Goal: Task Accomplishment & Management: Complete application form

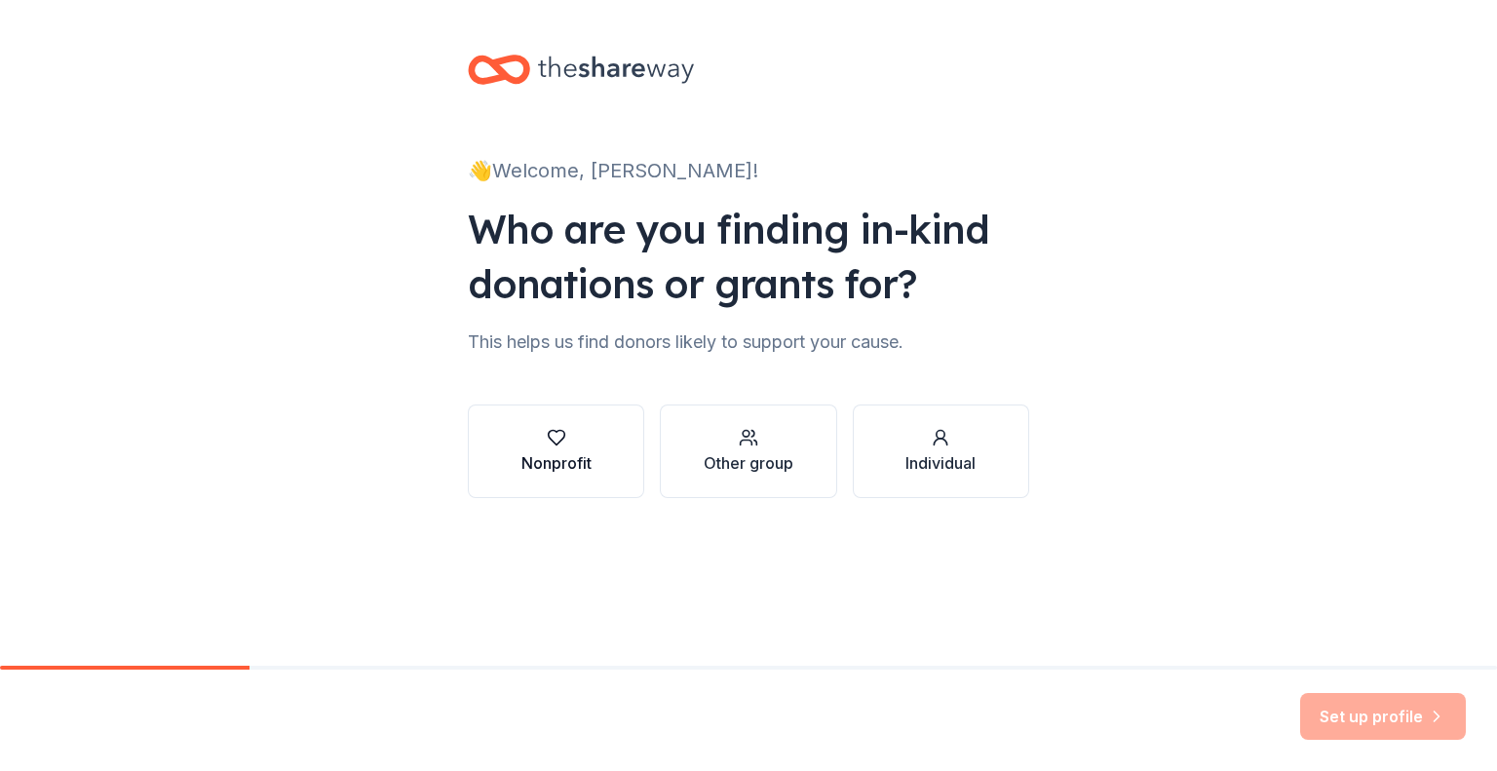
click at [531, 460] on div "Nonprofit" at bounding box center [556, 462] width 70 height 23
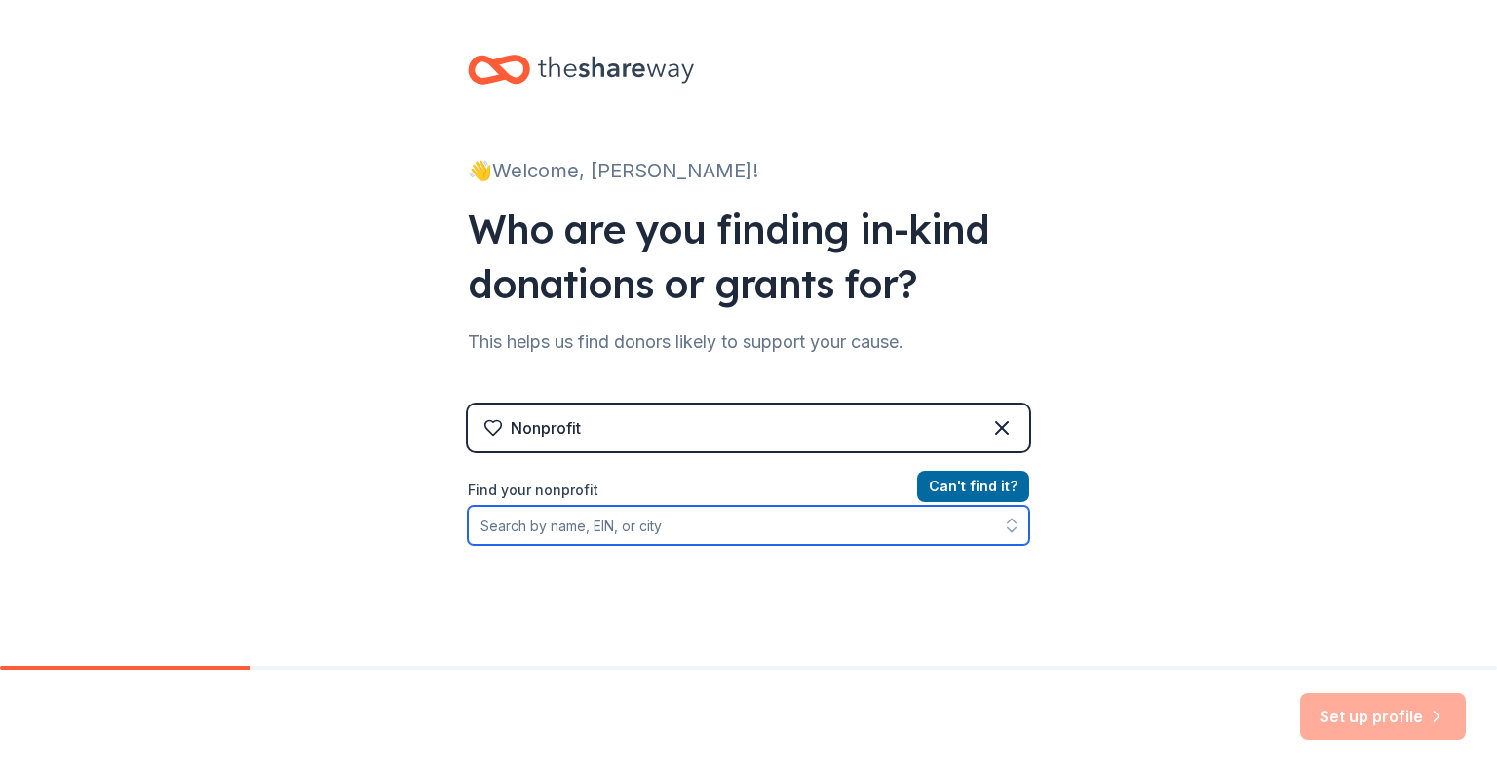
click at [577, 529] on input "Find your nonprofit" at bounding box center [748, 525] width 561 height 39
paste input "Fabletics Apparel from Techstyle Fashion Group (pickup in Bloomington, MN)"
type input "F"
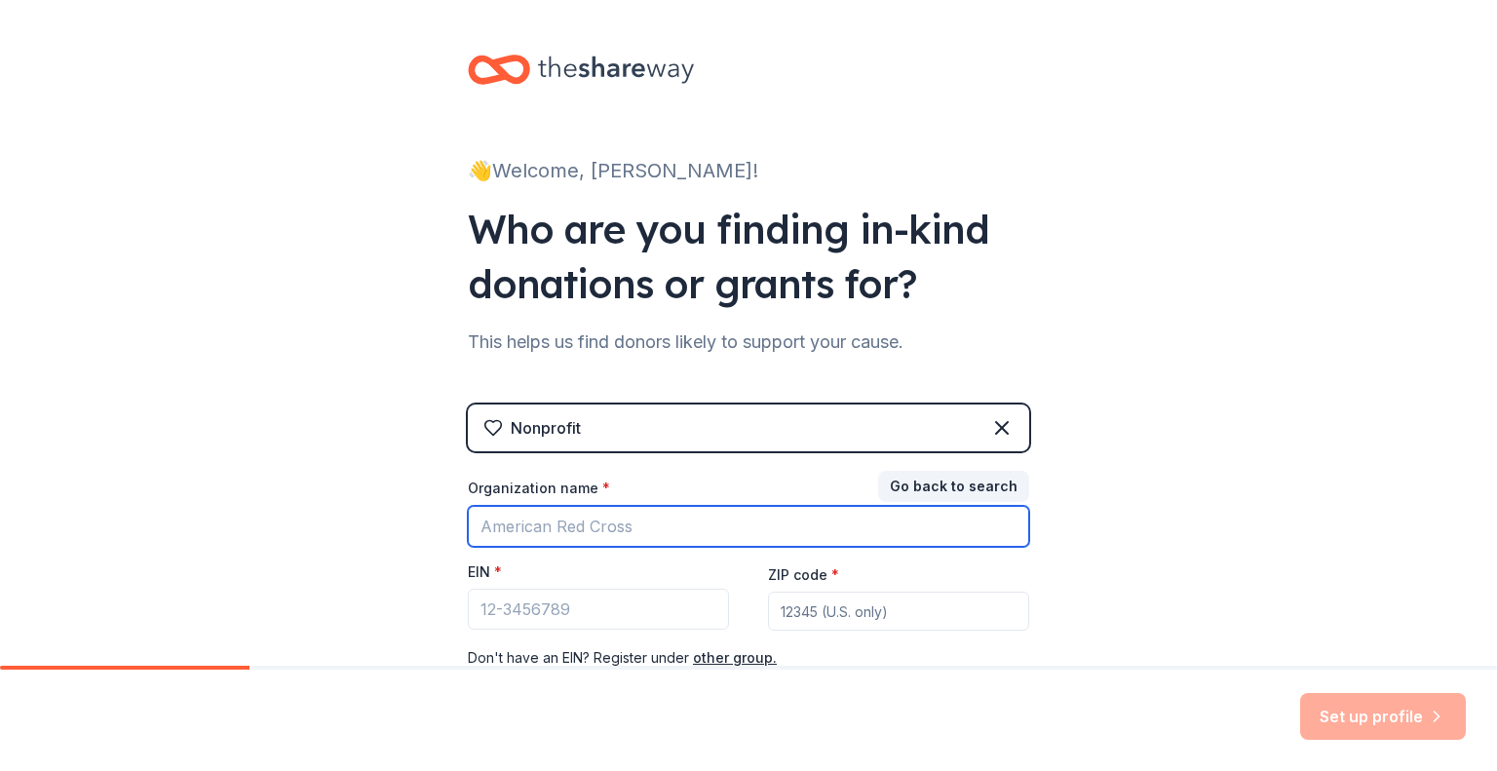
click at [577, 529] on input "Organization name *" at bounding box center [748, 526] width 561 height 41
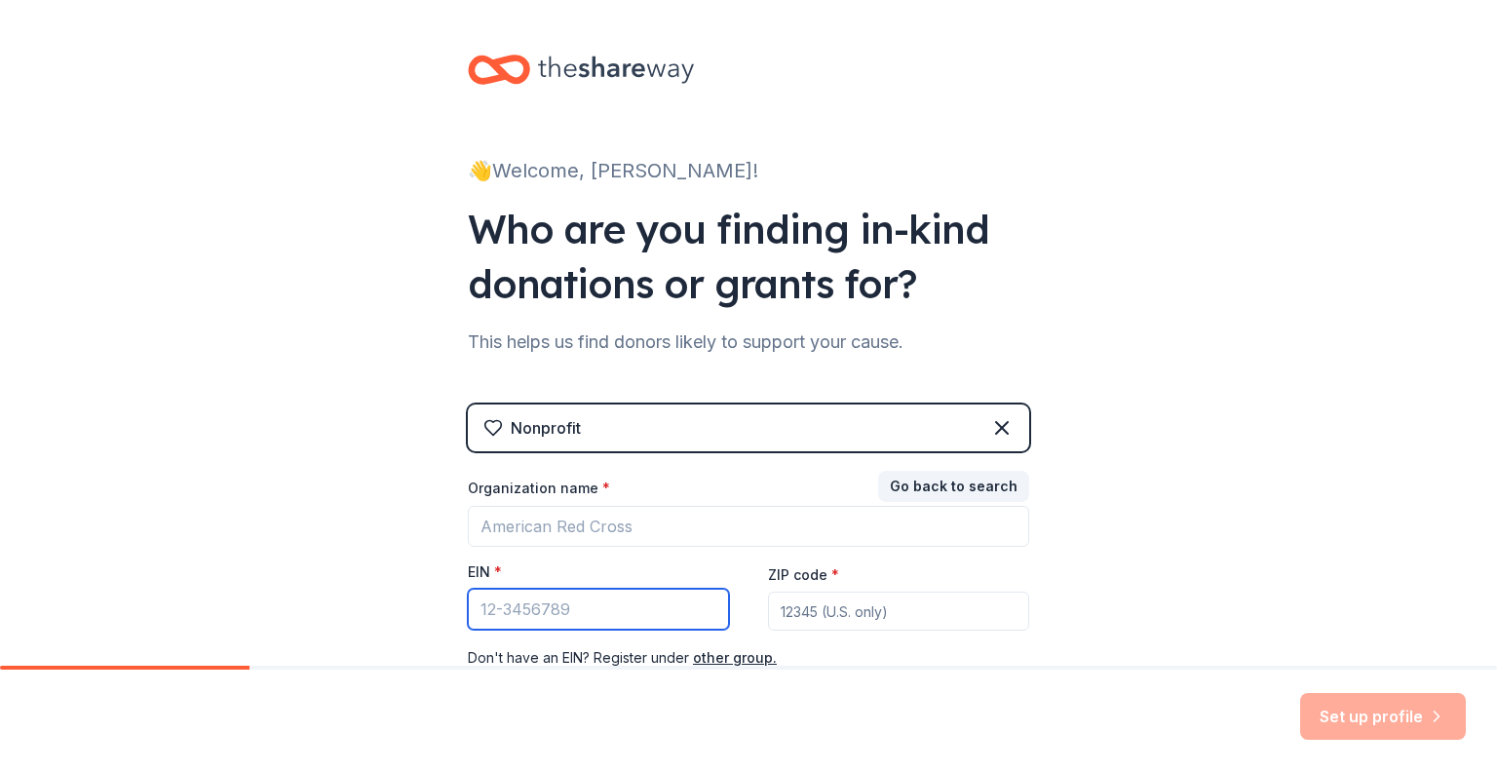
click at [585, 614] on input "EIN *" at bounding box center [598, 609] width 261 height 41
click at [525, 604] on input "EIN *" at bounding box center [598, 609] width 261 height 41
paste input "47-3373972"
type input "47-3373972"
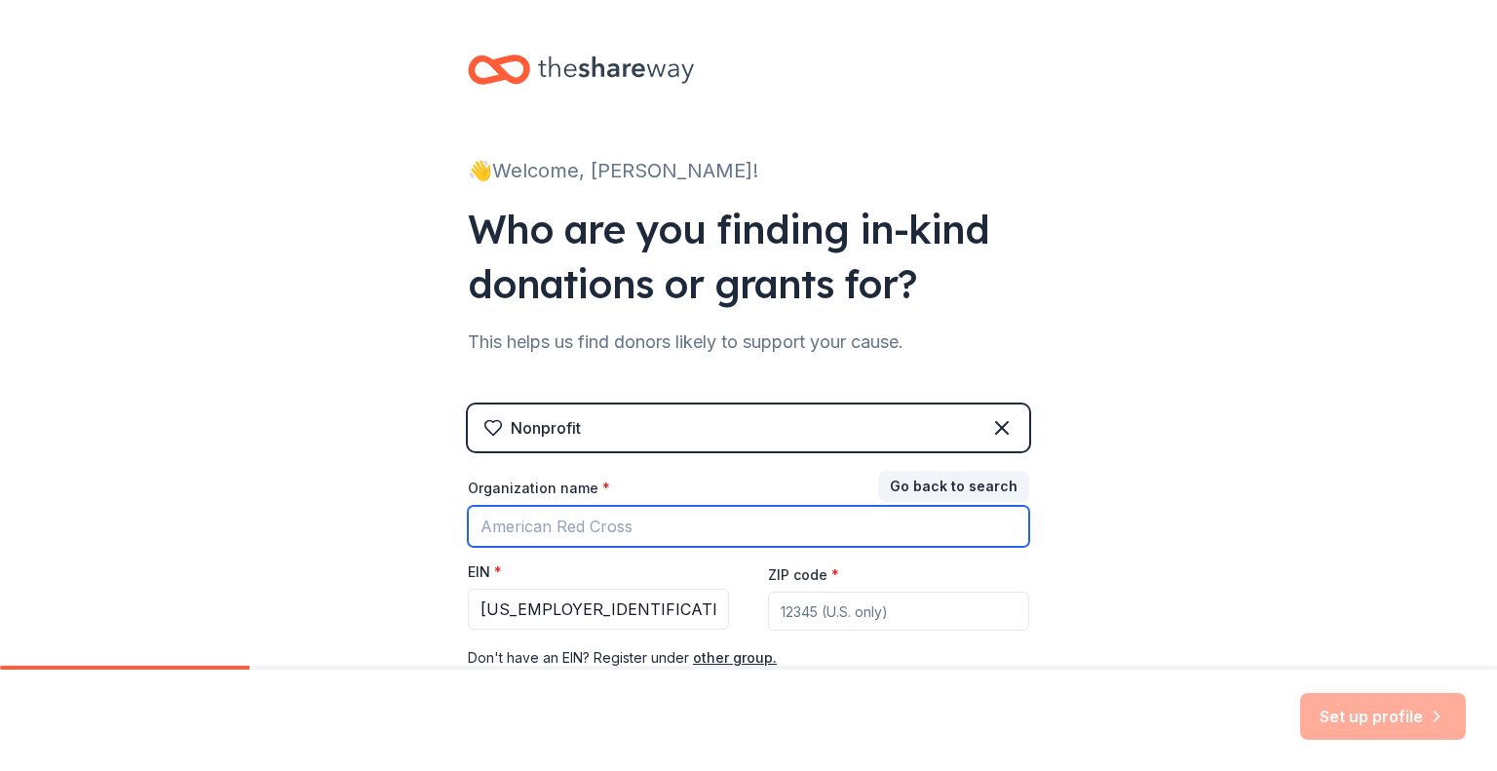
click at [545, 518] on input "Organization name *" at bounding box center [748, 526] width 561 height 41
type input "Plastic Surgical Nurses Foundation"
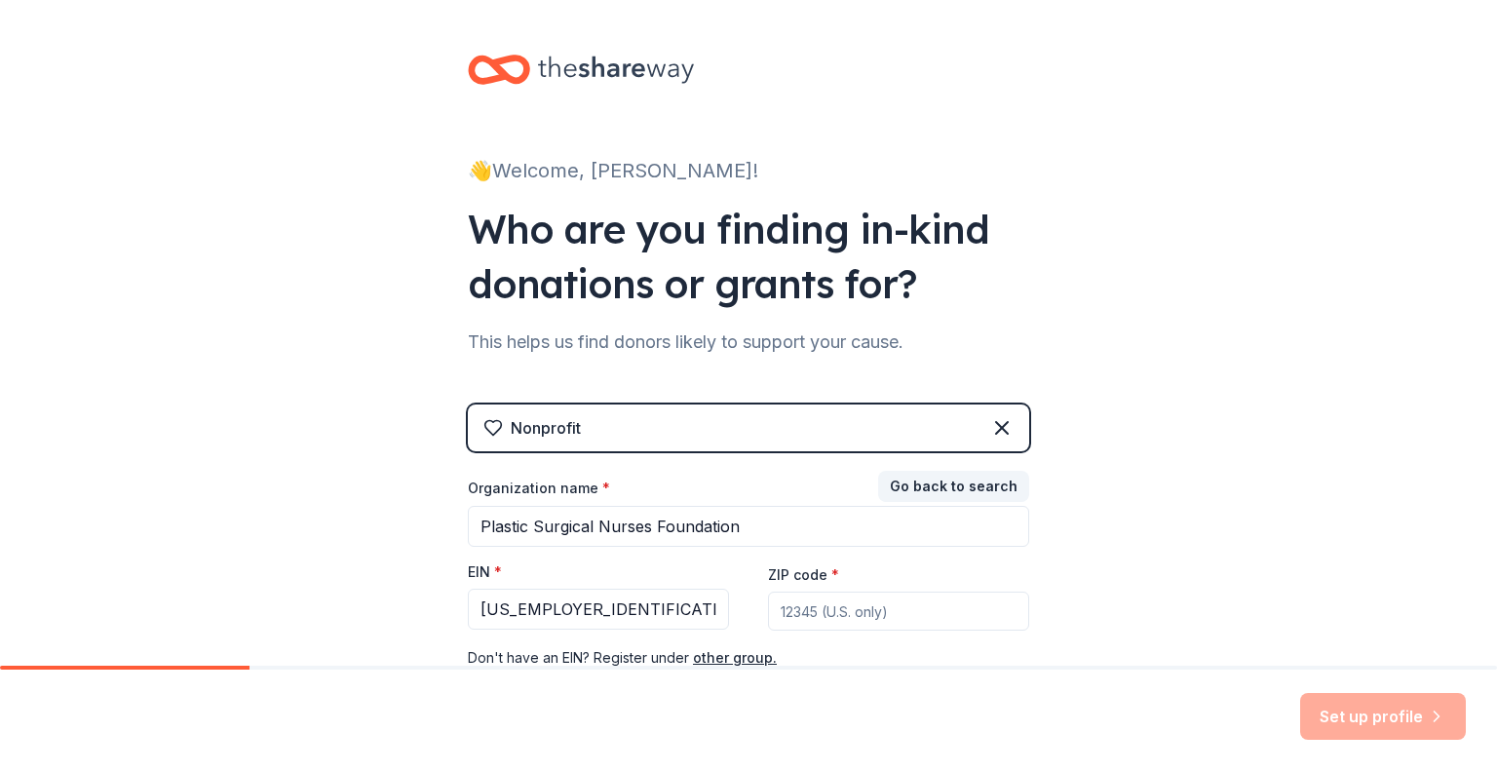
click at [973, 620] on input "ZIP code *" at bounding box center [898, 611] width 261 height 39
type input "01915"
click at [725, 748] on div "Set up profile" at bounding box center [748, 720] width 1497 height 101
click at [1214, 598] on div "👋 Welcome, Heather! Who are you finding in-kind donations or grants for? This h…" at bounding box center [748, 401] width 1497 height 802
click at [1370, 708] on button "Set up profile" at bounding box center [1383, 716] width 166 height 47
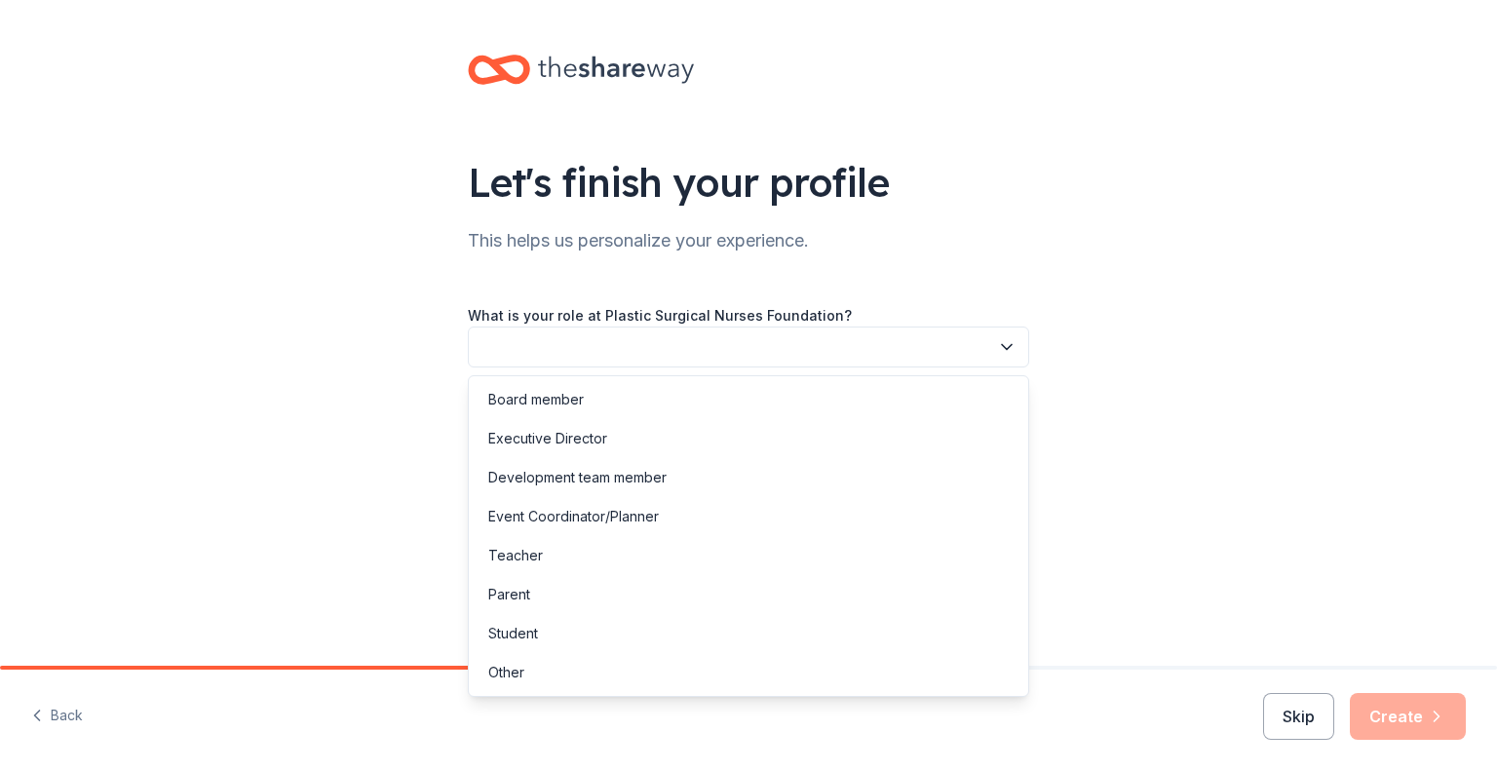
click at [818, 344] on button "button" at bounding box center [748, 346] width 561 height 41
click at [760, 428] on div "Executive Director" at bounding box center [749, 438] width 552 height 39
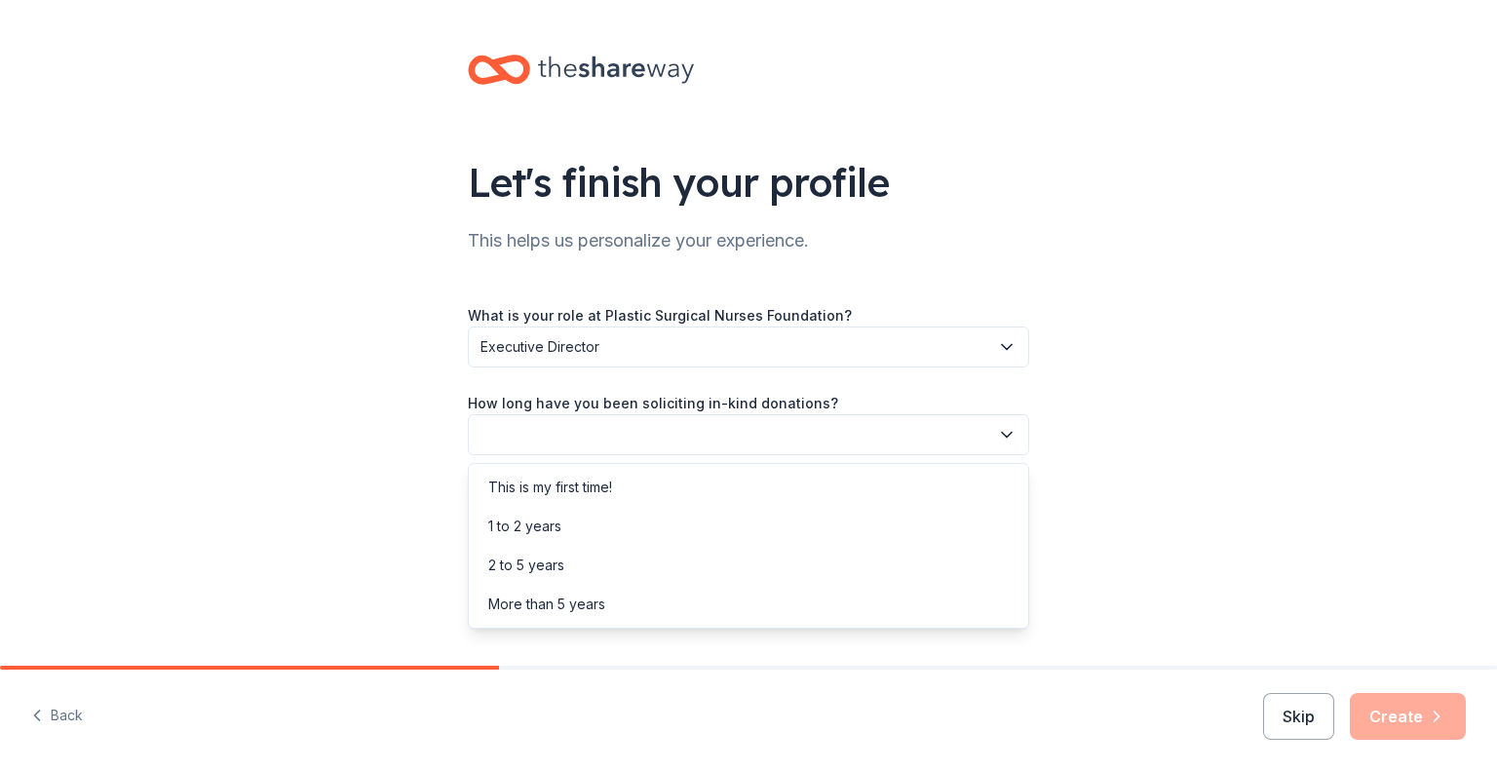
click at [747, 424] on button "button" at bounding box center [748, 434] width 561 height 41
click at [715, 598] on div "More than 5 years" at bounding box center [749, 604] width 552 height 39
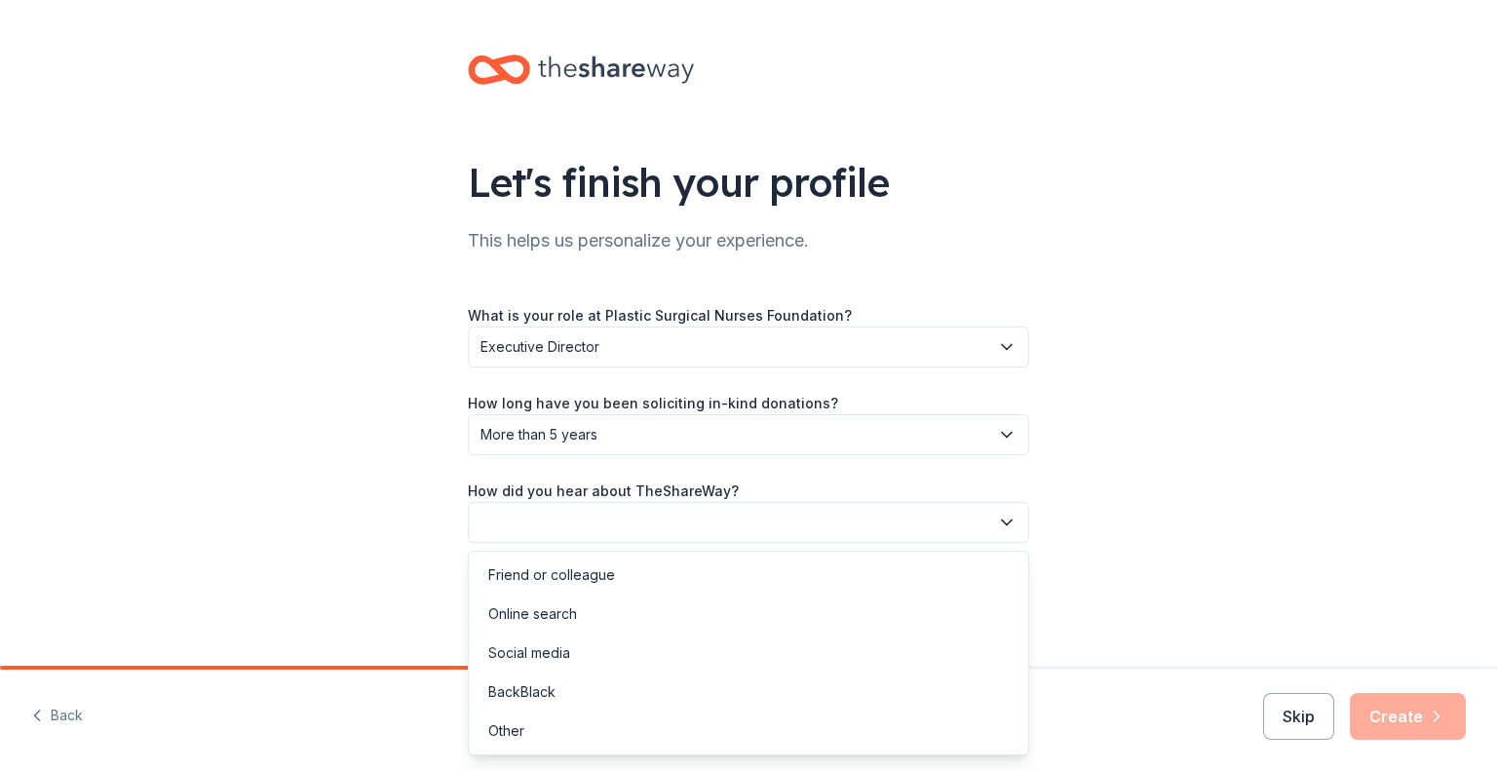
click at [722, 521] on button "button" at bounding box center [748, 522] width 561 height 41
click at [632, 620] on div "Online search" at bounding box center [749, 614] width 552 height 39
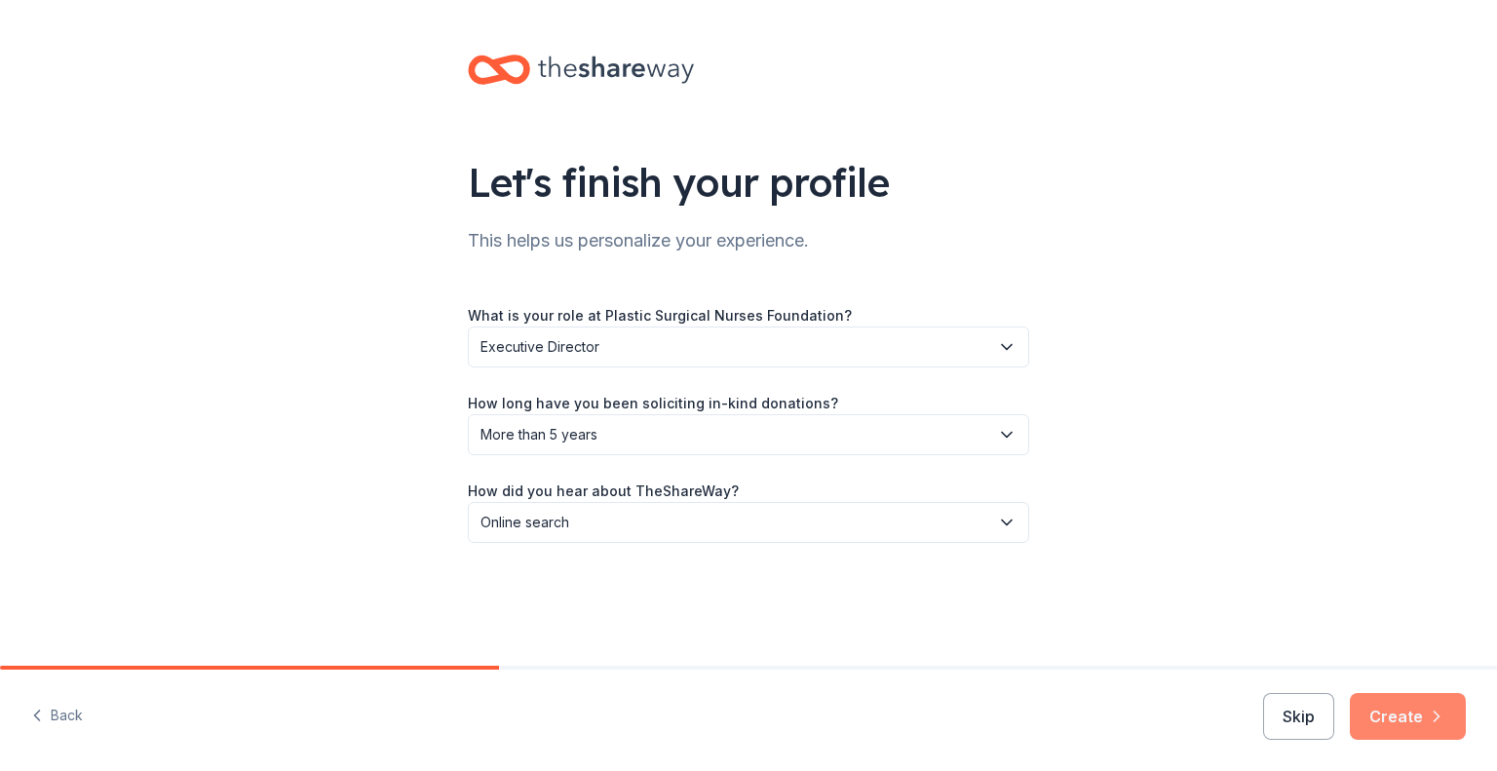
click at [1392, 717] on button "Create" at bounding box center [1408, 716] width 116 height 47
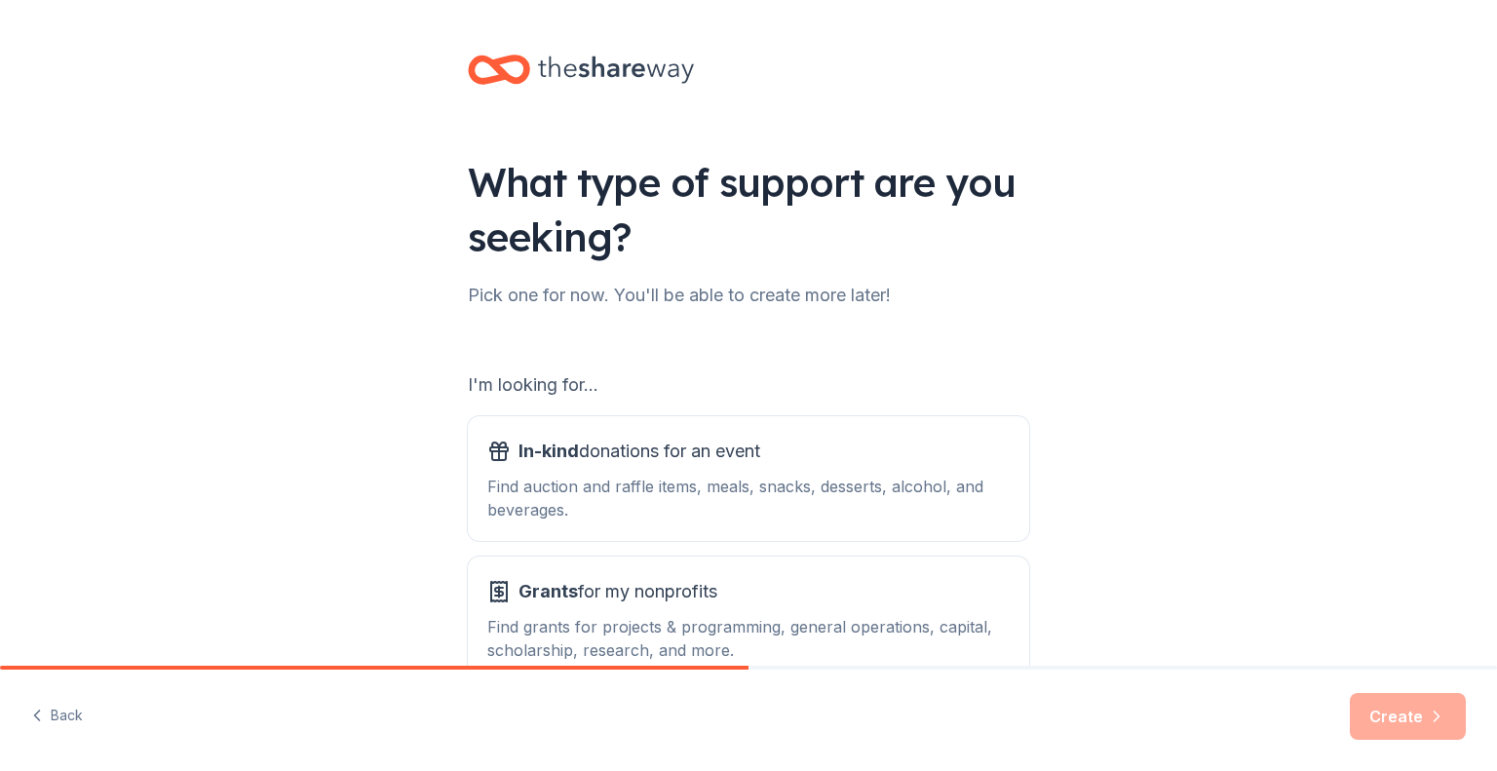
click at [1231, 479] on div "What type of support are you seeking? Pick one for now. You'll be able to creat…" at bounding box center [748, 393] width 1497 height 787
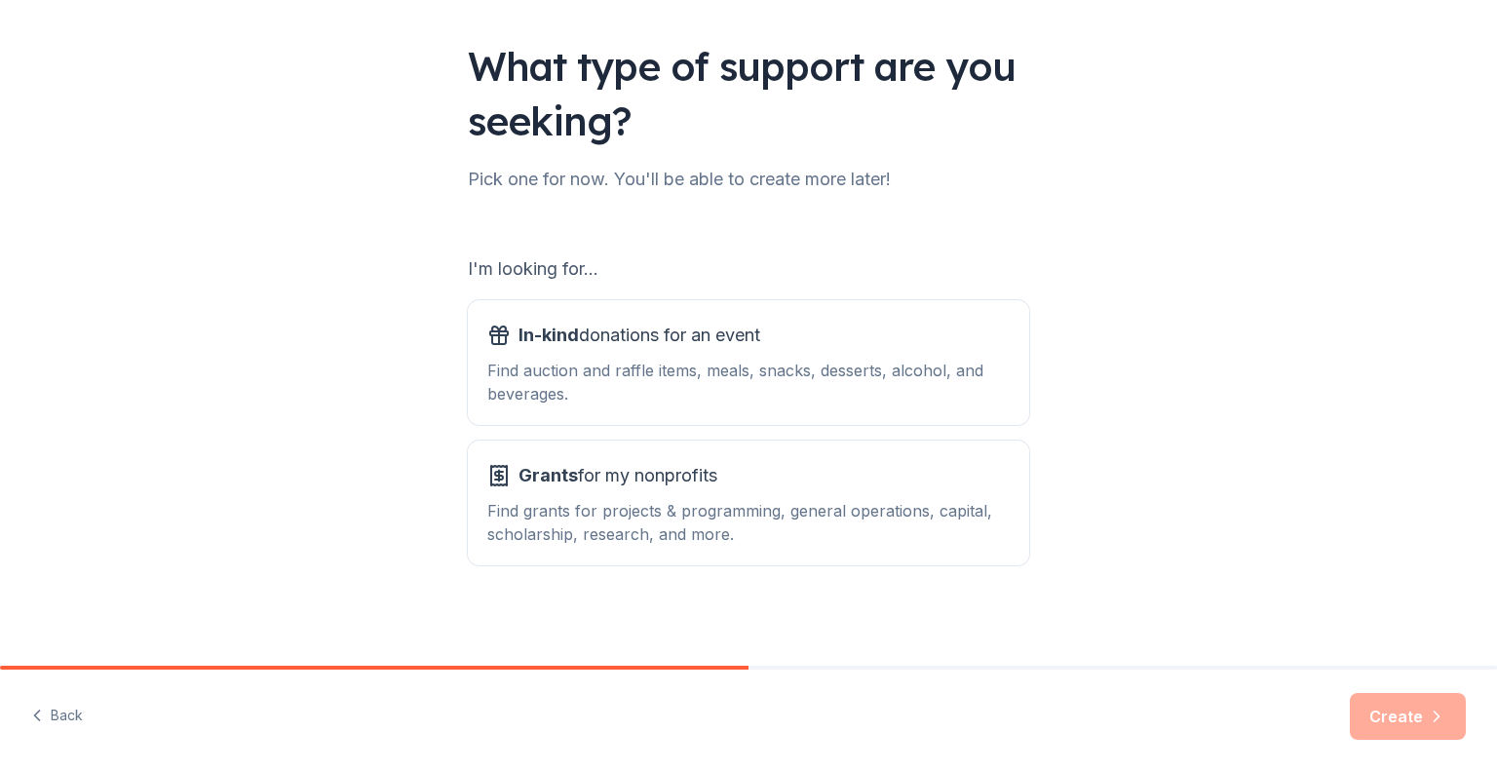
scroll to position [121, 0]
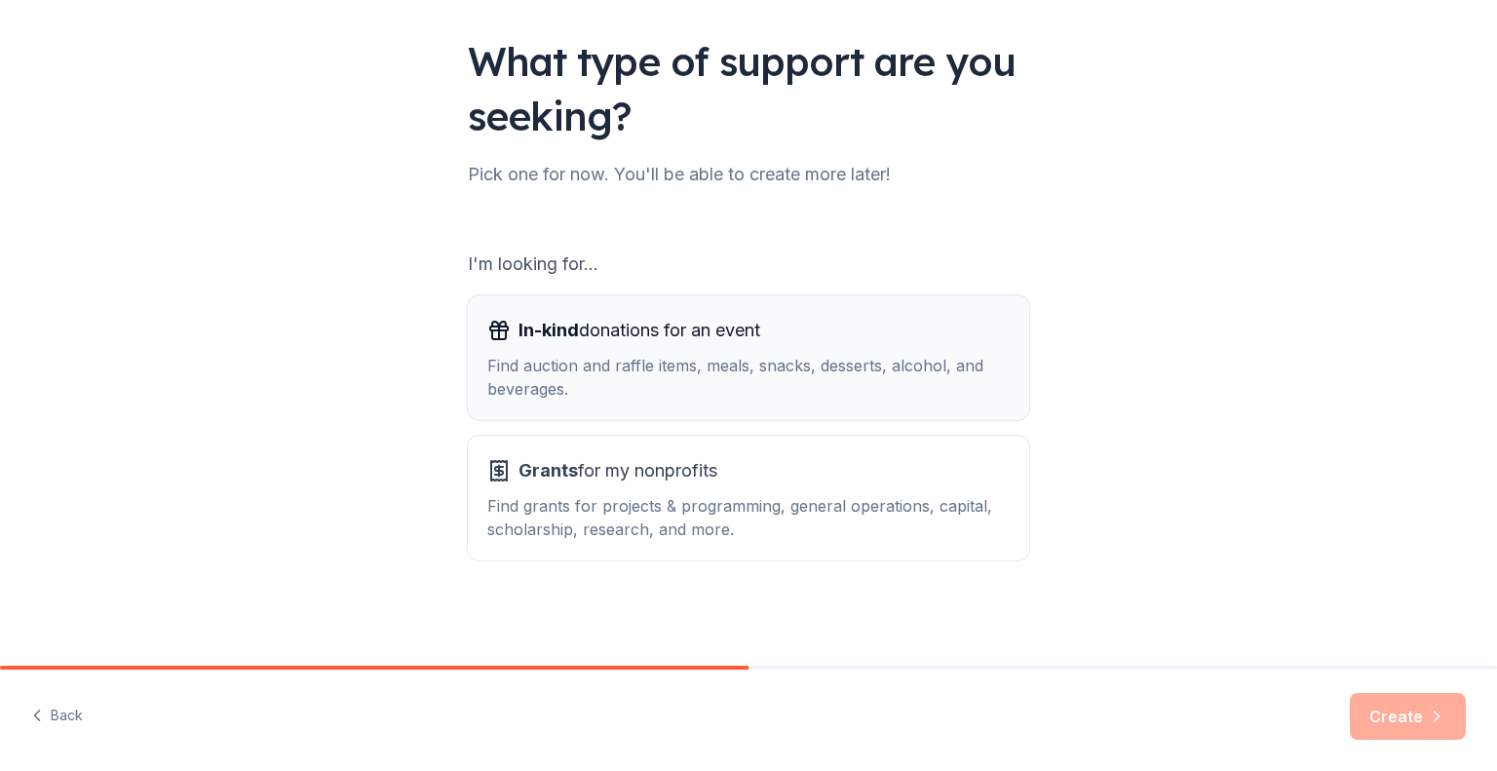
click at [929, 337] on div "In-kind donations for an event" at bounding box center [748, 330] width 522 height 31
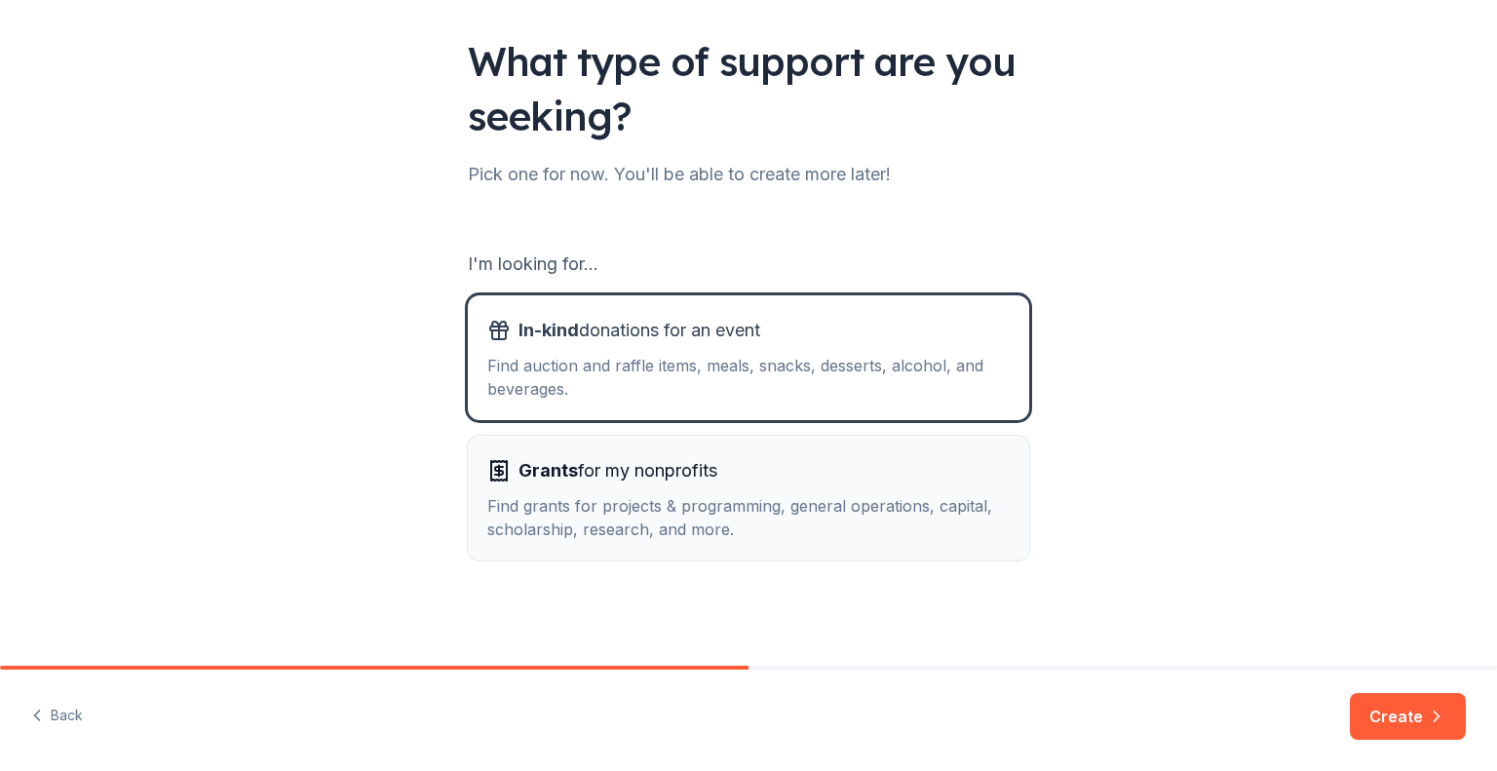
click at [899, 477] on div "Grants for my nonprofits" at bounding box center [748, 470] width 522 height 31
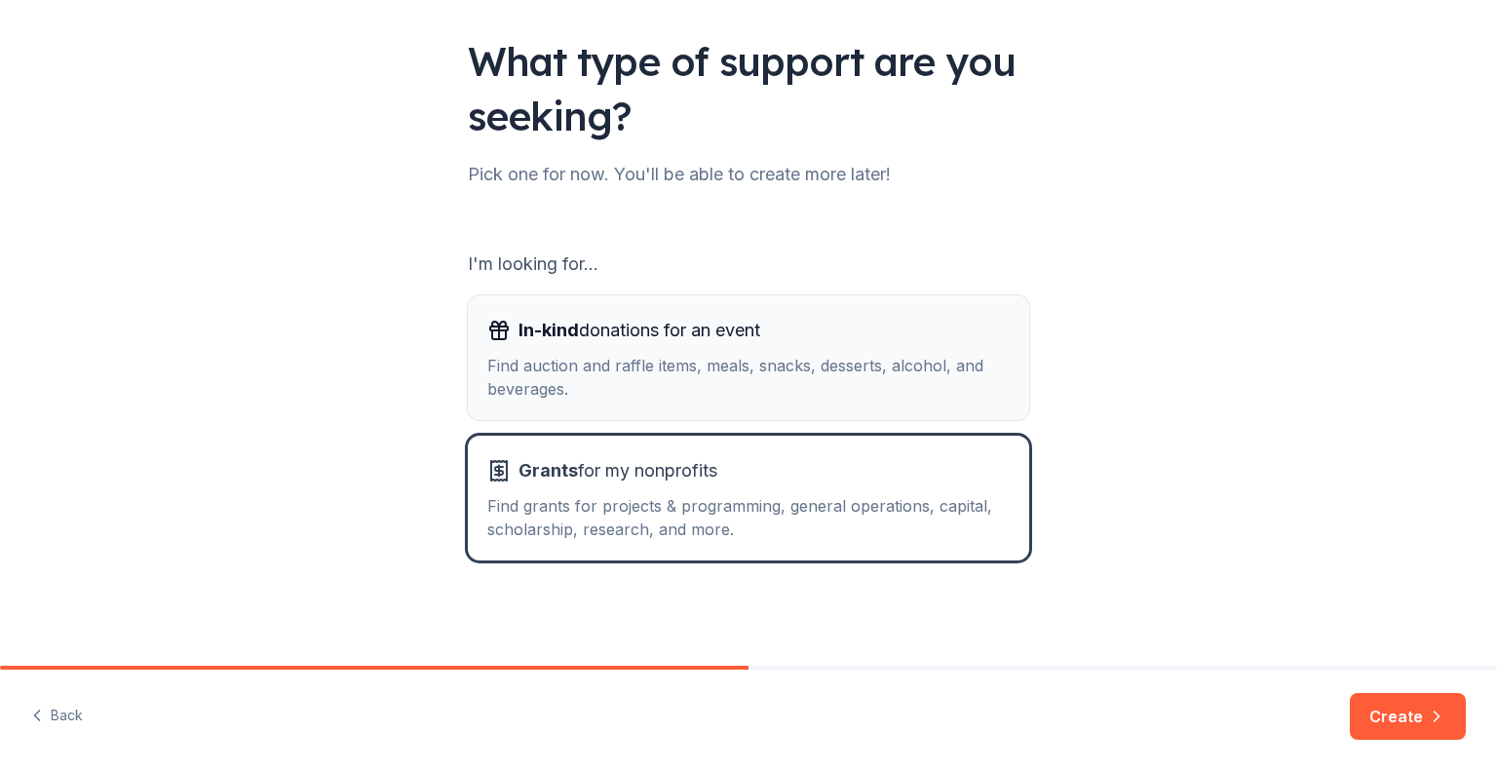
click at [907, 363] on div "Find auction and raffle items, meals, snacks, desserts, alcohol, and beverages." at bounding box center [748, 377] width 522 height 47
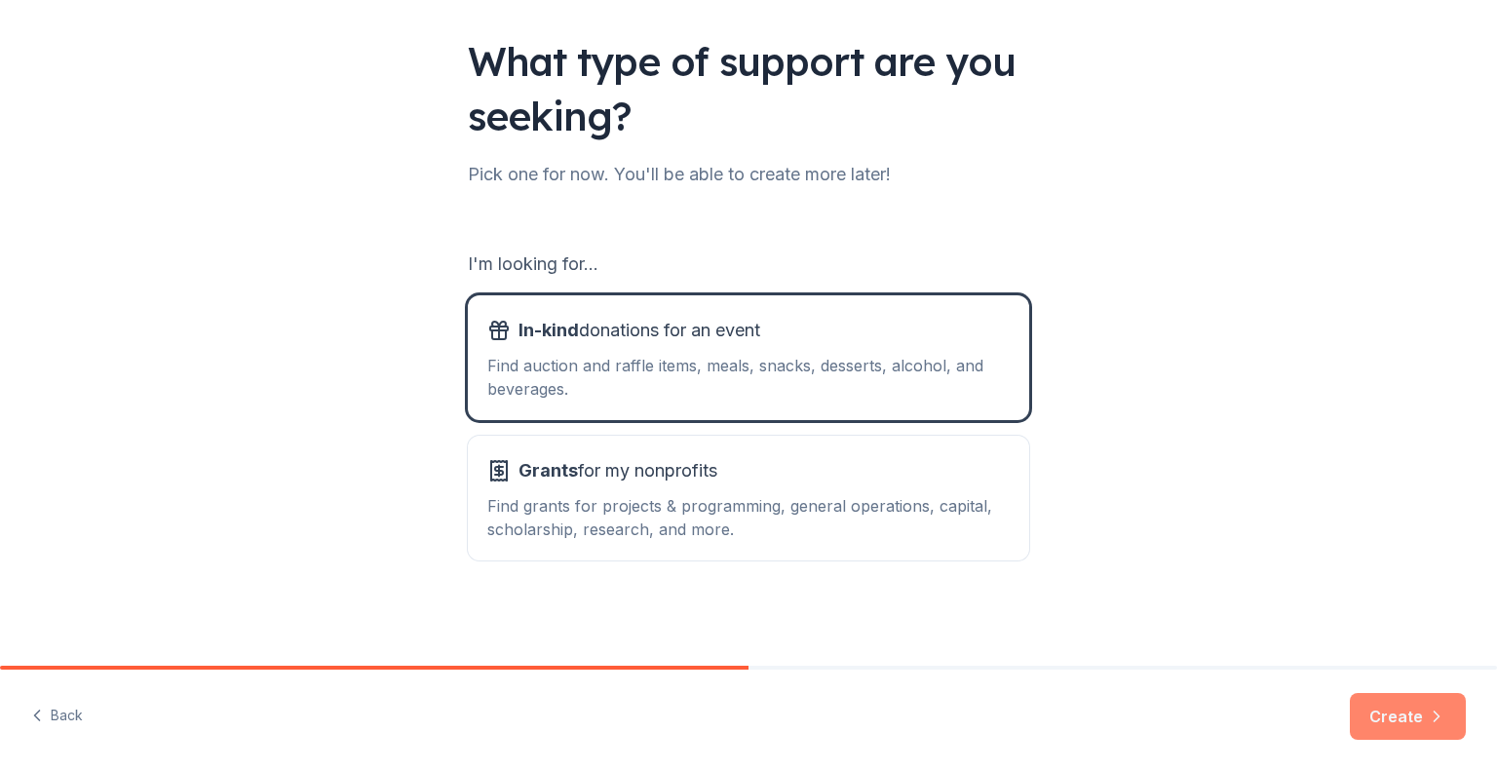
click at [1401, 725] on button "Create" at bounding box center [1408, 716] width 116 height 47
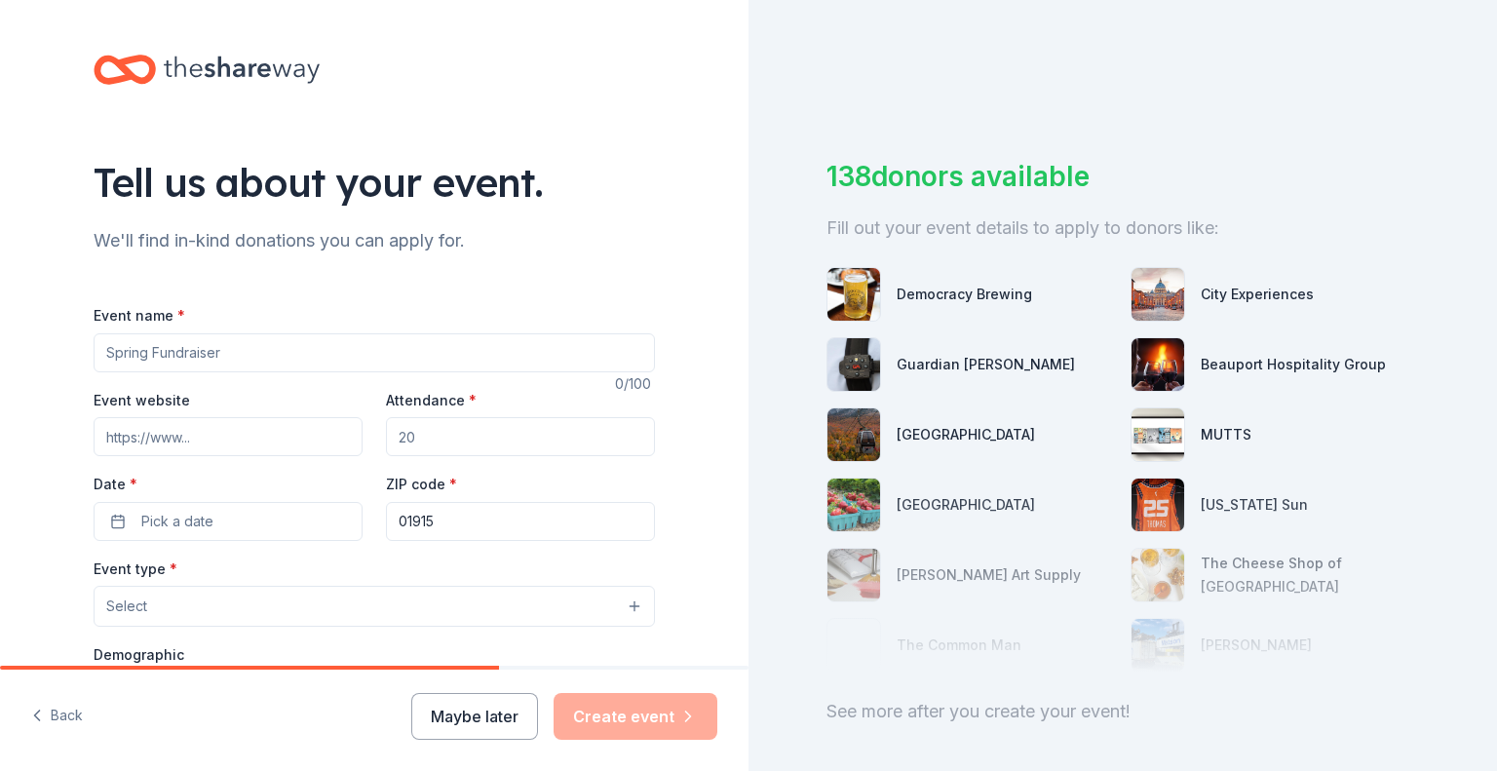
click at [219, 348] on input "Event name *" at bounding box center [374, 352] width 561 height 39
type input "ISPAN 50th Anniversary Meeting"
drag, startPoint x: 269, startPoint y: 430, endPoint x: 8, endPoint y: 432, distance: 261.2
click at [8, 432] on div "Tell us about your event. We'll find in-kind donations you can apply for. Event…" at bounding box center [374, 648] width 749 height 1297
paste input "[URL][DOMAIN_NAME]"
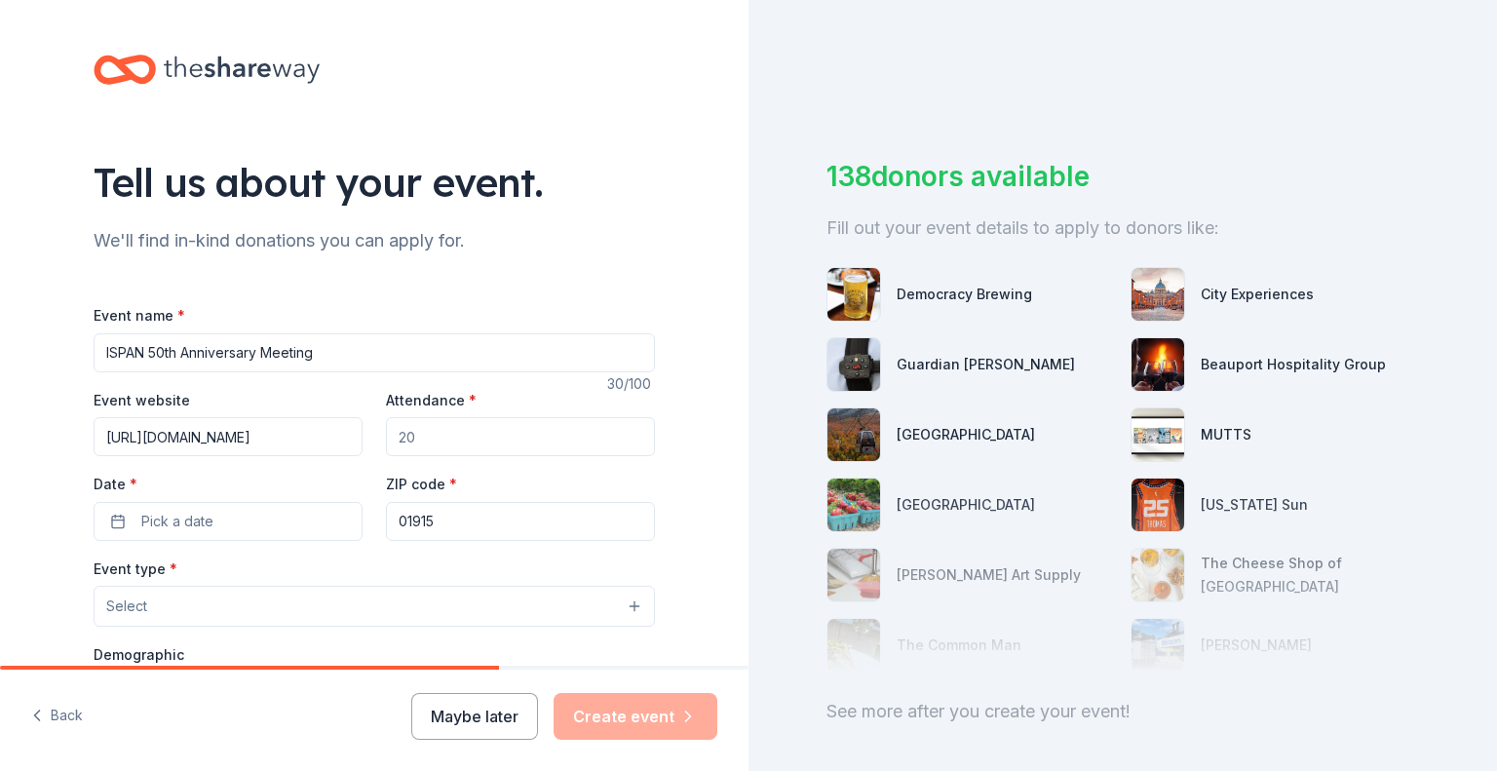
type input "[URL][DOMAIN_NAME]"
drag, startPoint x: 433, startPoint y: 431, endPoint x: 372, endPoint y: 436, distance: 60.6
click at [372, 436] on div "Event website https://ispan.org/meeting/ Attendance * Date * Pick a date ZIP co…" at bounding box center [374, 464] width 561 height 153
type input "1"
type input "500"
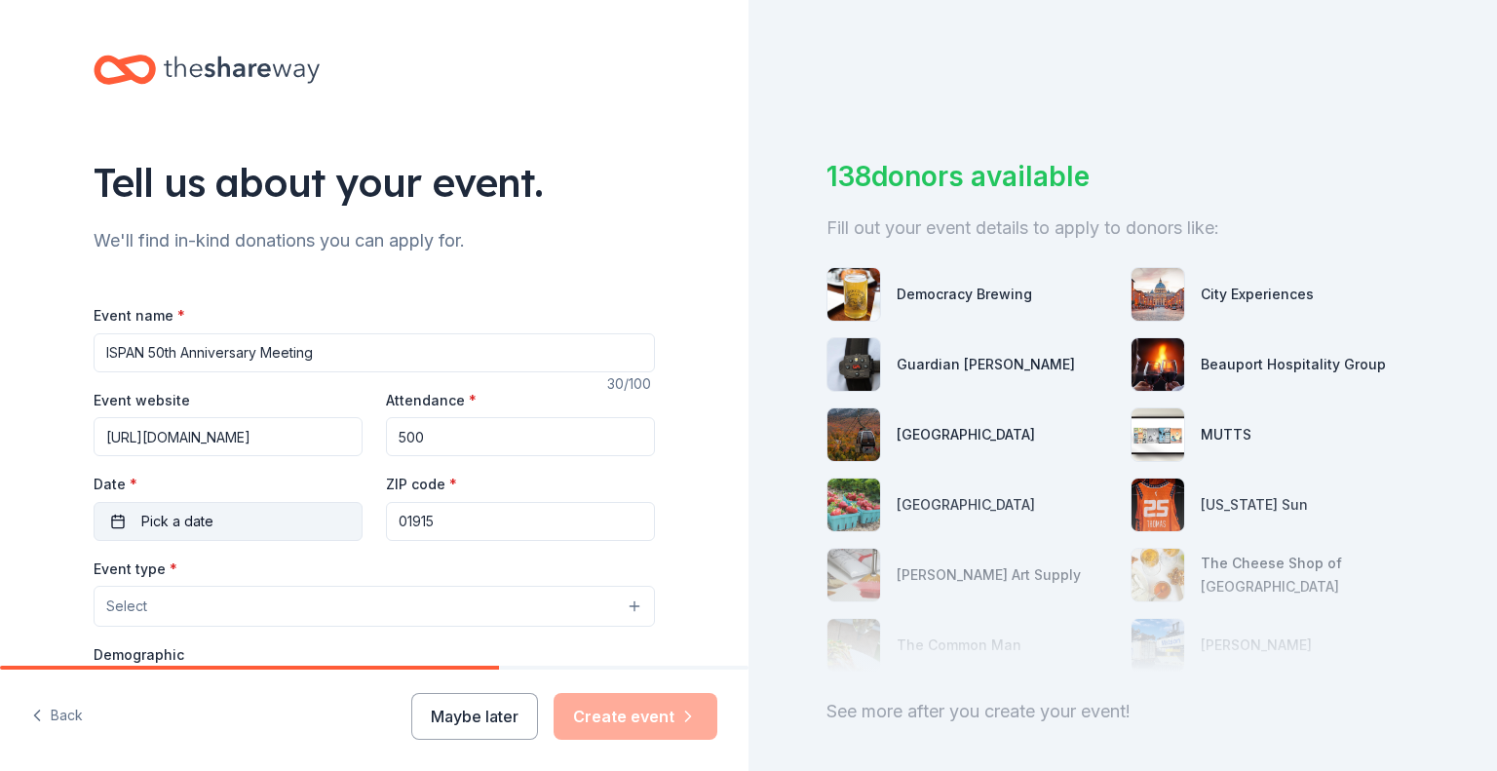
click at [279, 518] on button "Pick a date" at bounding box center [228, 521] width 269 height 39
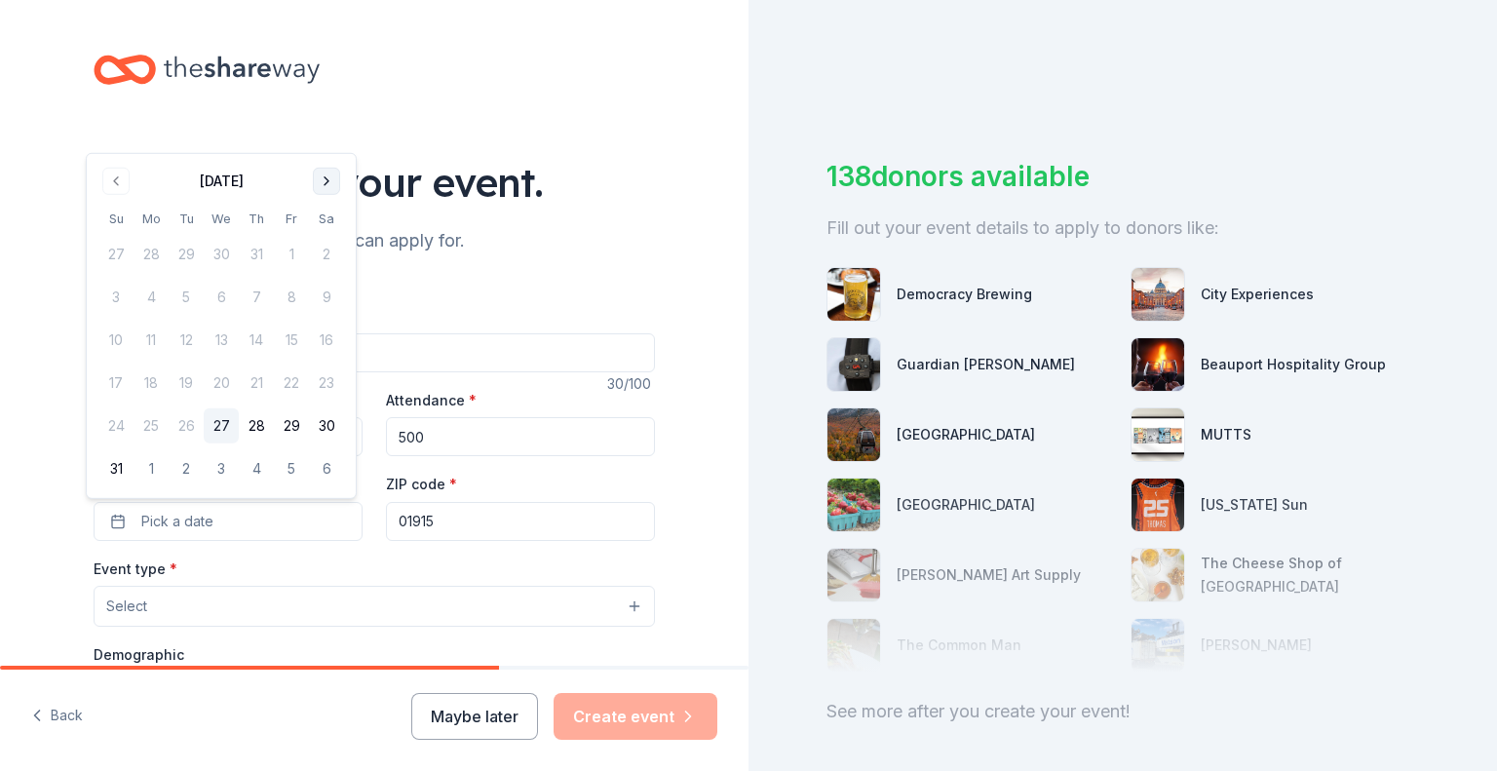
click at [329, 182] on button "Go to next month" at bounding box center [326, 181] width 27 height 27
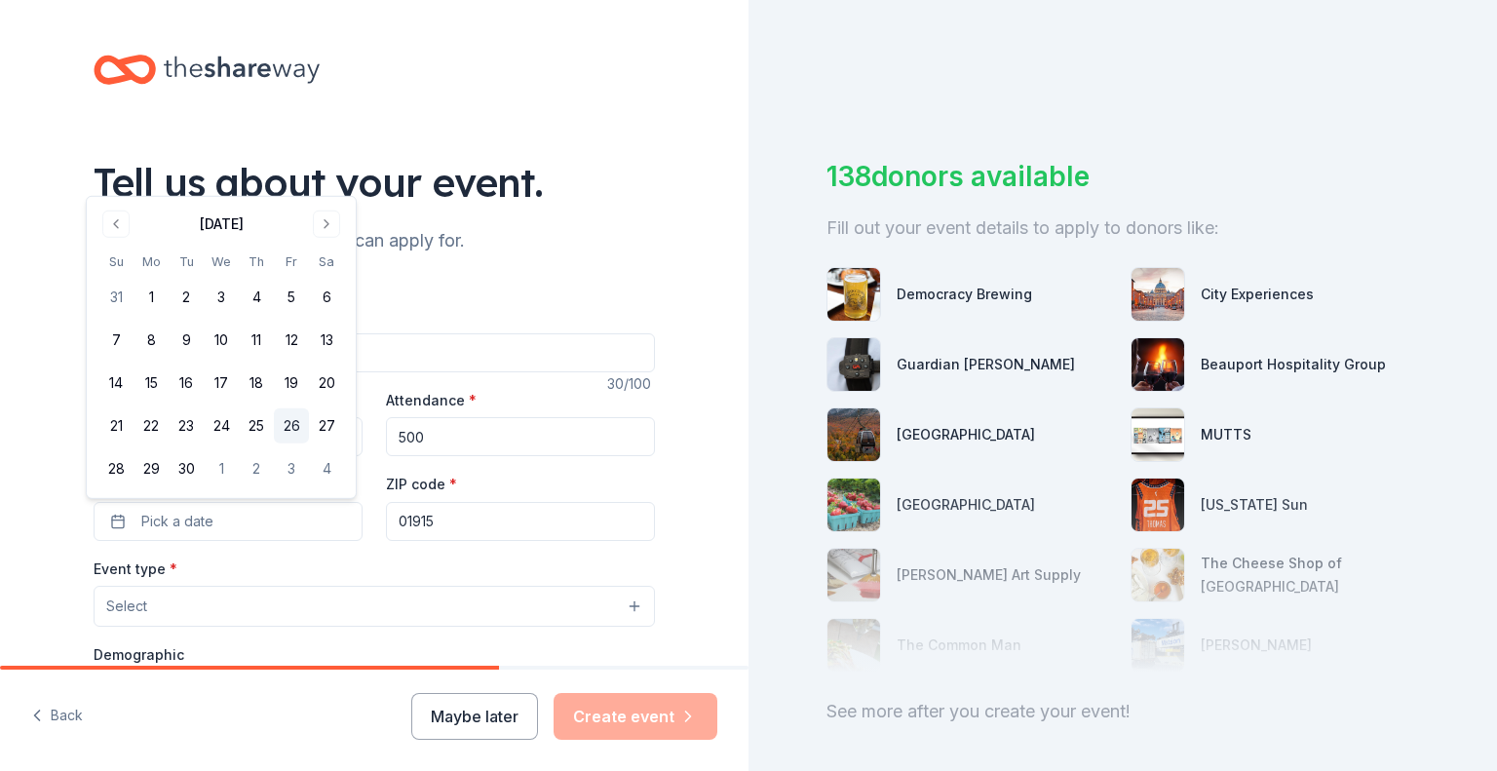
click at [286, 423] on button "26" at bounding box center [291, 425] width 35 height 35
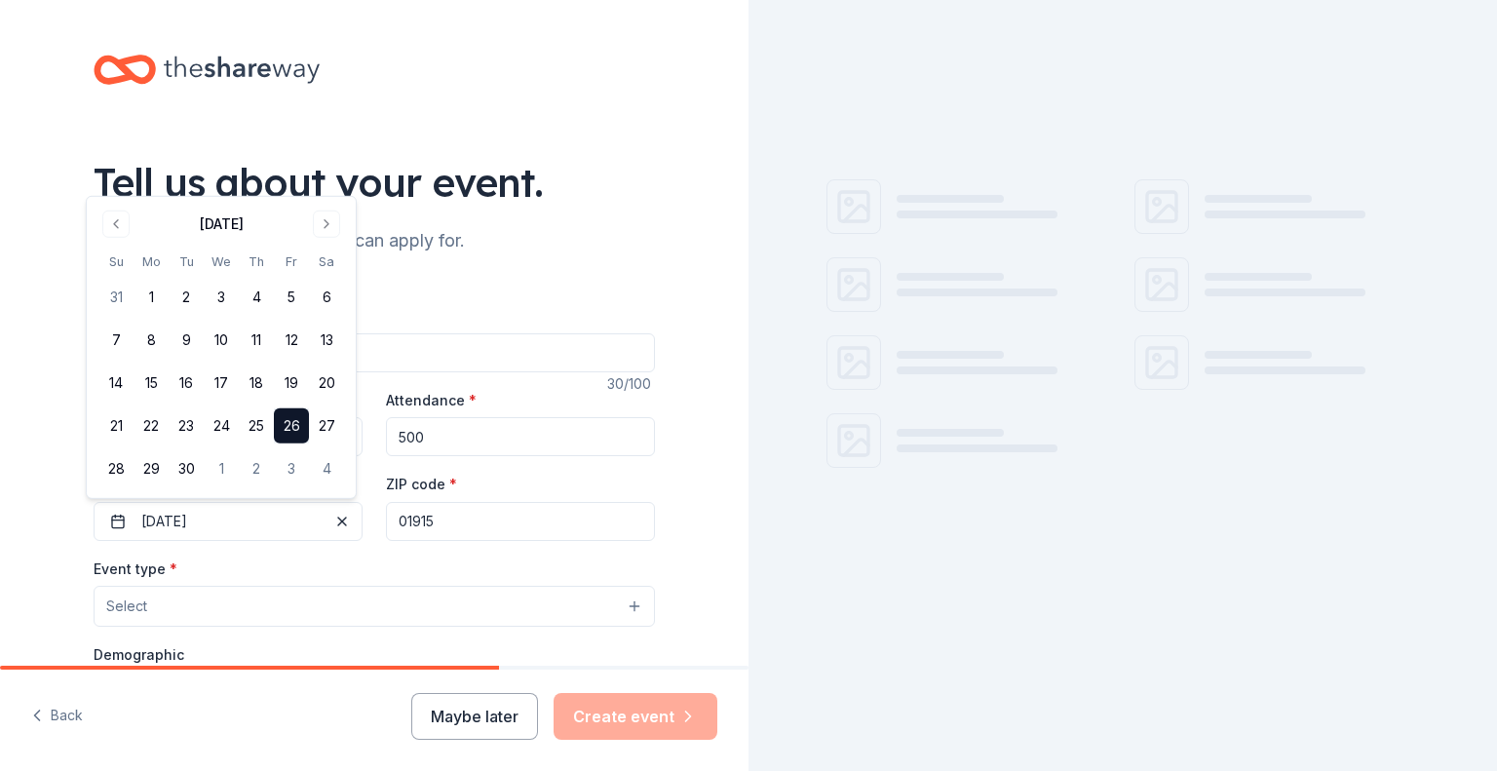
click at [0, 558] on div "Tell us about your event. We'll find in-kind donations you can apply for. Event…" at bounding box center [374, 648] width 749 height 1297
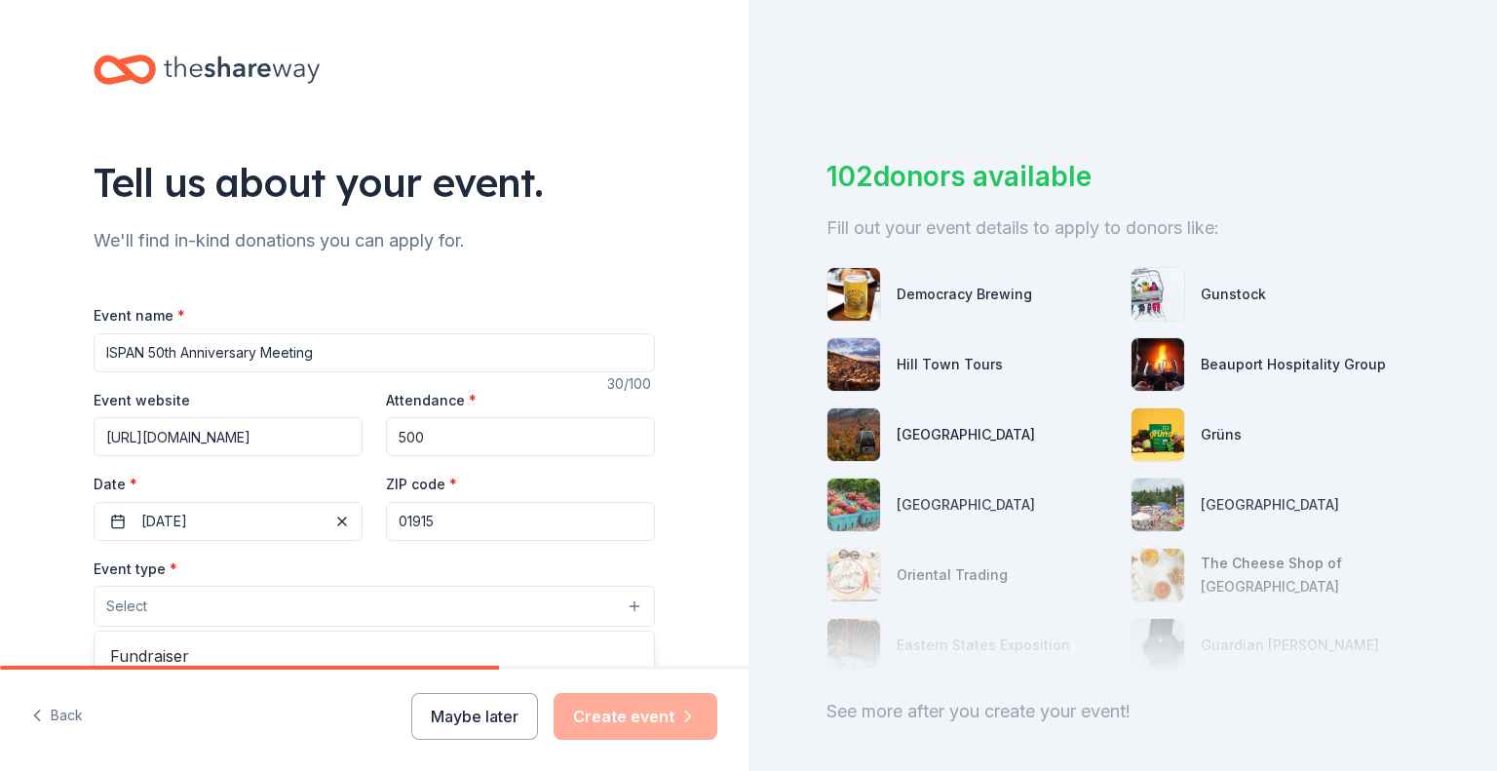
click at [109, 601] on span "Select" at bounding box center [126, 606] width 41 height 23
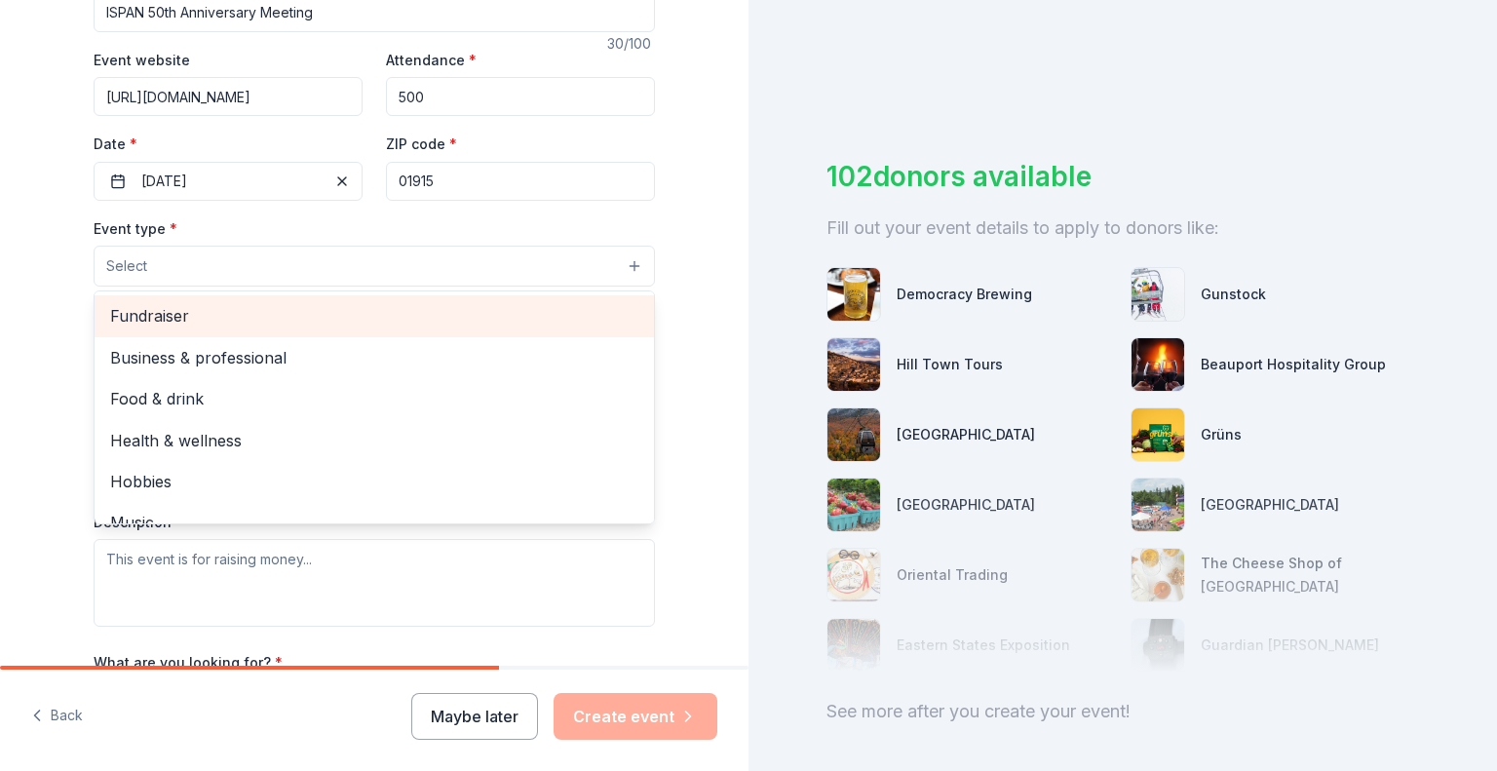
click at [447, 315] on span "Fundraiser" at bounding box center [374, 315] width 528 height 25
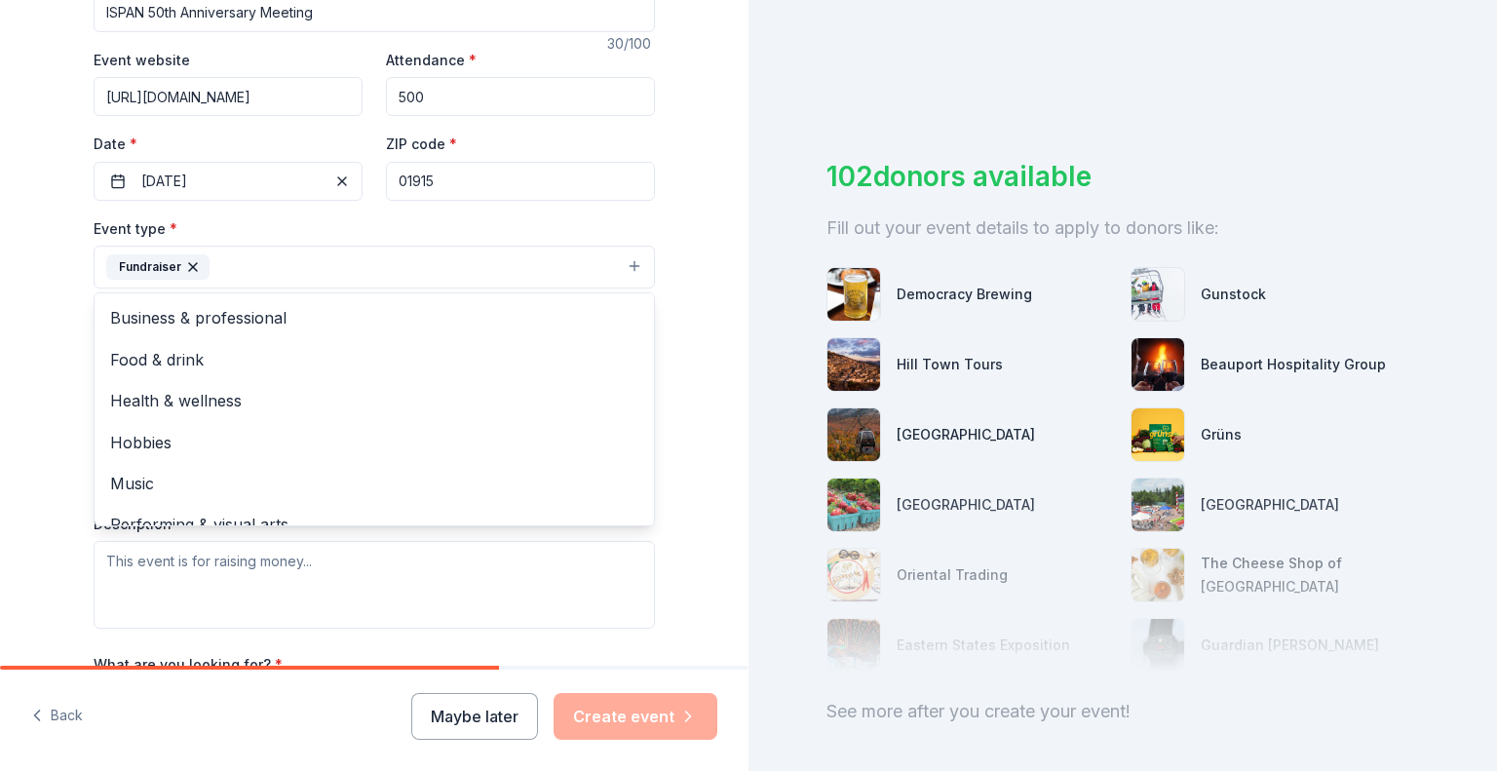
click at [0, 377] on div "Tell us about your event. We'll find in-kind donations you can apply for. Event…" at bounding box center [374, 309] width 749 height 1299
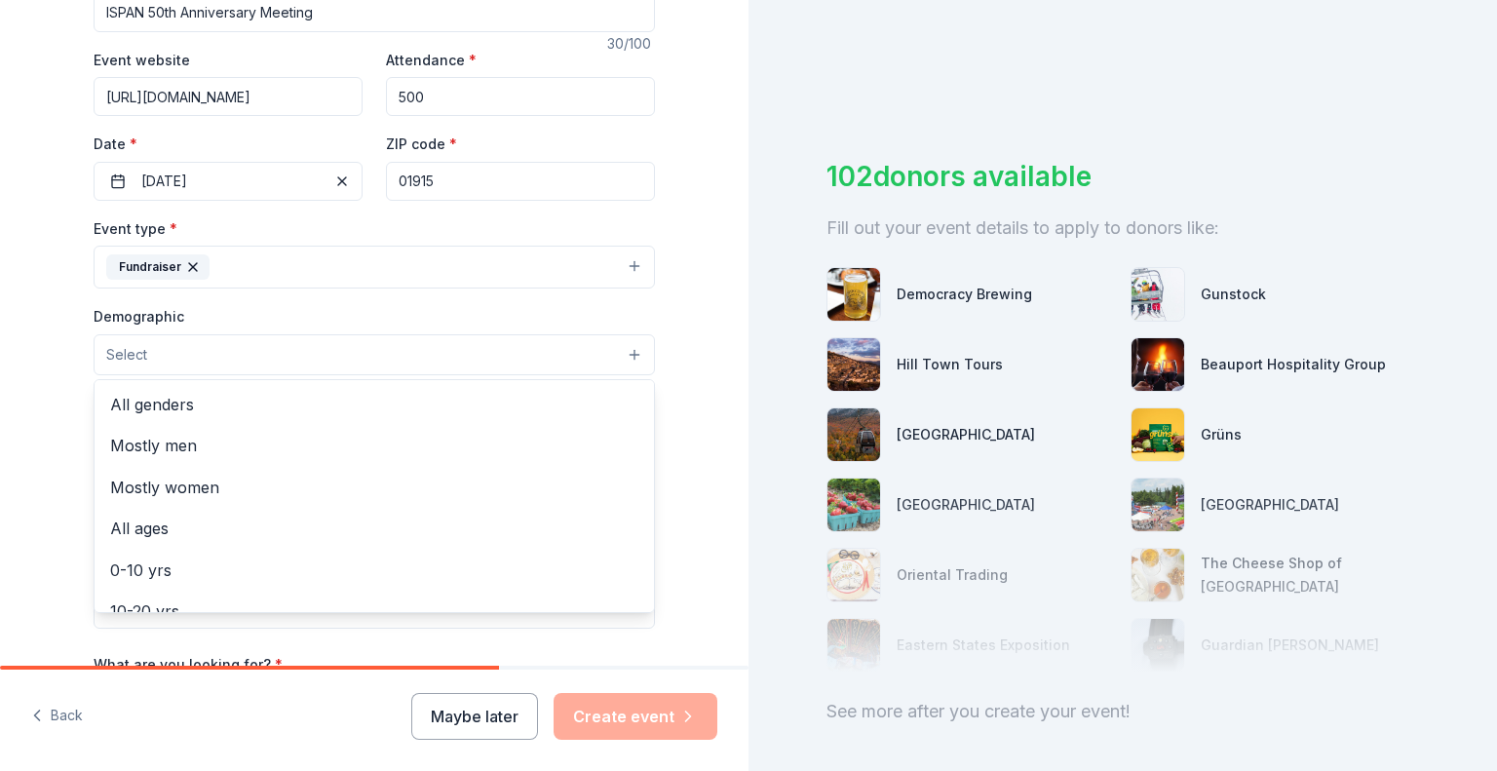
click at [157, 359] on button "Select" at bounding box center [374, 354] width 561 height 41
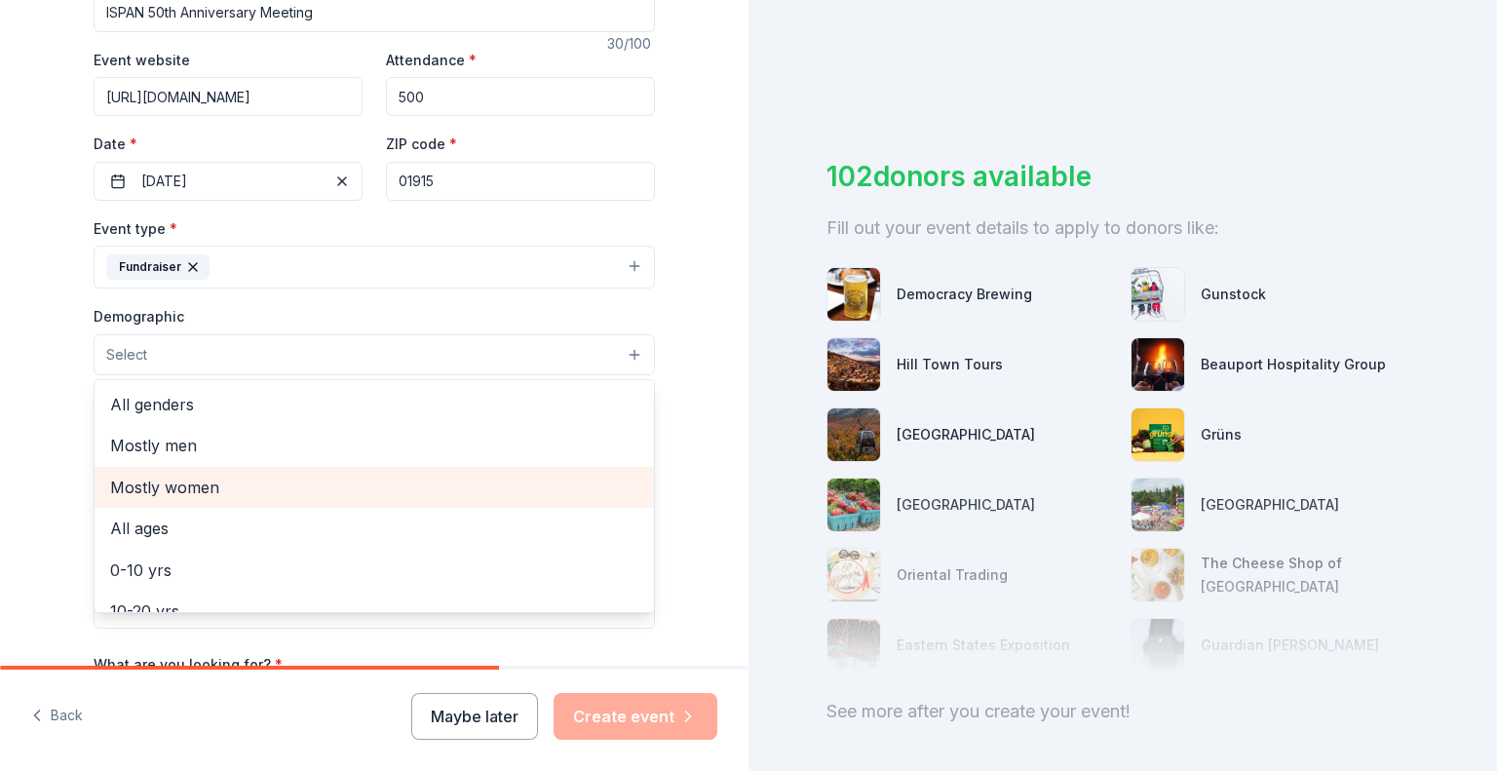
click at [187, 475] on span "Mostly women" at bounding box center [374, 487] width 528 height 25
click at [271, 482] on span "All ages" at bounding box center [374, 489] width 528 height 25
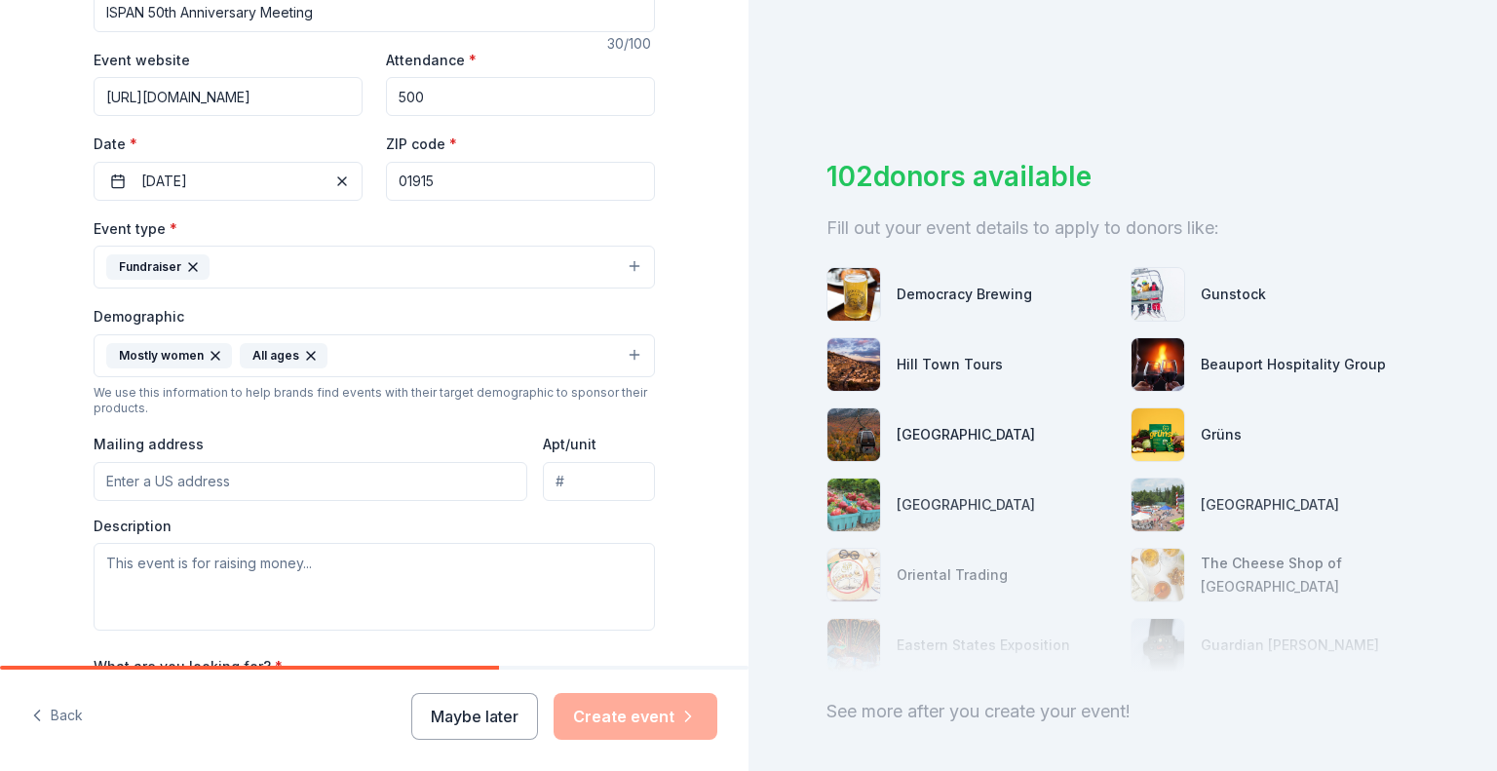
click at [307, 358] on icon "button" at bounding box center [311, 356] width 8 height 8
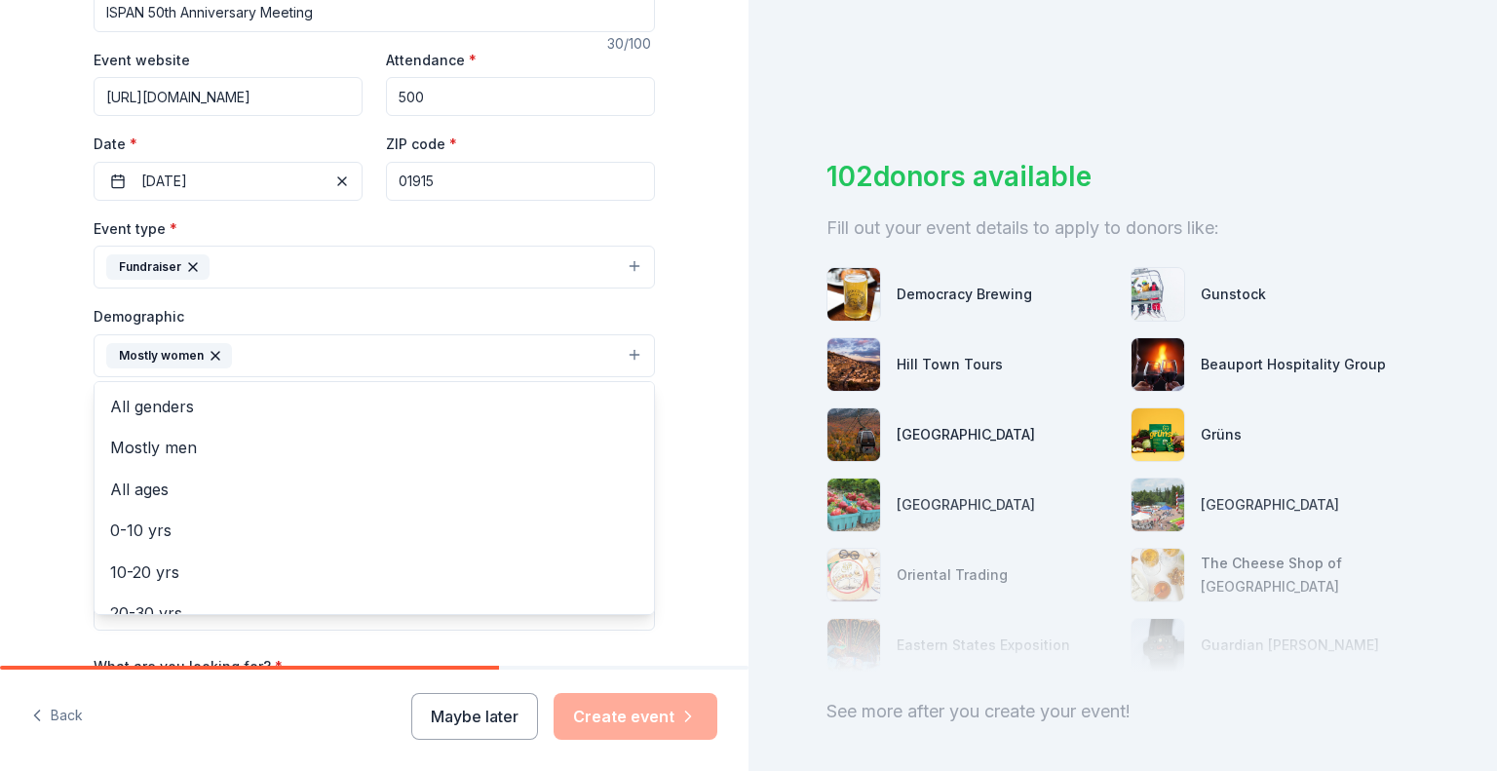
click at [262, 364] on button "Mostly women" at bounding box center [374, 355] width 561 height 43
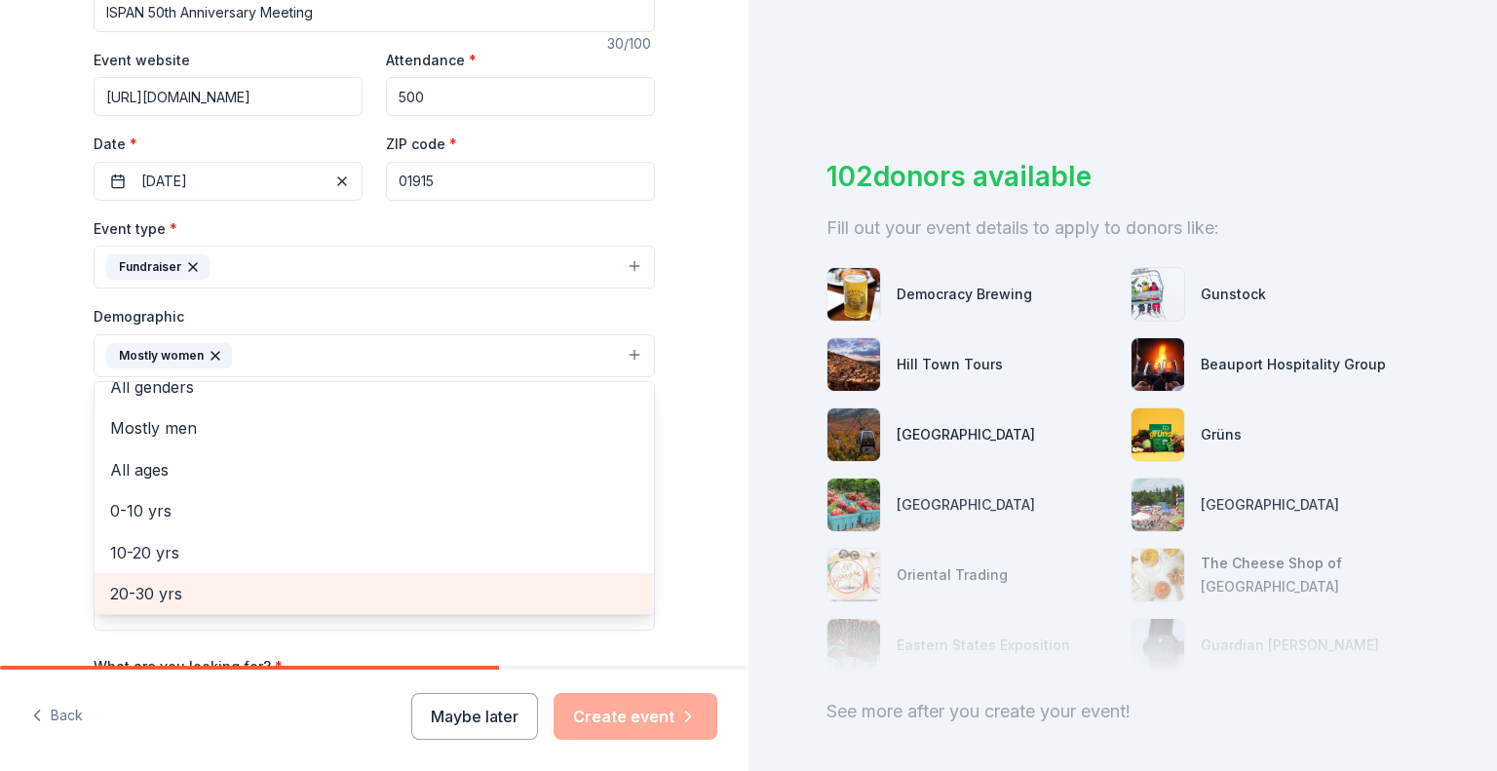
click at [210, 599] on span "20-30 yrs" at bounding box center [374, 593] width 528 height 25
click at [229, 594] on span "30-40 yrs" at bounding box center [374, 593] width 528 height 25
click at [234, 594] on span "40-50 yrs" at bounding box center [374, 593] width 528 height 25
click at [234, 594] on span "50-60 yrs" at bounding box center [374, 593] width 528 height 25
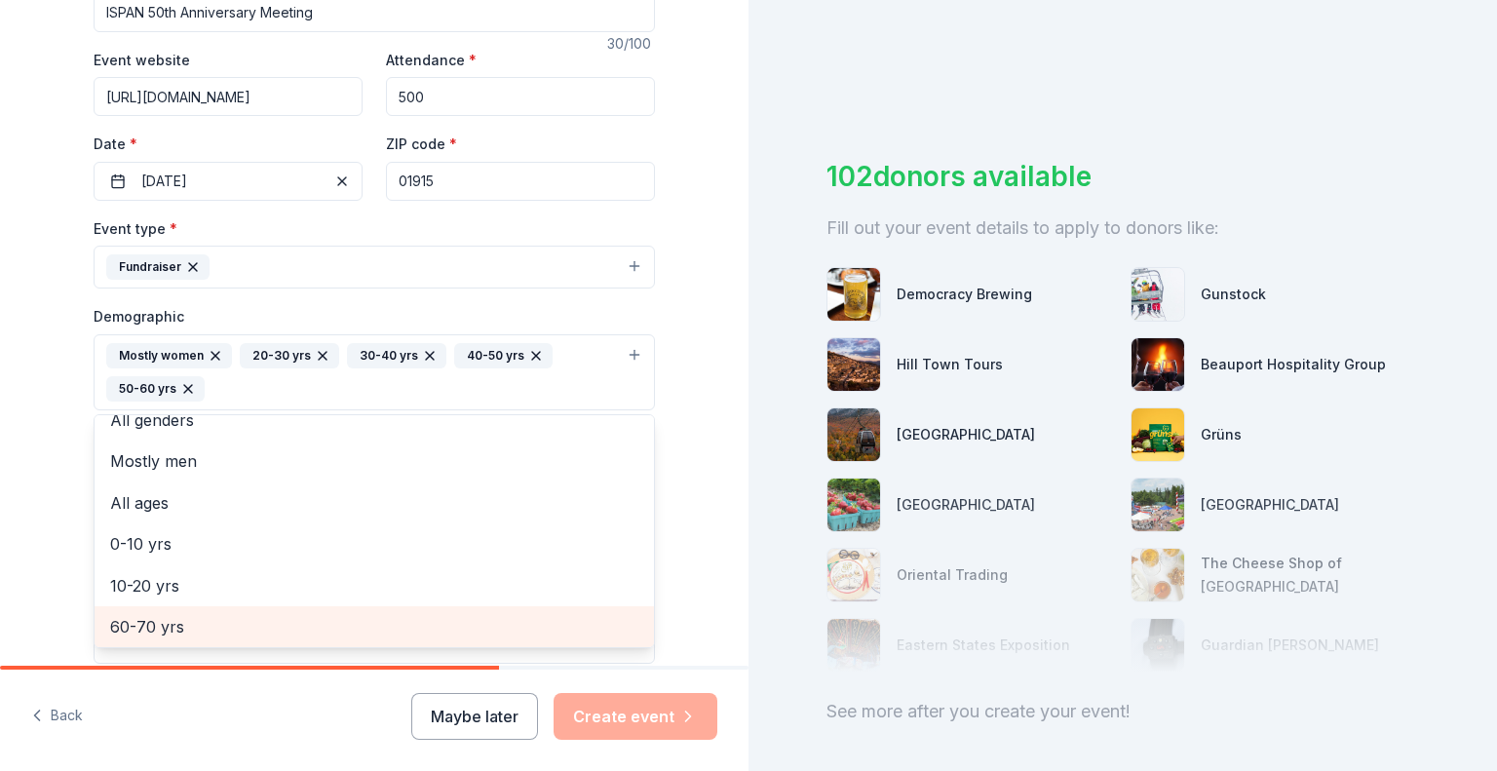
click at [213, 616] on span "60-70 yrs" at bounding box center [374, 626] width 528 height 25
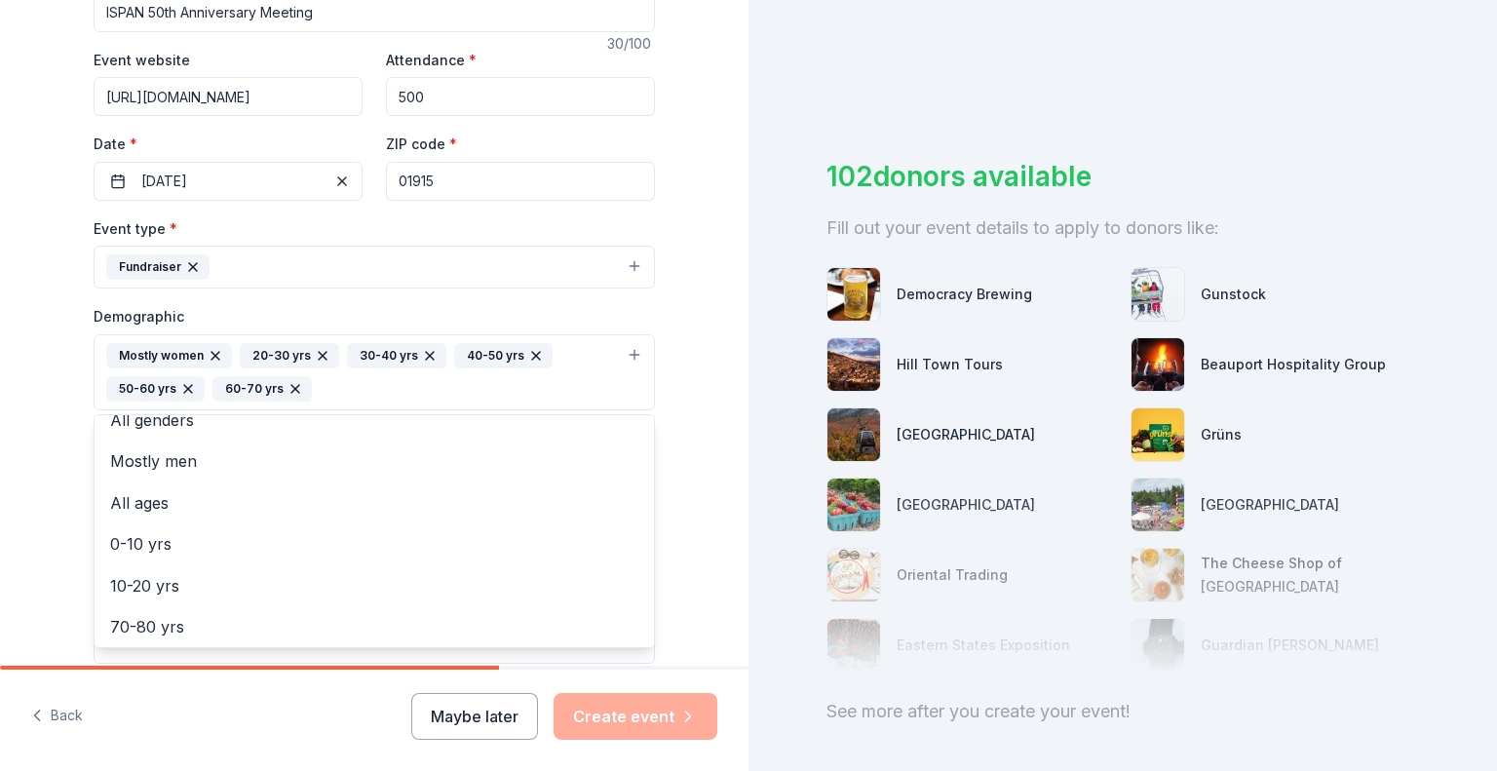
click at [0, 564] on div "Tell us about your event. We'll find in-kind donations you can apply for. Event…" at bounding box center [374, 327] width 749 height 1334
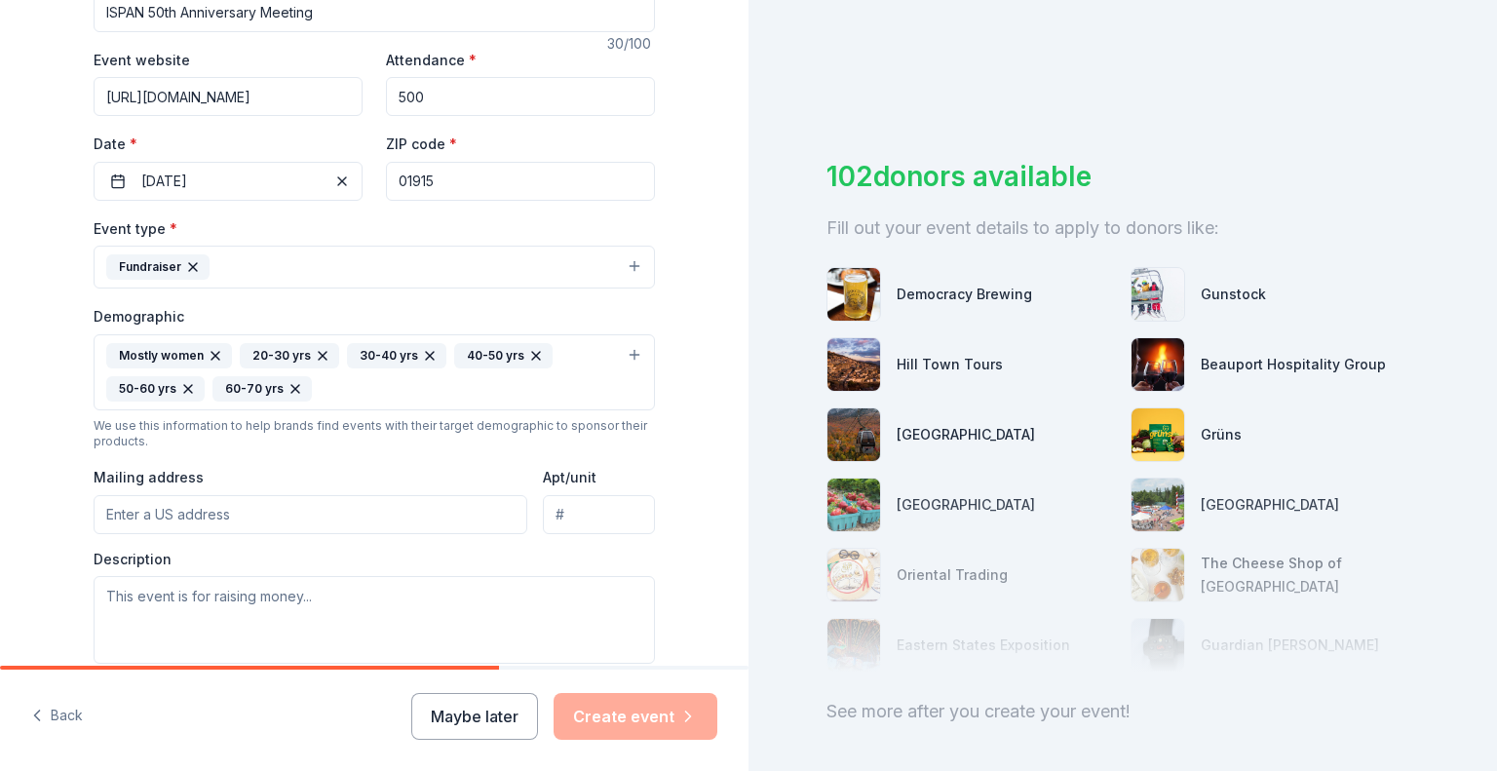
click at [138, 518] on input "Mailing address" at bounding box center [311, 514] width 434 height 39
type input "500 Cummings Center, Suite 4400, Beverly, MA"
type input "Suite 4400"
drag, startPoint x: 435, startPoint y: 515, endPoint x: 243, endPoint y: 519, distance: 192.1
click at [243, 519] on input "500 Cummings Center, Suite 4400, Beverly, MA" at bounding box center [311, 514] width 434 height 39
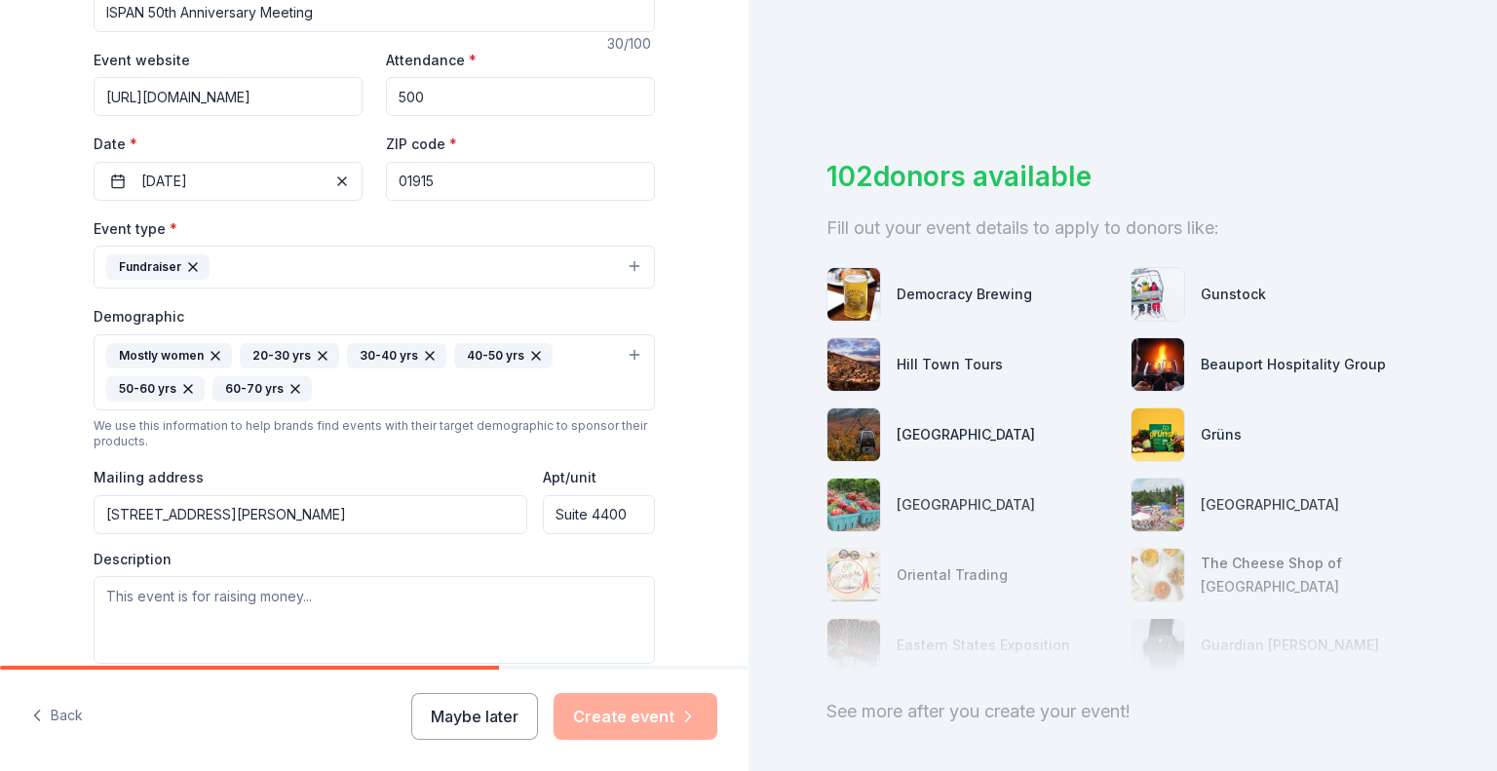
type input "500 Cummings Center, Beverly, MA, 01915"
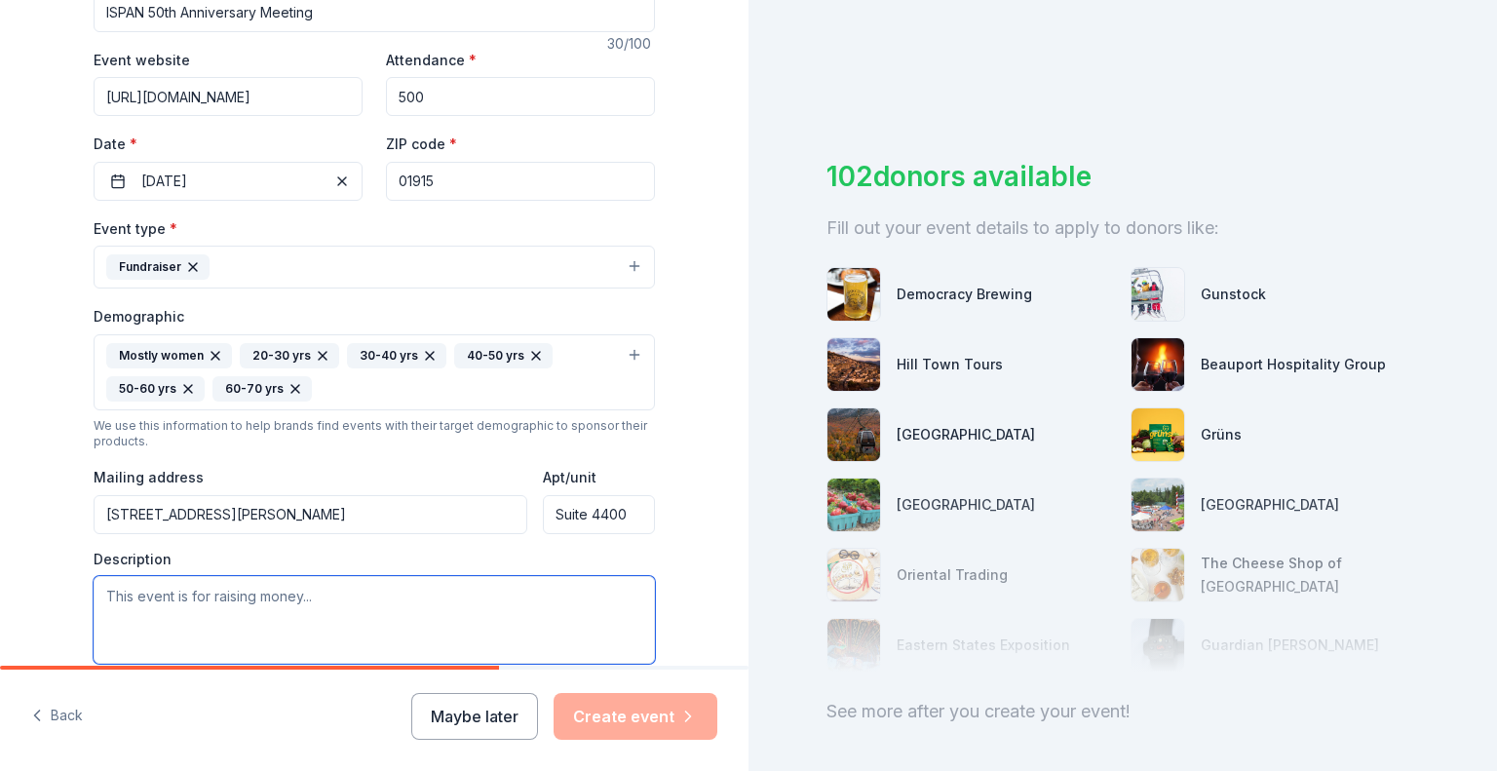
click at [127, 602] on textarea at bounding box center [374, 620] width 561 height 88
click at [189, 595] on textarea at bounding box center [374, 620] width 561 height 88
paste textarea "The Plastic Surgery Nurses Foundation (PSNF) is thrilled to host our annual raf…"
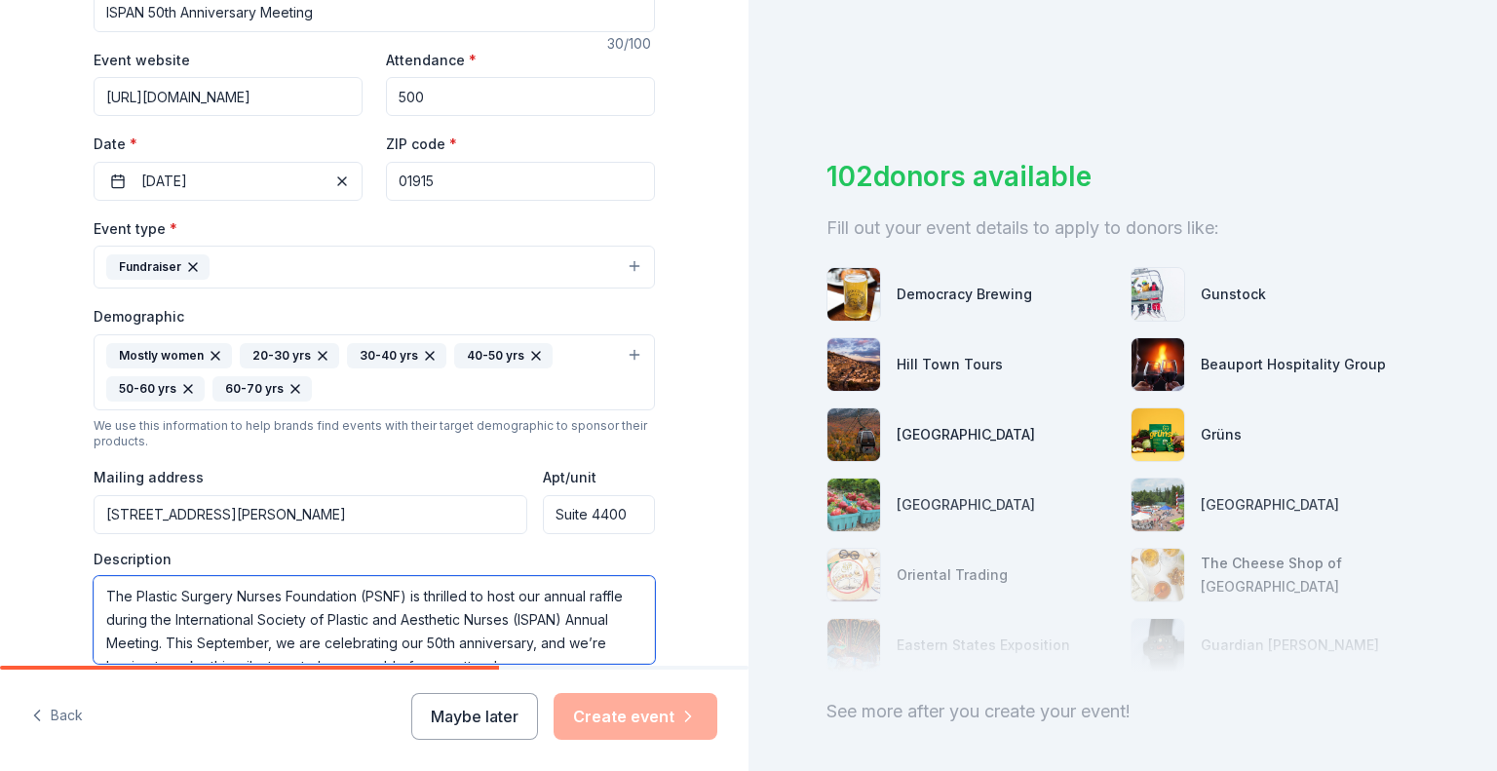
scroll to position [152, 0]
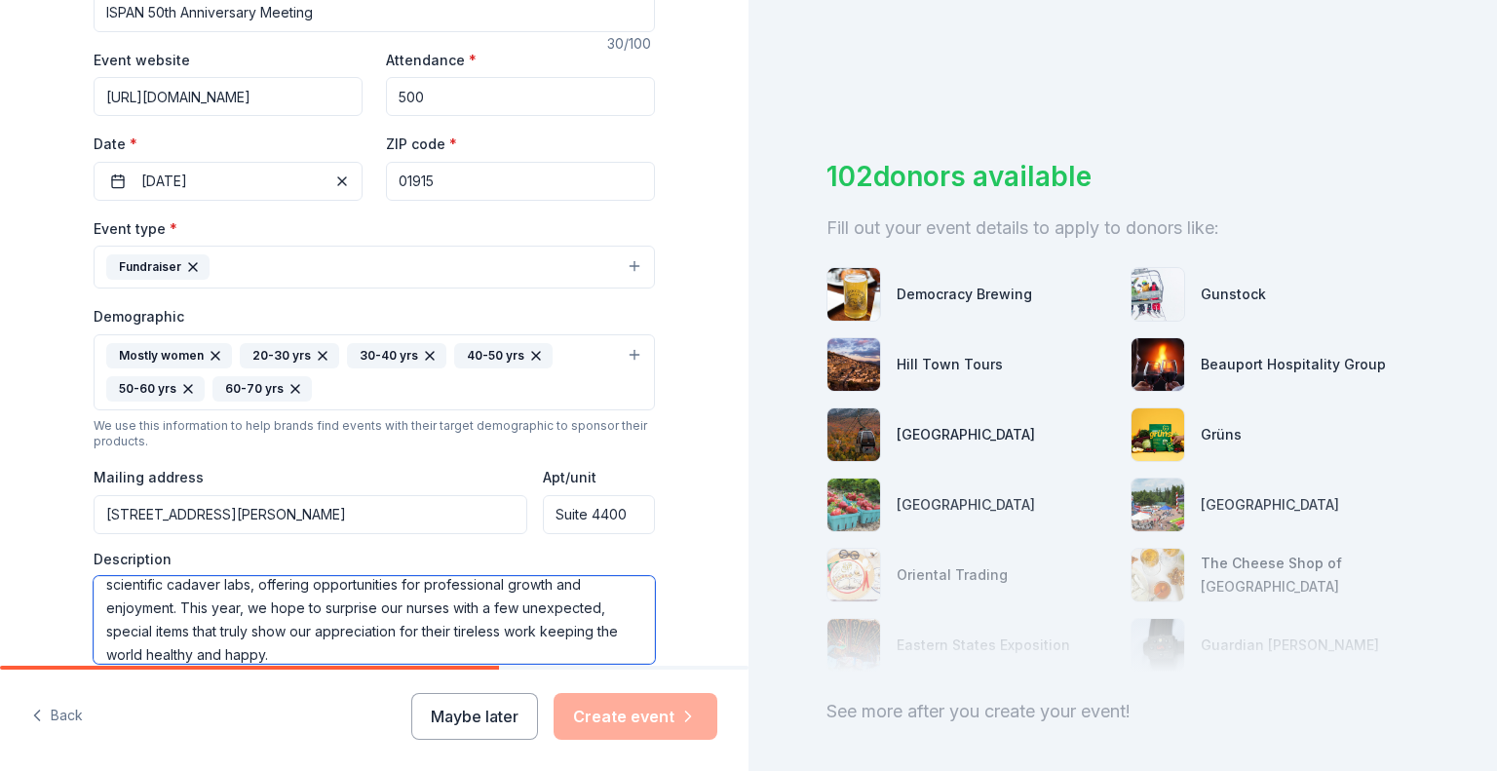
click at [189, 595] on textarea "The Plastic Surgery Nurses Foundation (PSNF) is thrilled to host our annual raf…" at bounding box center [374, 620] width 561 height 88
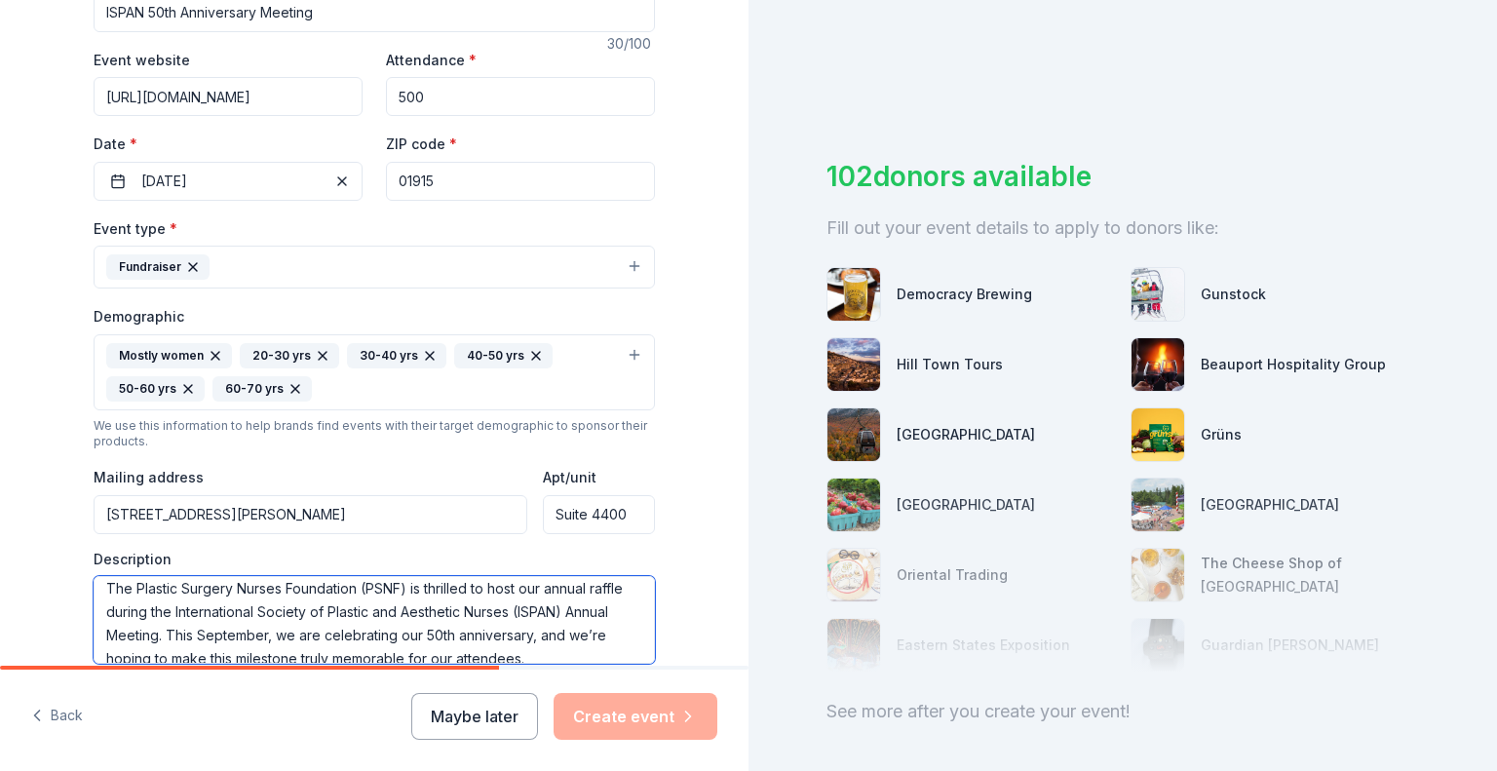
scroll to position [4, 0]
click at [154, 633] on textarea "The Plastic Surgery Nurses Foundation (PSNF) is thrilled to host our annual raf…" at bounding box center [374, 620] width 561 height 88
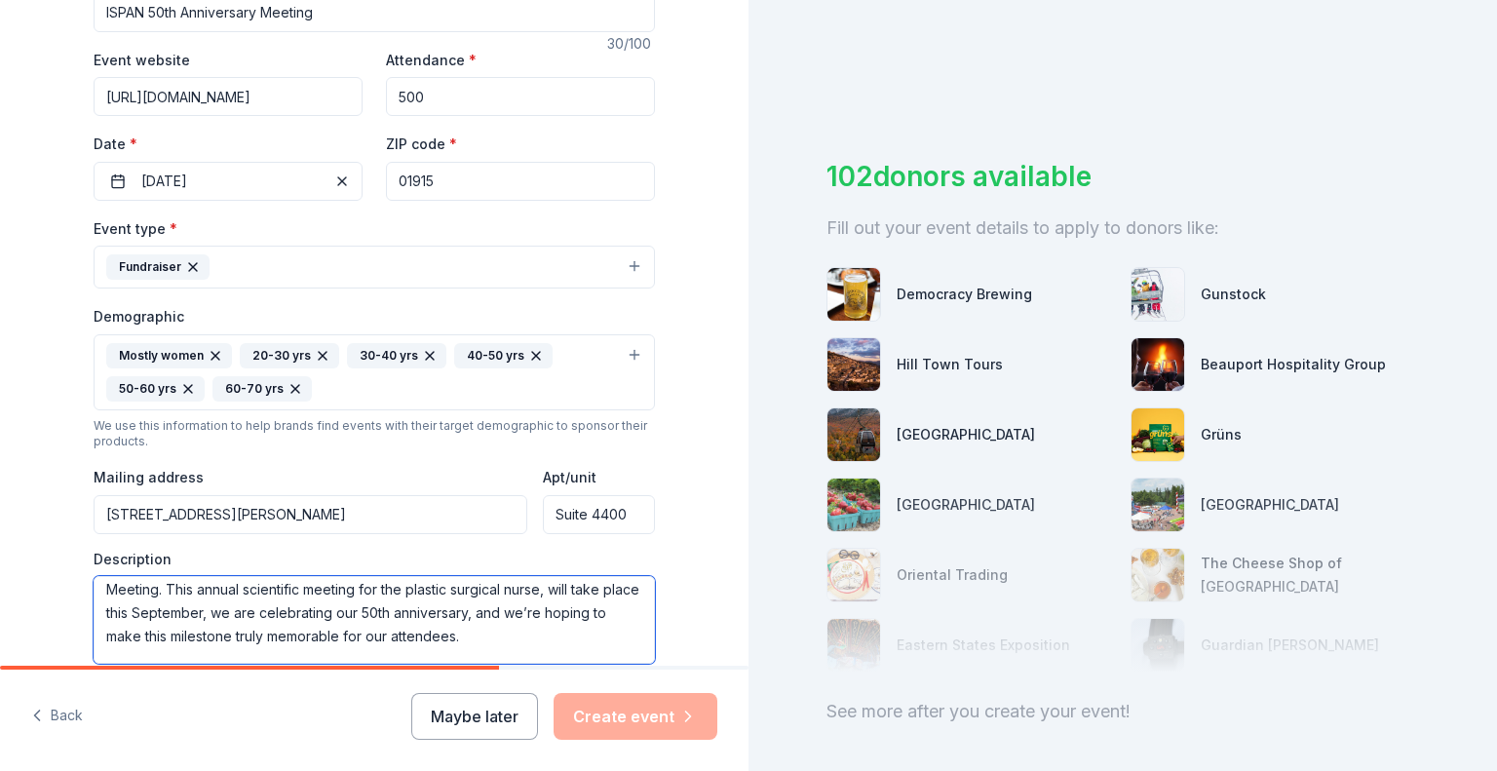
scroll to position [90, 0]
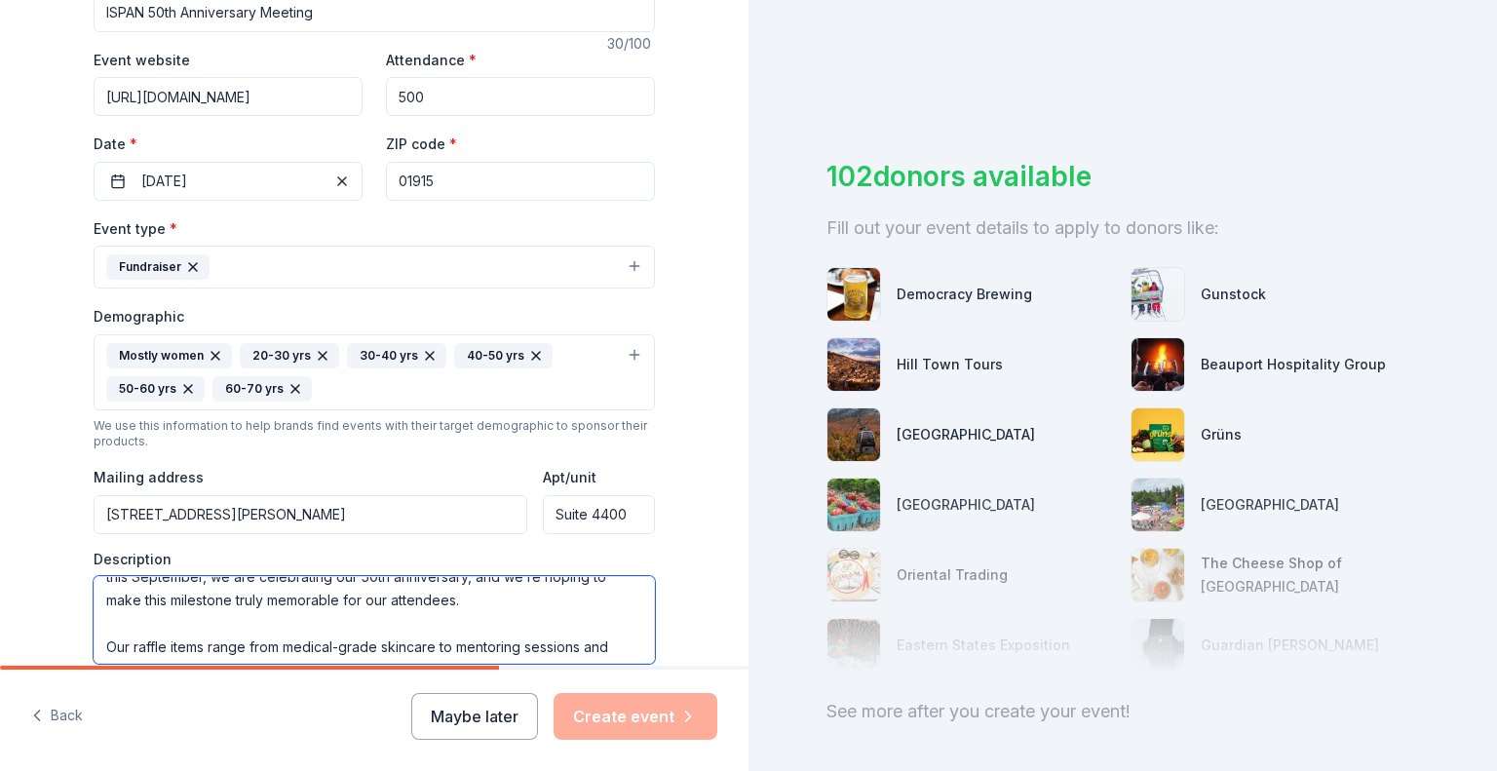
click at [464, 634] on textarea "The Plastic Surgery Nurses Foundation (PSNF) is thrilled to host our annual raf…" at bounding box center [374, 620] width 561 height 88
click at [94, 650] on textarea "The Plastic Surgery Nurses Foundation (PSNF) is thrilled to host our annual raf…" at bounding box center [374, 620] width 561 height 88
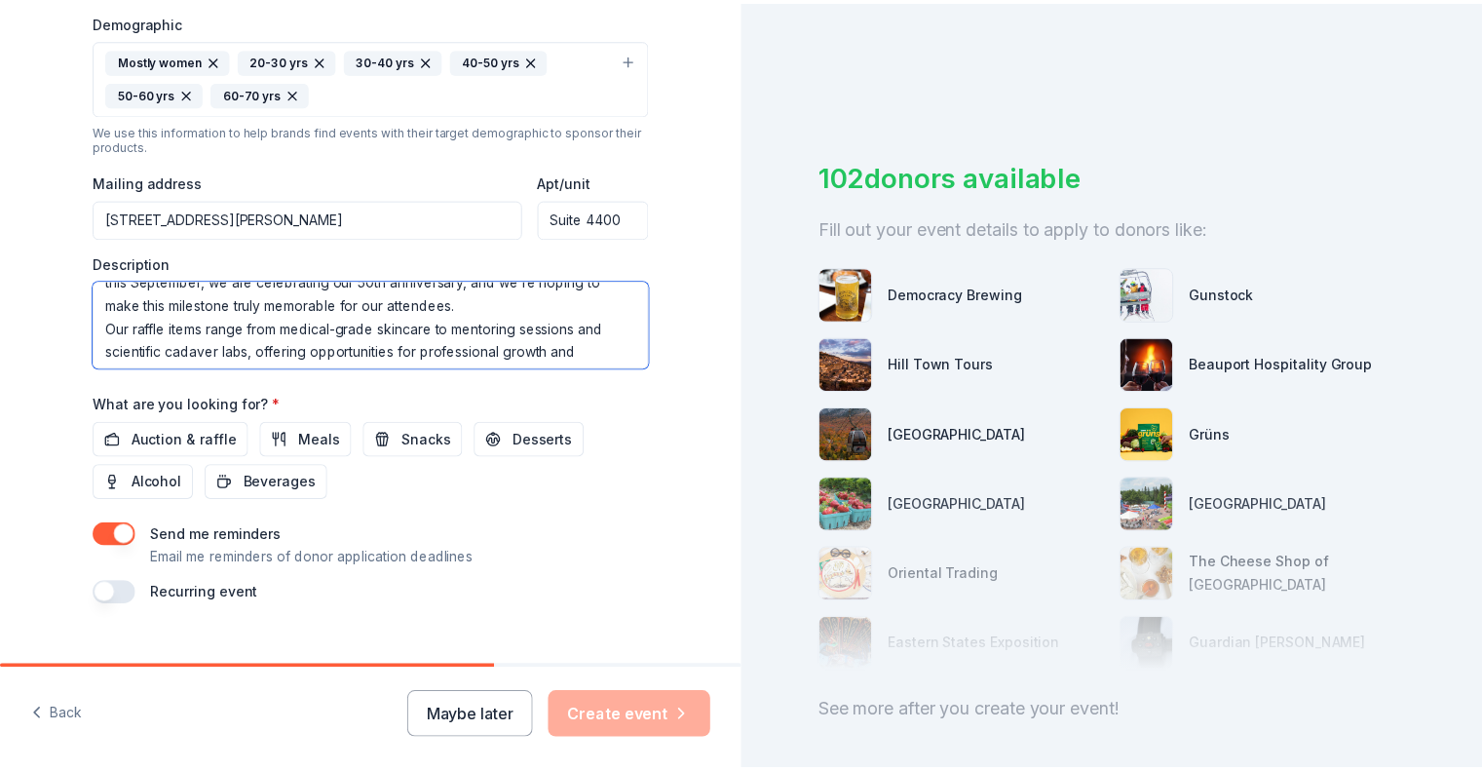
scroll to position [667, 0]
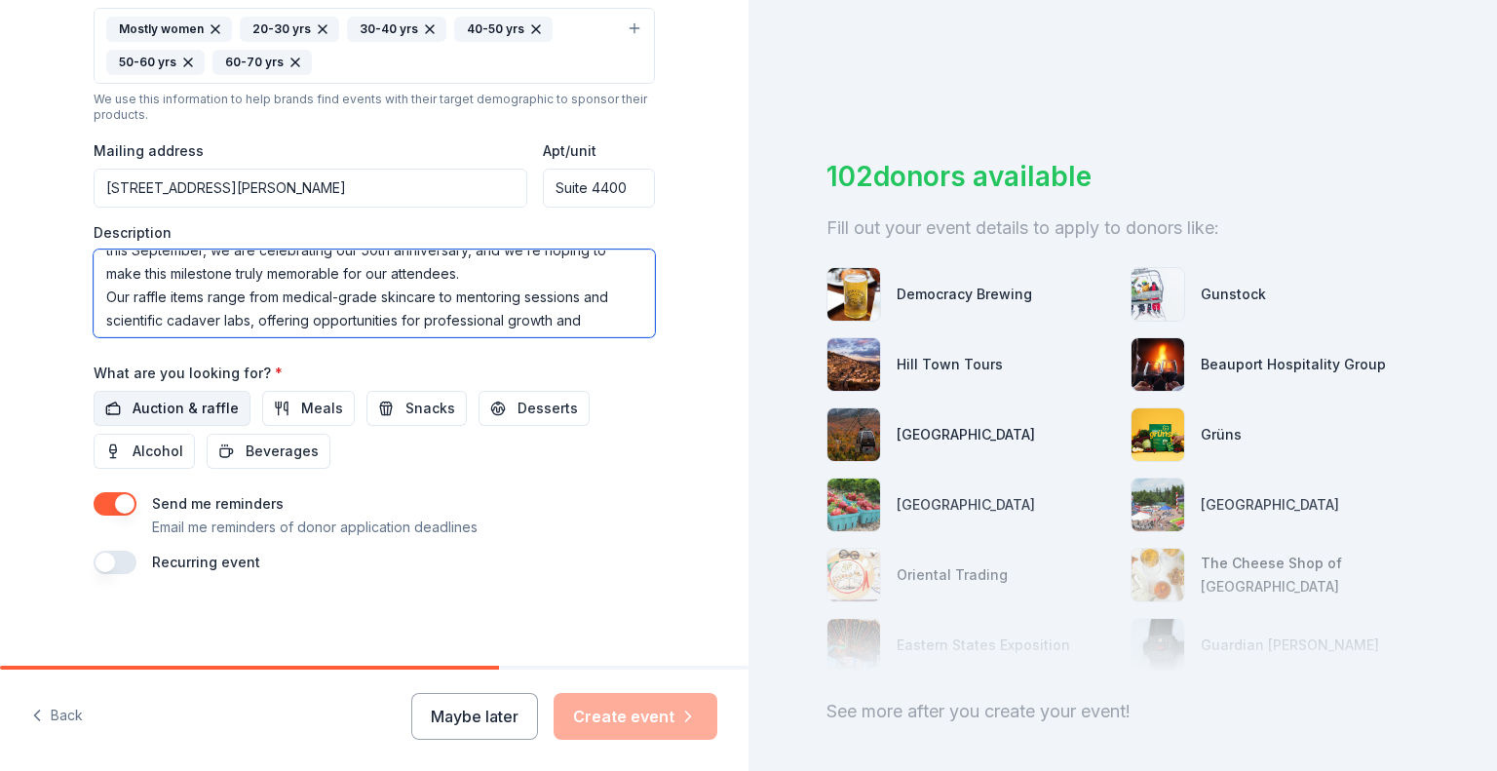
type textarea "The Plastic Surgery Nurses Foundation (PSNF) is thrilled to host our annual raf…"
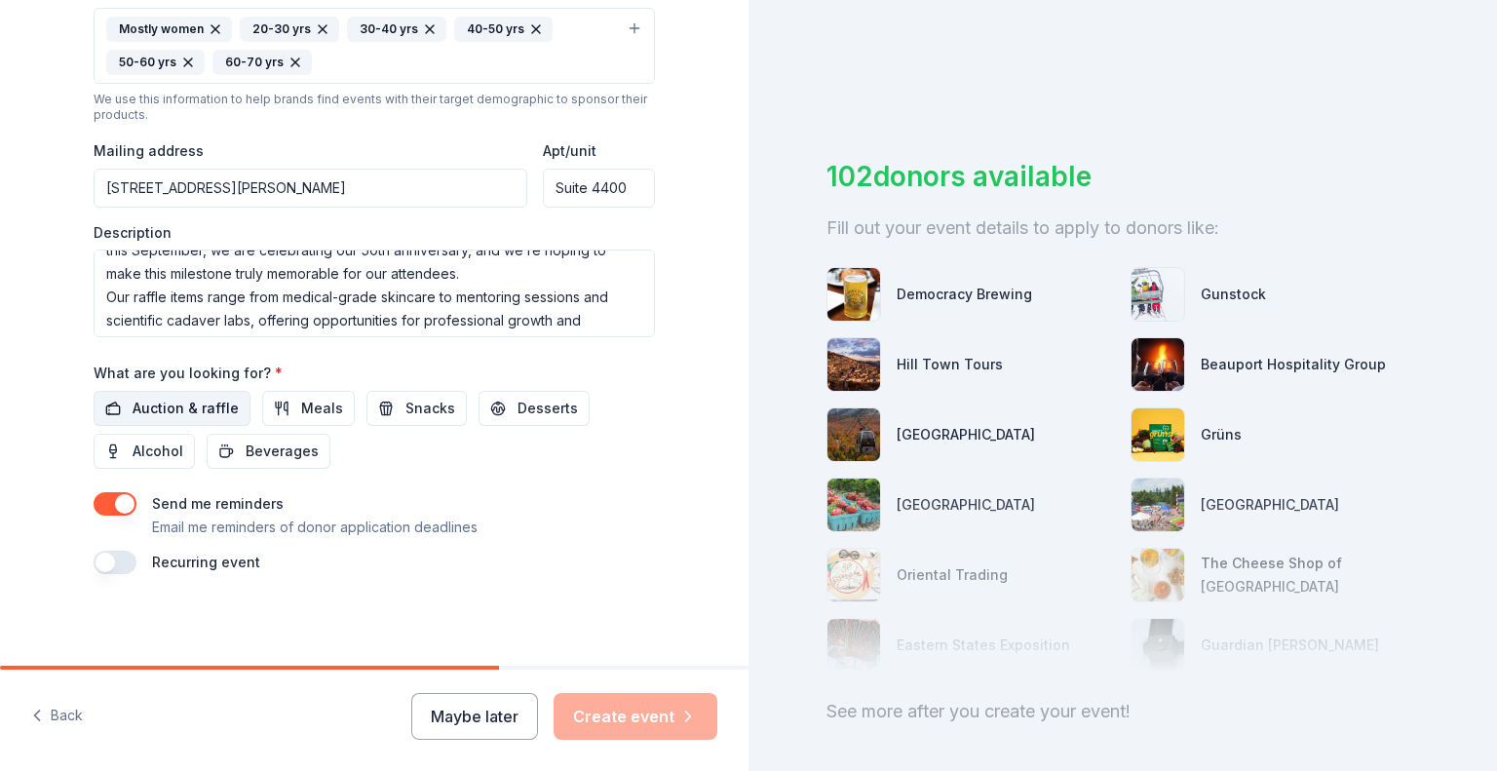
click at [156, 404] on span "Auction & raffle" at bounding box center [186, 408] width 106 height 23
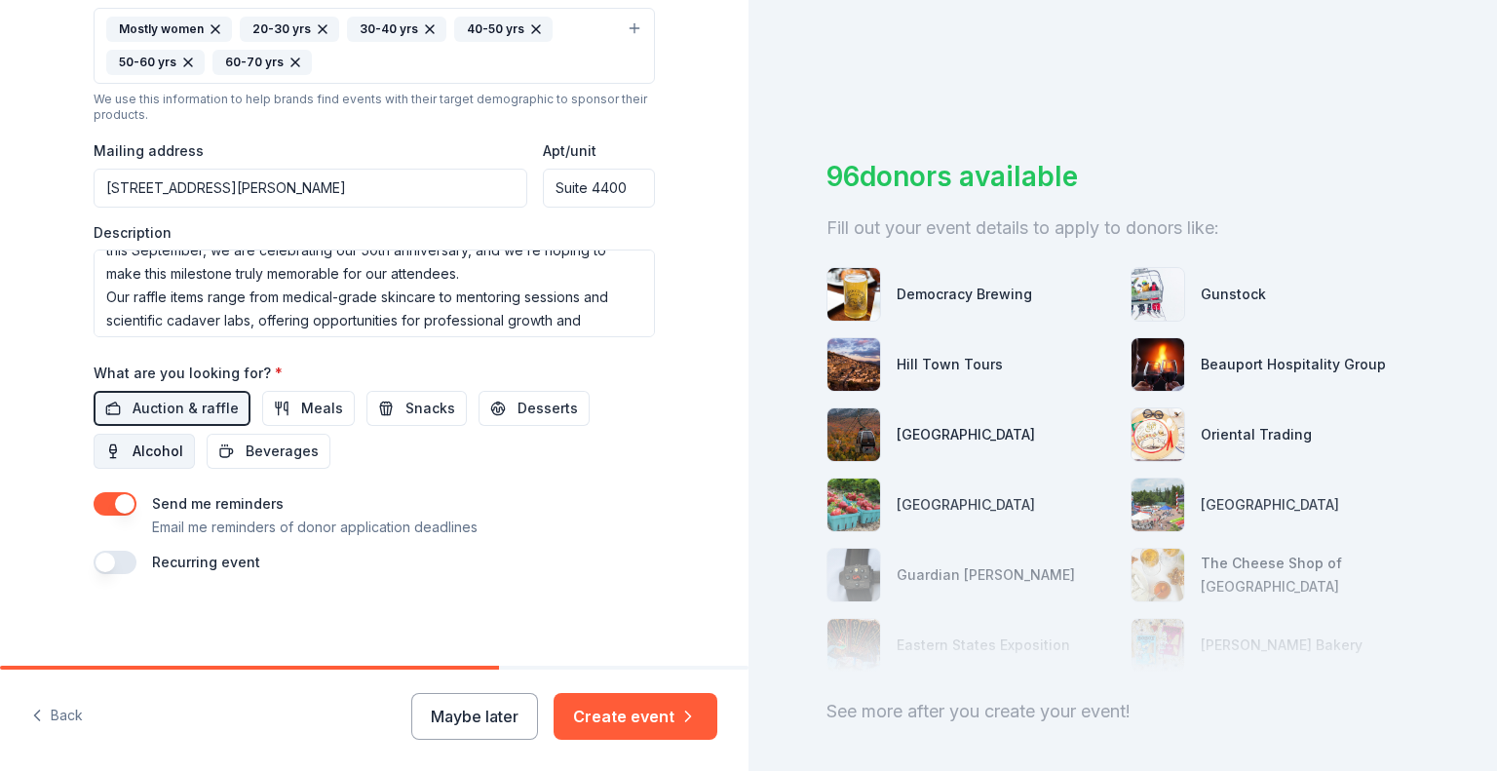
click at [133, 451] on span "Alcohol" at bounding box center [158, 451] width 51 height 23
click at [120, 560] on button "button" at bounding box center [115, 562] width 43 height 23
click at [553, 573] on div "Recurring event This is a recurring event. The next event is in:" at bounding box center [374, 574] width 561 height 47
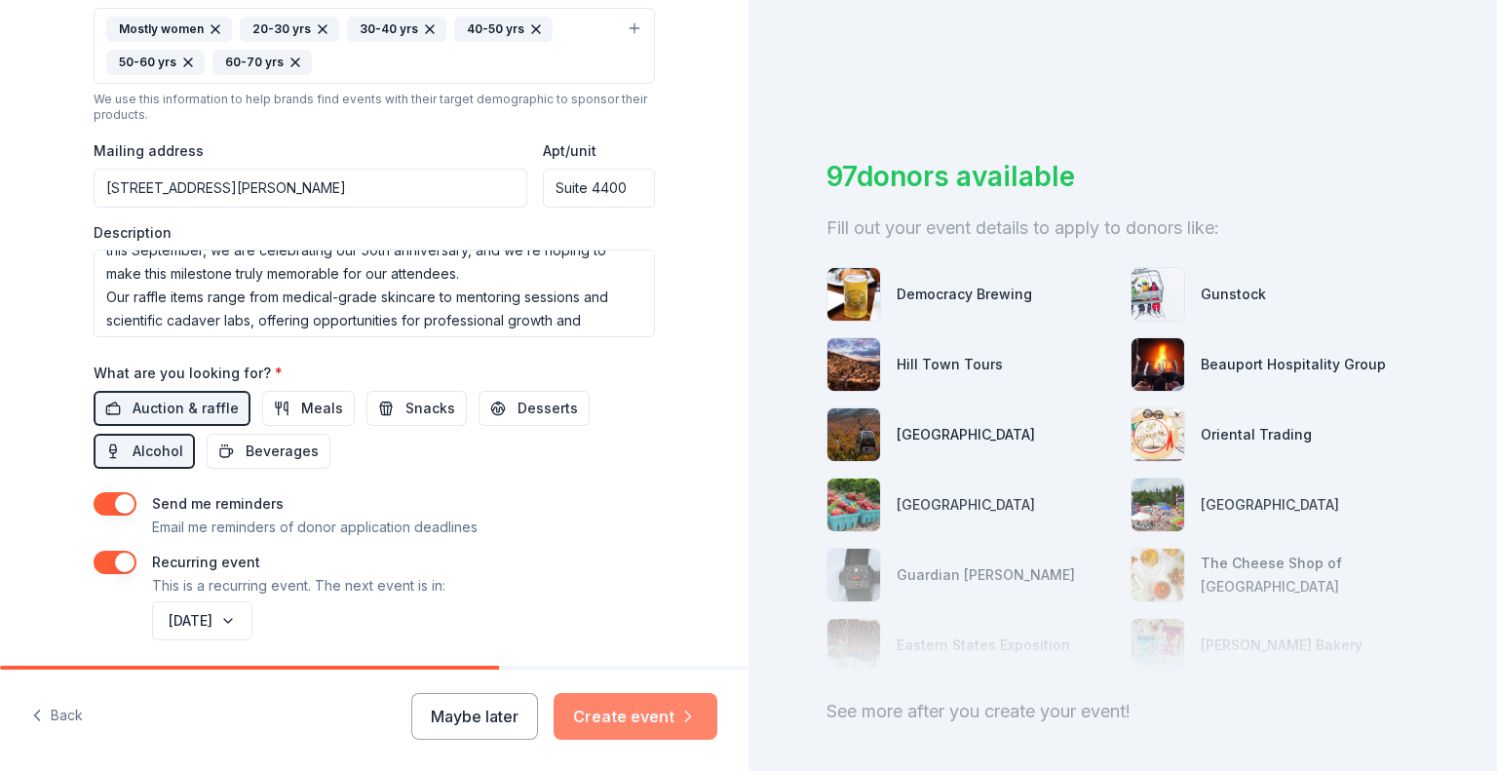
click at [623, 712] on button "Create event" at bounding box center [636, 716] width 164 height 47
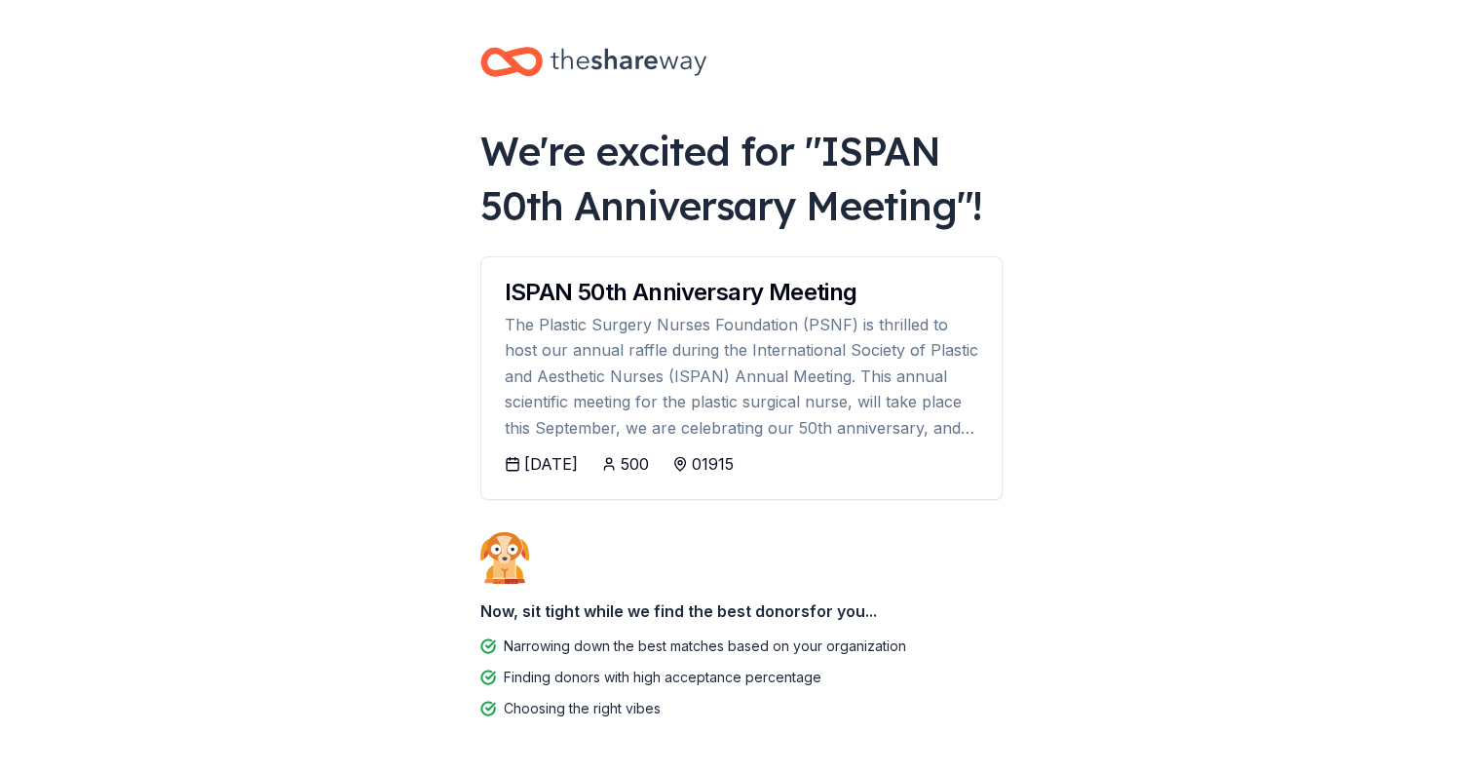
click at [347, 612] on body "We're excited for " ISPAN 50th Anniversary Meeting "! ISPAN 50th Anniversary Me…" at bounding box center [741, 385] width 1482 height 771
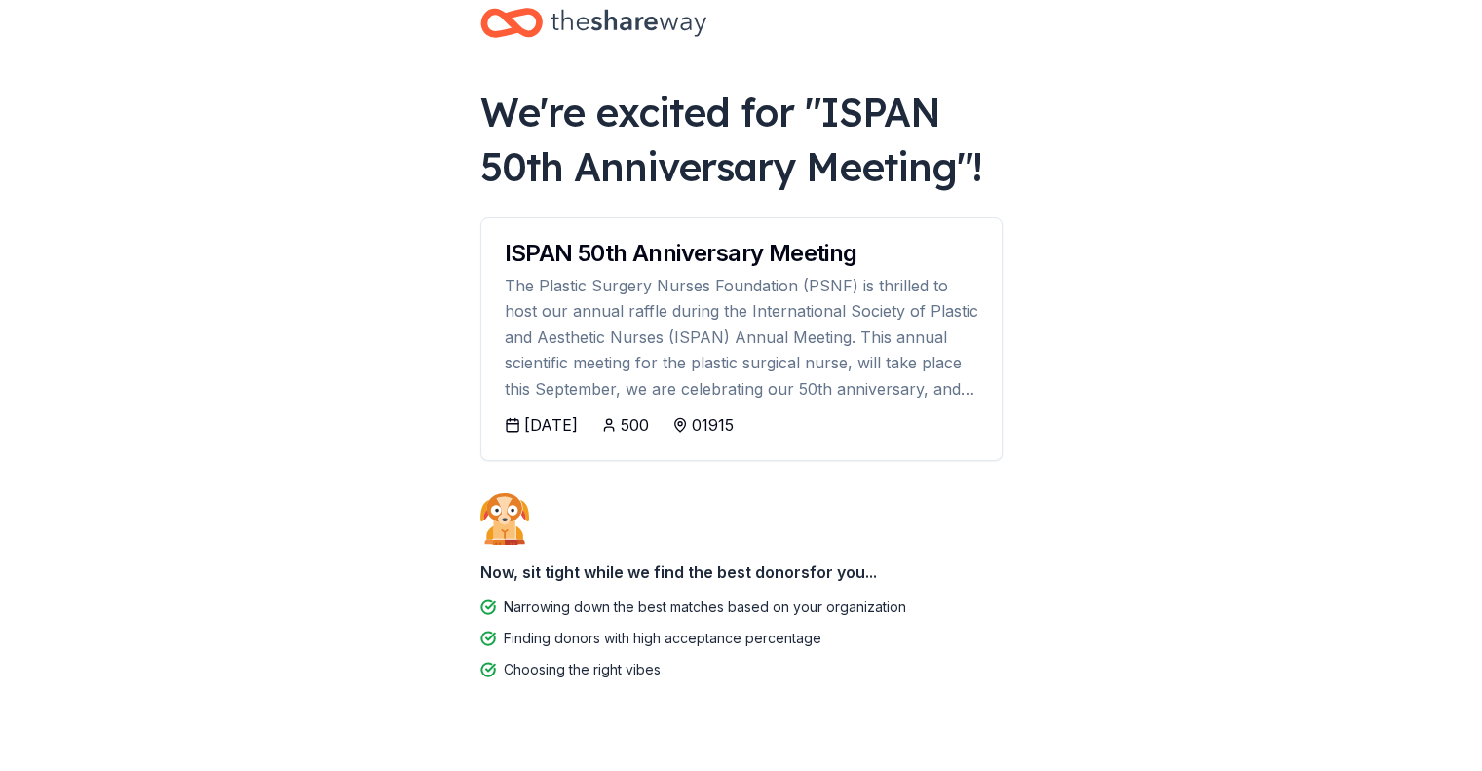
scroll to position [77, 0]
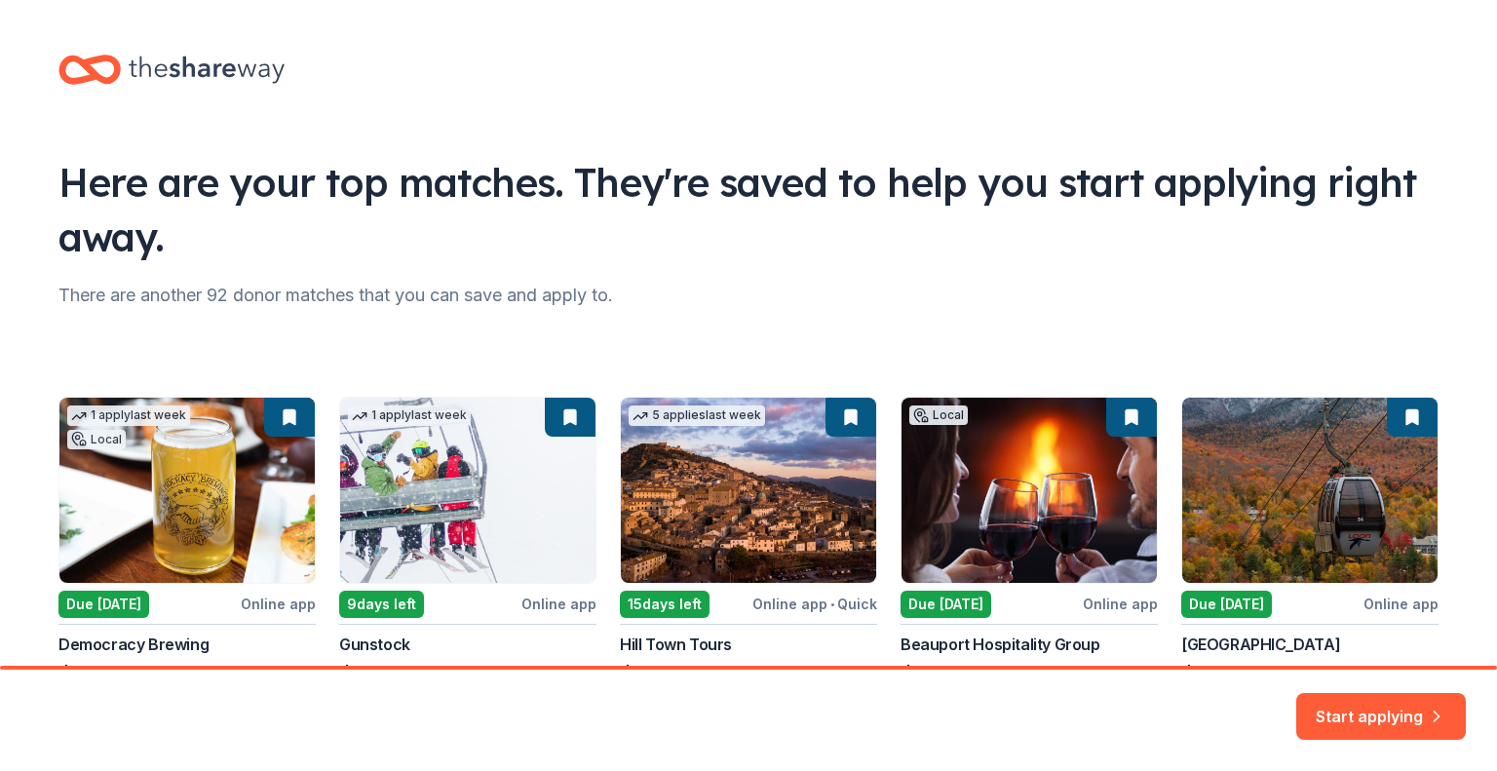
click at [614, 311] on div "Here are your top matches. They're saved to help you start applying right away.…" at bounding box center [748, 410] width 1442 height 820
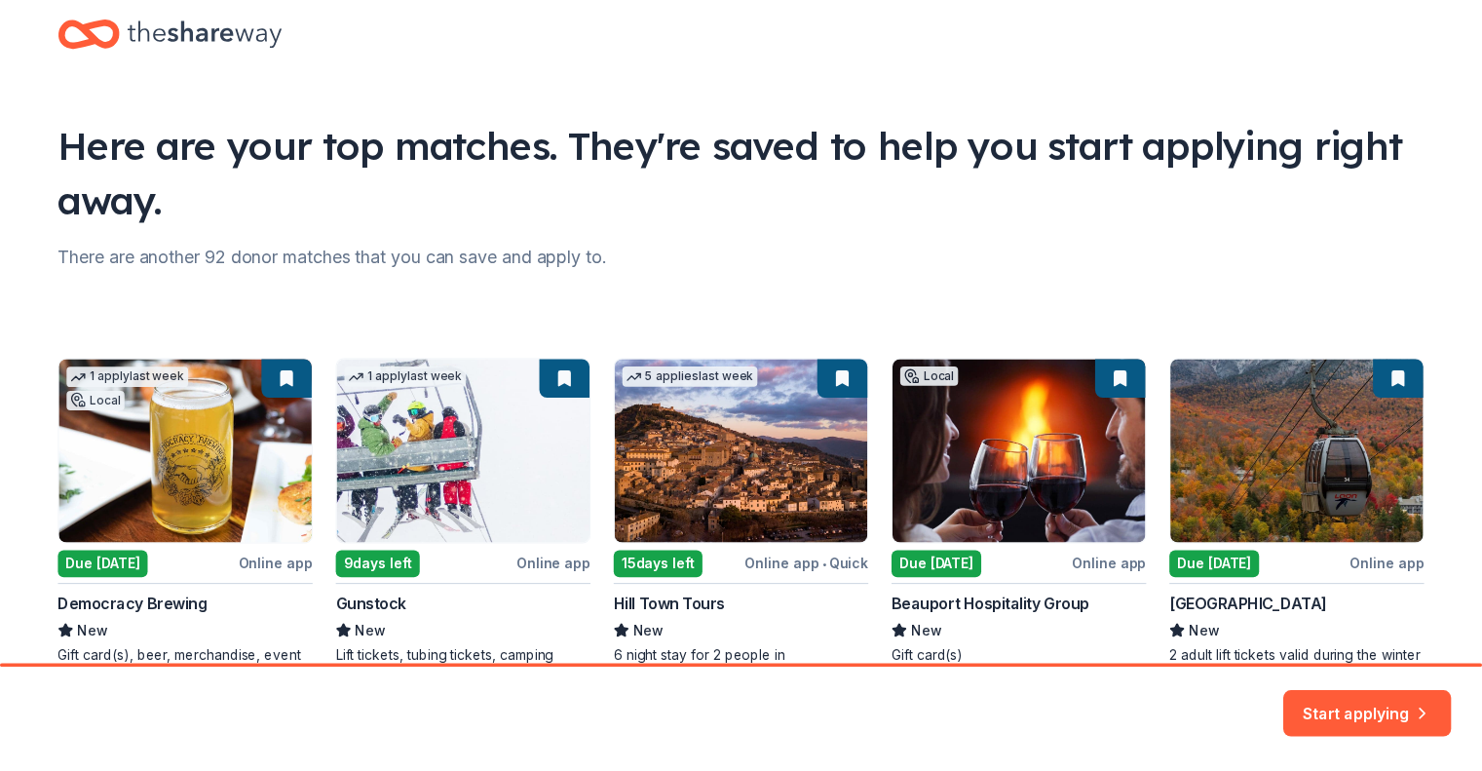
scroll to position [153, 0]
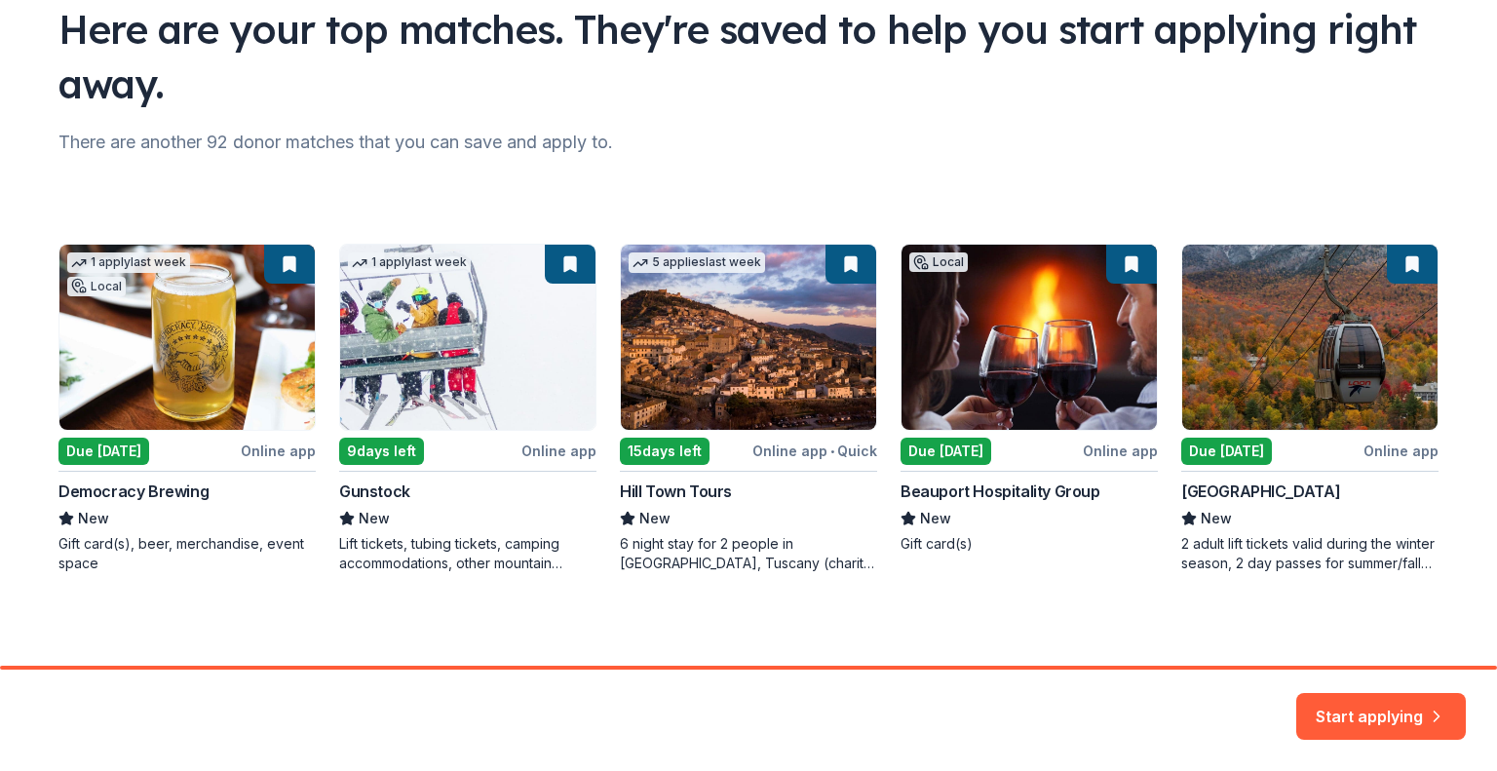
click at [838, 268] on div "1 apply last week Local Due today Online app Democracy Brewing New Gift card(s)…" at bounding box center [748, 408] width 1380 height 329
click at [761, 346] on div "1 apply last week Local Due today Online app Democracy Brewing New Gift card(s)…" at bounding box center [748, 408] width 1380 height 329
click at [1389, 704] on button "Start applying" at bounding box center [1381, 704] width 170 height 47
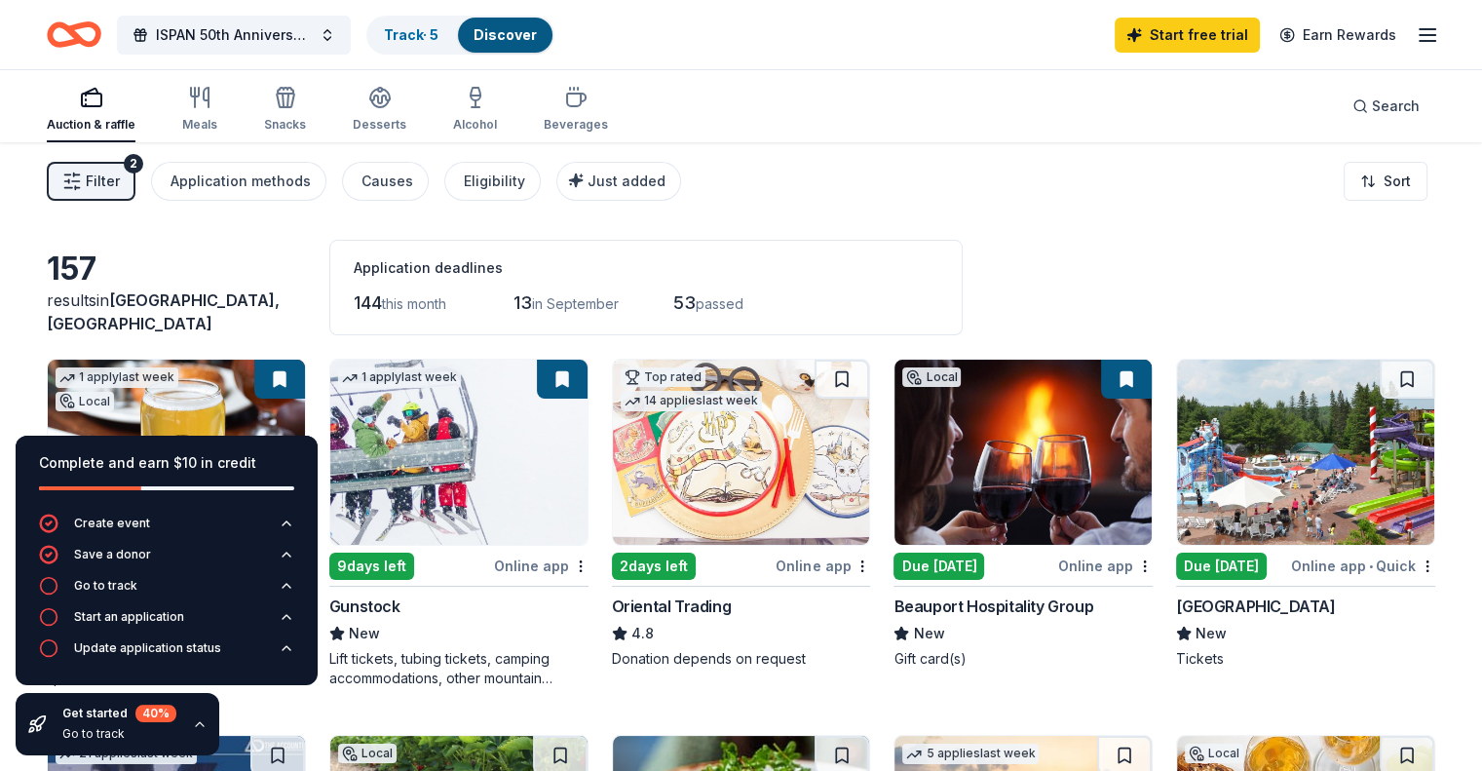
click at [844, 162] on div "Filter 2 Application methods Causes Eligibility Just added Sort" at bounding box center [741, 181] width 1482 height 78
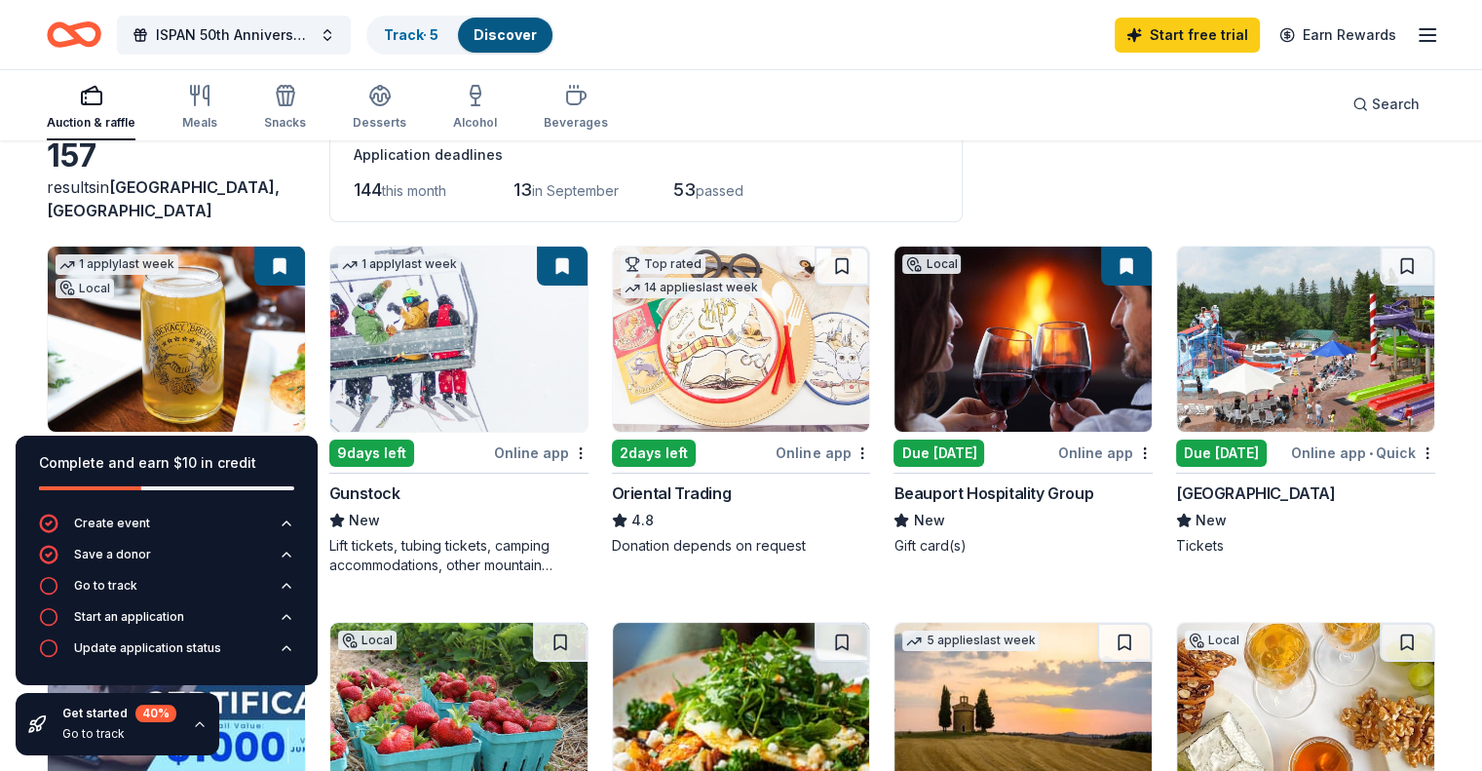
scroll to position [117, 0]
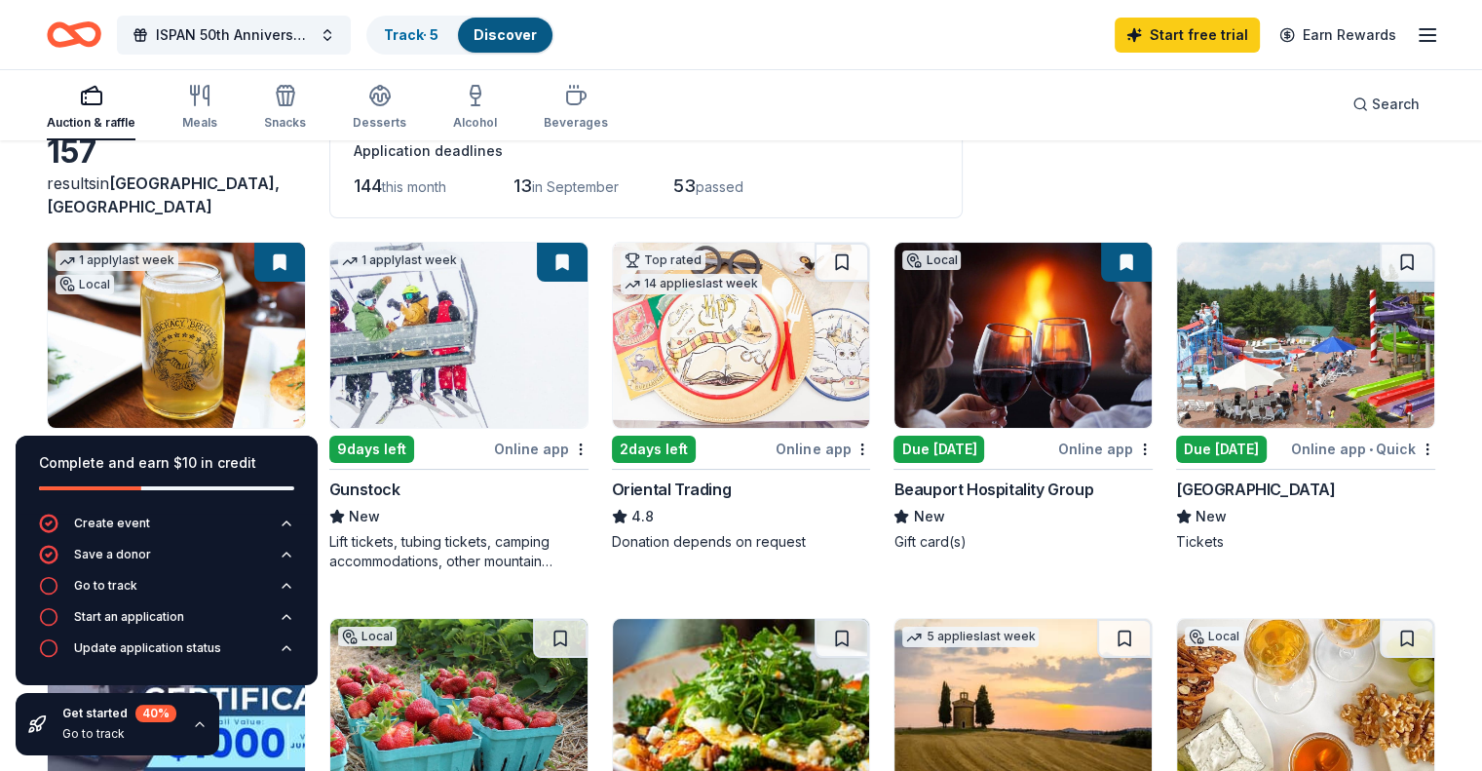
click at [732, 371] on img at bounding box center [741, 335] width 257 height 185
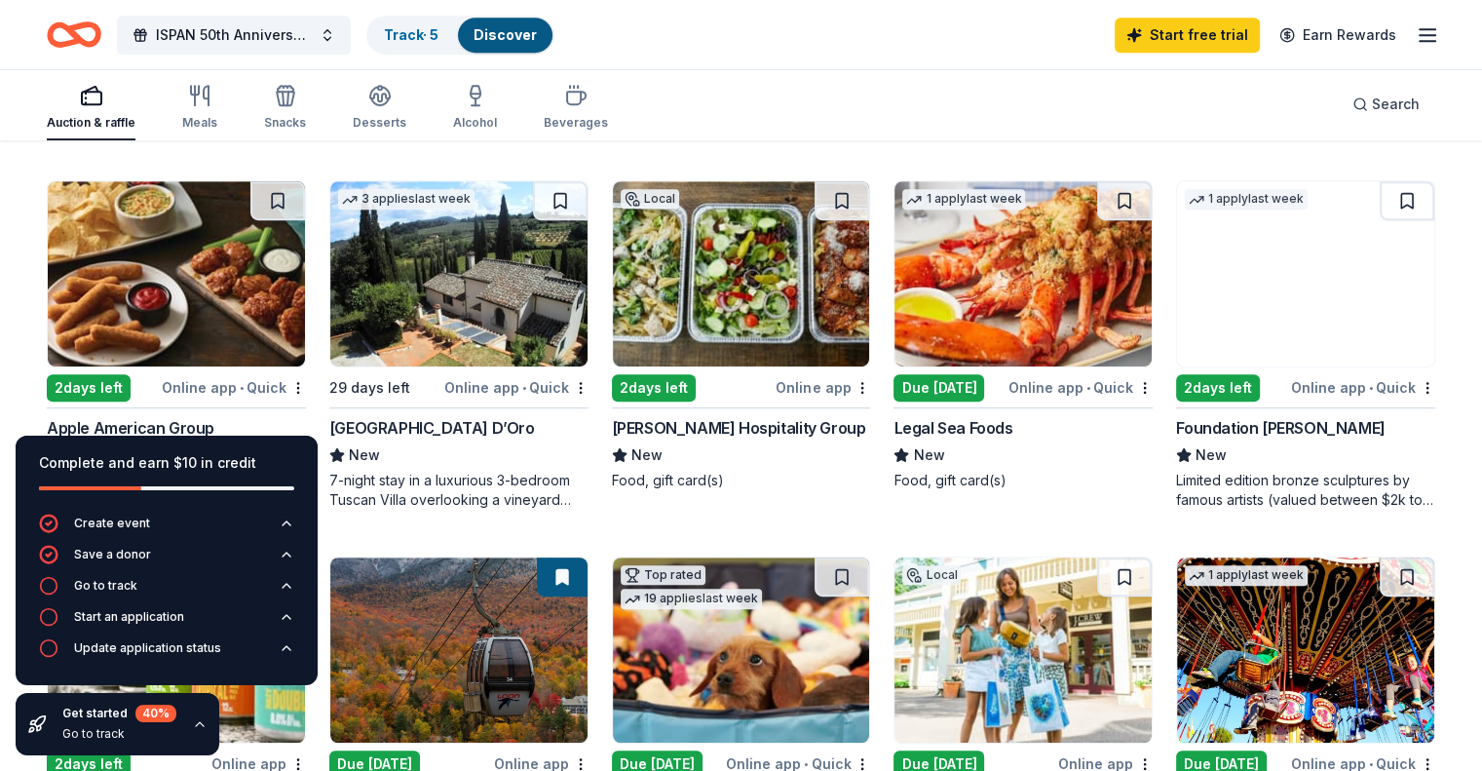
scroll to position [936, 0]
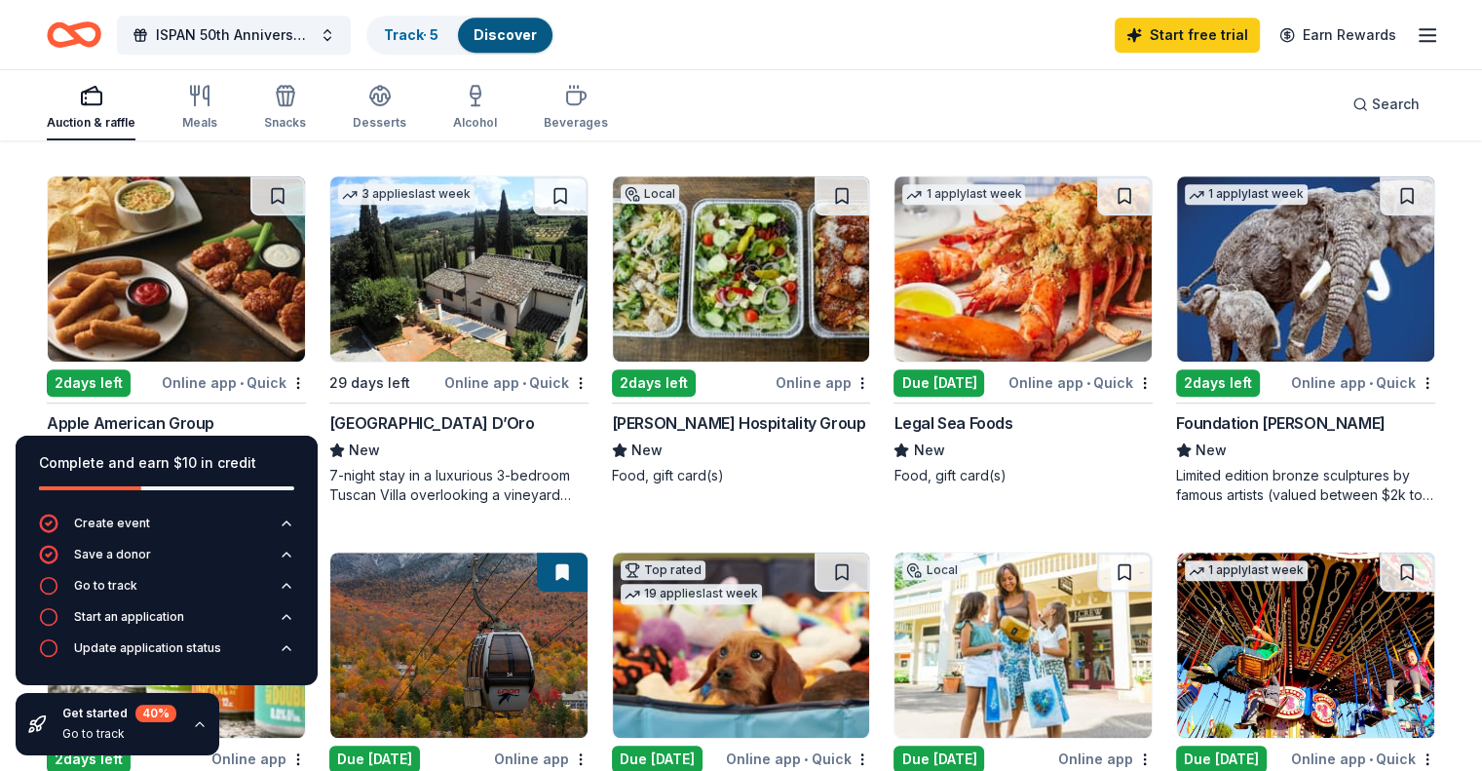
click at [445, 459] on div "New" at bounding box center [458, 450] width 259 height 23
click at [960, 272] on img at bounding box center [1023, 268] width 257 height 185
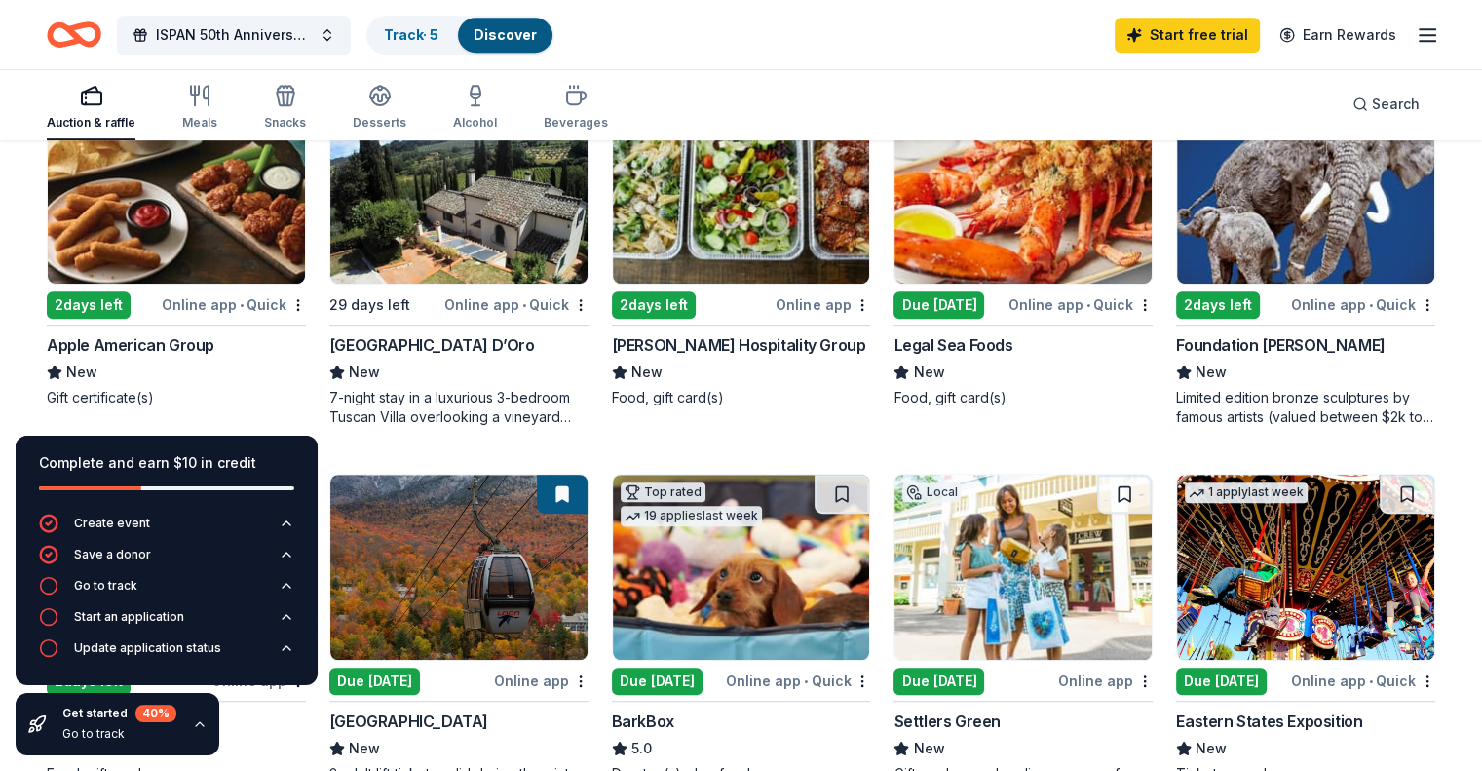
scroll to position [1053, 0]
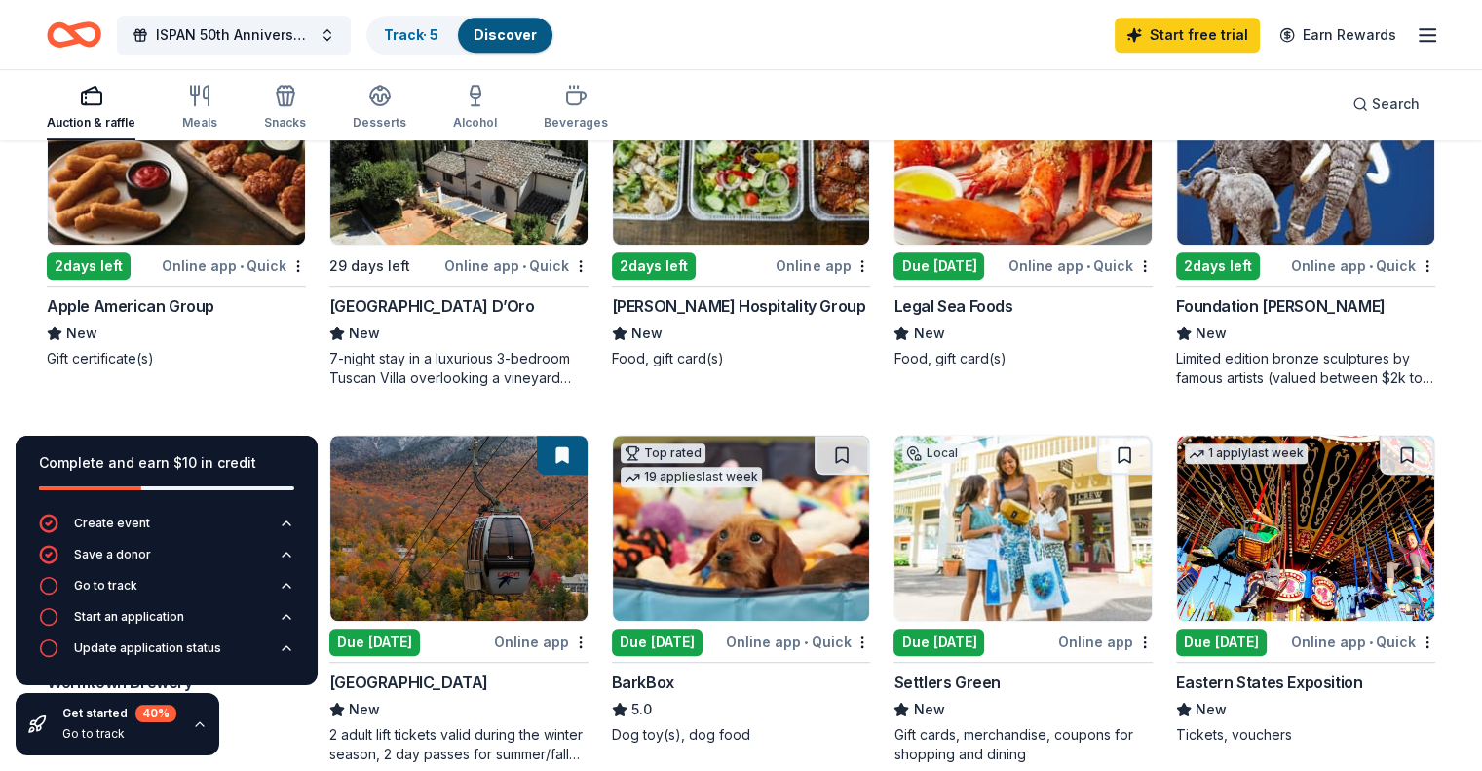
click at [1369, 363] on div "Limited edition bronze sculptures by famous artists (valued between $2k to $7k;…" at bounding box center [1305, 368] width 259 height 39
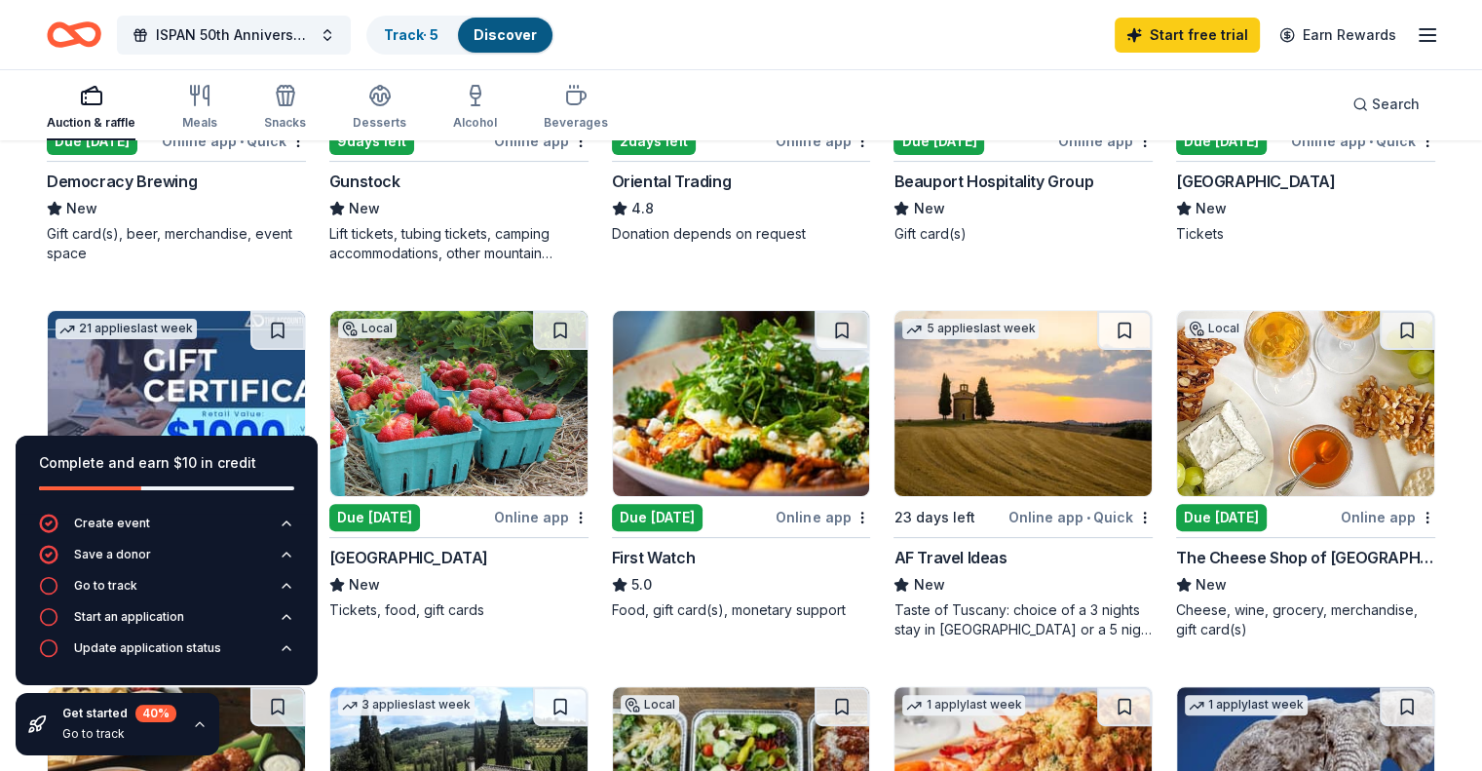
scroll to position [420, 0]
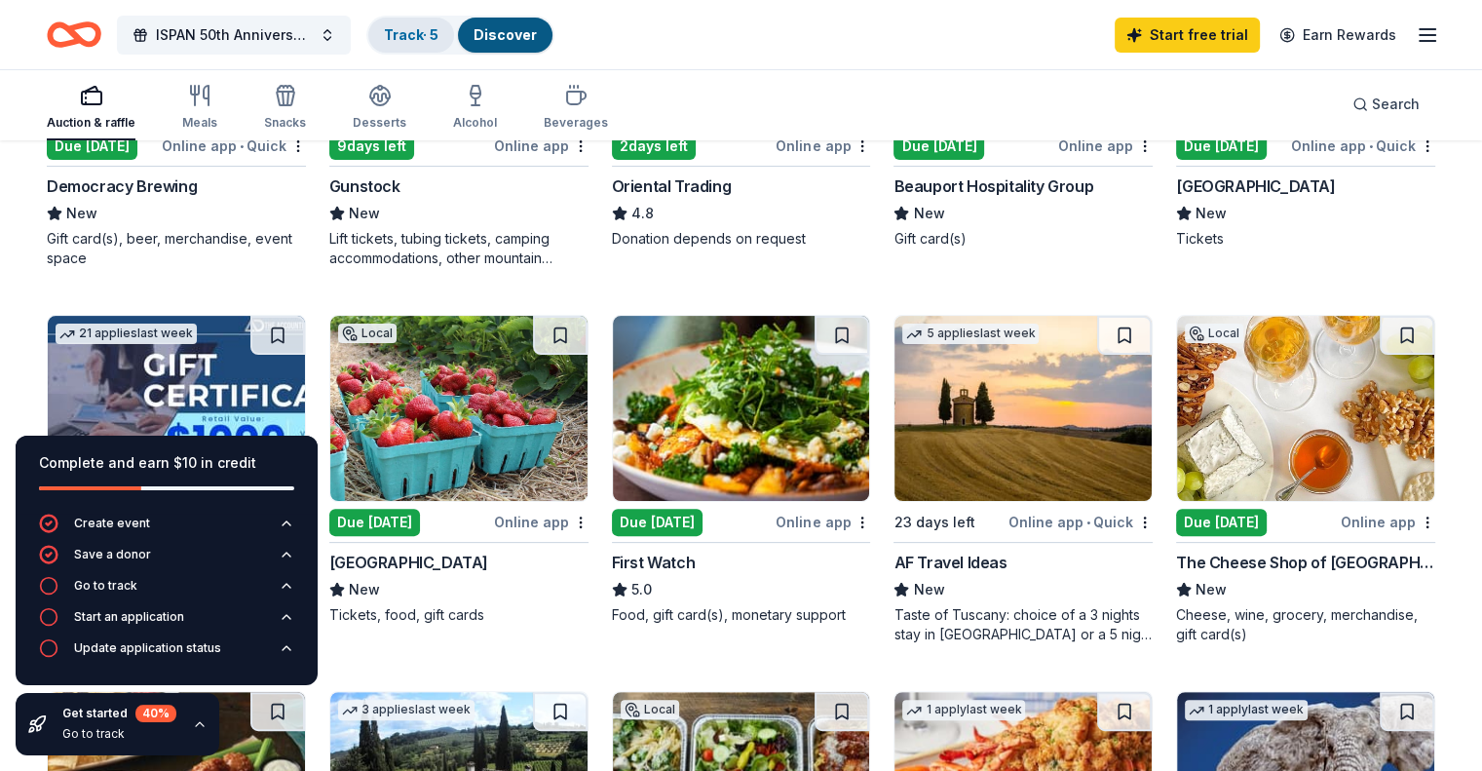
click at [439, 30] on link "Track · 5" at bounding box center [411, 34] width 55 height 17
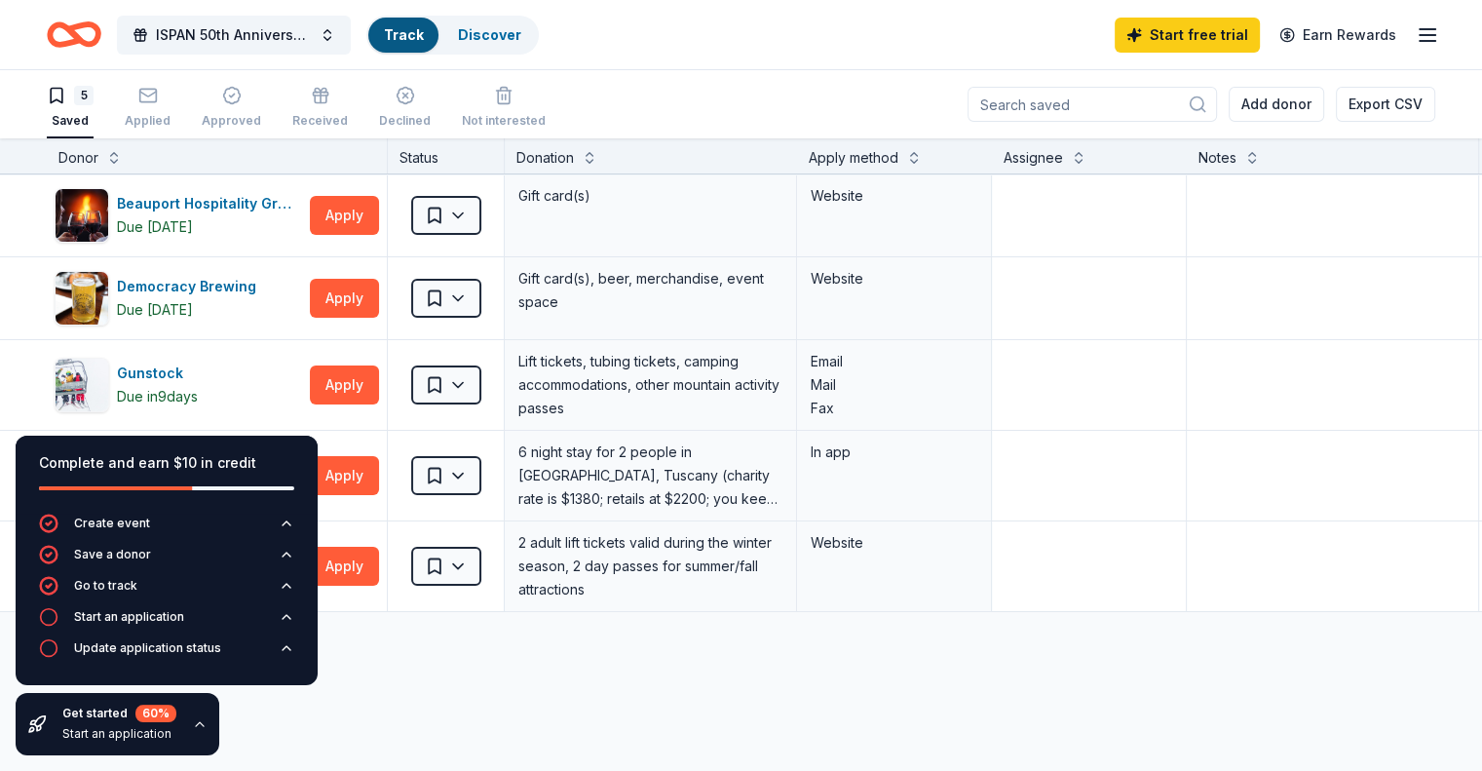
click at [439, 30] on div "Track" at bounding box center [403, 35] width 70 height 35
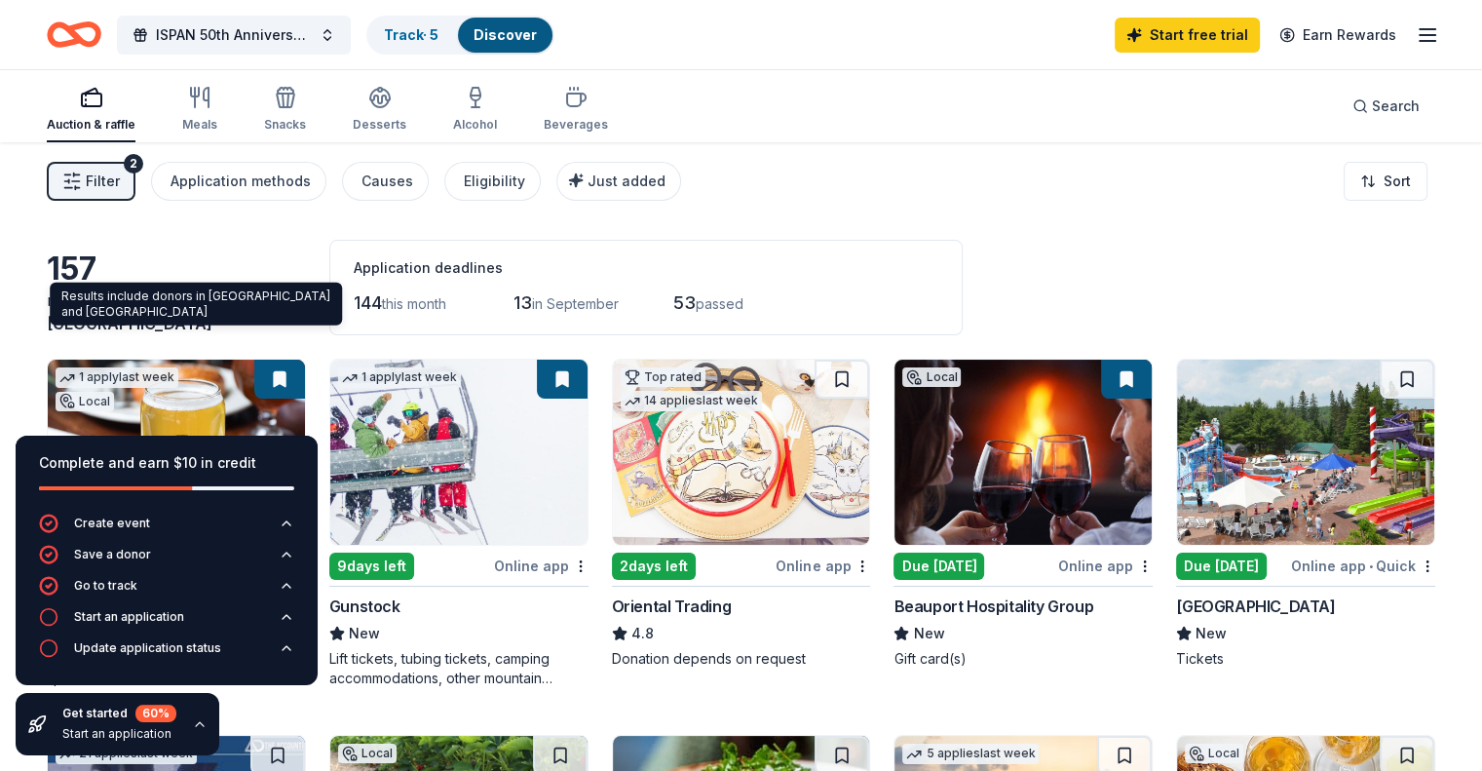
click at [162, 326] on span "Beverly, MA" at bounding box center [163, 311] width 233 height 43
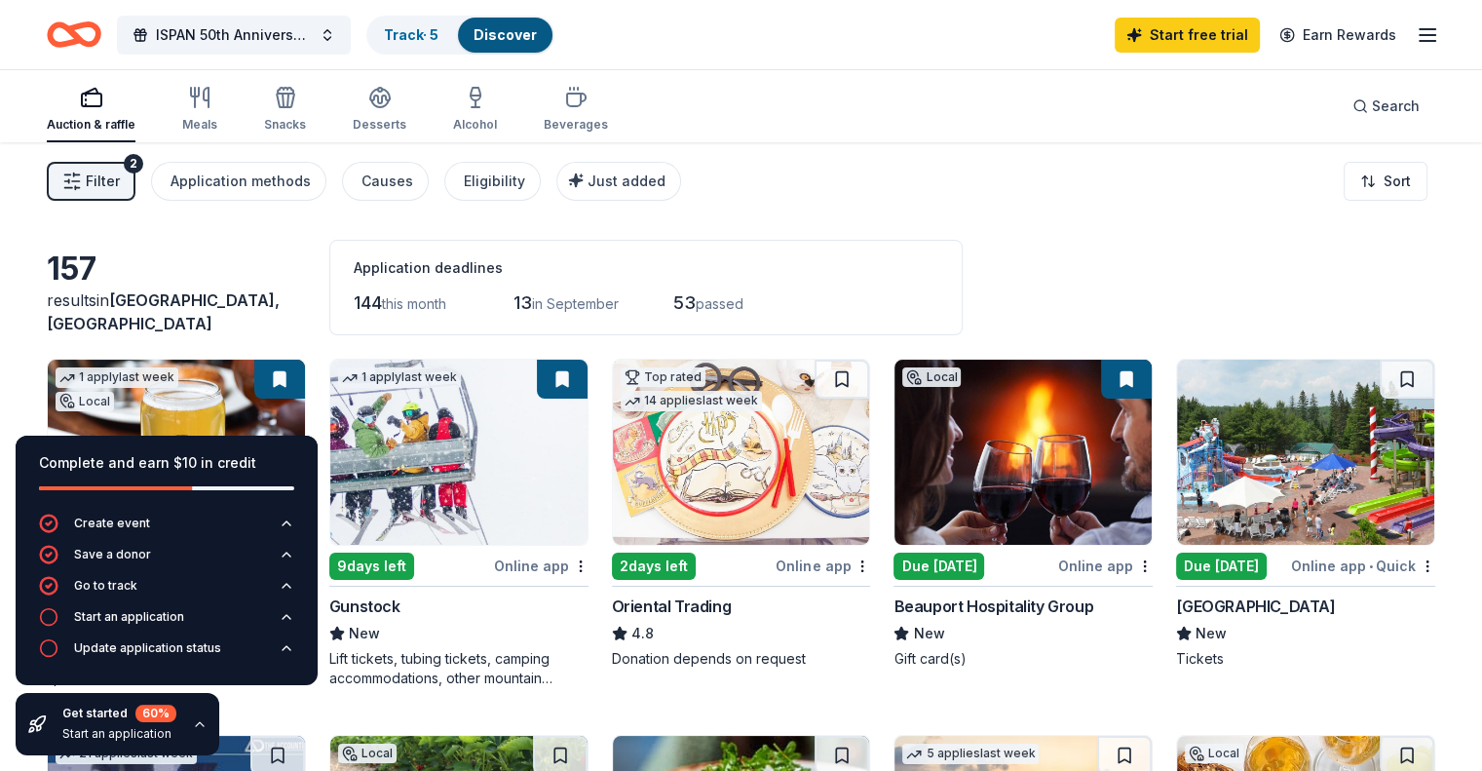
click at [143, 168] on div "2" at bounding box center [133, 163] width 19 height 19
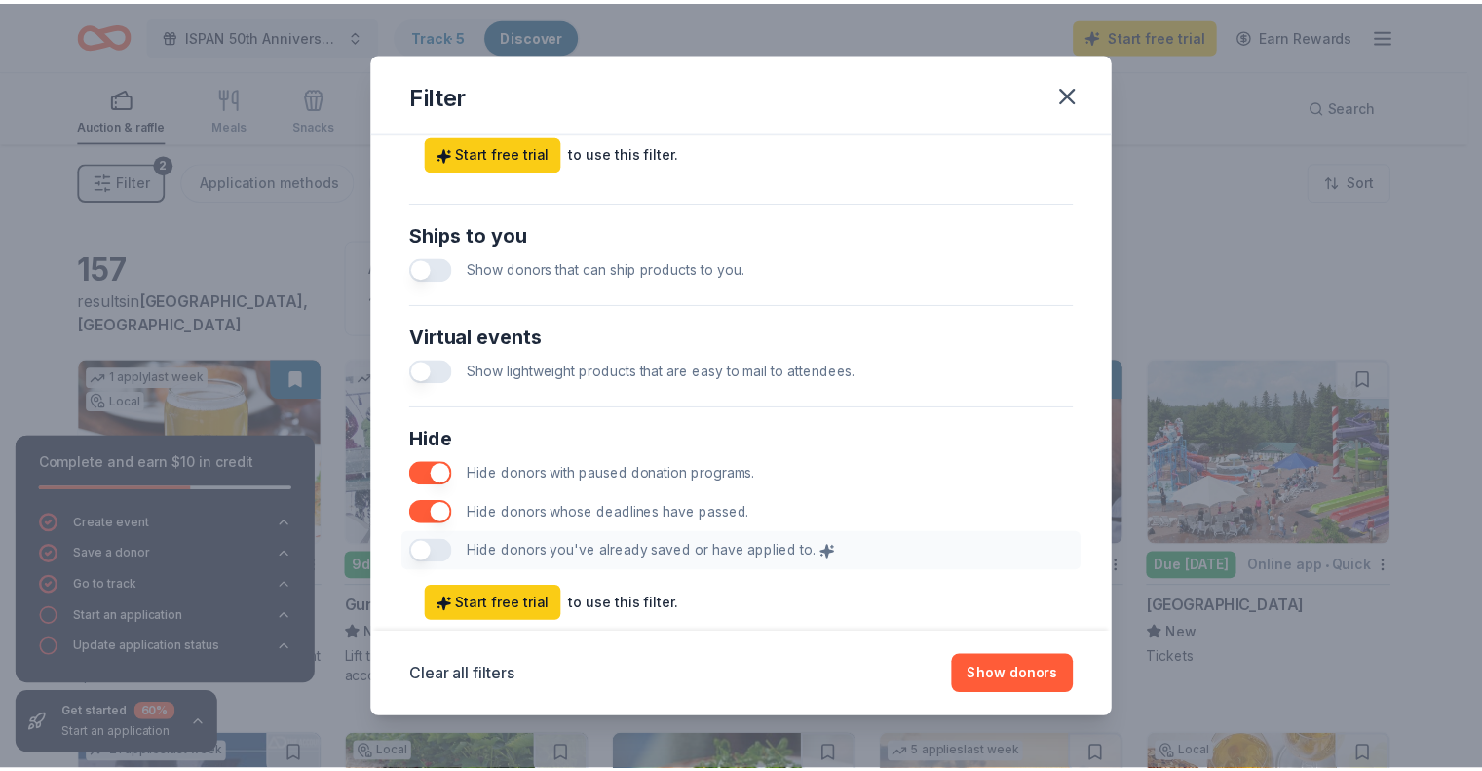
scroll to position [890, 0]
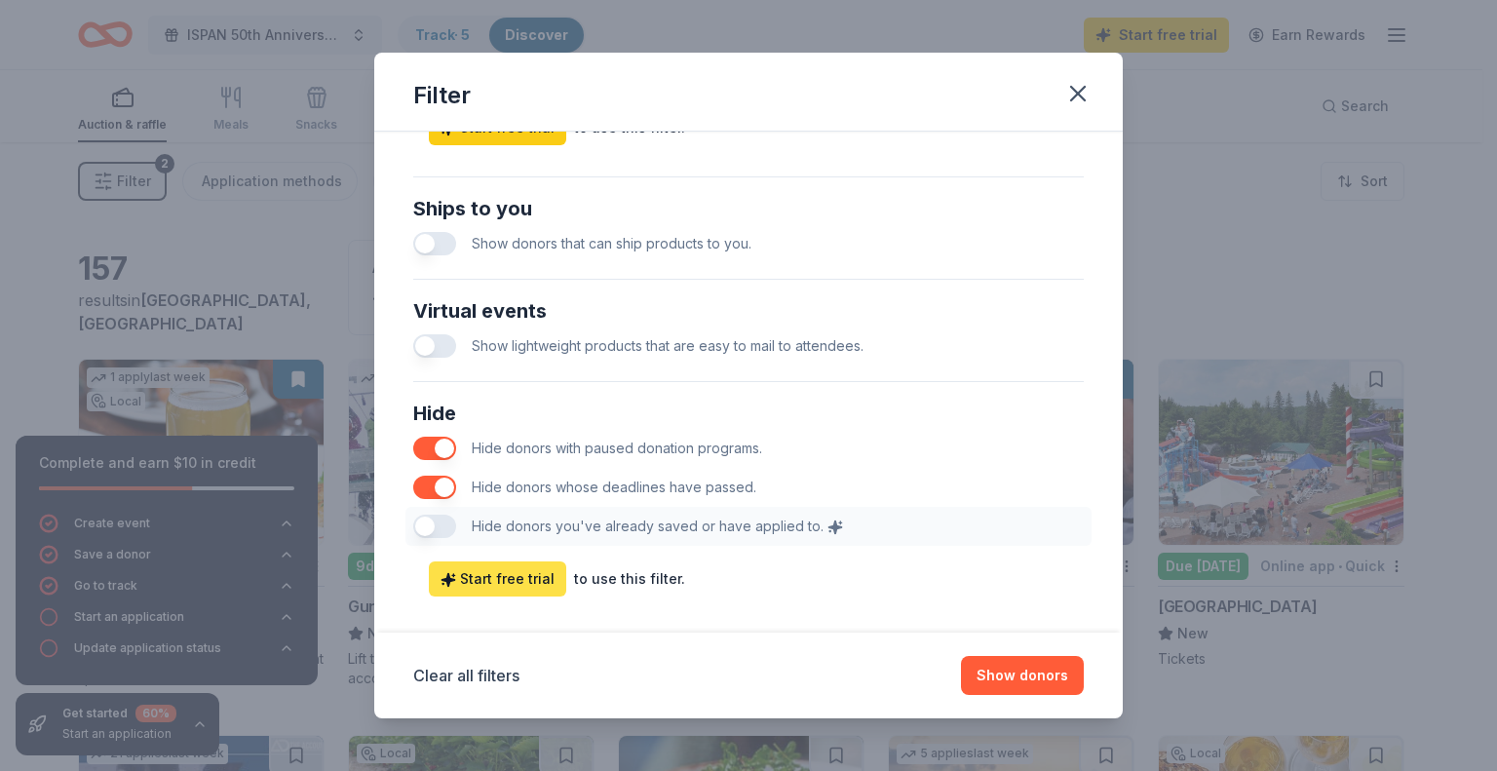
click at [518, 572] on span "Start free trial" at bounding box center [498, 578] width 114 height 23
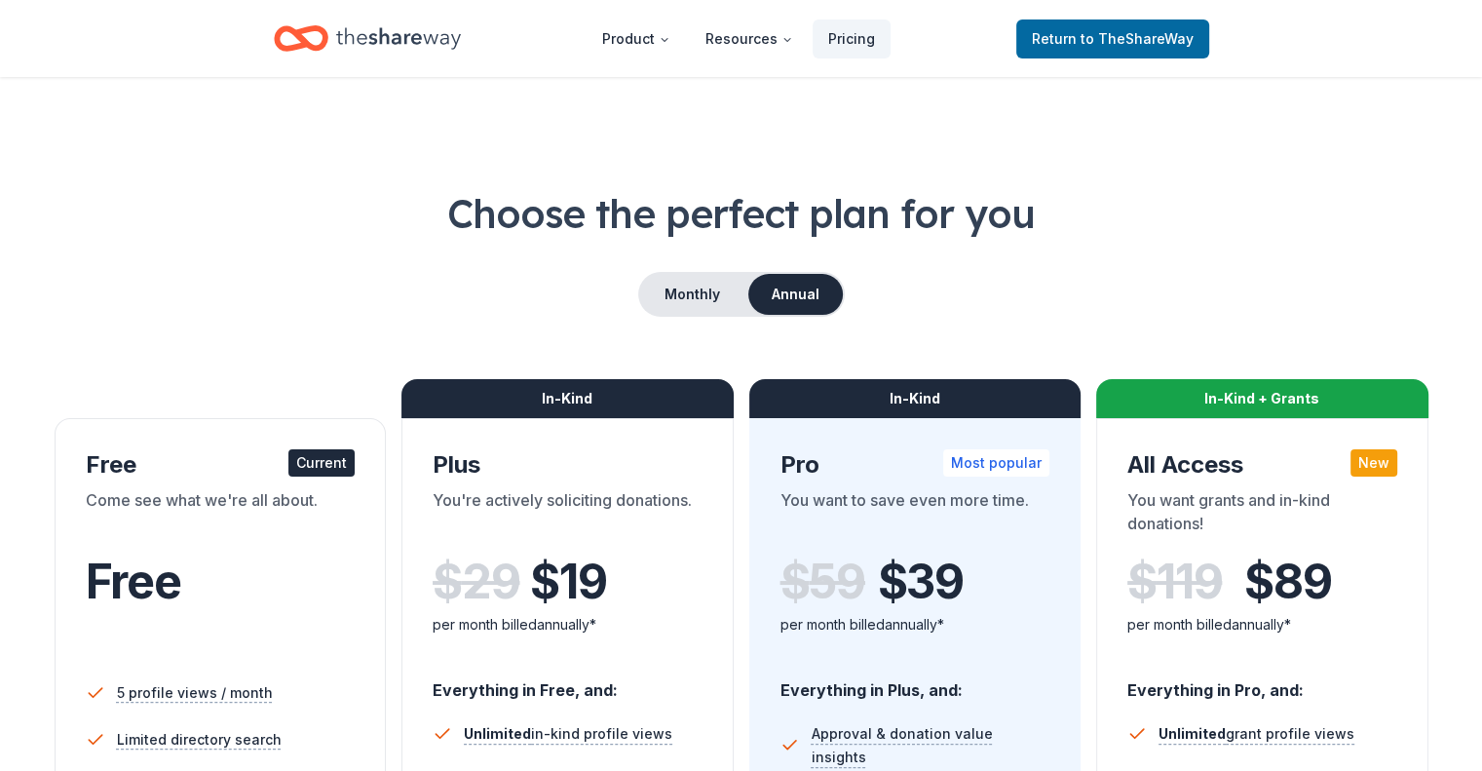
click at [339, 334] on div "Choose the perfect plan for you Monthly Annual Free Current Come see what we're…" at bounding box center [741, 701] width 1389 height 1031
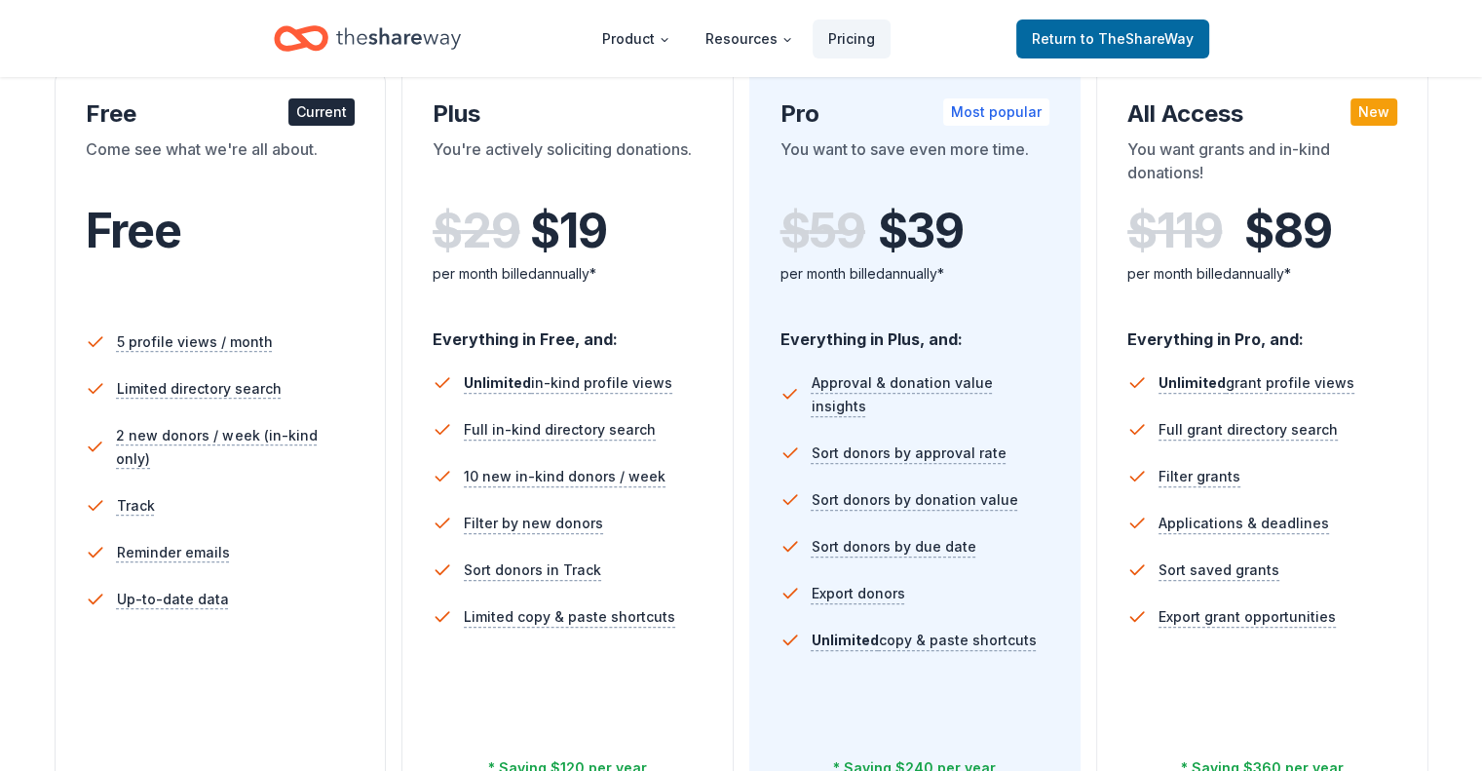
scroll to position [390, 0]
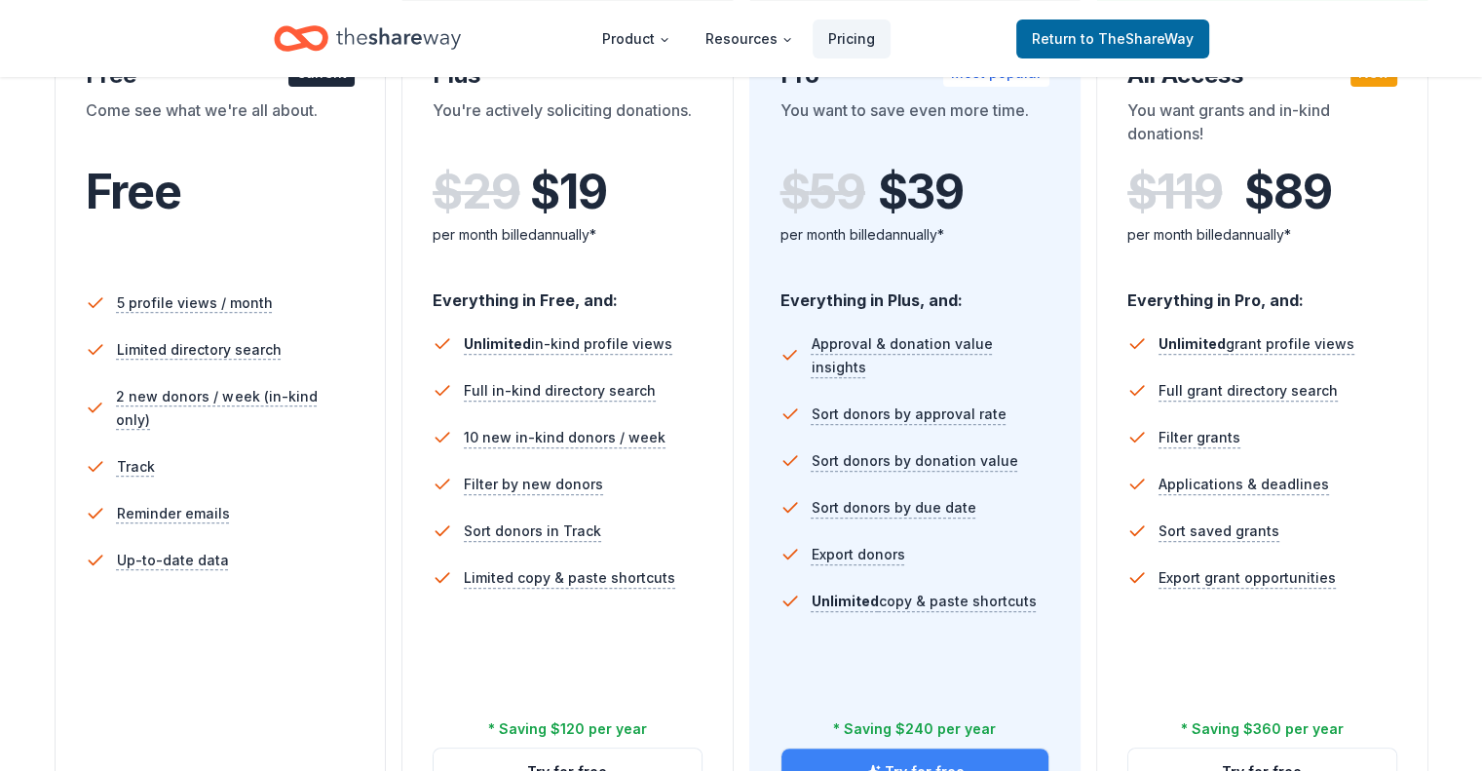
click at [883, 749] on button "Try for free" at bounding box center [916, 772] width 268 height 47
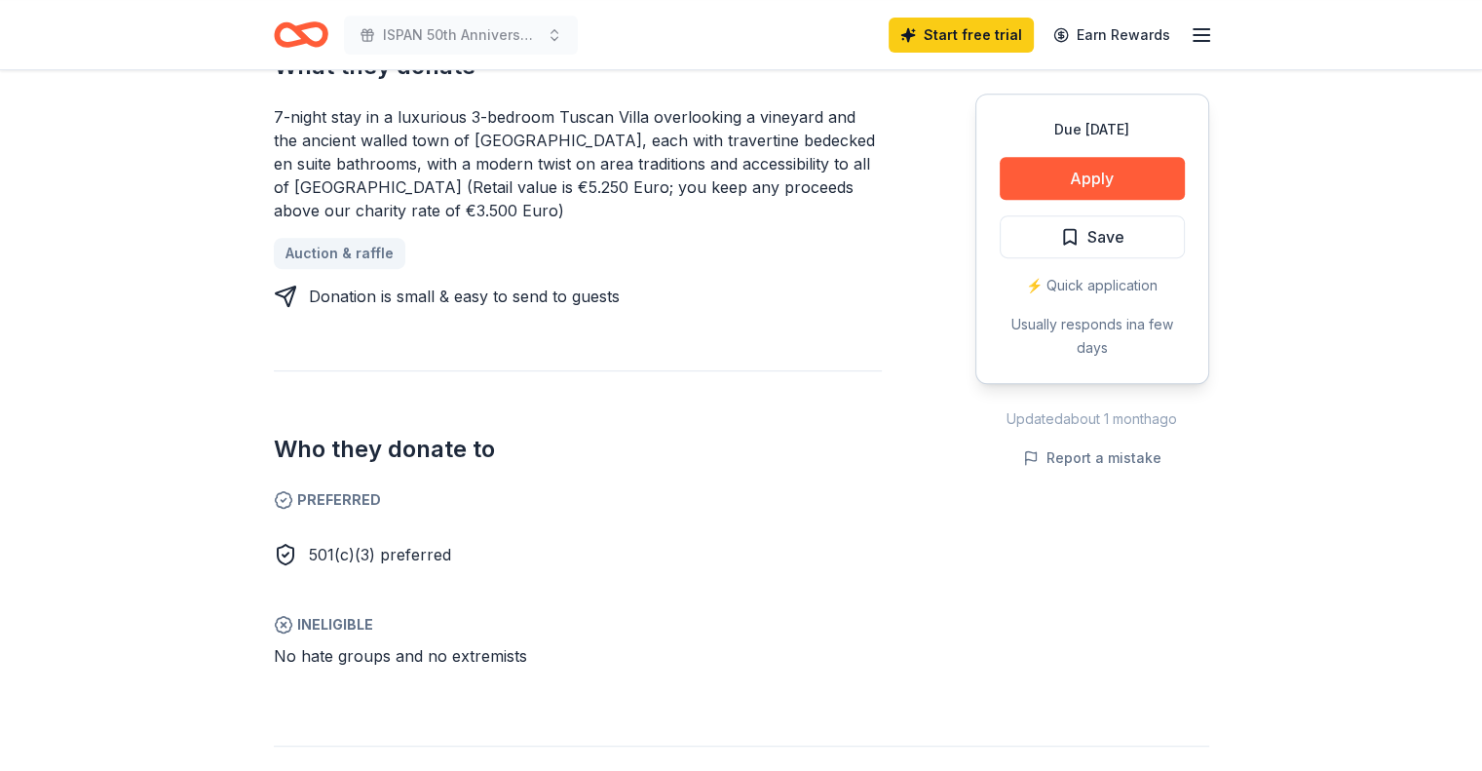
scroll to position [858, 0]
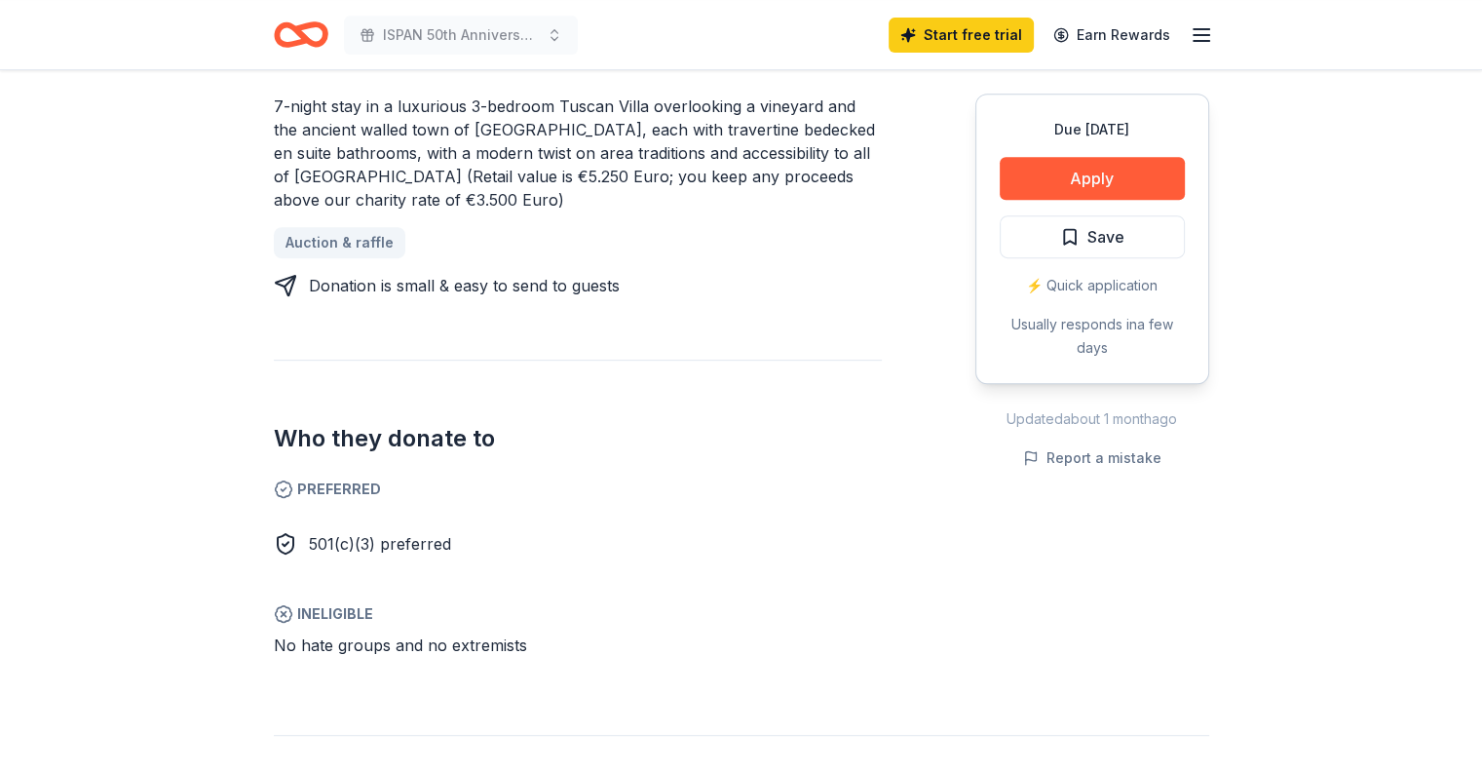
click at [839, 329] on div "Donating in all states A Florida based company helping to curate high end, luxu…" at bounding box center [578, 204] width 608 height 938
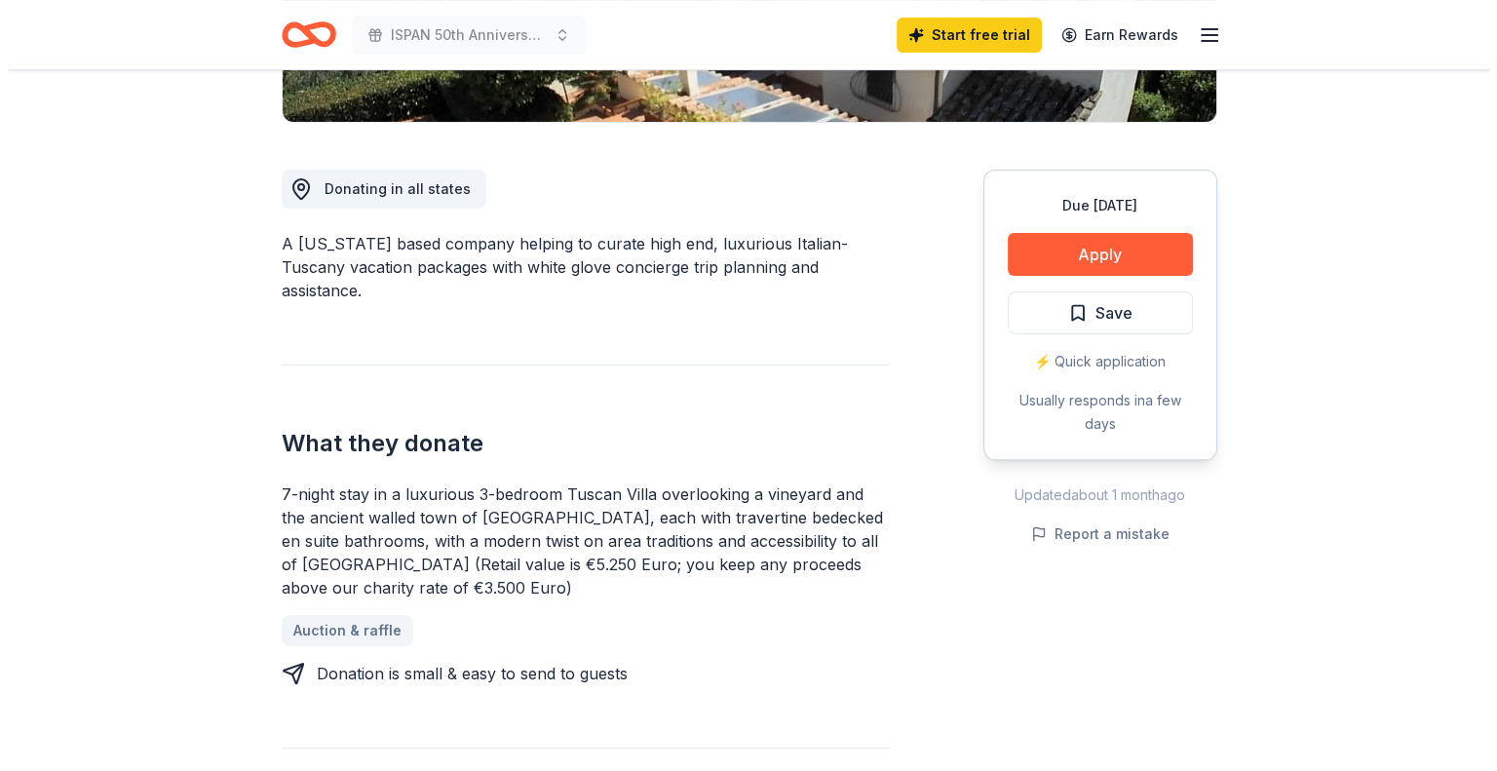
scroll to position [468, 0]
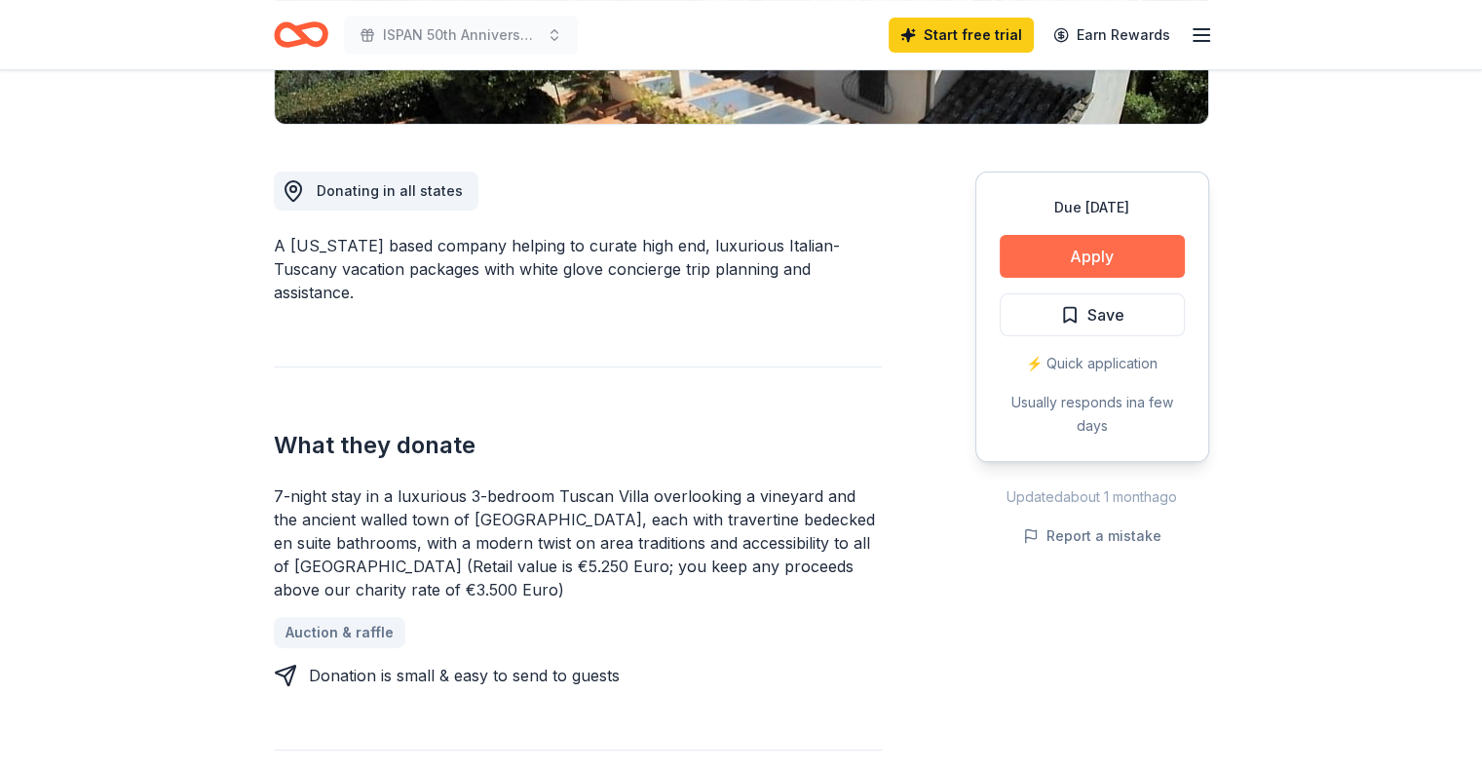
click at [1068, 256] on button "Apply" at bounding box center [1092, 256] width 185 height 43
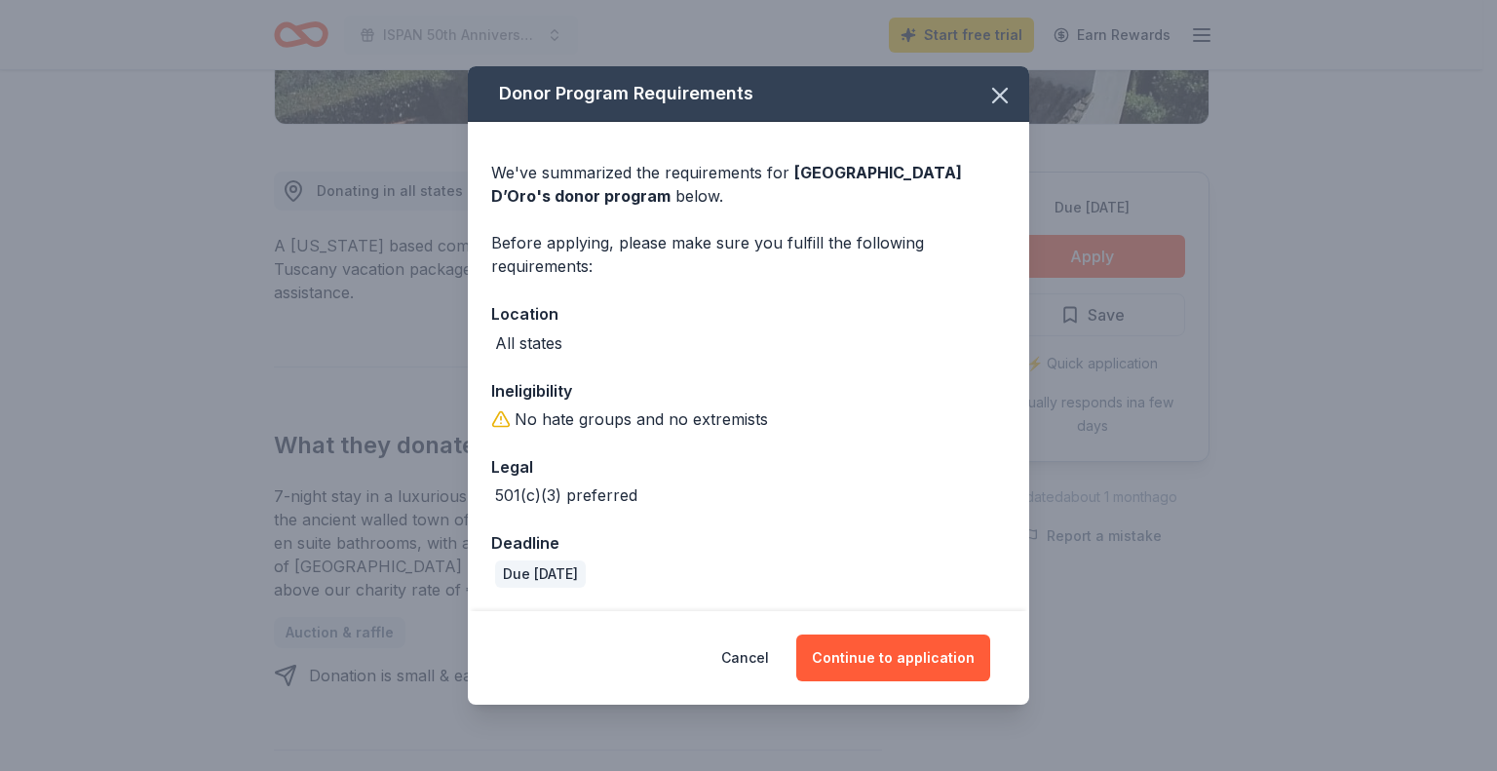
click at [695, 280] on div "We've summarized the requirements for Villa Sogni D’Oro 's donor program below.…" at bounding box center [748, 366] width 561 height 489
click at [884, 656] on button "Continue to application" at bounding box center [893, 657] width 194 height 47
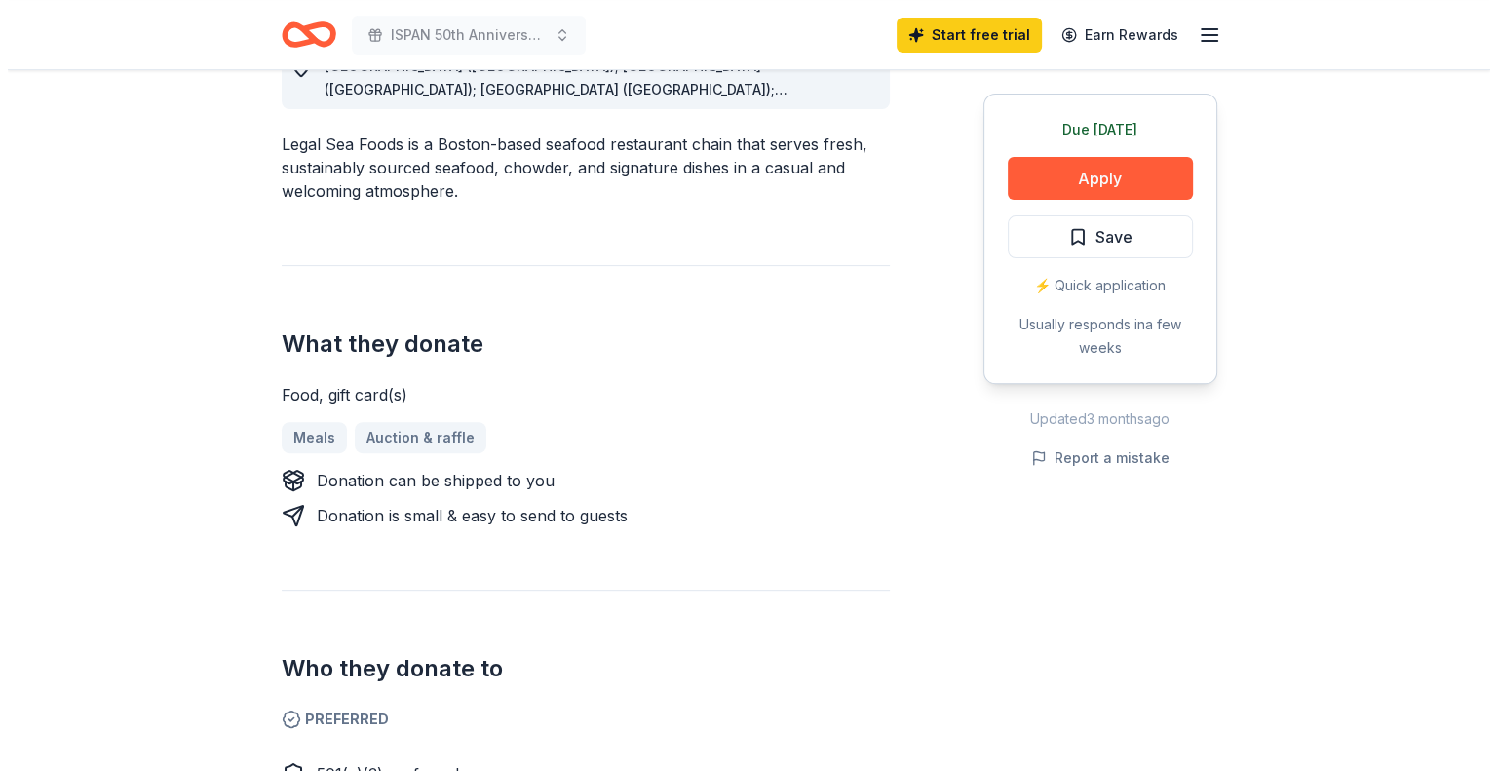
scroll to position [624, 0]
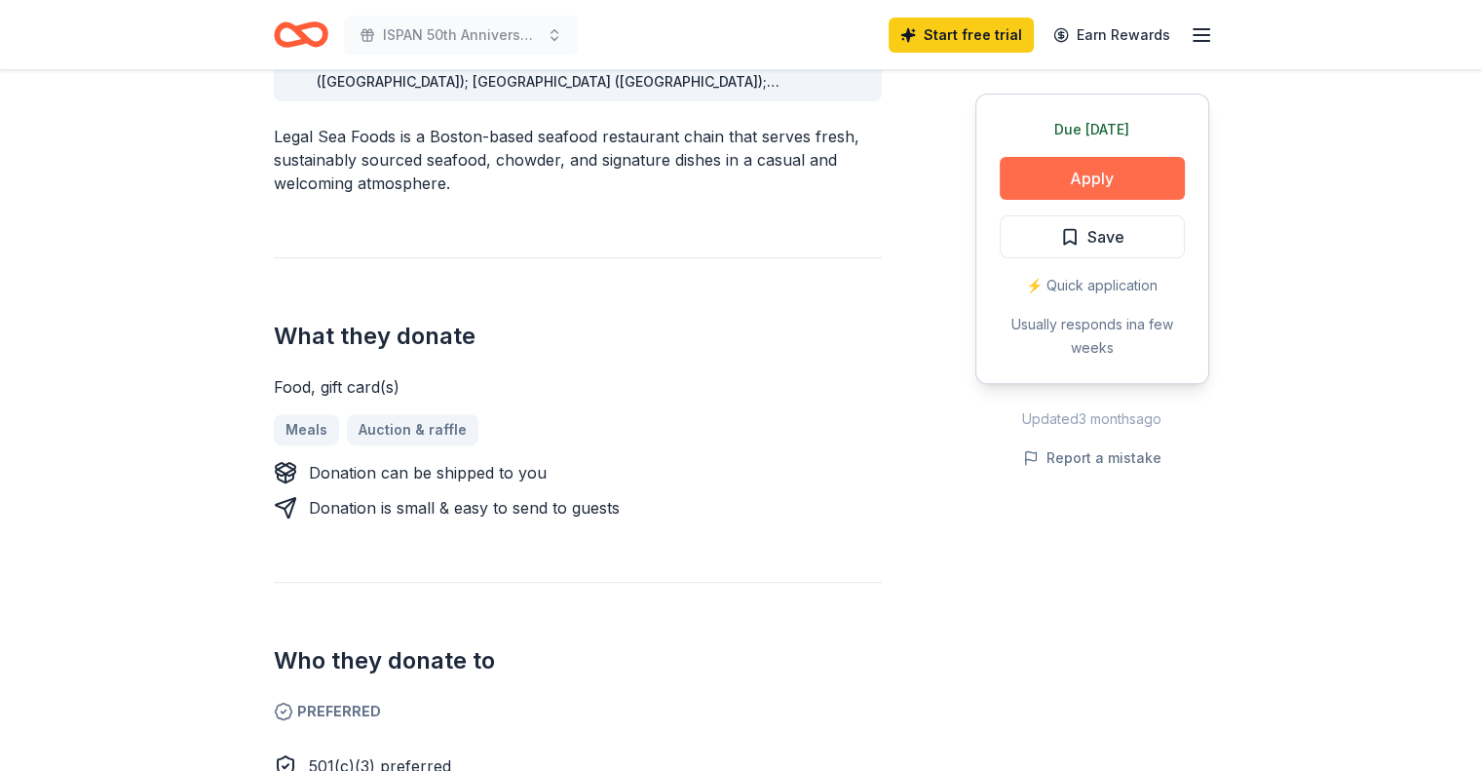
click at [1100, 169] on button "Apply" at bounding box center [1092, 178] width 185 height 43
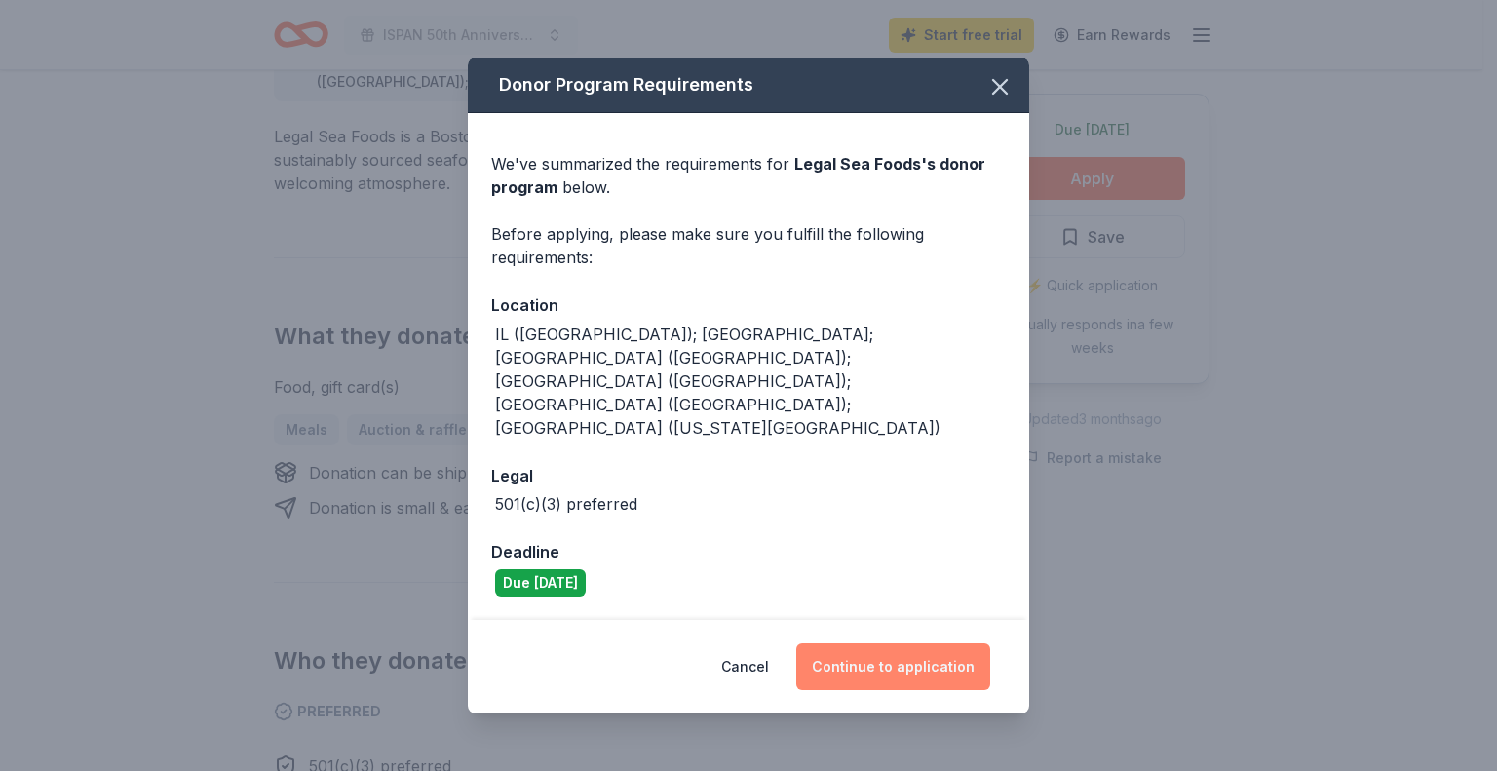
click at [842, 643] on button "Continue to application" at bounding box center [893, 666] width 194 height 47
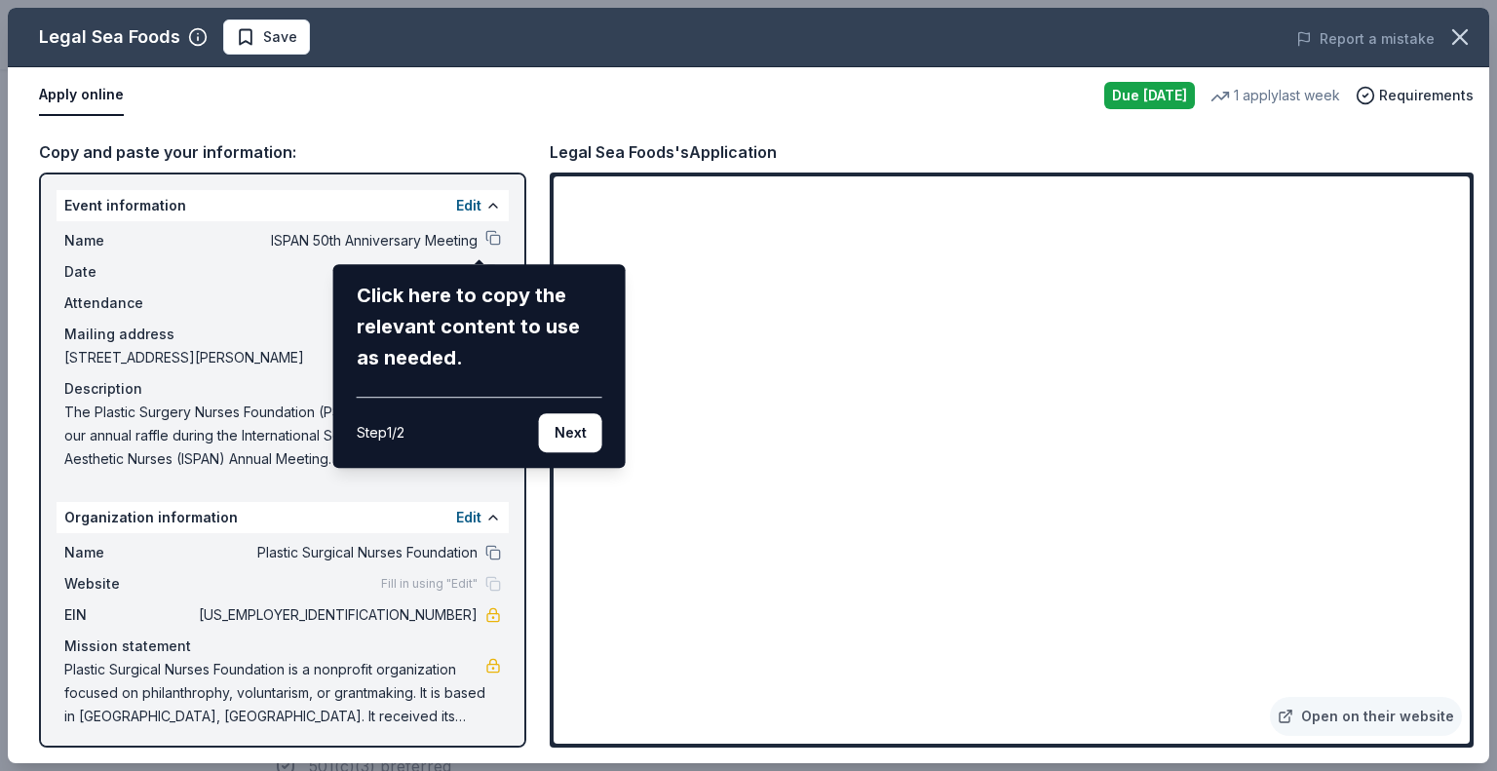
click at [475, 328] on div "Click here to copy the relevant content to use as needed." at bounding box center [480, 327] width 246 height 94
click at [573, 433] on button "Next" at bounding box center [570, 432] width 63 height 39
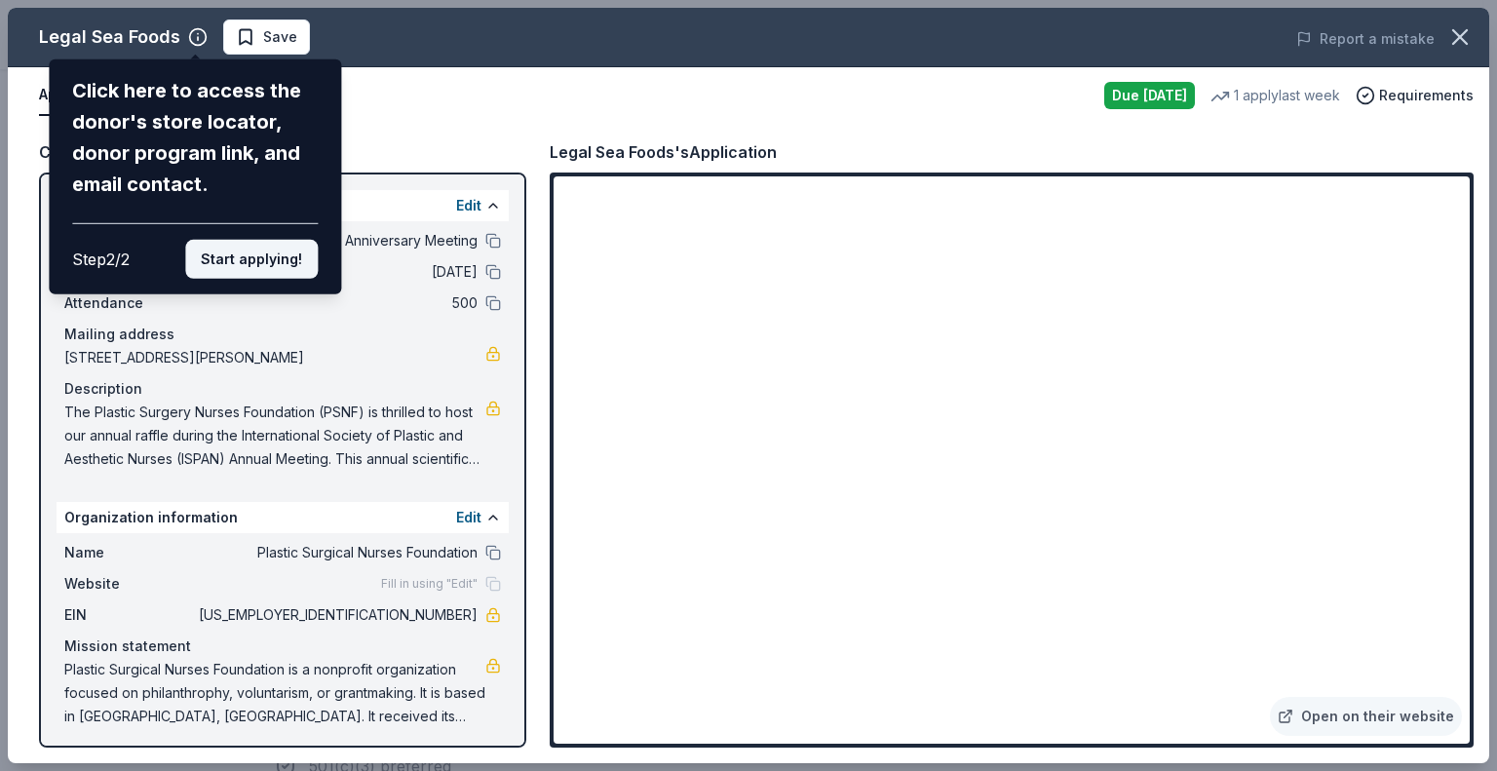
click at [277, 255] on button "Start applying!" at bounding box center [251, 259] width 133 height 39
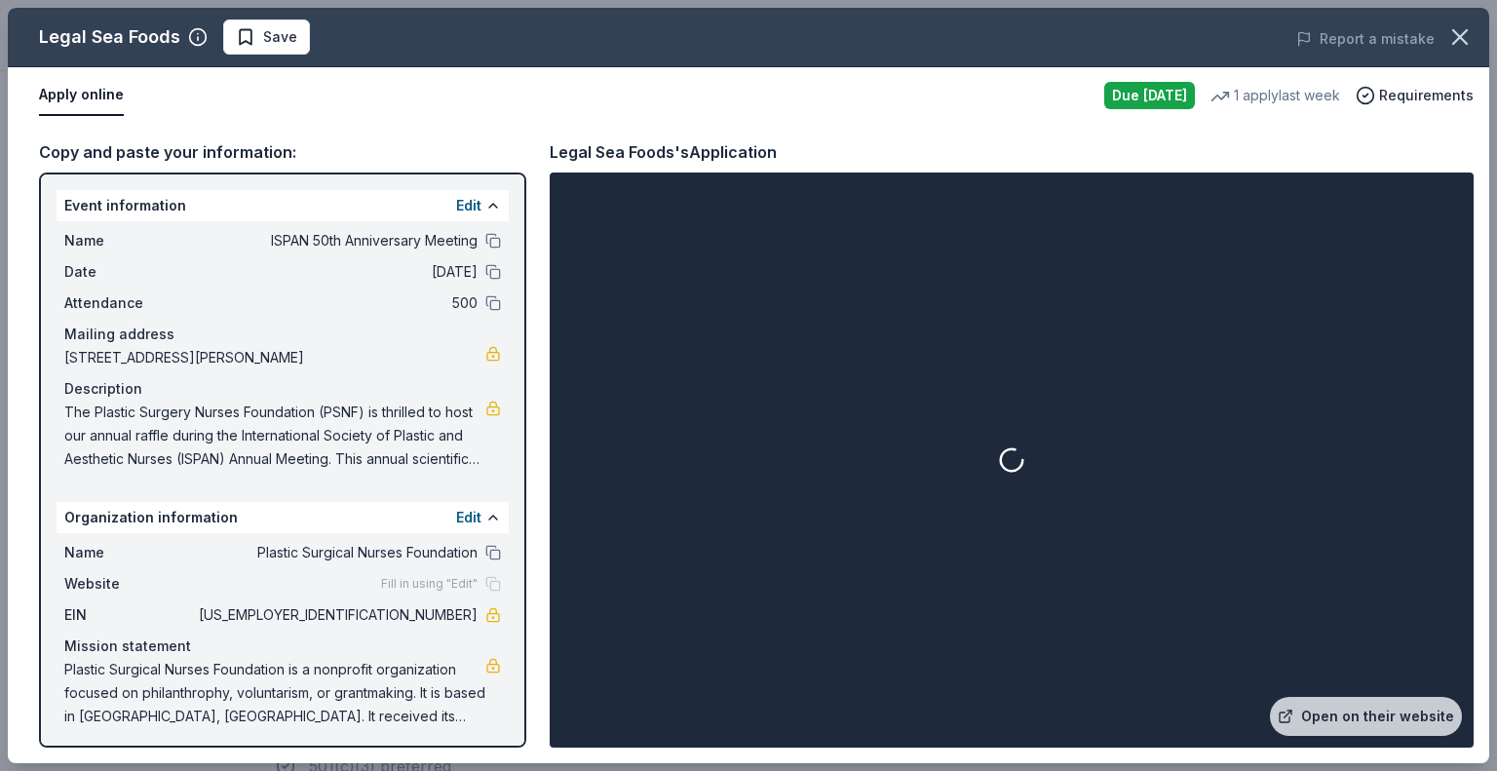
click at [1163, 650] on div at bounding box center [1012, 459] width 916 height 567
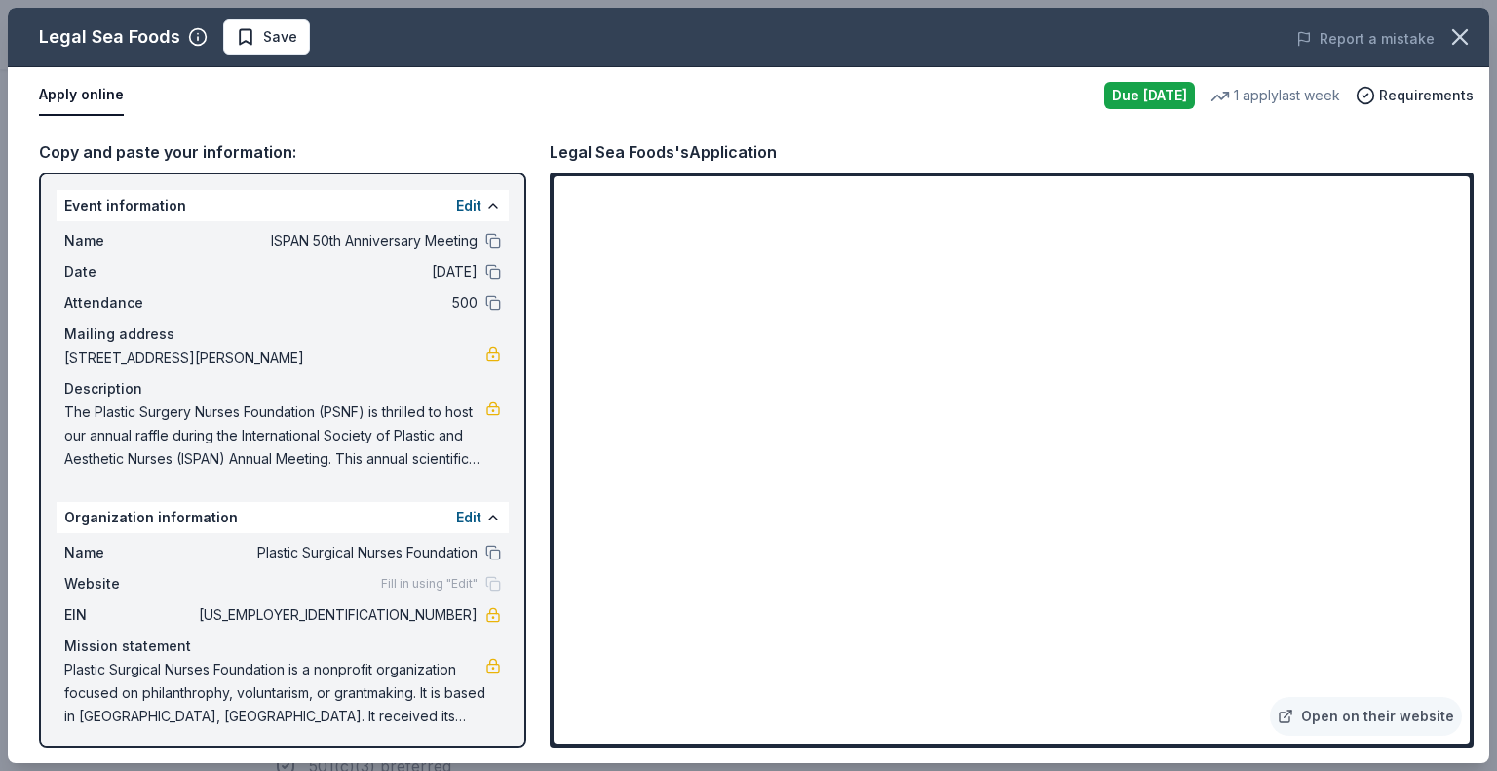
click at [410, 390] on div "Description" at bounding box center [282, 388] width 437 height 23
click at [367, 416] on span "The Plastic Surgery Nurses Foundation (PSNF) is thrilled to host our annual raf…" at bounding box center [274, 436] width 421 height 70
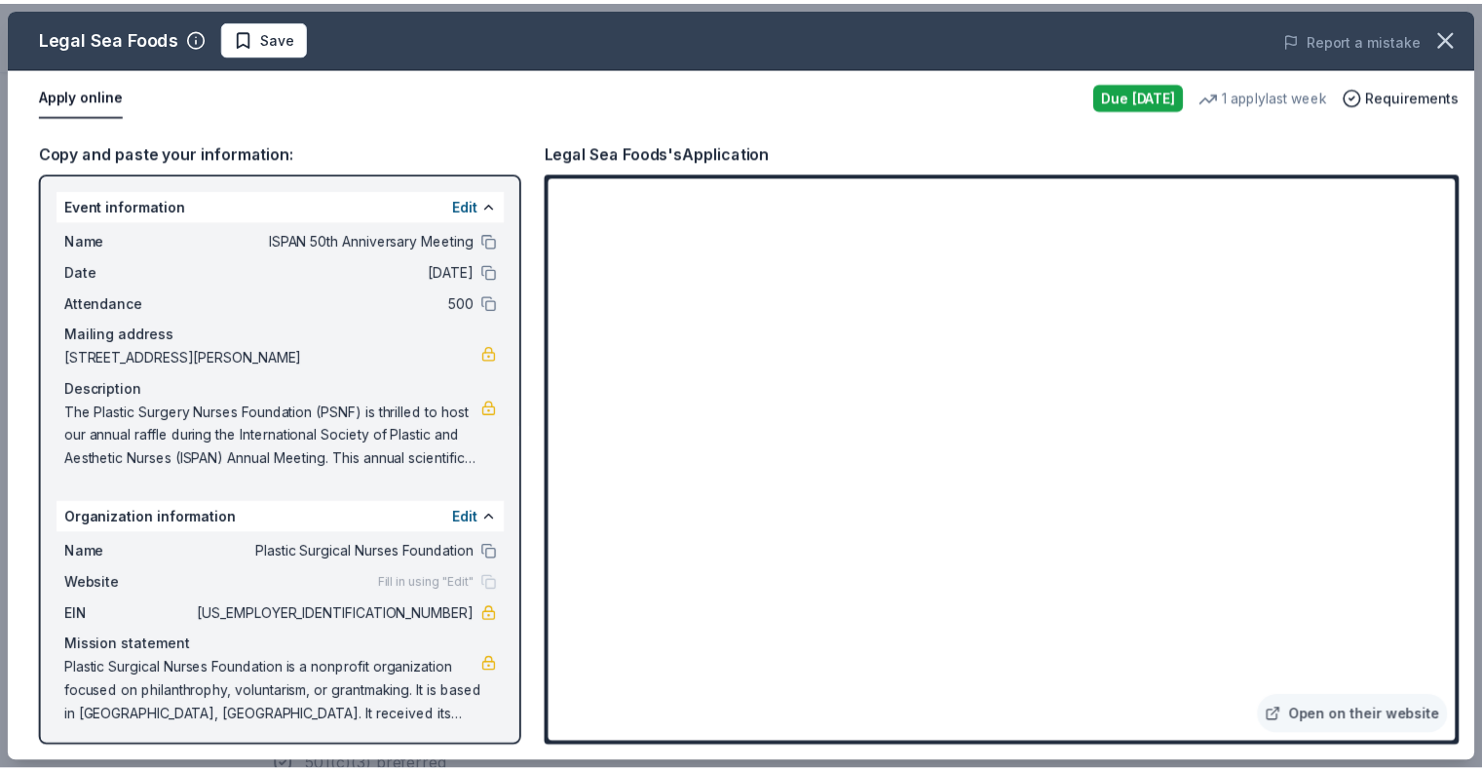
scroll to position [4, 0]
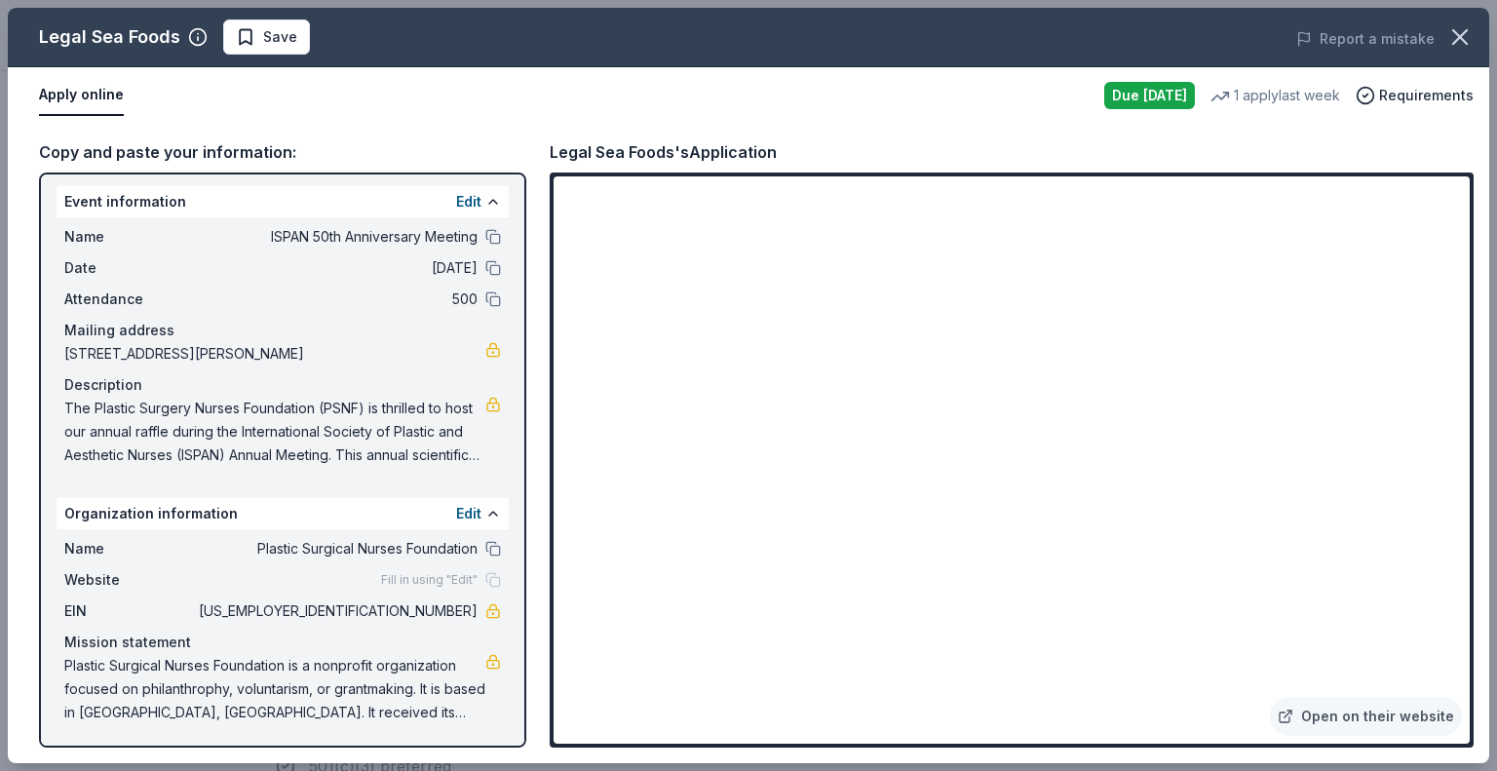
click at [73, 94] on button "Apply online" at bounding box center [81, 95] width 85 height 41
click at [230, 111] on div "Apply online" at bounding box center [564, 95] width 1050 height 41
click at [1167, 94] on div "Due [DATE]" at bounding box center [1149, 95] width 91 height 27
click at [1402, 95] on span "Requirements" at bounding box center [1426, 95] width 95 height 23
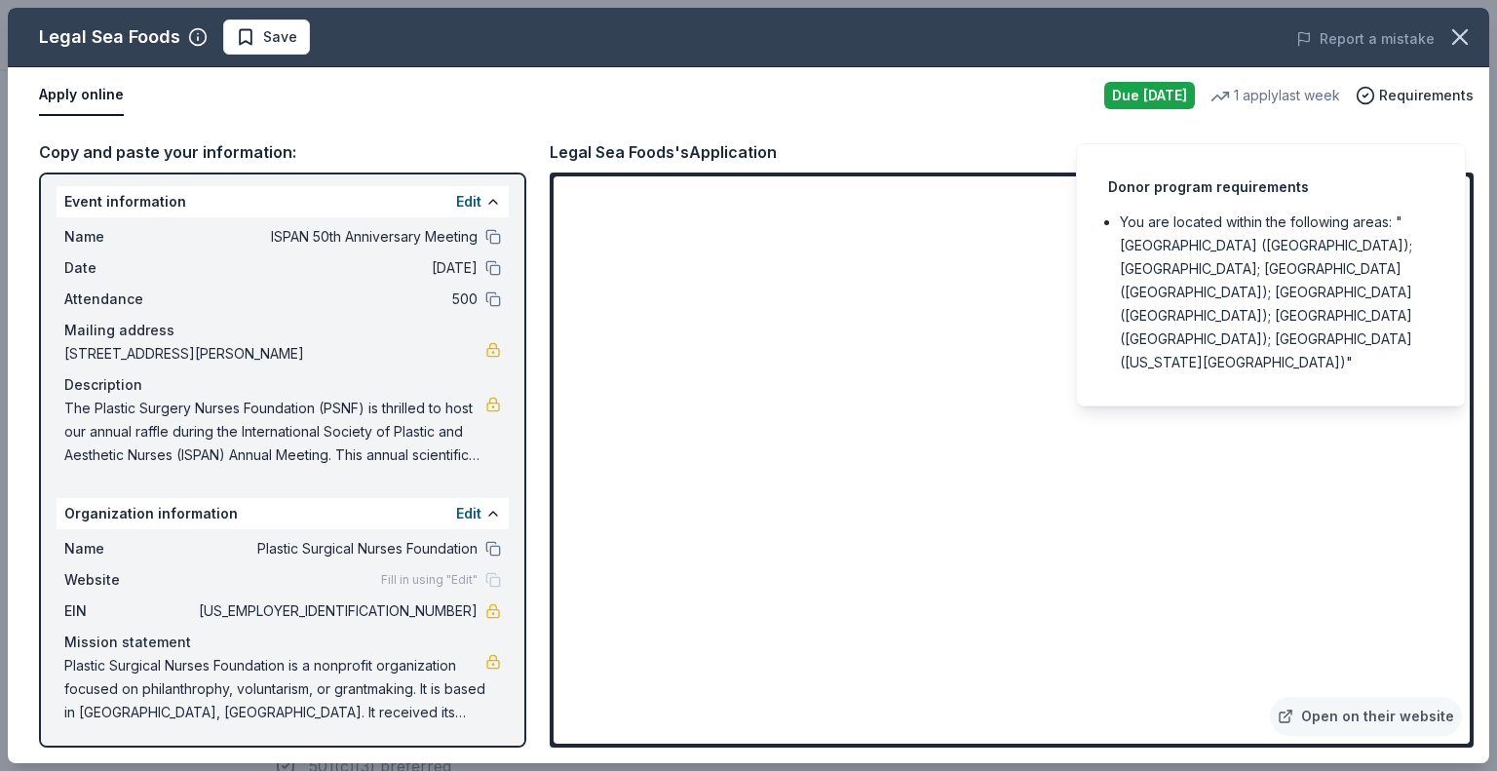
click at [1376, 143] on div "Donor program requirements You are located within the following areas: "IL (Chi…" at bounding box center [1271, 274] width 390 height 263
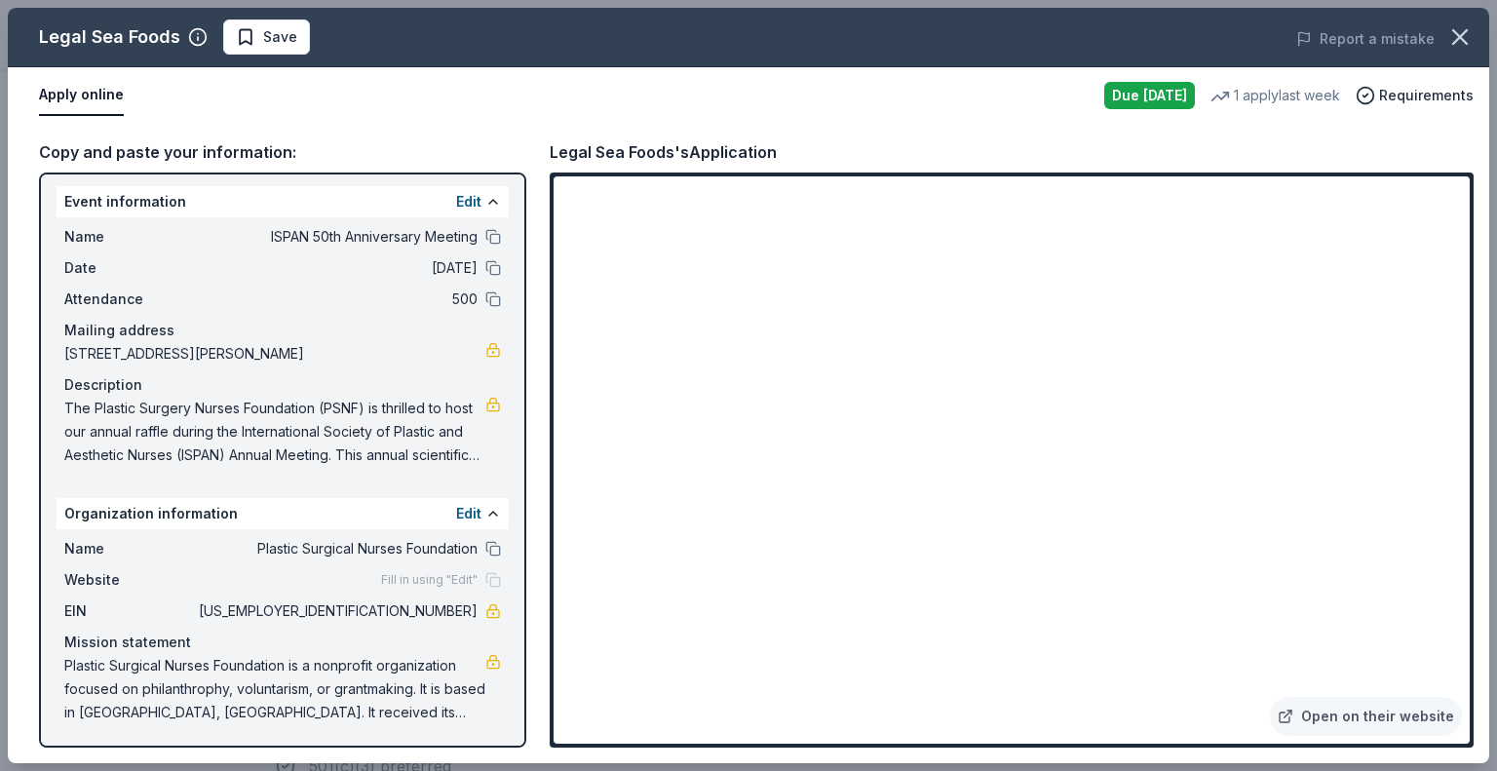
click at [915, 117] on div "Apply online Due today 1 apply last week Requirements" at bounding box center [748, 95] width 1481 height 57
click at [1166, 85] on div "Due [DATE]" at bounding box center [1149, 95] width 91 height 27
click at [787, 103] on div "Apply online" at bounding box center [564, 95] width 1050 height 41
click at [631, 156] on div "Legal Sea Foods's Application" at bounding box center [663, 151] width 227 height 25
click at [366, 269] on span "09/26/25" at bounding box center [336, 267] width 283 height 23
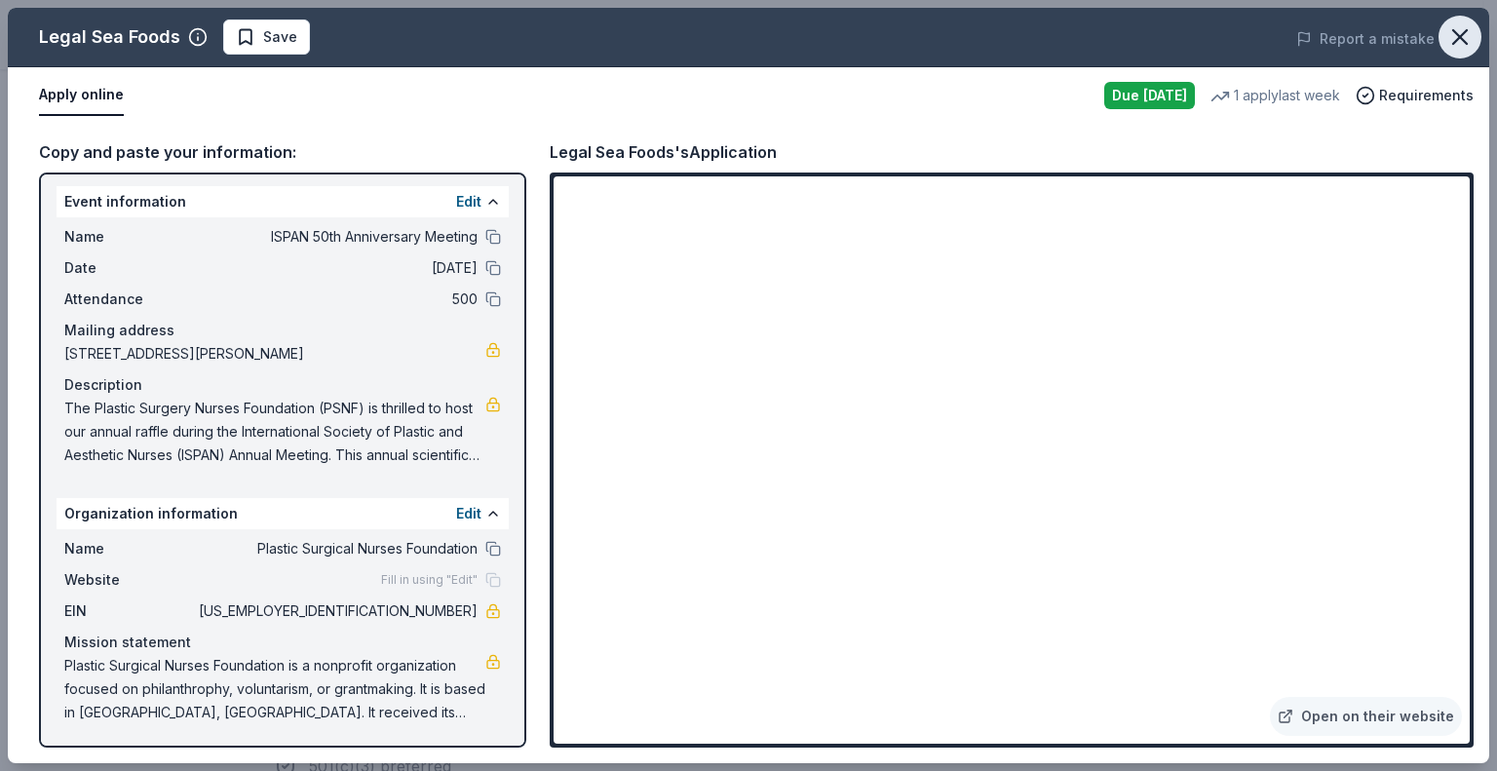
click at [1449, 46] on icon "button" at bounding box center [1459, 36] width 27 height 27
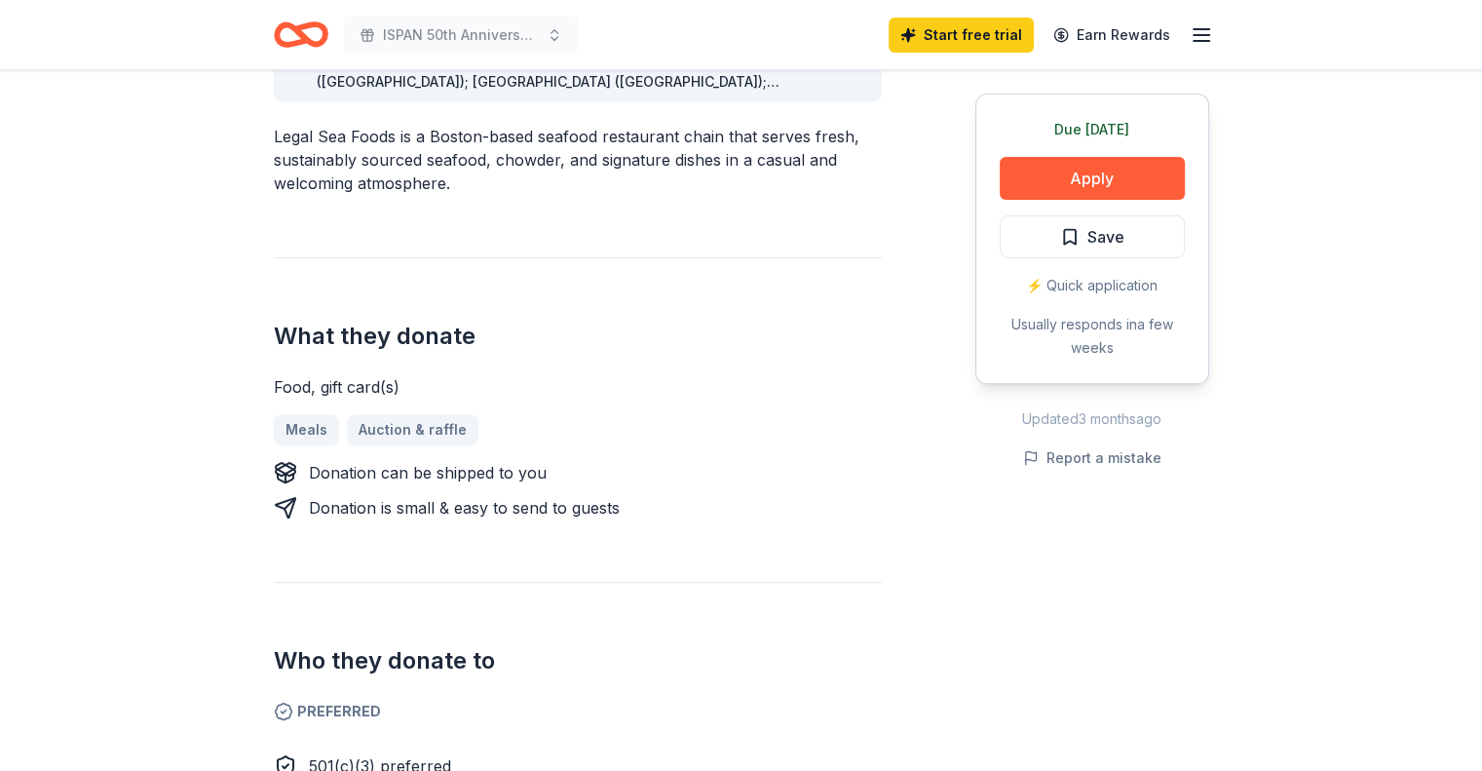
click at [757, 375] on div "Food, gift card(s)" at bounding box center [578, 386] width 608 height 23
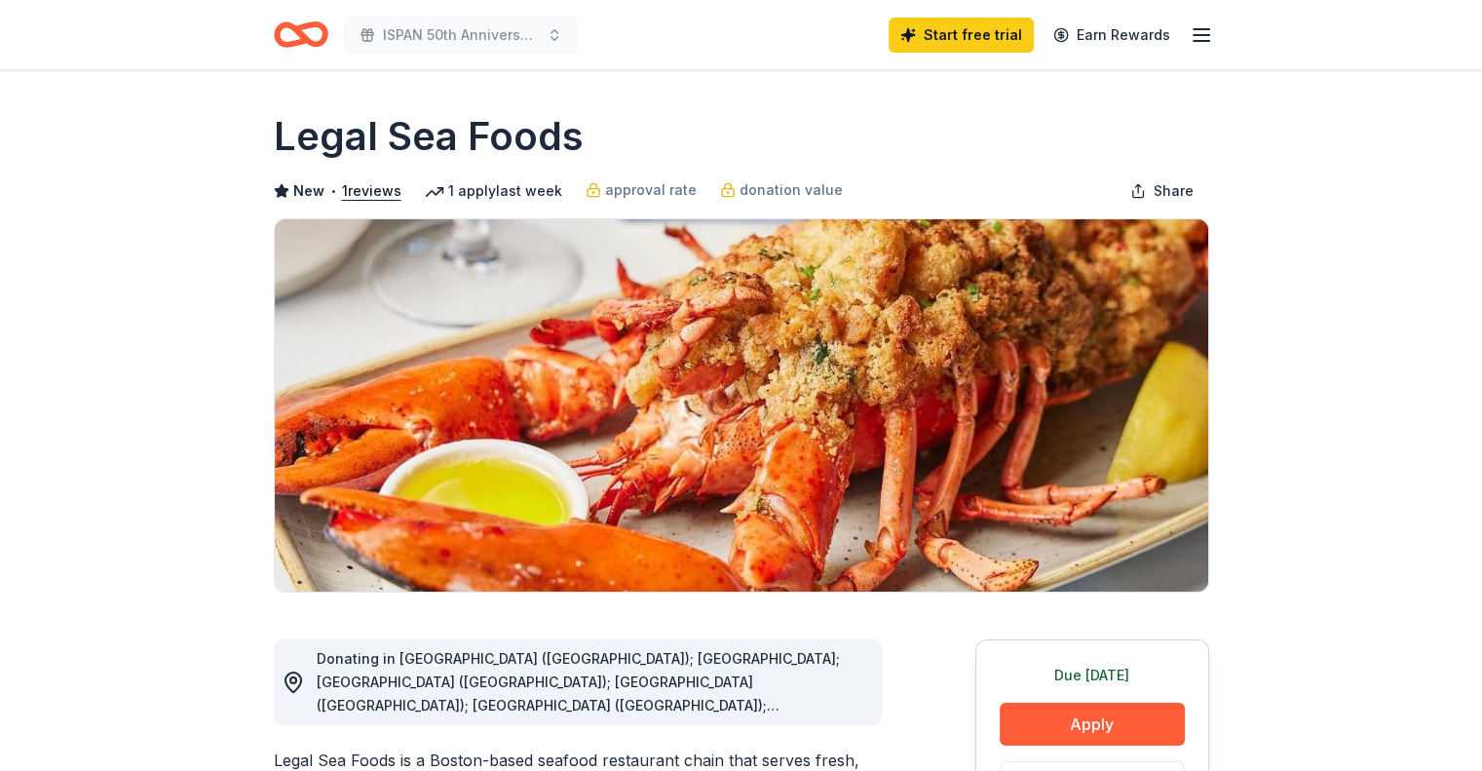
scroll to position [0, 0]
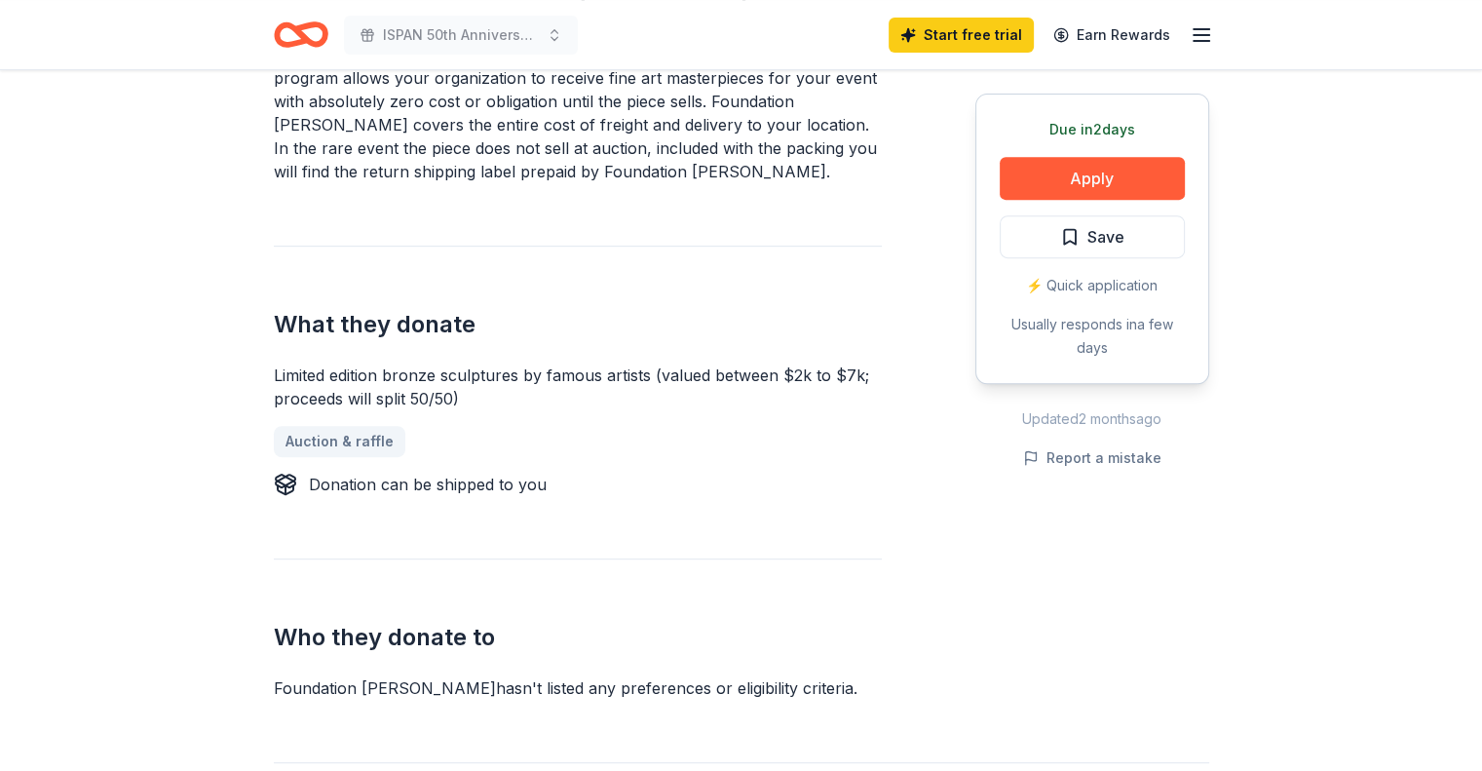
scroll to position [780, 0]
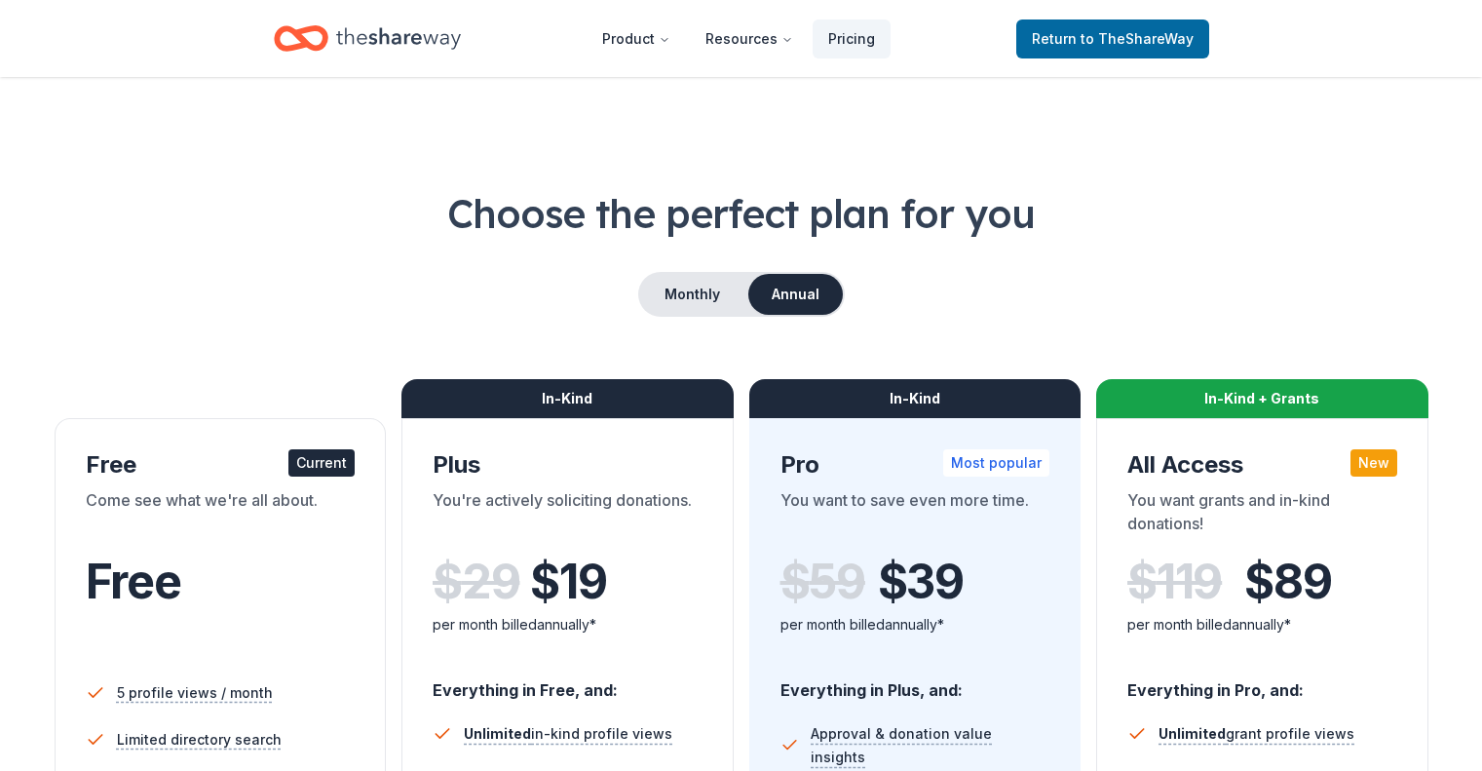
scroll to position [390, 0]
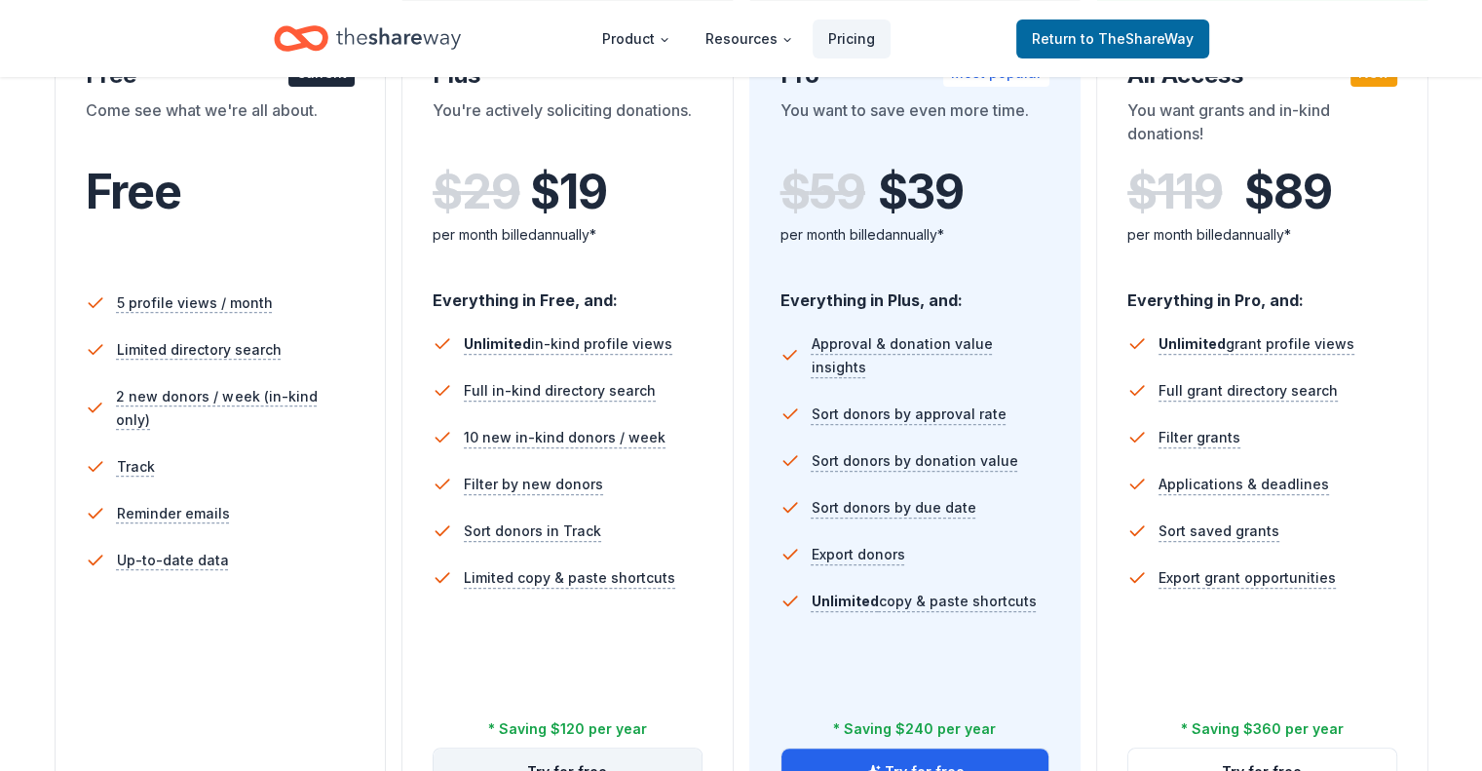
click at [565, 749] on button "Try for free" at bounding box center [568, 772] width 268 height 47
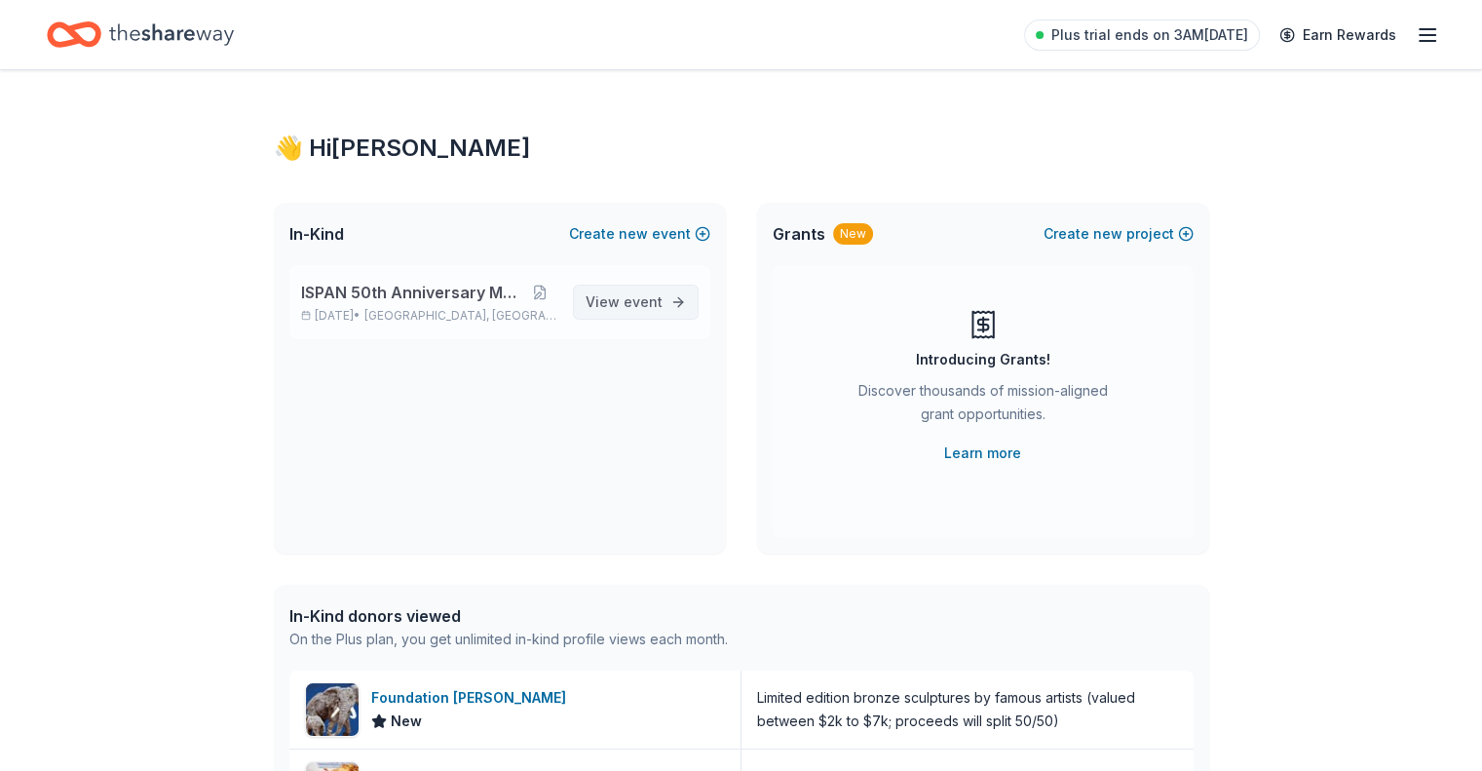
click at [654, 306] on span "event" at bounding box center [643, 301] width 39 height 17
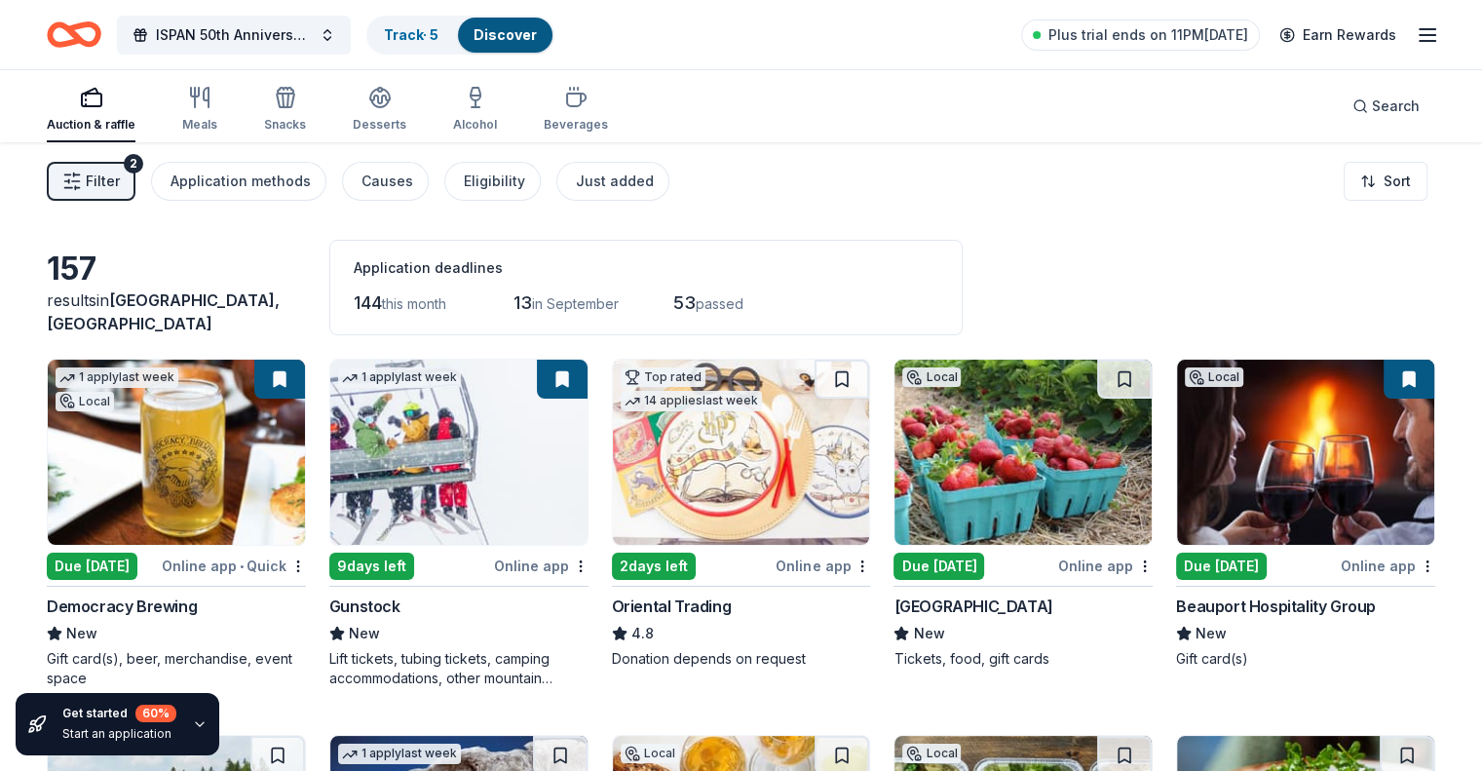
click at [107, 104] on div "button" at bounding box center [91, 97] width 89 height 23
click at [312, 29] on span "ISPAN 50th Anniversary Meeting" at bounding box center [234, 34] width 156 height 23
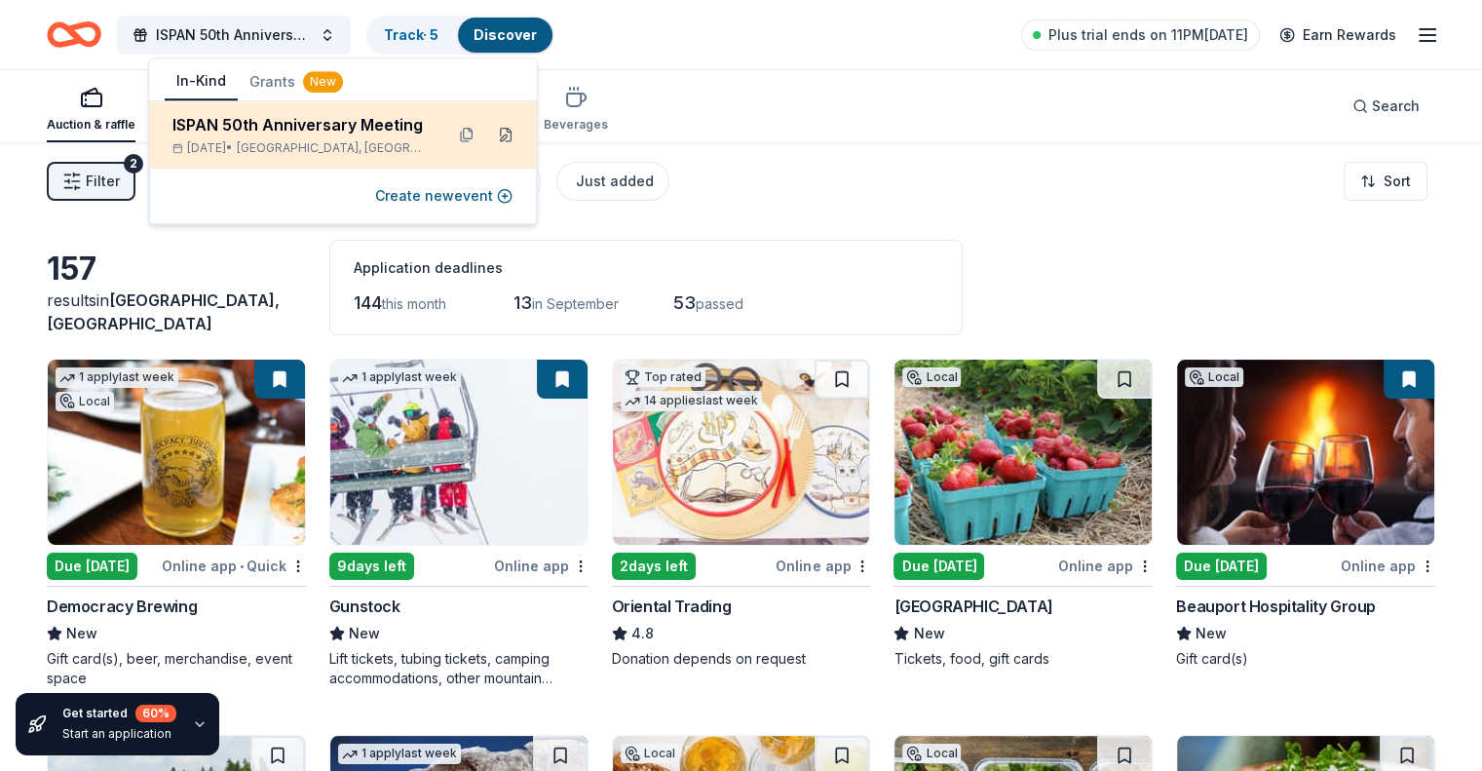
click at [507, 136] on button at bounding box center [505, 134] width 31 height 31
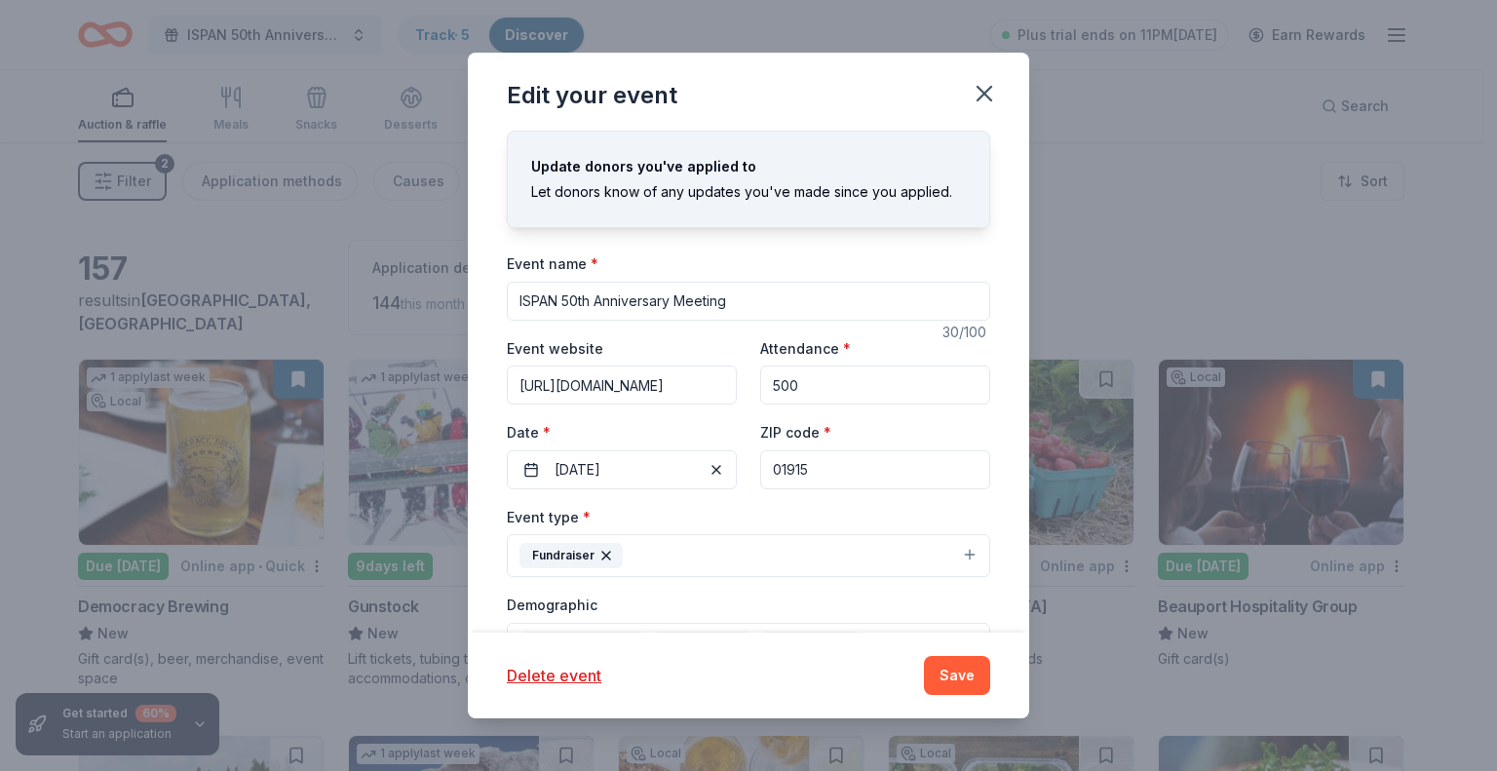
drag, startPoint x: 826, startPoint y: 468, endPoint x: 720, endPoint y: 447, distance: 107.2
click at [720, 447] on div "Event website https://ispan.org/meeting/ Attendance * 500 Date * 09/26/2025 ZIP…" at bounding box center [748, 412] width 483 height 153
type input "33301"
click at [957, 677] on button "Save" at bounding box center [957, 675] width 66 height 39
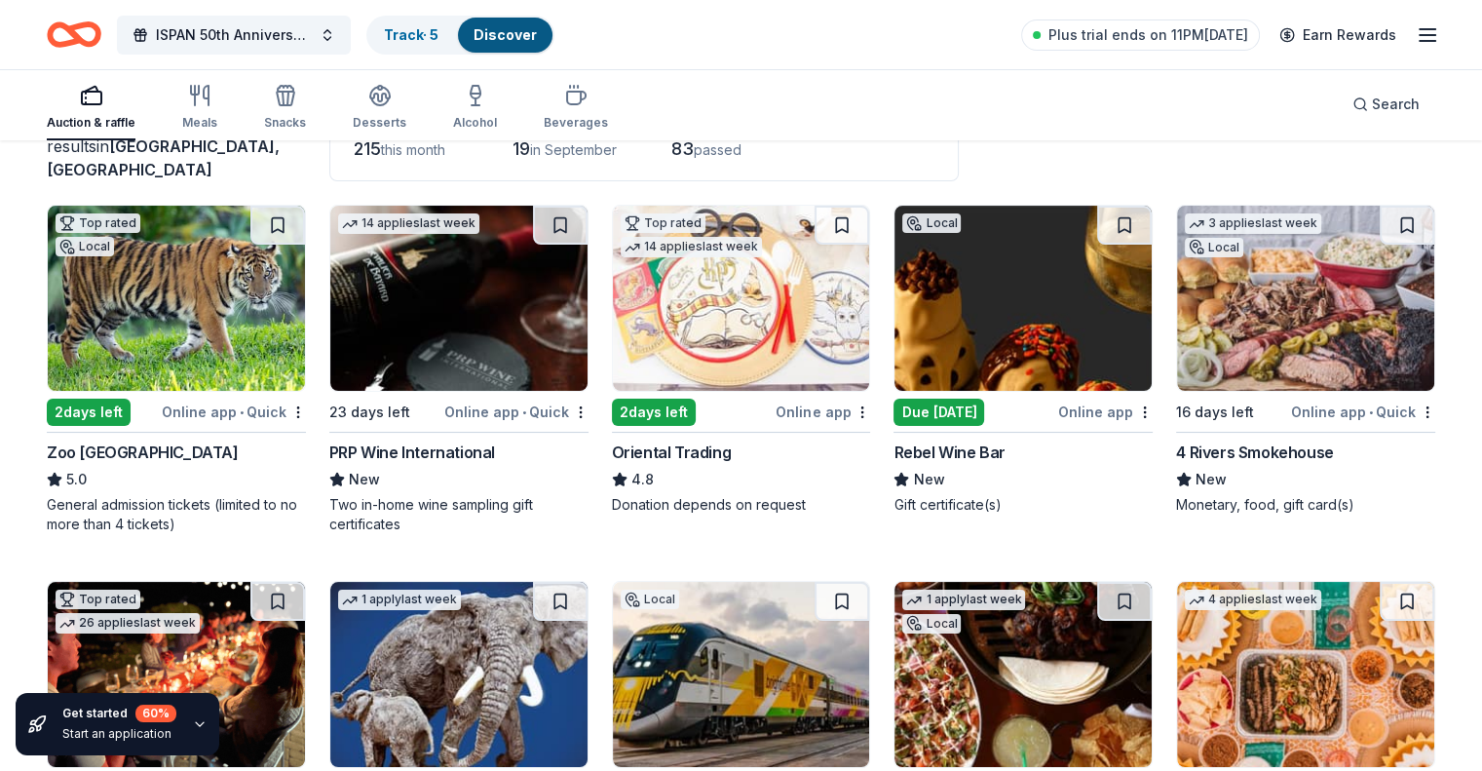
scroll to position [156, 0]
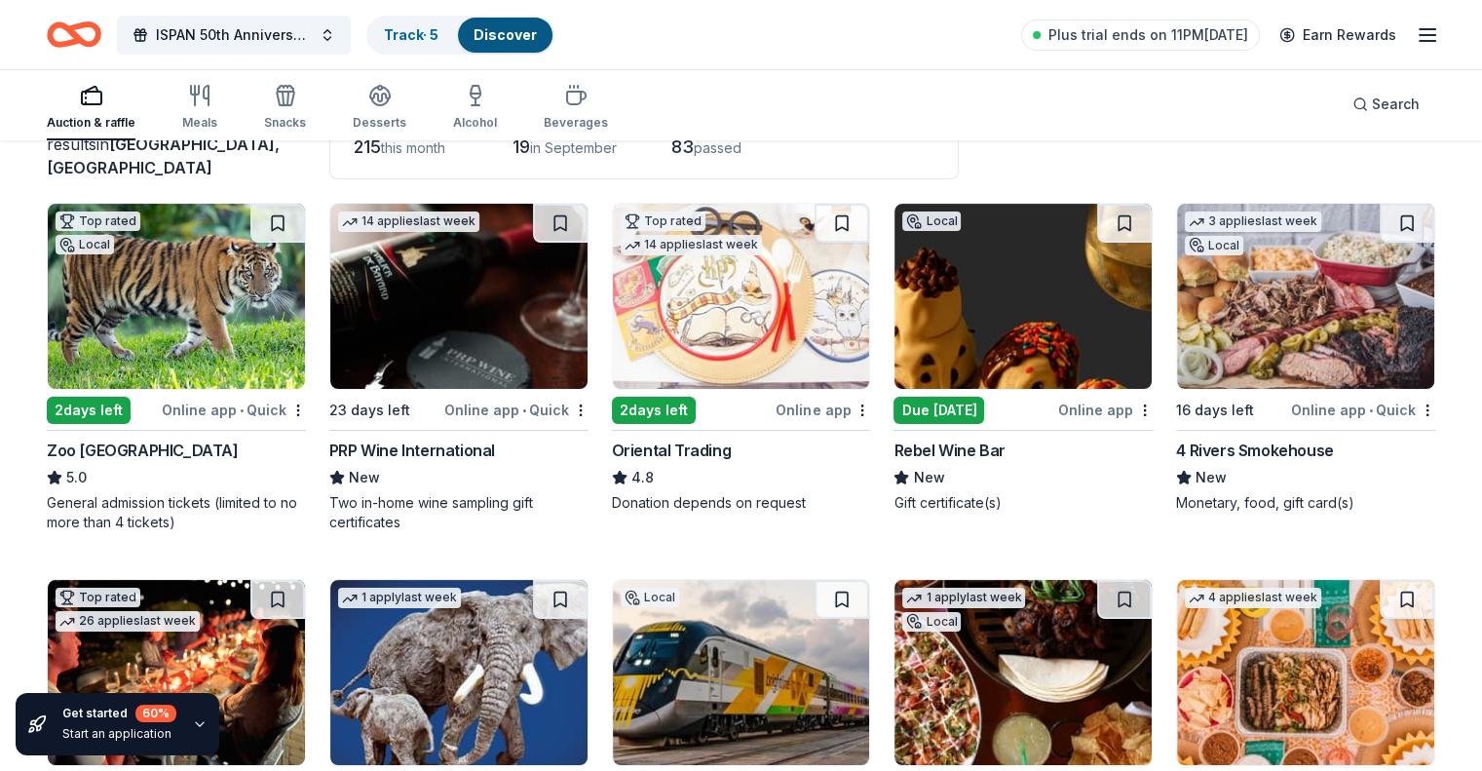
click at [444, 313] on img at bounding box center [458, 296] width 257 height 185
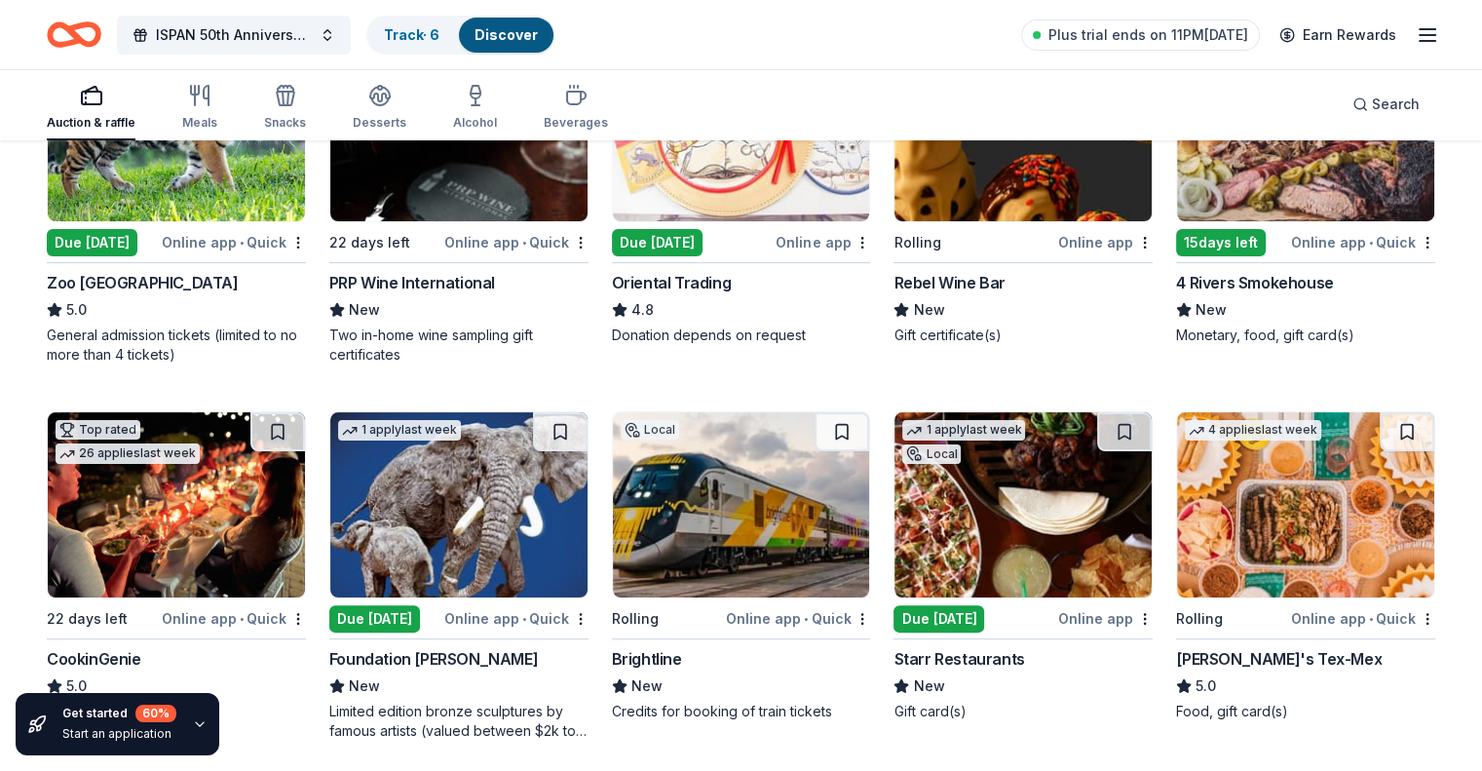
scroll to position [273, 0]
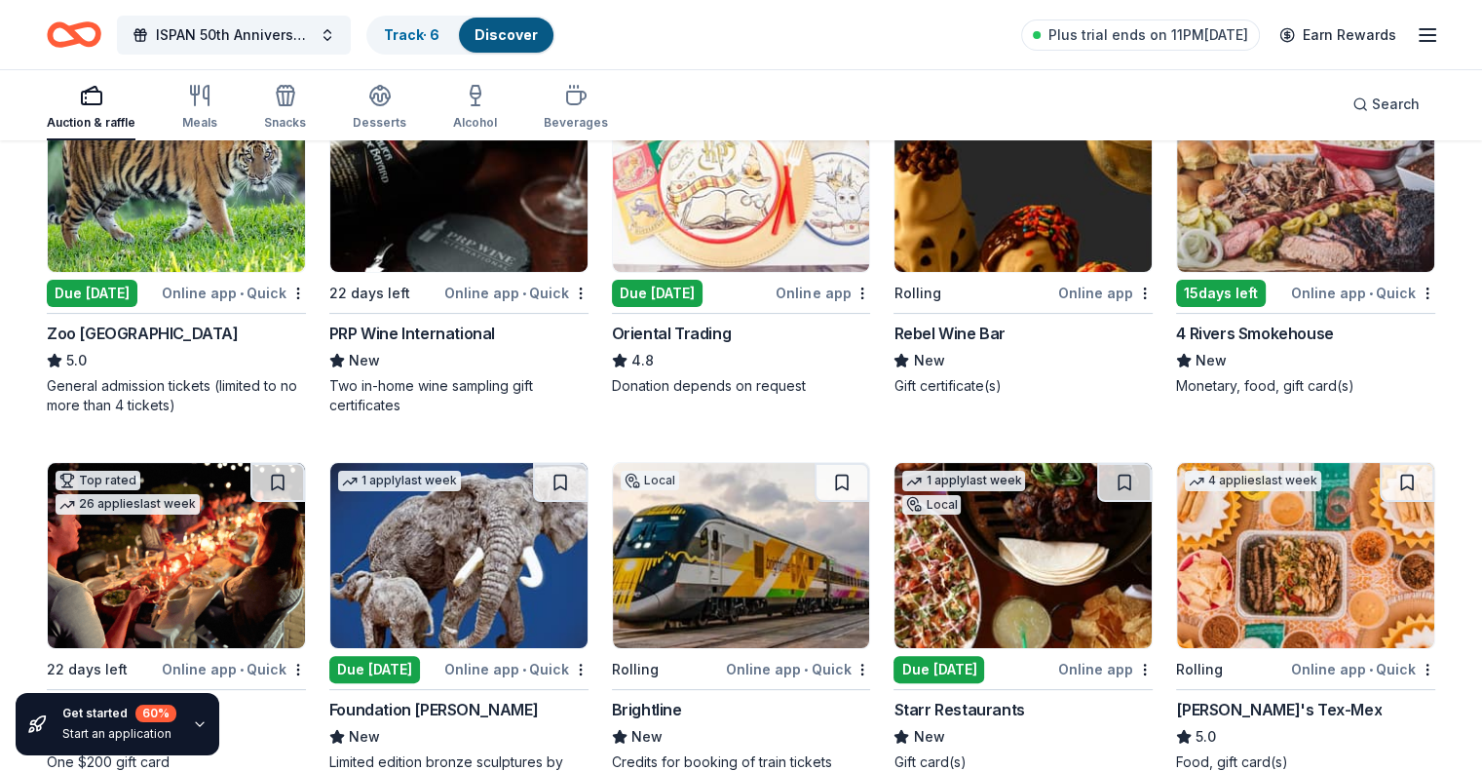
click at [993, 217] on img at bounding box center [1023, 179] width 257 height 185
click at [678, 545] on img at bounding box center [741, 555] width 257 height 185
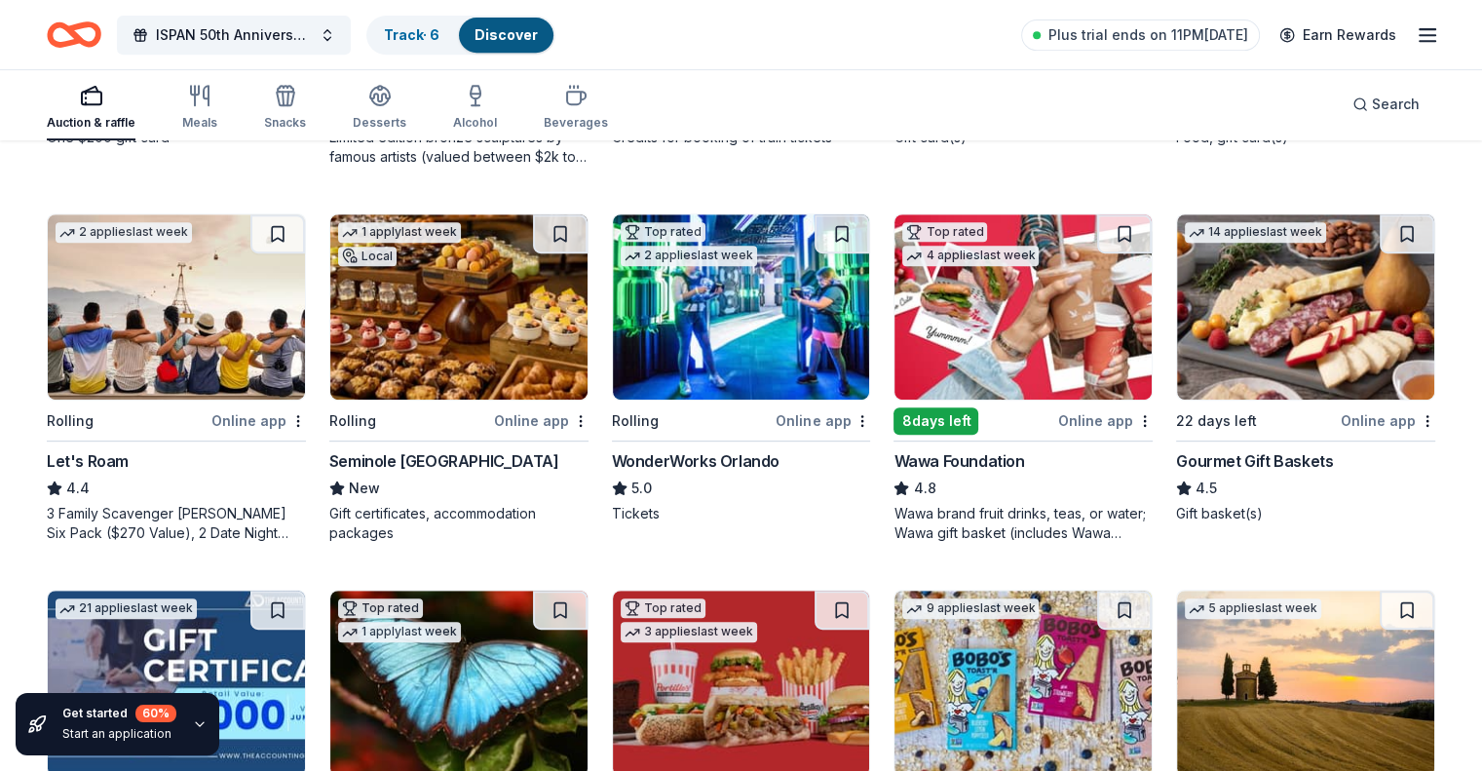
scroll to position [902, 0]
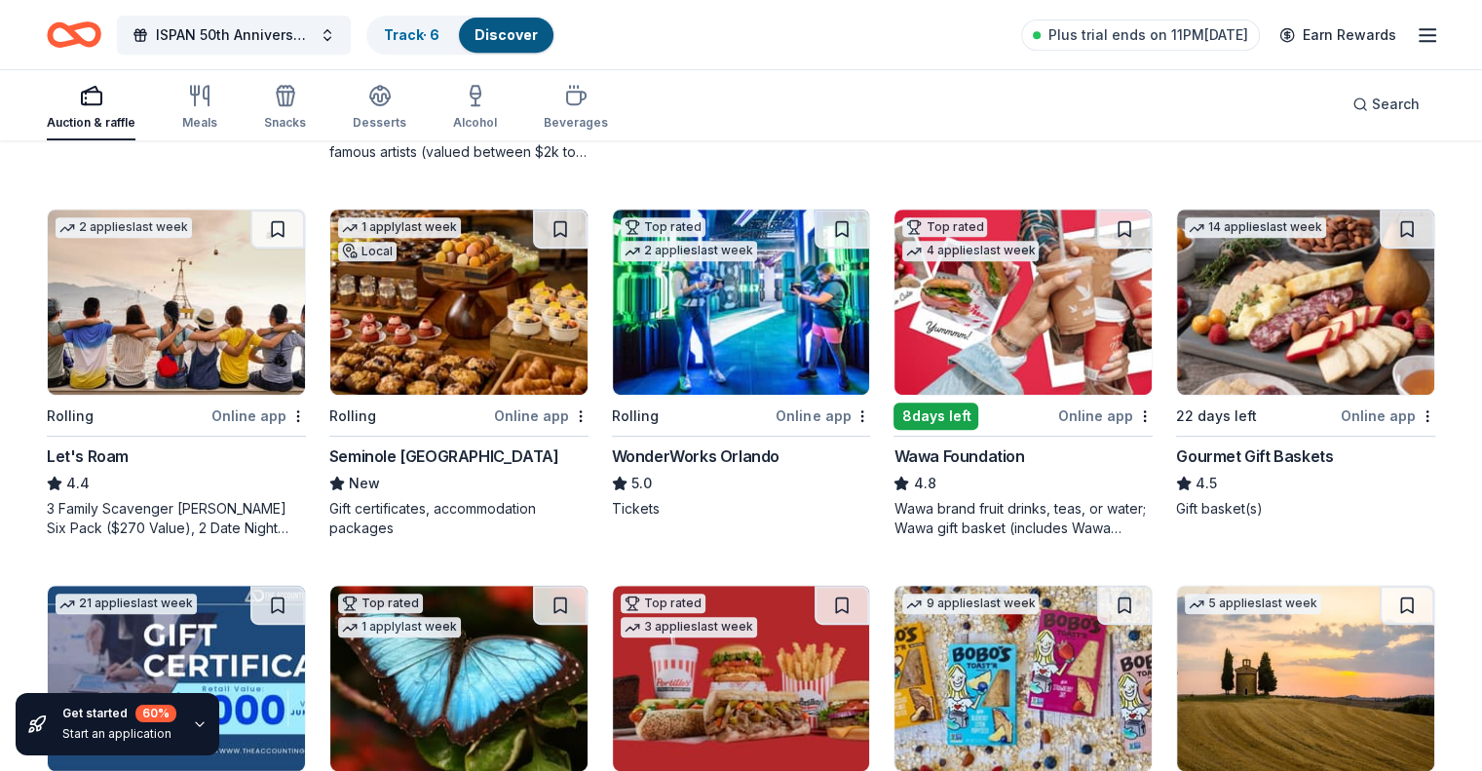
click at [997, 335] on img at bounding box center [1023, 302] width 257 height 185
click at [0, 484] on div "234 results in Fort Lauderdale, FL Application deadlines 215 this month 19 in S…" at bounding box center [741, 155] width 1482 height 1830
click at [1244, 321] on img at bounding box center [1305, 302] width 257 height 185
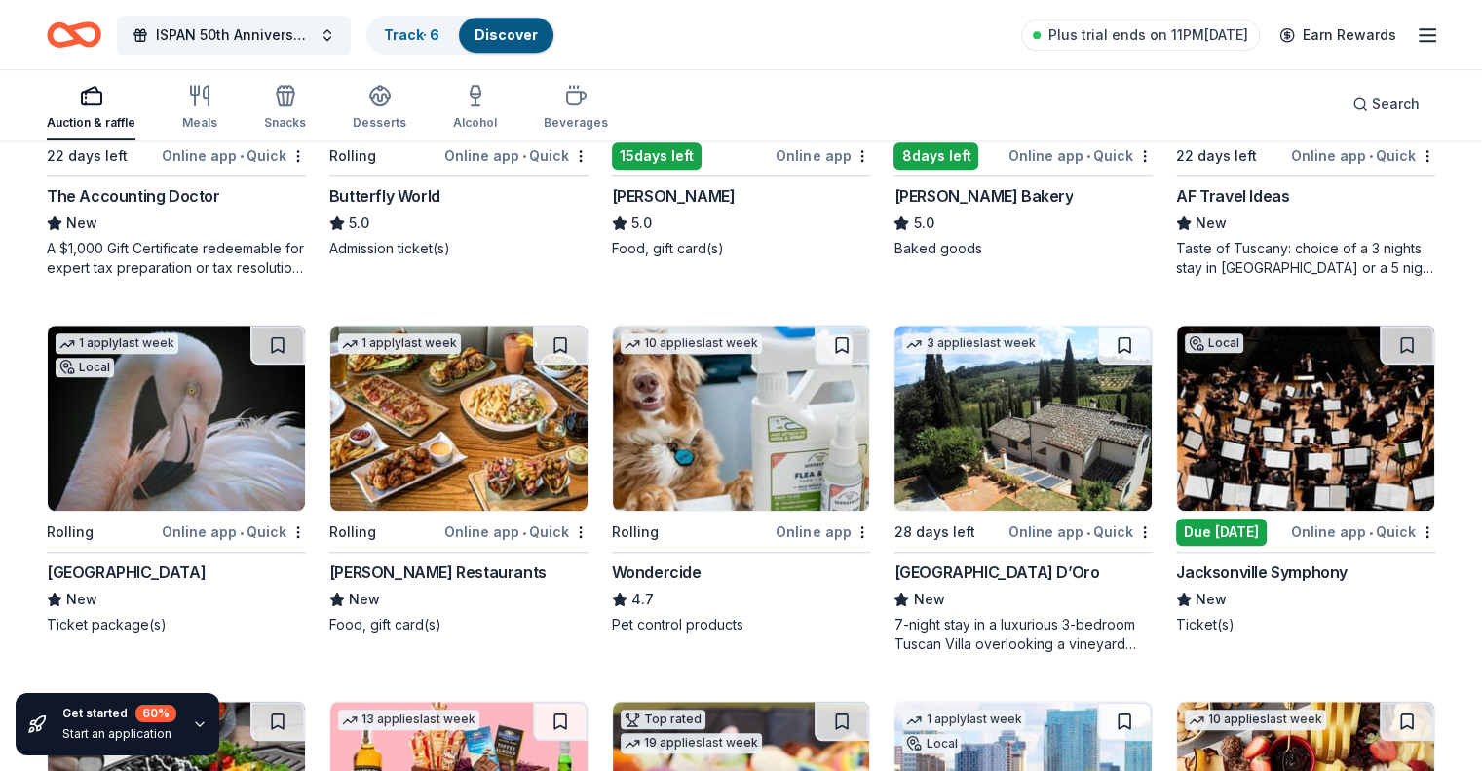
scroll to position [1565, 0]
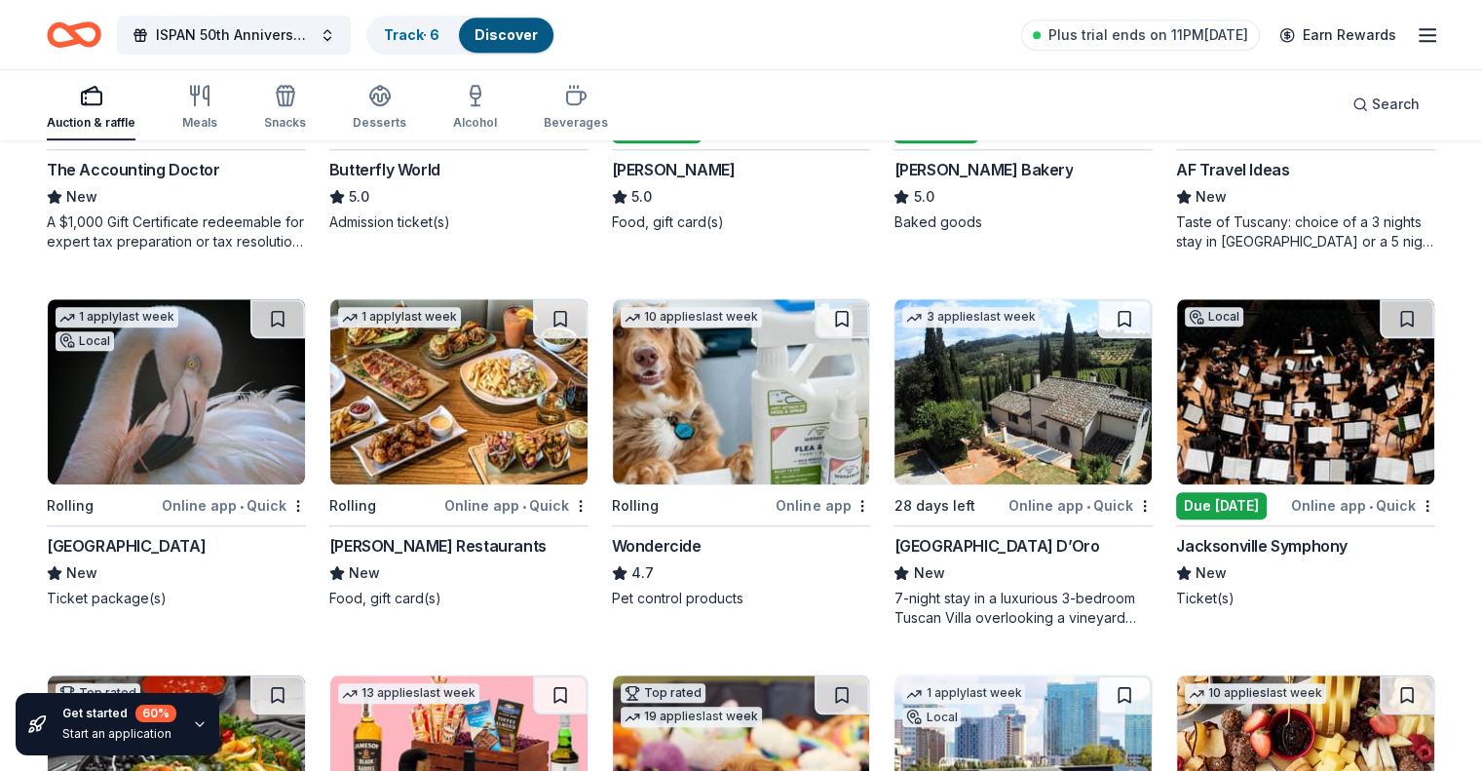
click at [1228, 228] on div "Taste of Tuscany: choice of a 3 nights stay in Florence or a 5 night stay in Co…" at bounding box center [1305, 231] width 259 height 39
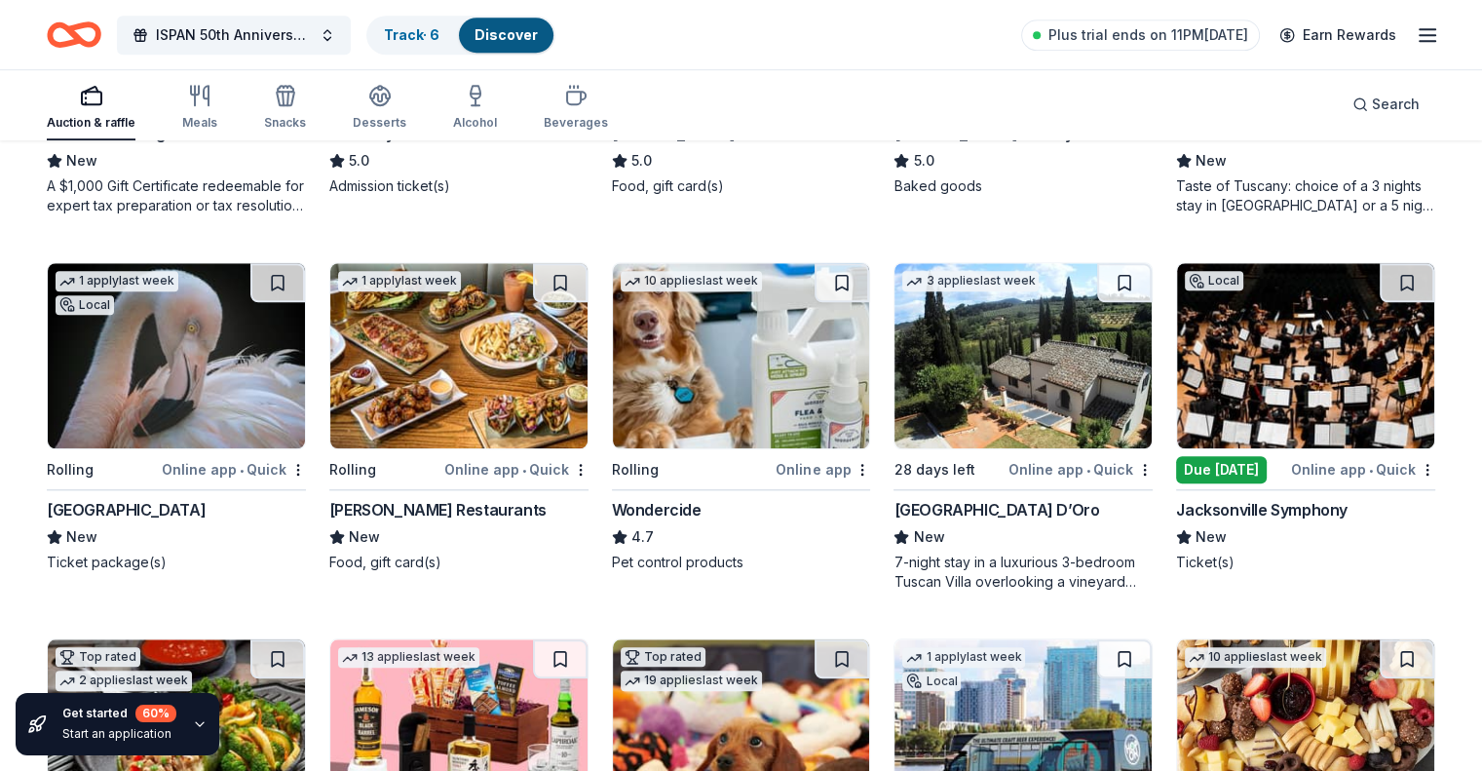
scroll to position [1604, 0]
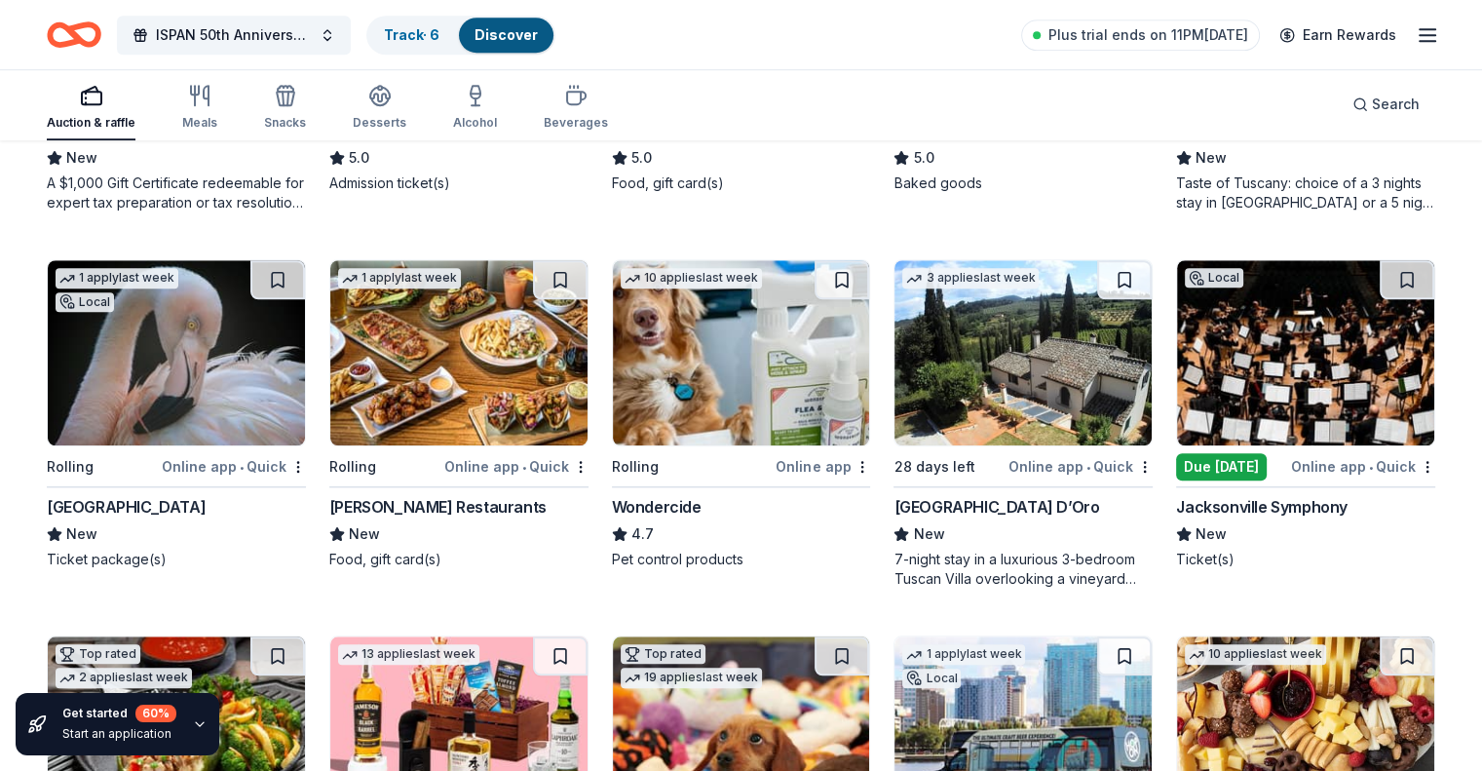
click at [1250, 514] on div "Jacksonville Symphony" at bounding box center [1262, 506] width 172 height 23
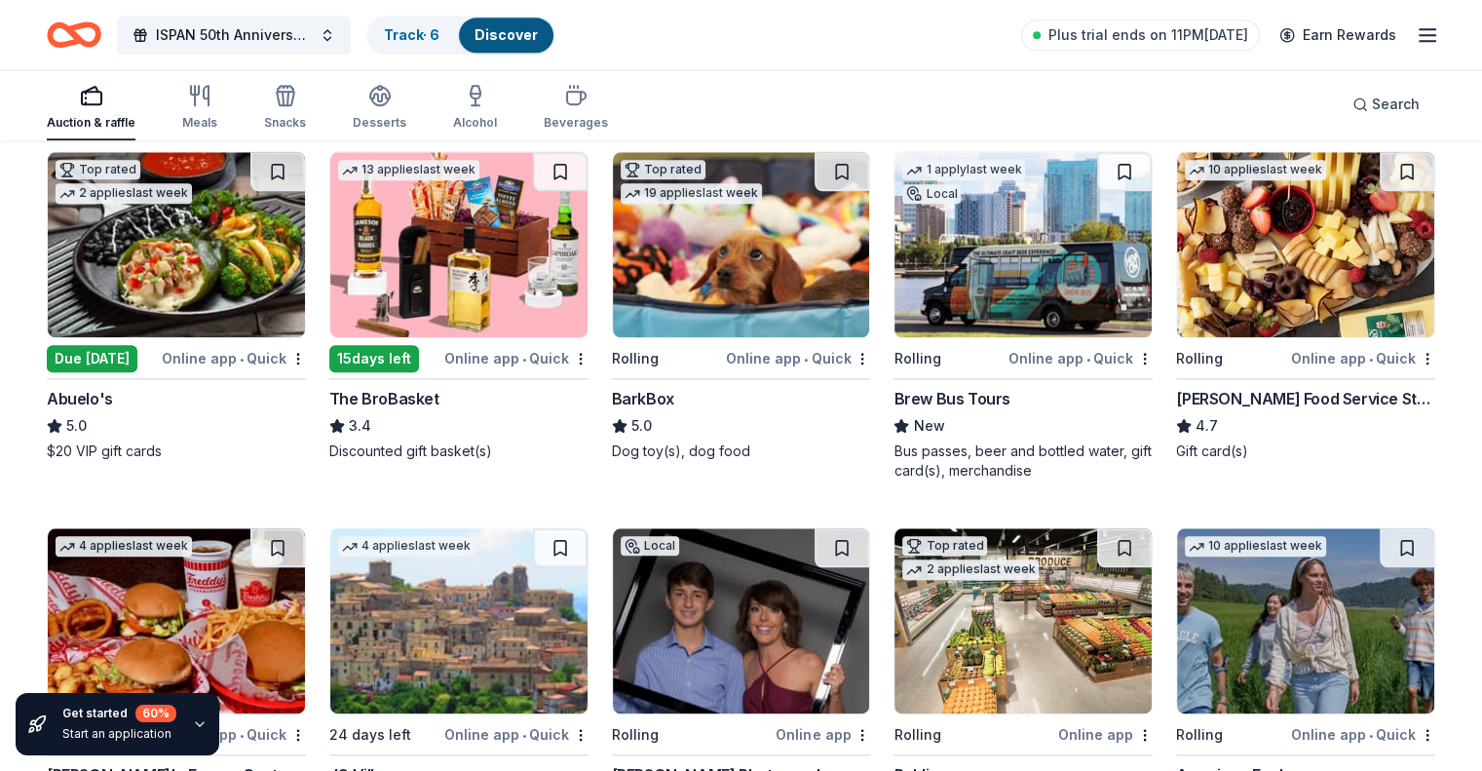
scroll to position [2107, 0]
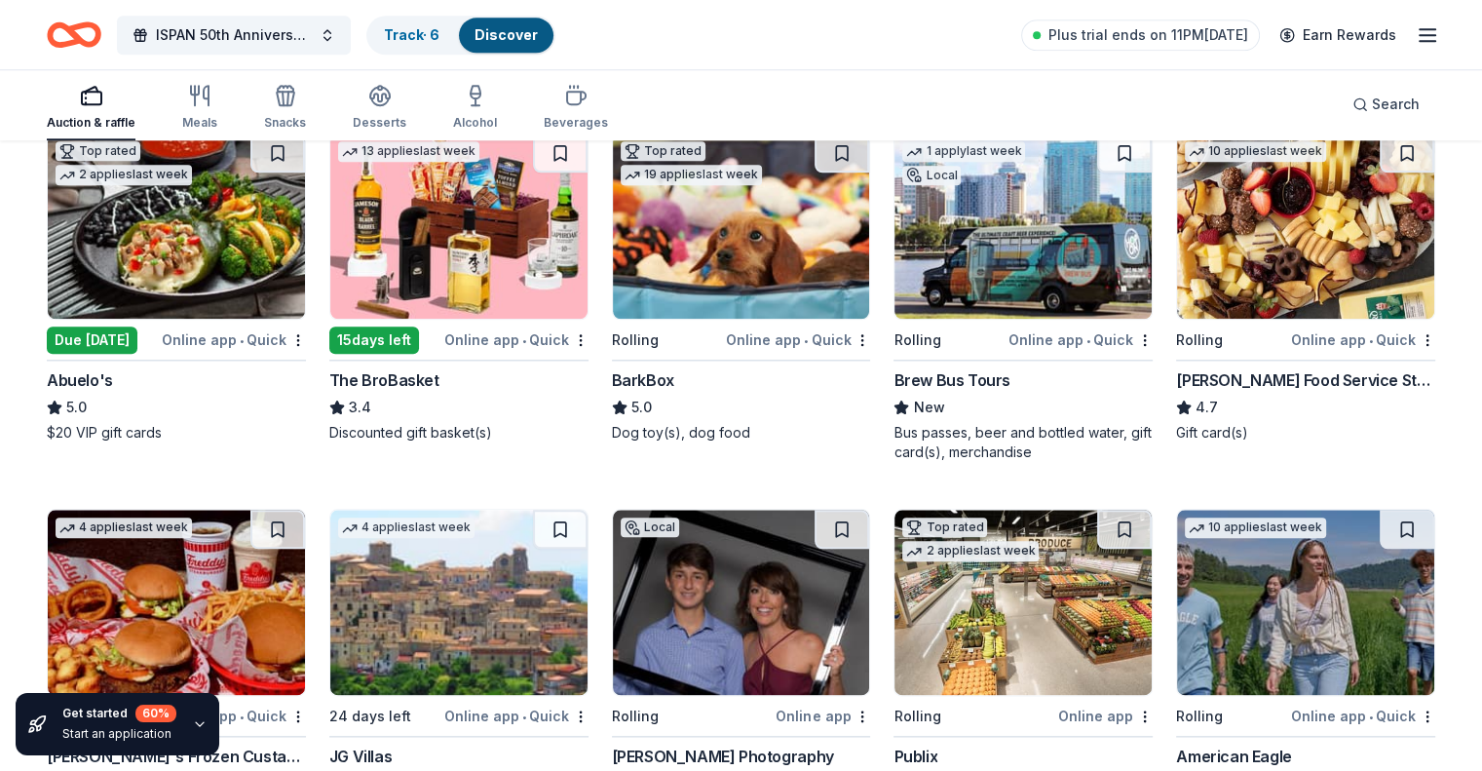
click at [460, 276] on img at bounding box center [458, 226] width 257 height 185
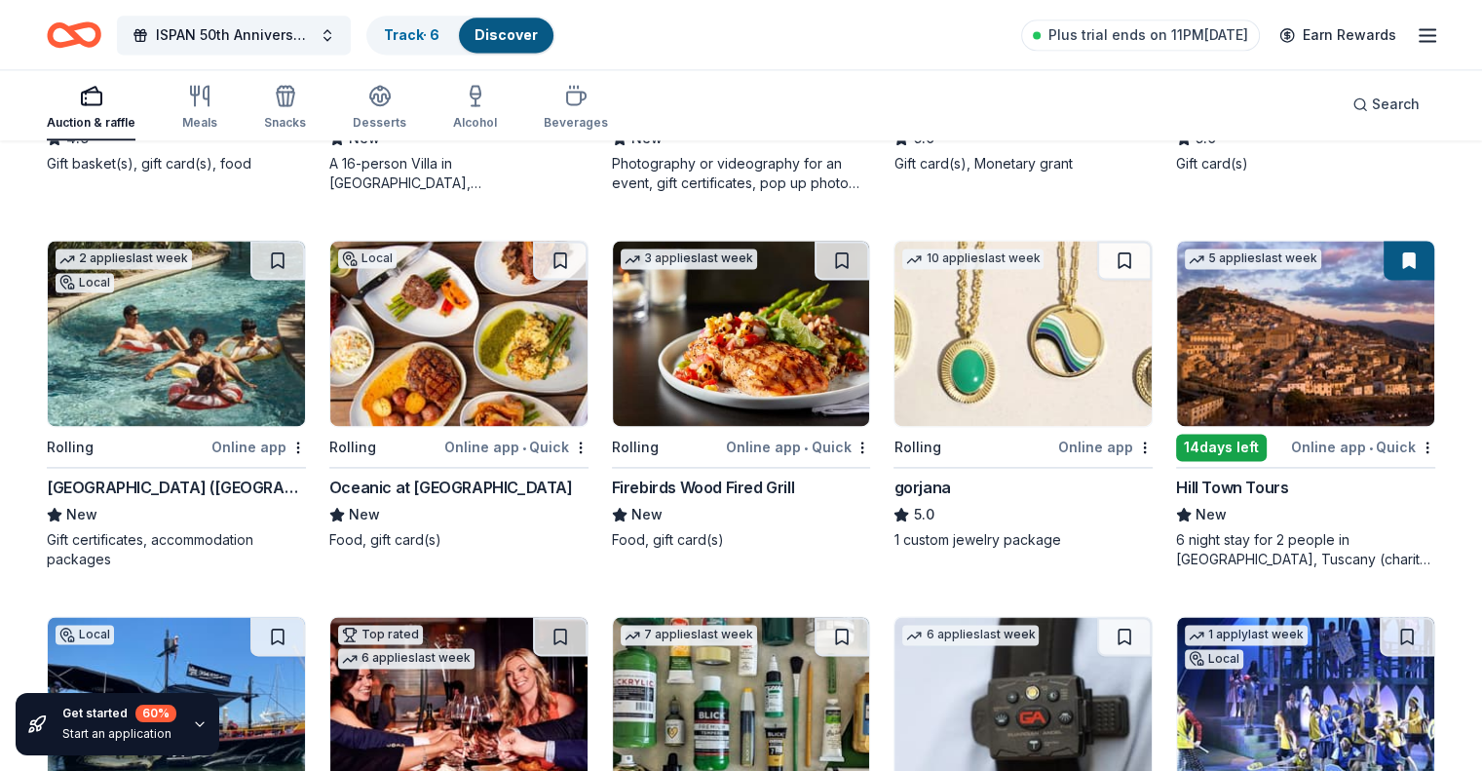
scroll to position [2744, 0]
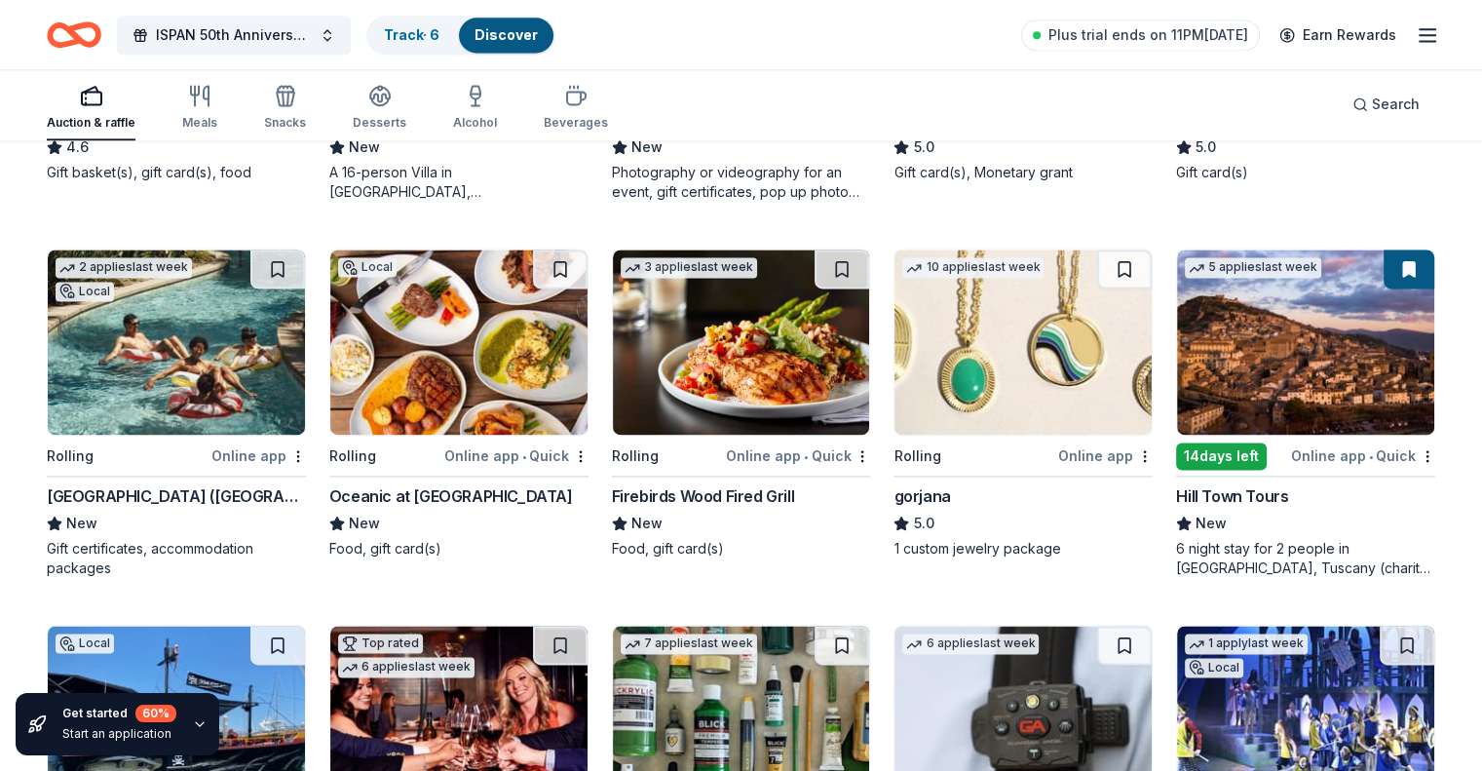
click at [183, 381] on img at bounding box center [176, 342] width 257 height 185
click at [1043, 353] on img at bounding box center [1023, 342] width 257 height 185
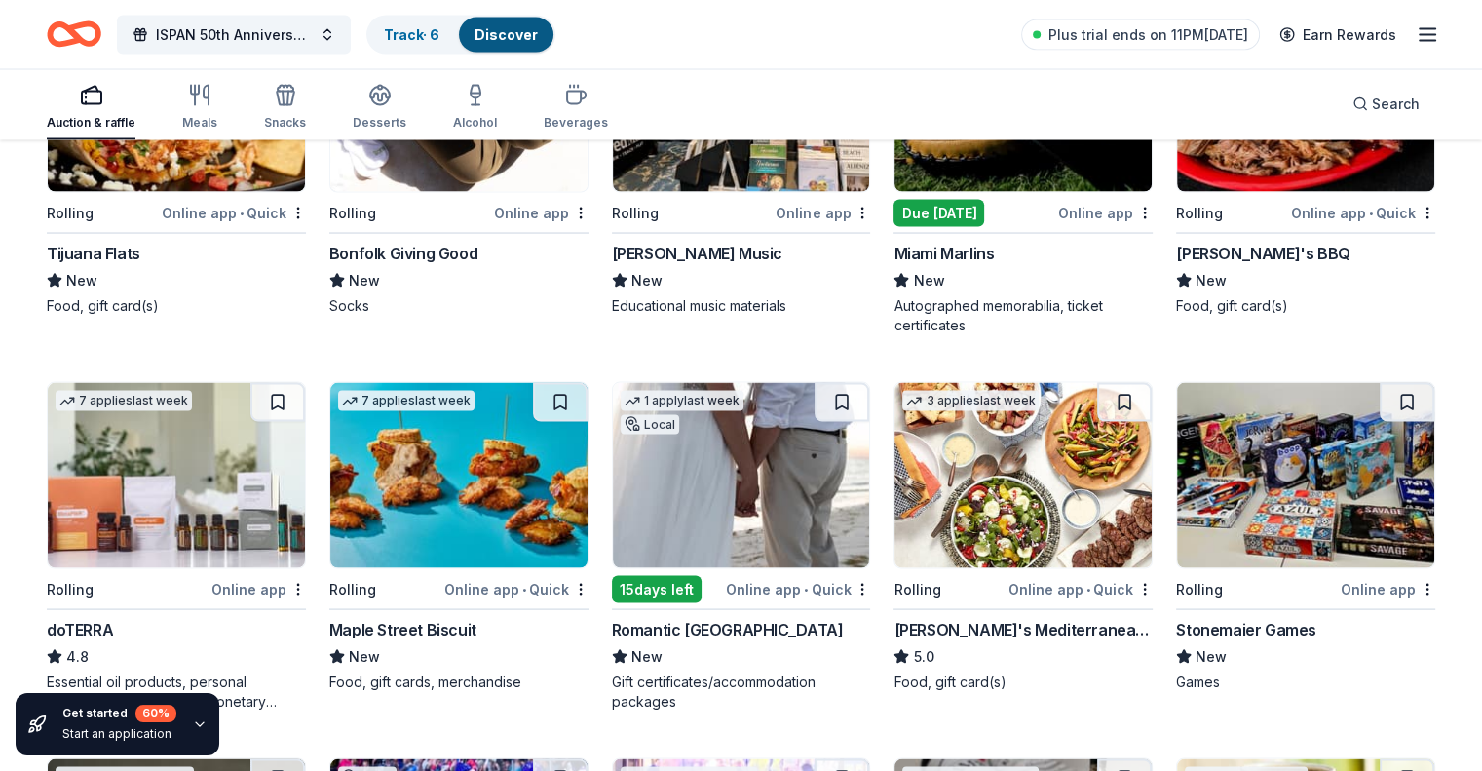
scroll to position [3734, 0]
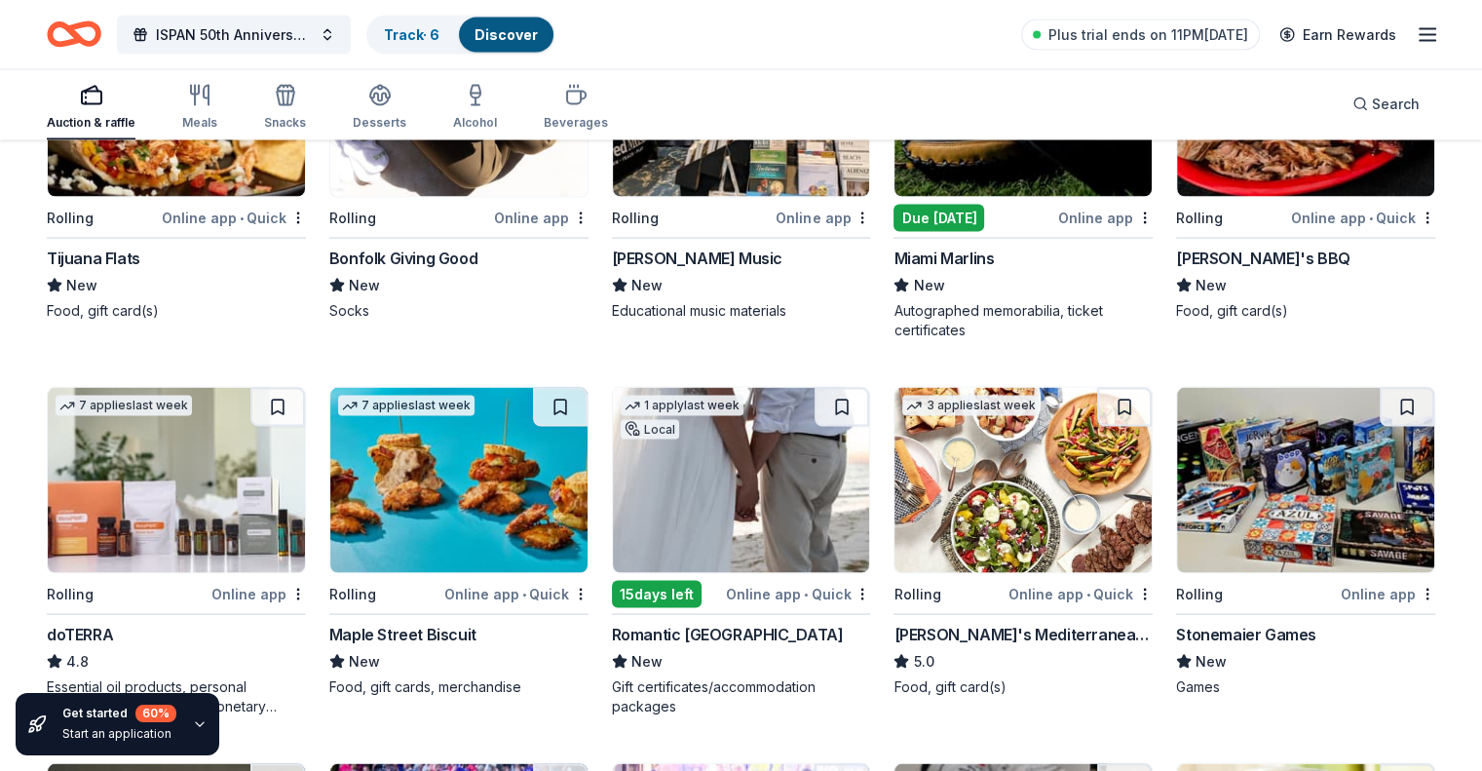
click at [761, 441] on img at bounding box center [741, 480] width 257 height 185
click at [710, 451] on img at bounding box center [741, 480] width 257 height 185
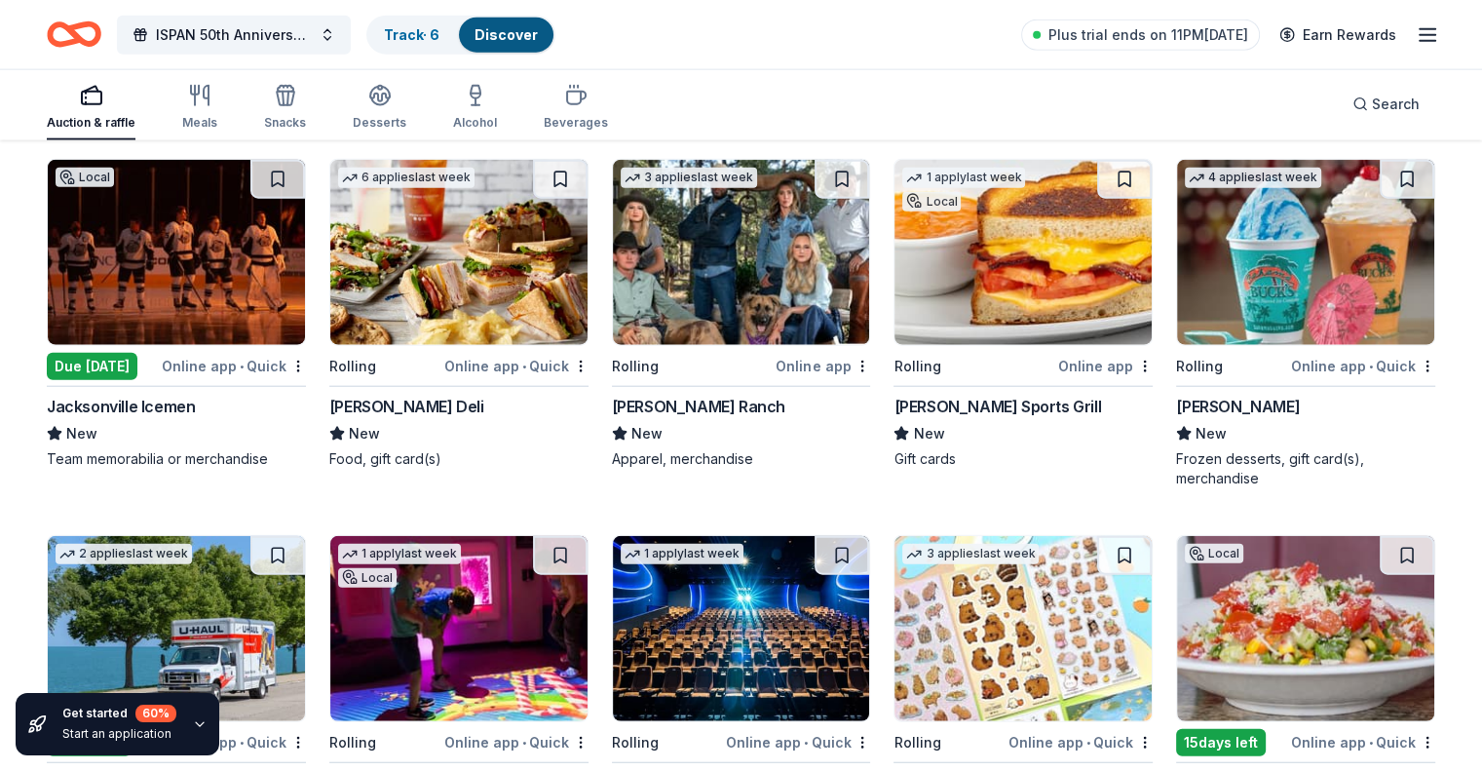
scroll to position [4753, 0]
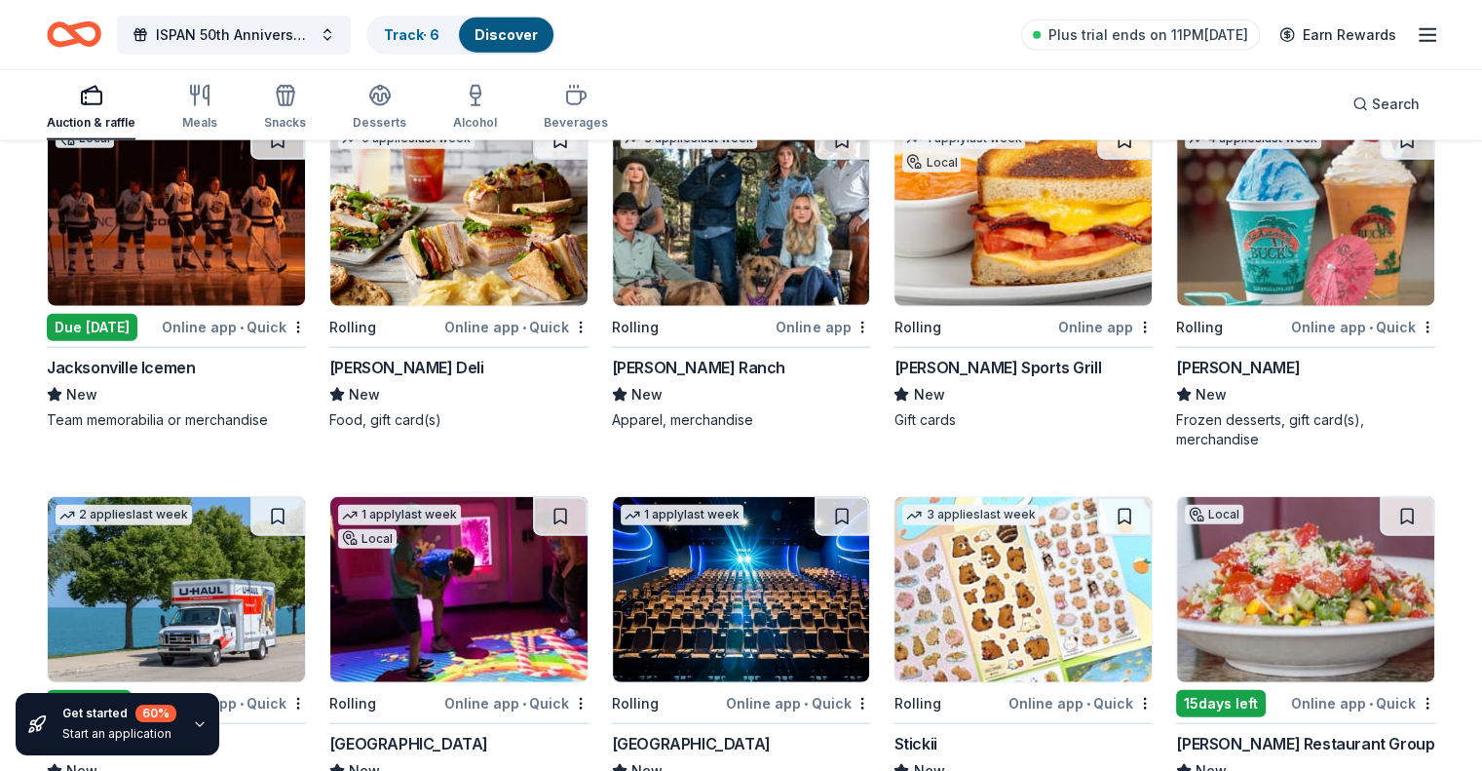
click at [724, 280] on img at bounding box center [741, 213] width 257 height 185
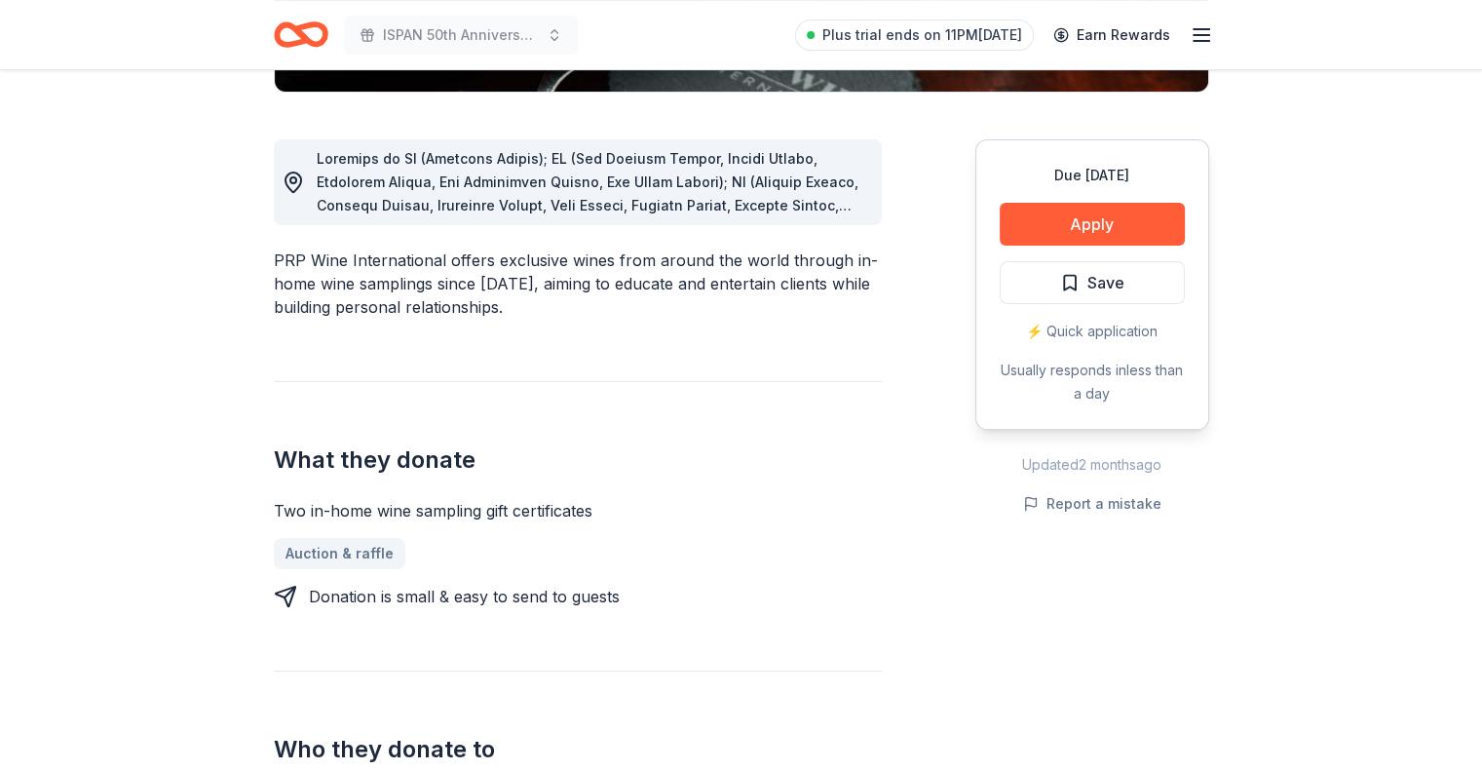
scroll to position [546, 0]
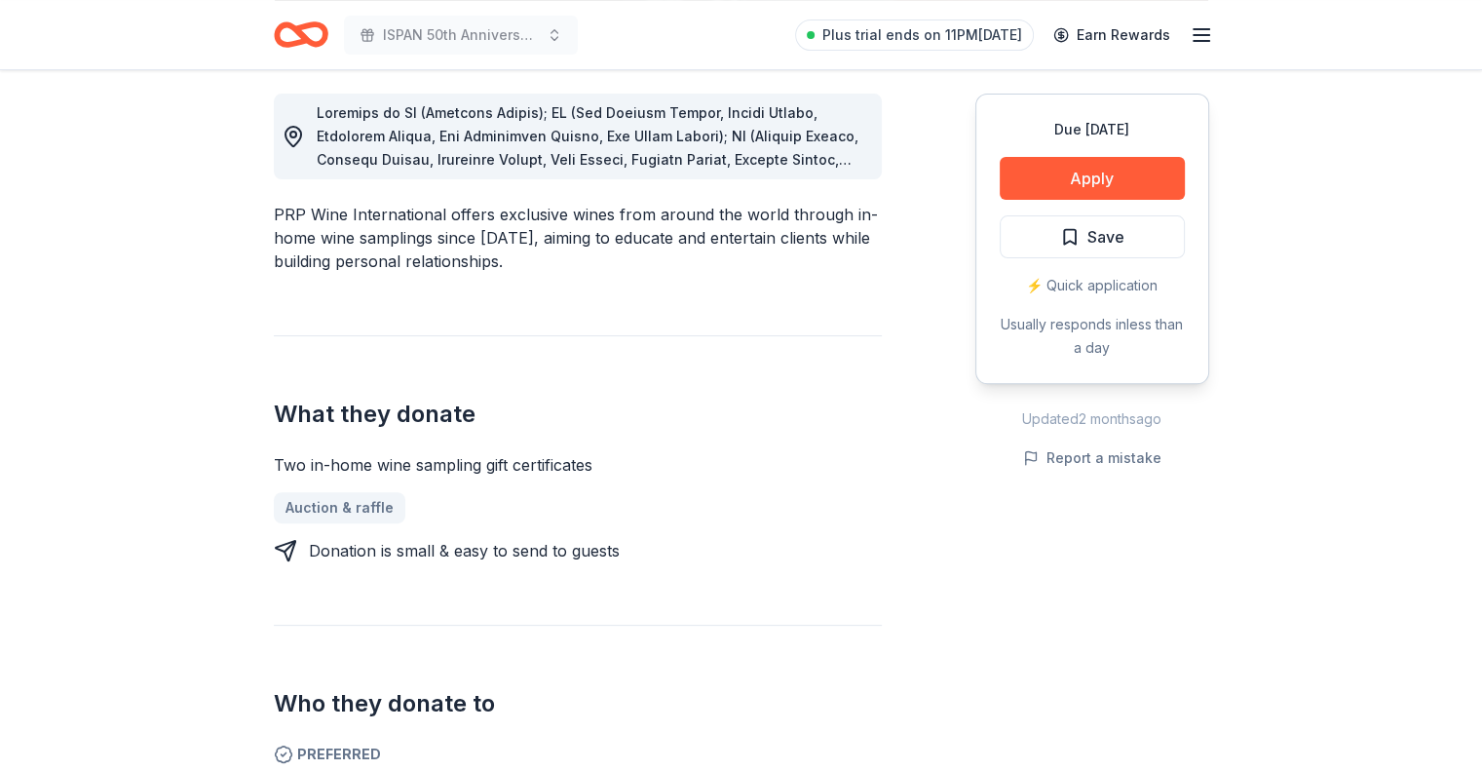
click at [714, 485] on div "Two in-home wine sampling gift certificates Auction & raffle Donation is small …" at bounding box center [578, 507] width 608 height 109
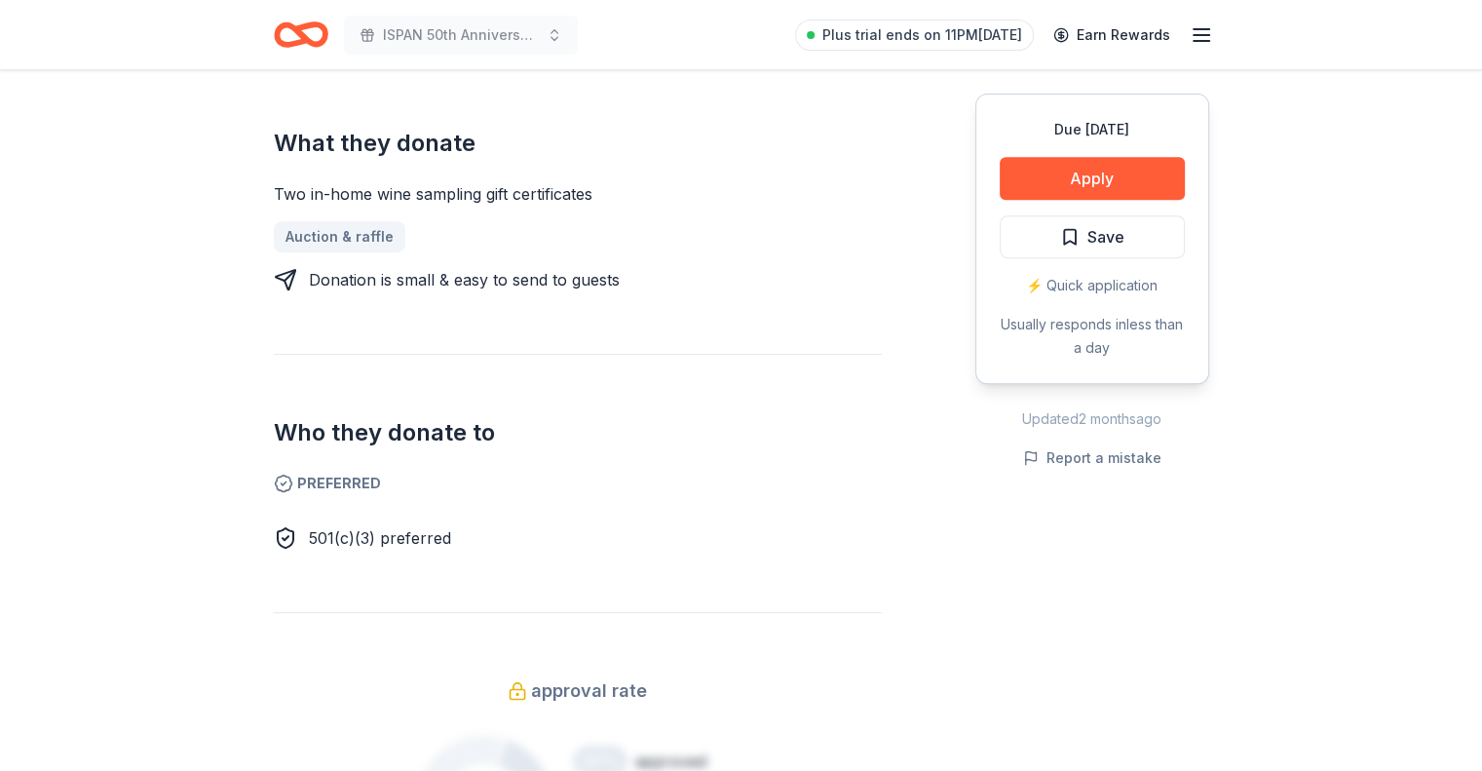
scroll to position [936, 0]
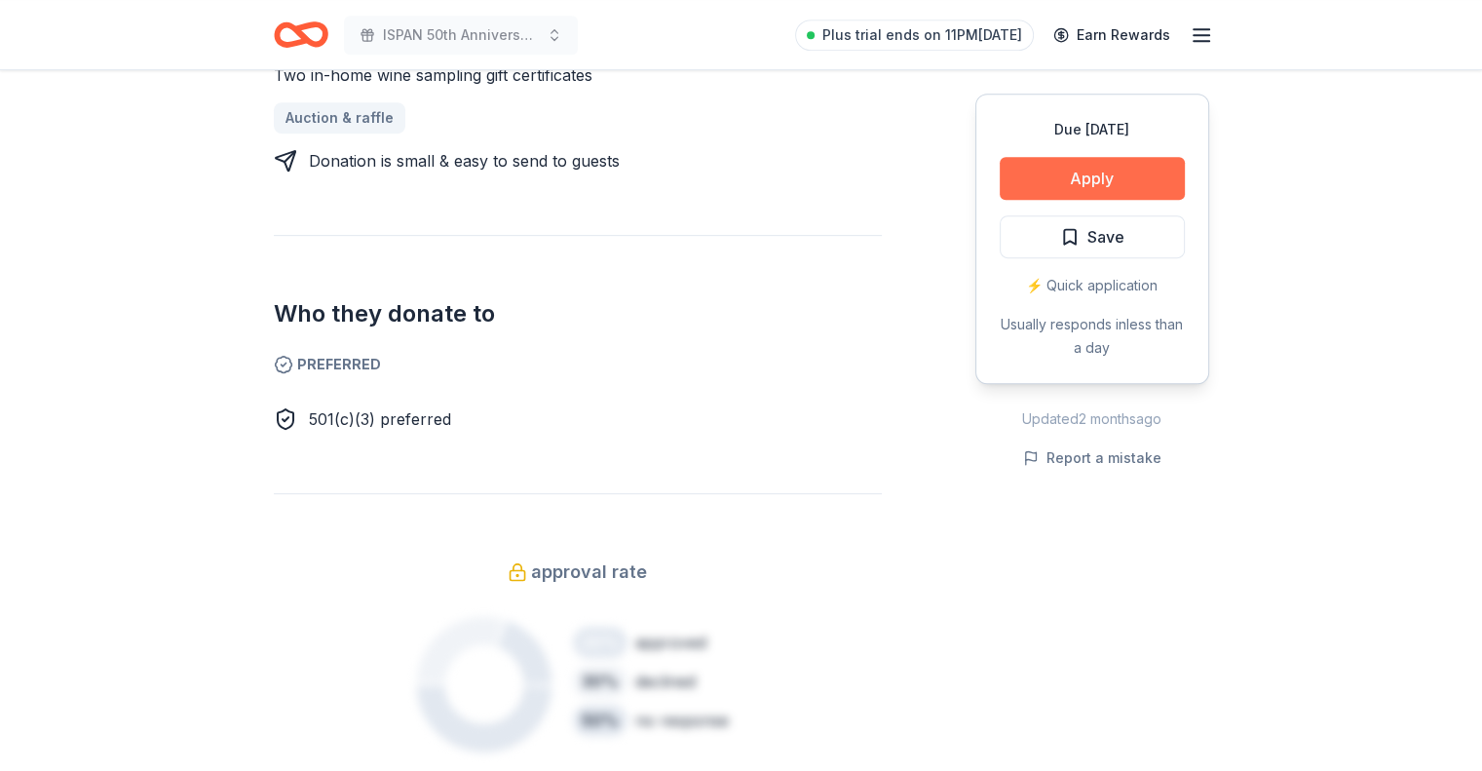
click at [1122, 181] on button "Apply" at bounding box center [1092, 178] width 185 height 43
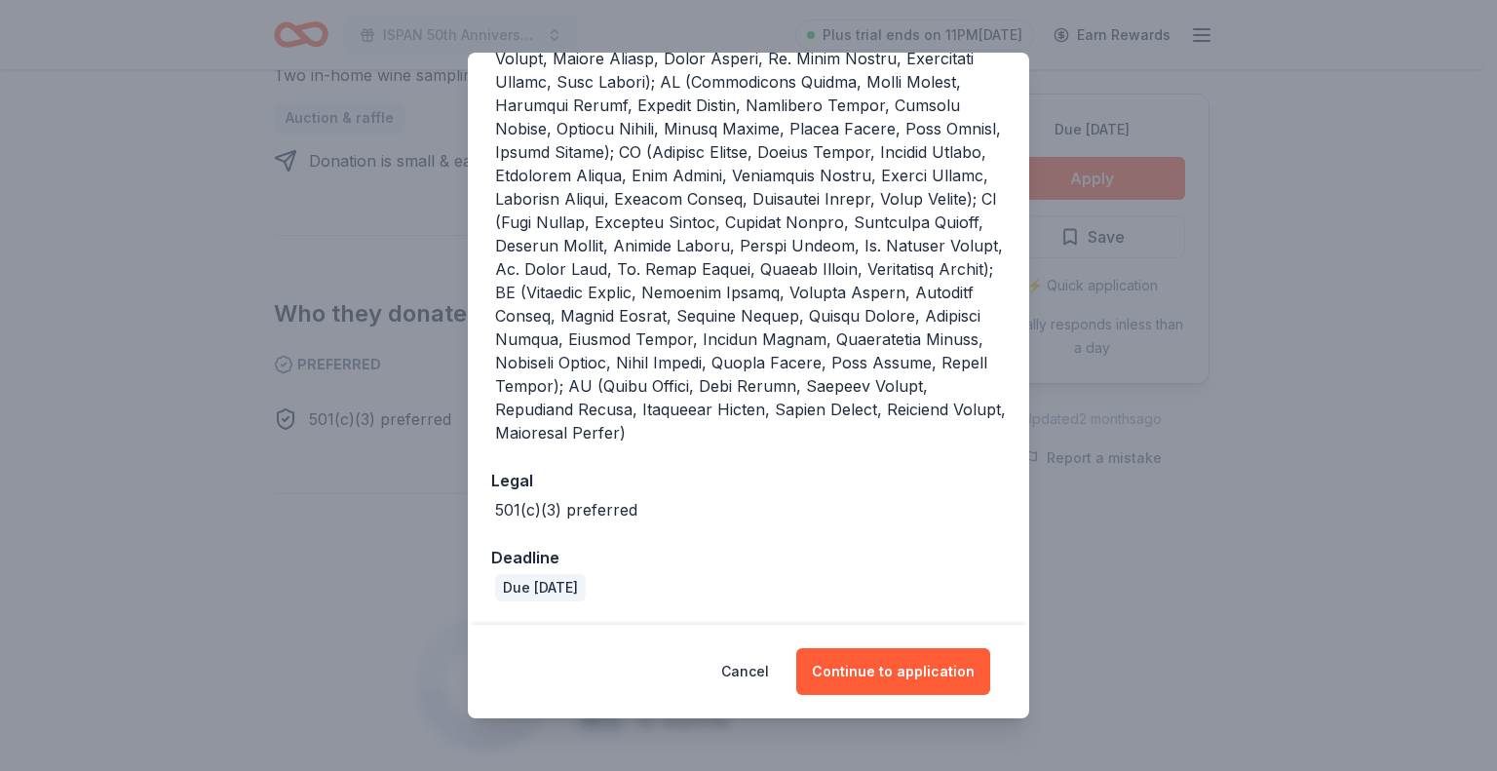
scroll to position [573, 0]
click at [889, 670] on button "Continue to application" at bounding box center [893, 671] width 194 height 47
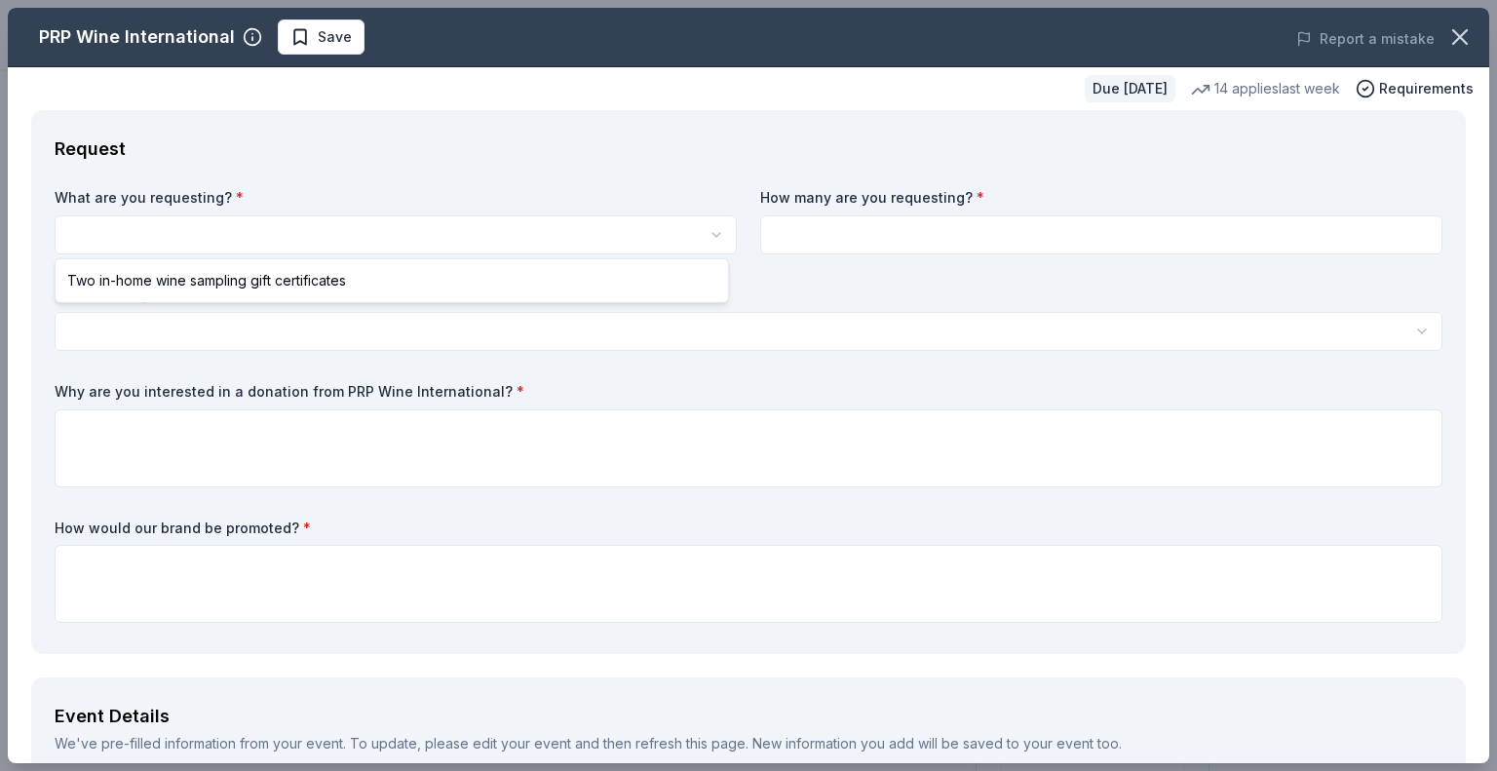
scroll to position [0, 0]
click at [355, 232] on html "ISPAN 50th Anniversary Meeting Plus trial ends on 11PM[DATE] Earn Rewards Due […" at bounding box center [748, 385] width 1497 height 771
select select "Two in-home wine sampling gift certificates"
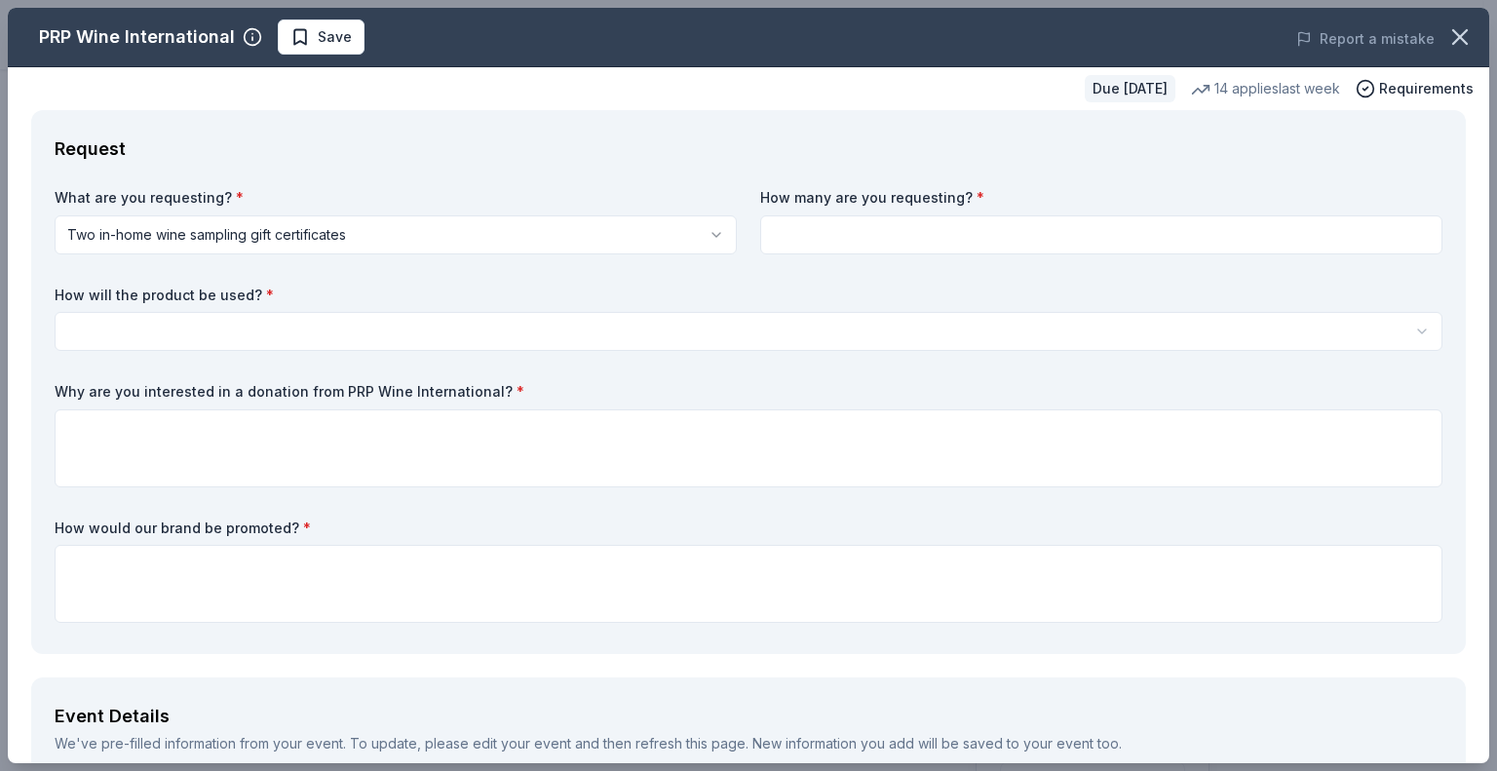
click at [785, 237] on input at bounding box center [1101, 234] width 682 height 39
type input "1"
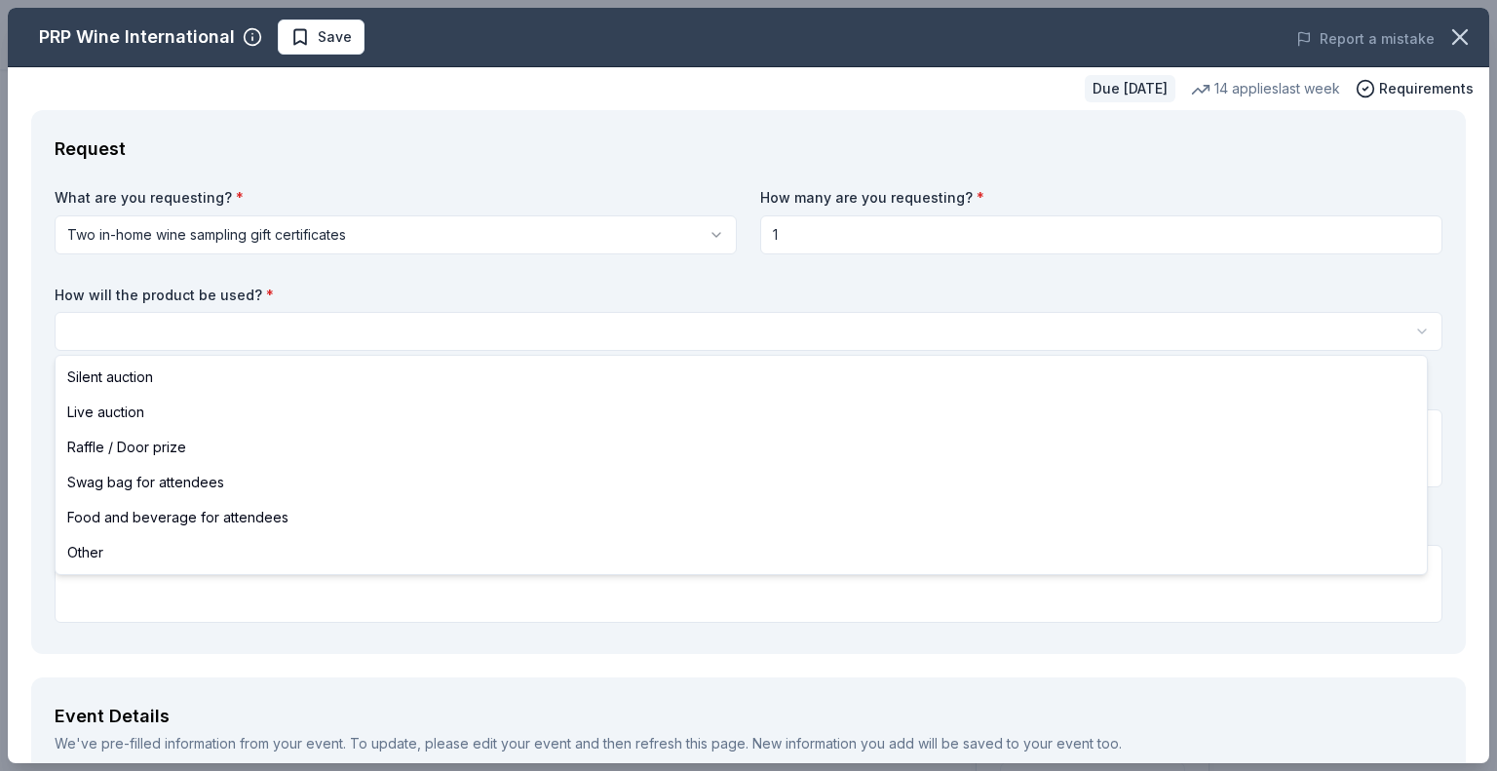
click at [544, 338] on html "ISPAN 50th Anniversary Meeting Plus trial ends on 11PM[DATE] Earn Rewards Due […" at bounding box center [748, 385] width 1497 height 771
select select "raffleDoorPrize"
click at [454, 338] on html "ISPAN 50th Anniversary Meeting Plus trial ends on 11PM, 9/3 Earn Rewards Due in…" at bounding box center [748, 385] width 1497 height 771
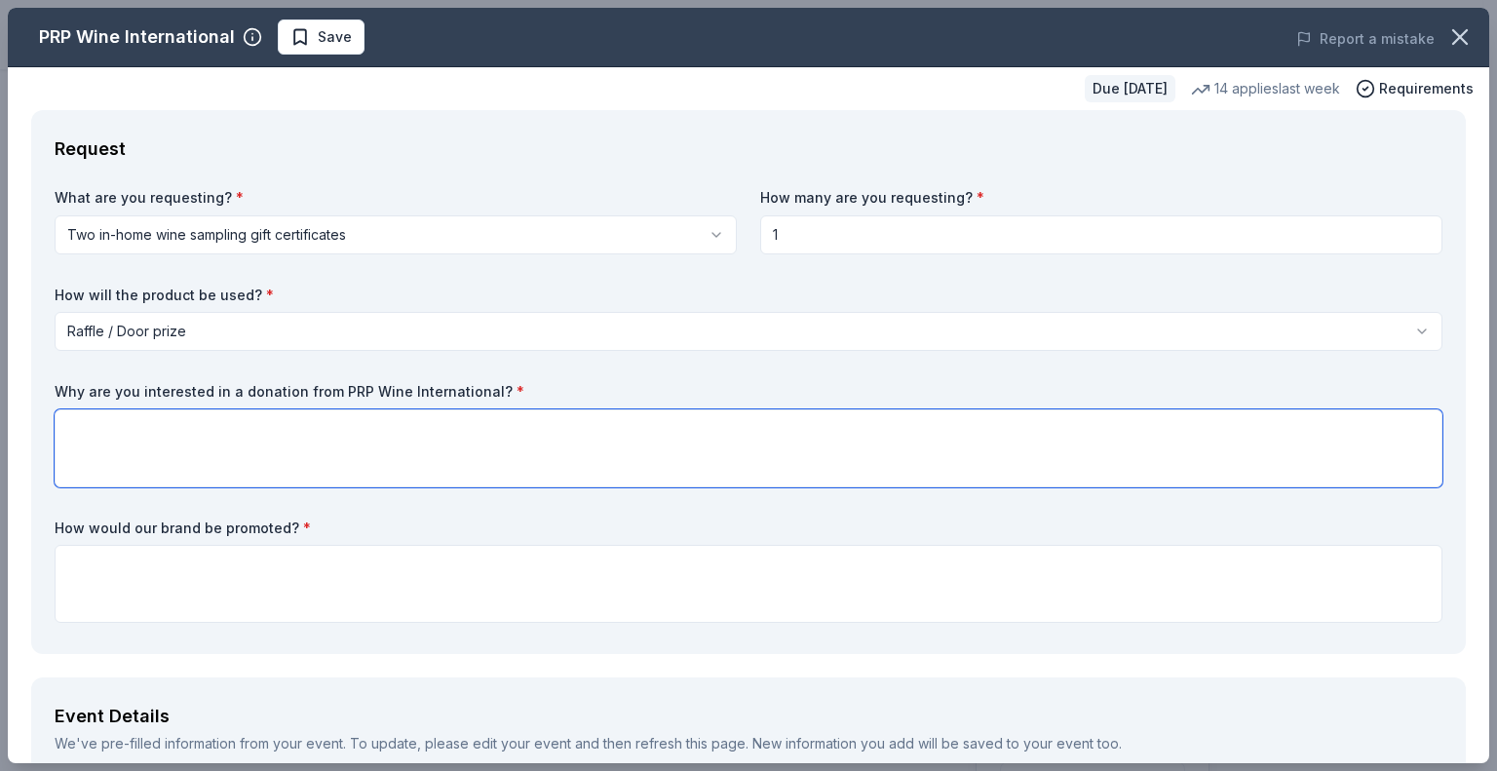
click at [357, 461] on textarea at bounding box center [749, 448] width 1388 height 78
paste textarea "190983"
type textarea "190983"
drag, startPoint x: 171, startPoint y: 420, endPoint x: 0, endPoint y: 426, distance: 170.7
click at [0, 426] on div "PRP Wine International Save Report a mistake Due in 23 days 14 applies last wee…" at bounding box center [748, 385] width 1497 height 771
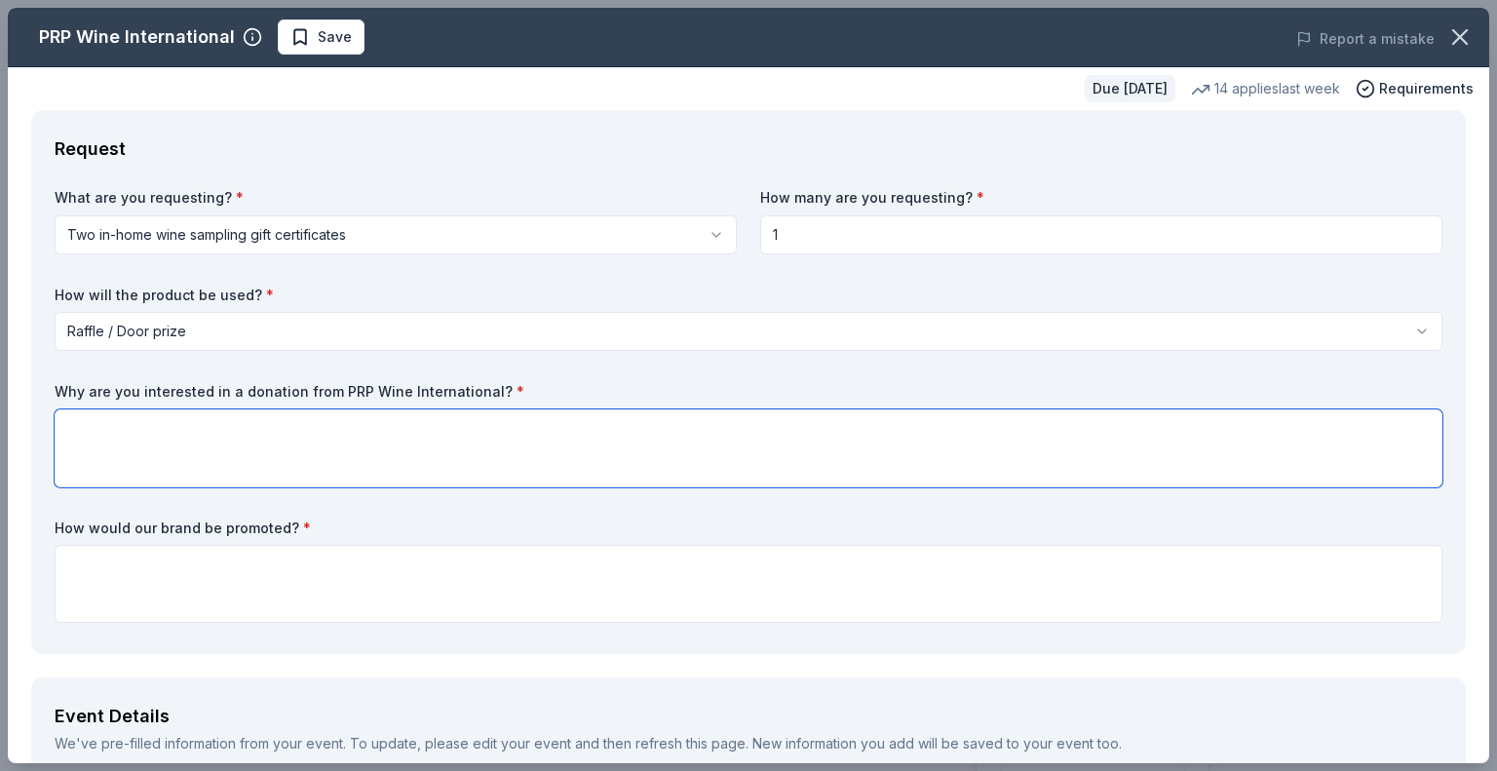
paste textarea "The International Society of Plastic and Aesthetic Nurses (ISPAN) is the only p…"
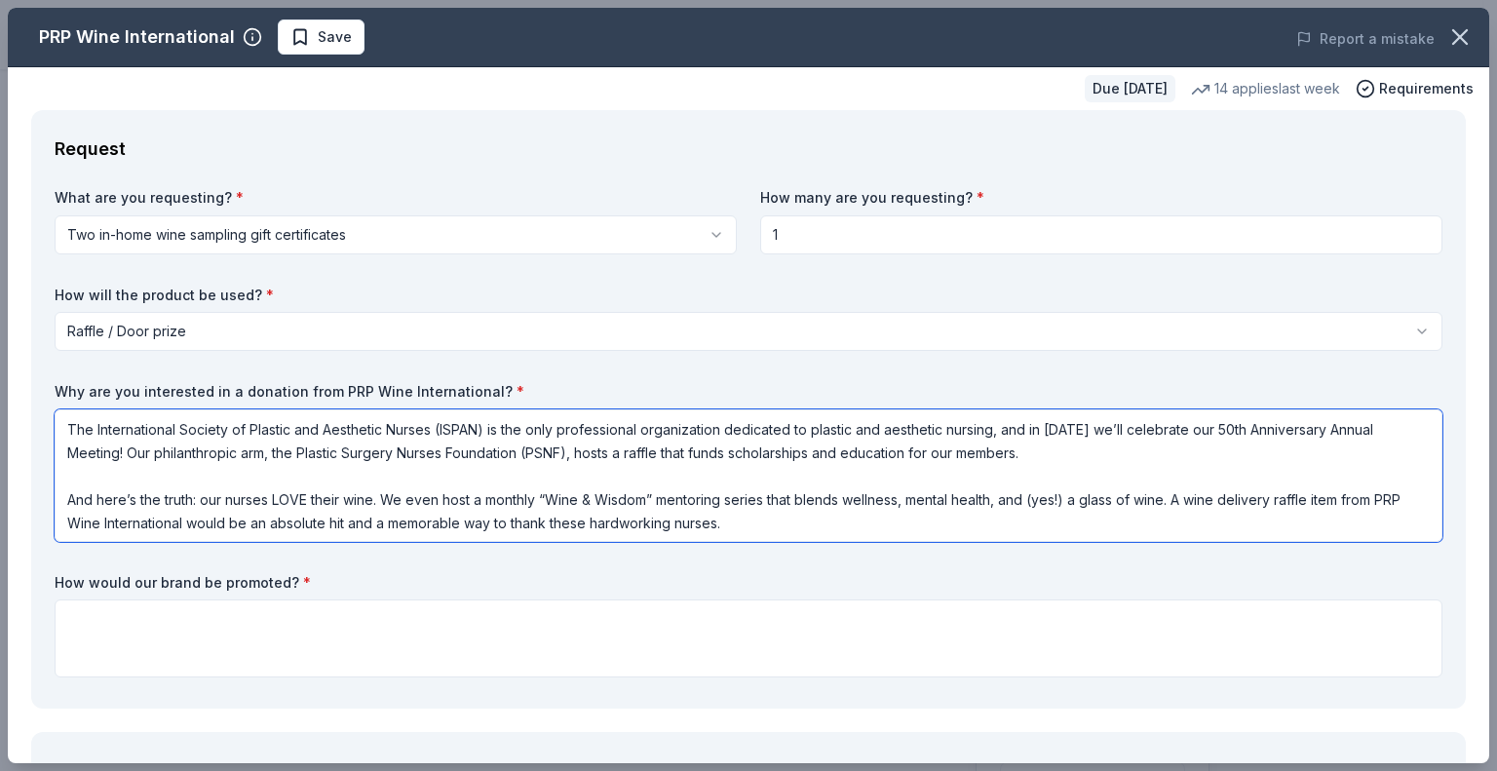
click at [62, 503] on textarea "The International Society of Plastic and Aesthetic Nurses (ISPAN) is the only p…" at bounding box center [749, 475] width 1388 height 133
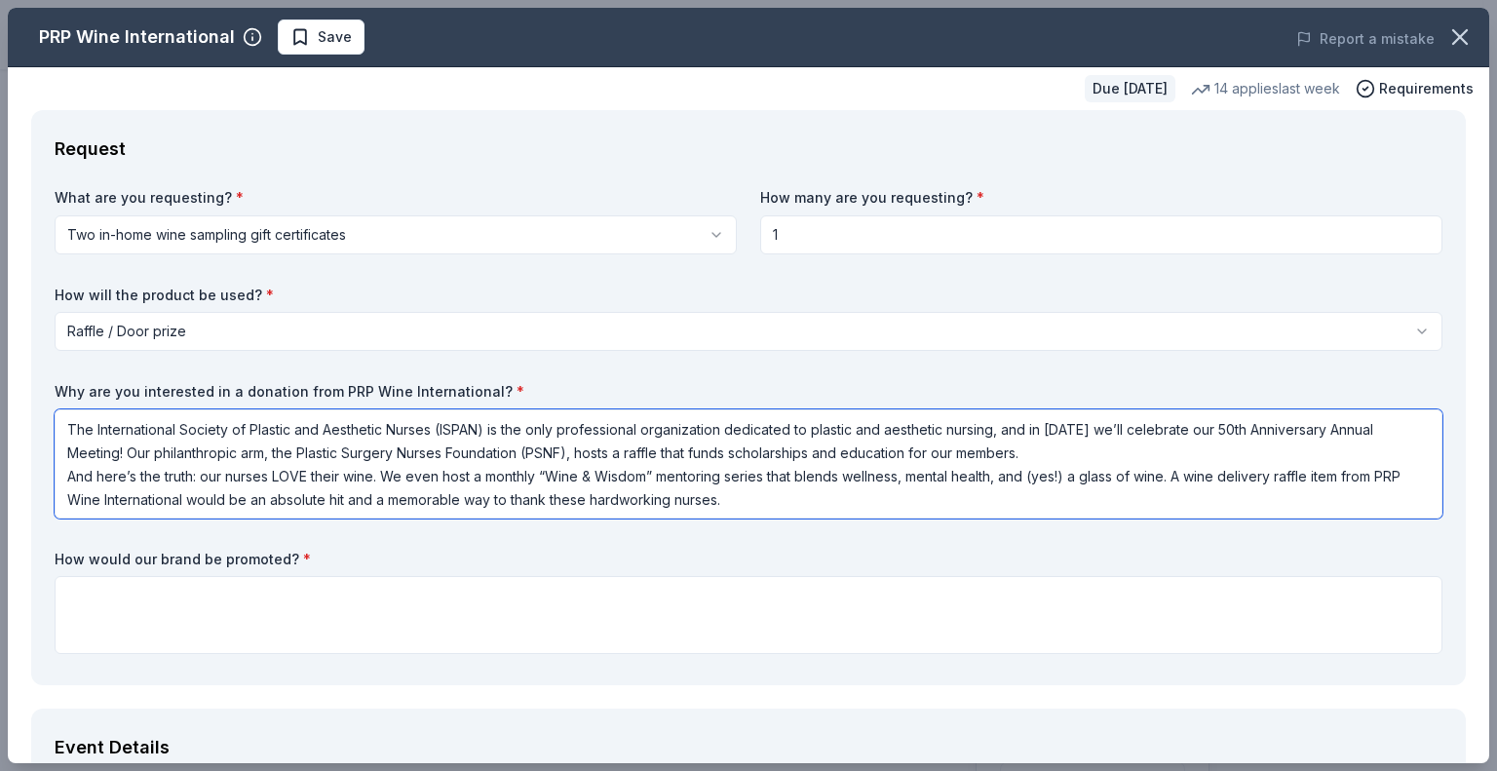
type textarea "The International Society of Plastic and Aesthetic Nurses (ISPAN) is the only p…"
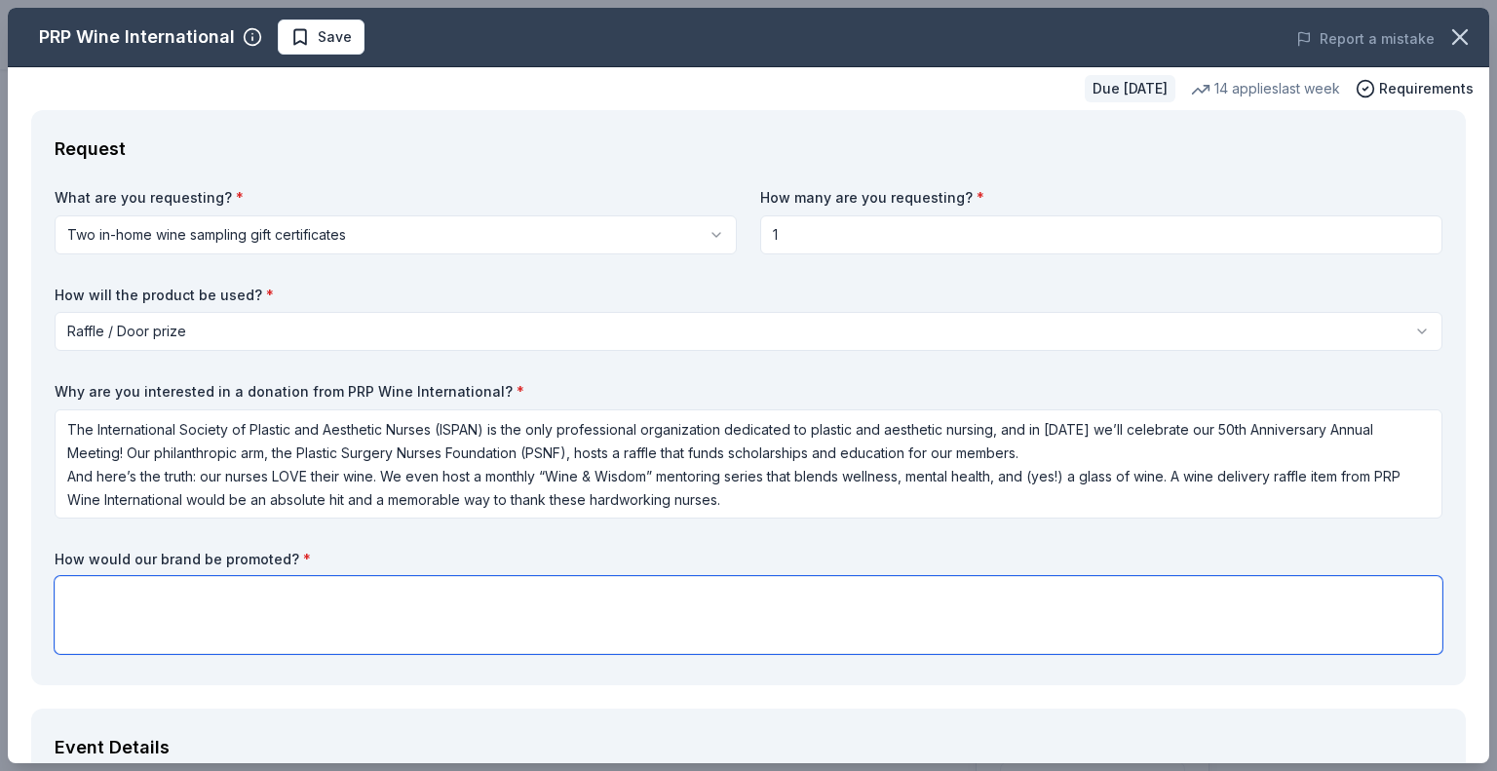
click at [212, 599] on textarea at bounding box center [749, 615] width 1388 height 78
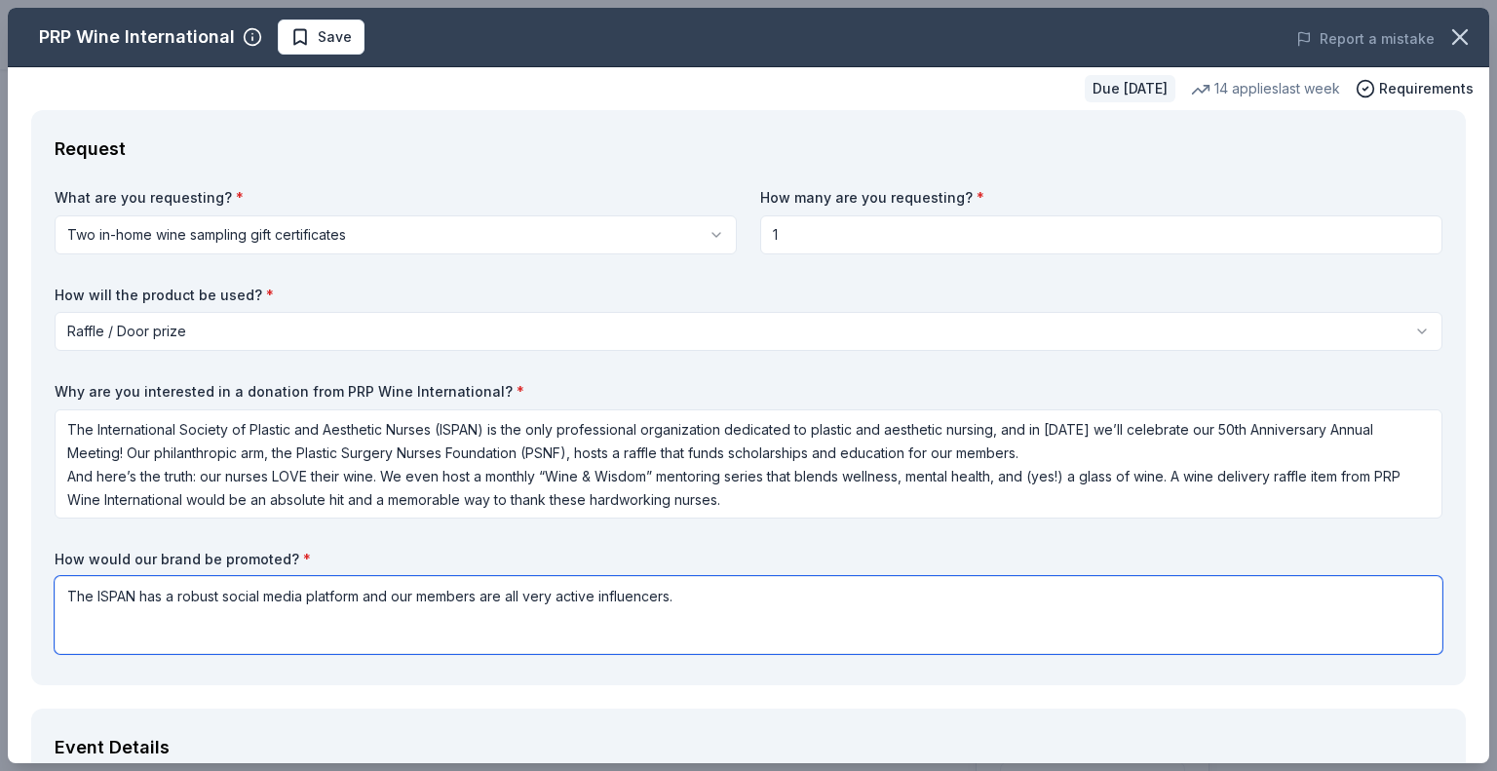
click at [390, 597] on textarea "The ISPAN has a robust social media platform and our members are all very activ…" at bounding box center [749, 615] width 1388 height 78
click at [812, 595] on textarea "The ISPAN has a robust social media platform and a good portion of our members …" at bounding box center [749, 615] width 1388 height 78
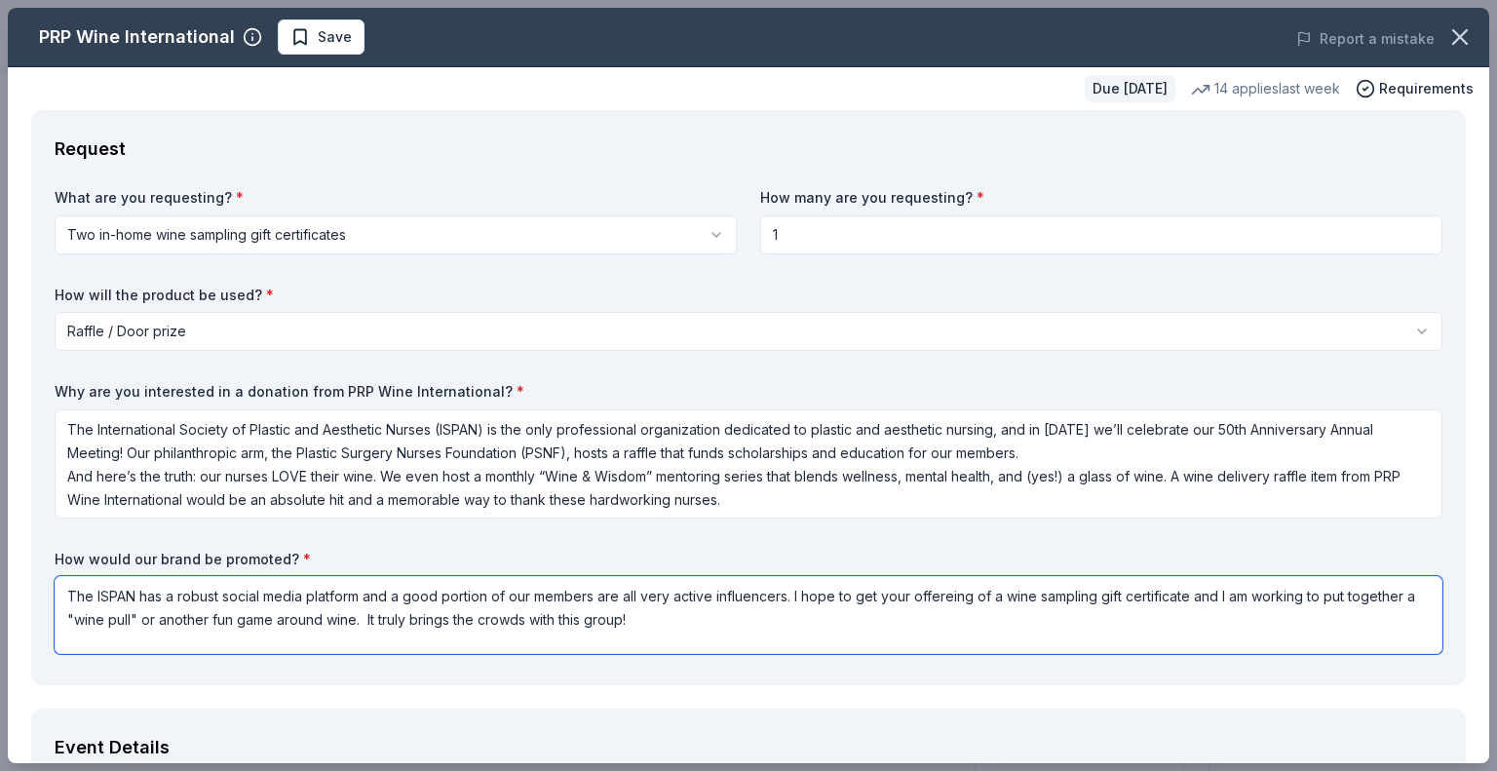
click at [793, 593] on textarea "The ISPAN has a robust social media platform and a good portion of our members …" at bounding box center [749, 615] width 1388 height 78
click at [364, 621] on textarea "The ISPAN has a robust social media platform and a good portion of our members …" at bounding box center [749, 615] width 1388 height 78
type textarea "The ISPAN has a robust social media platform and a good portion of our members …"
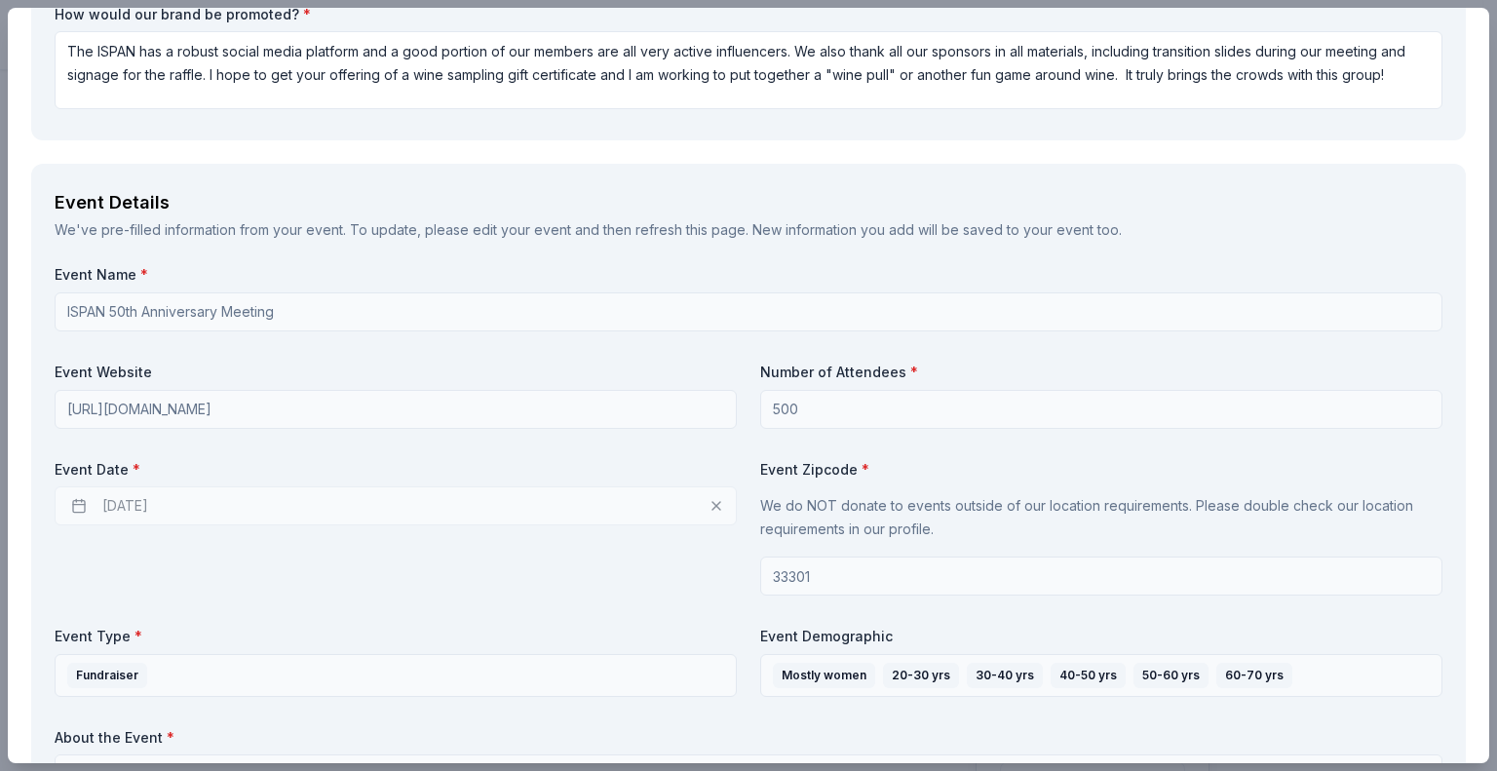
scroll to position [548, 0]
click at [314, 585] on div "Event Date * 09/25/2025" at bounding box center [396, 525] width 682 height 136
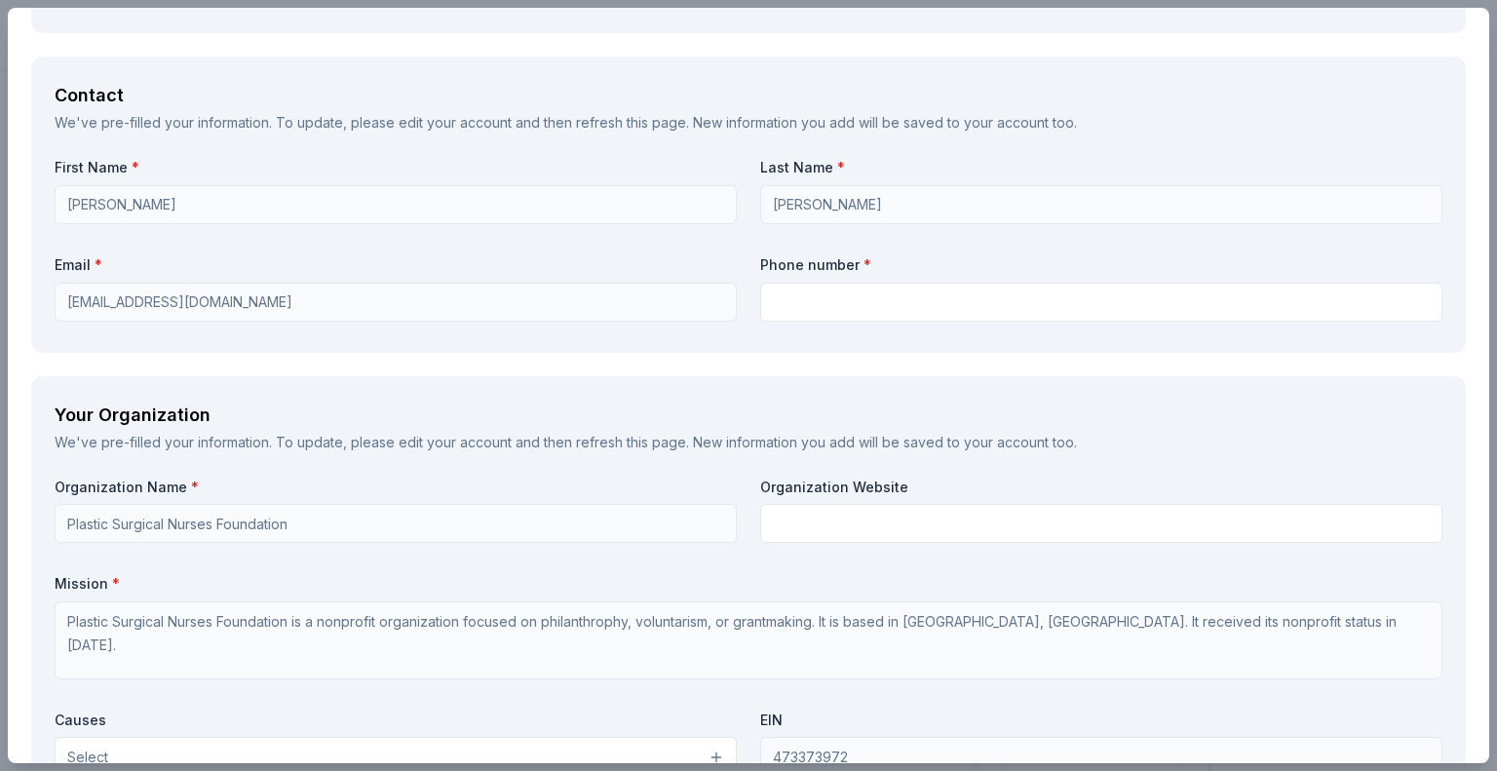
scroll to position [1409, 0]
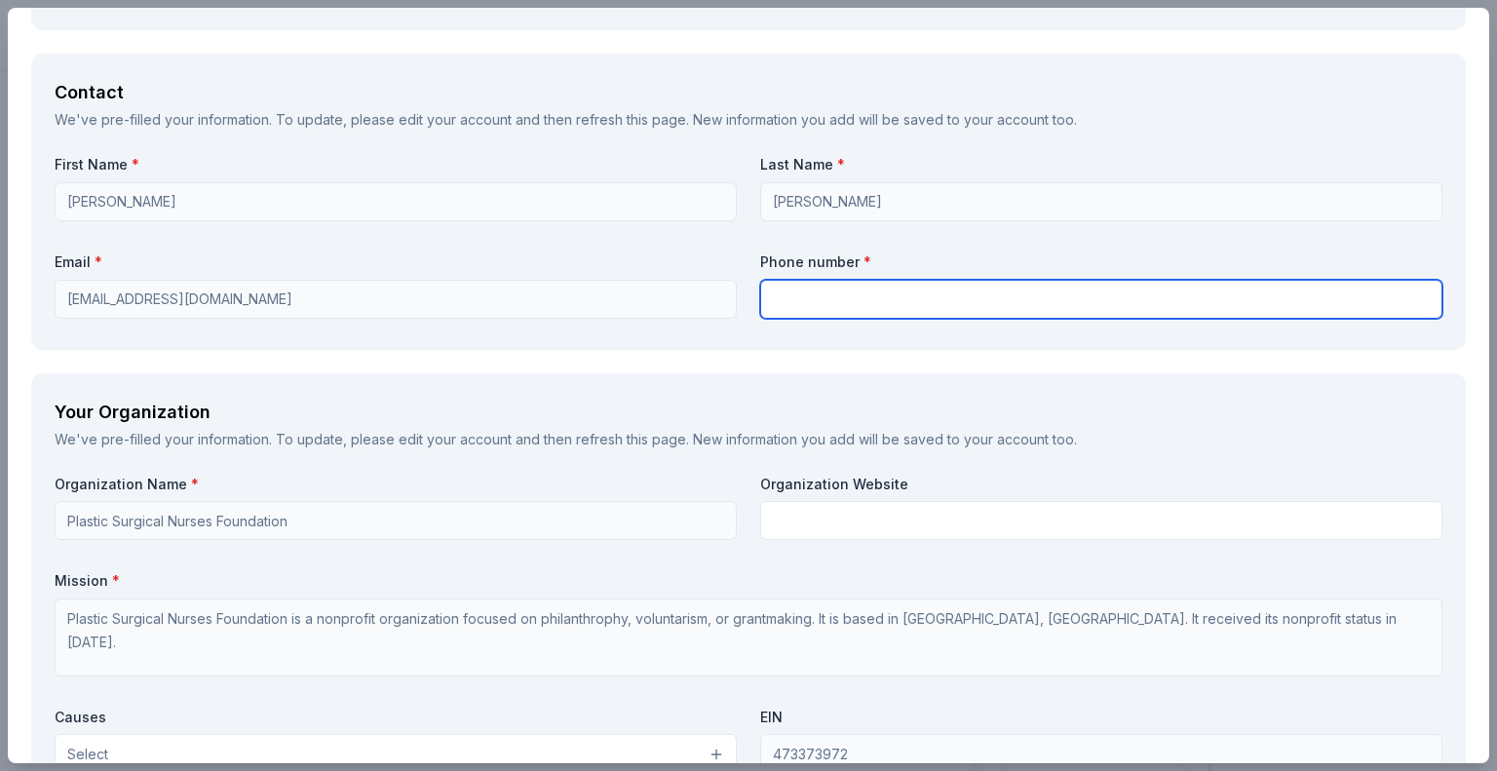
click at [803, 291] on input "text" at bounding box center [1101, 299] width 682 height 39
type input "9785907237"
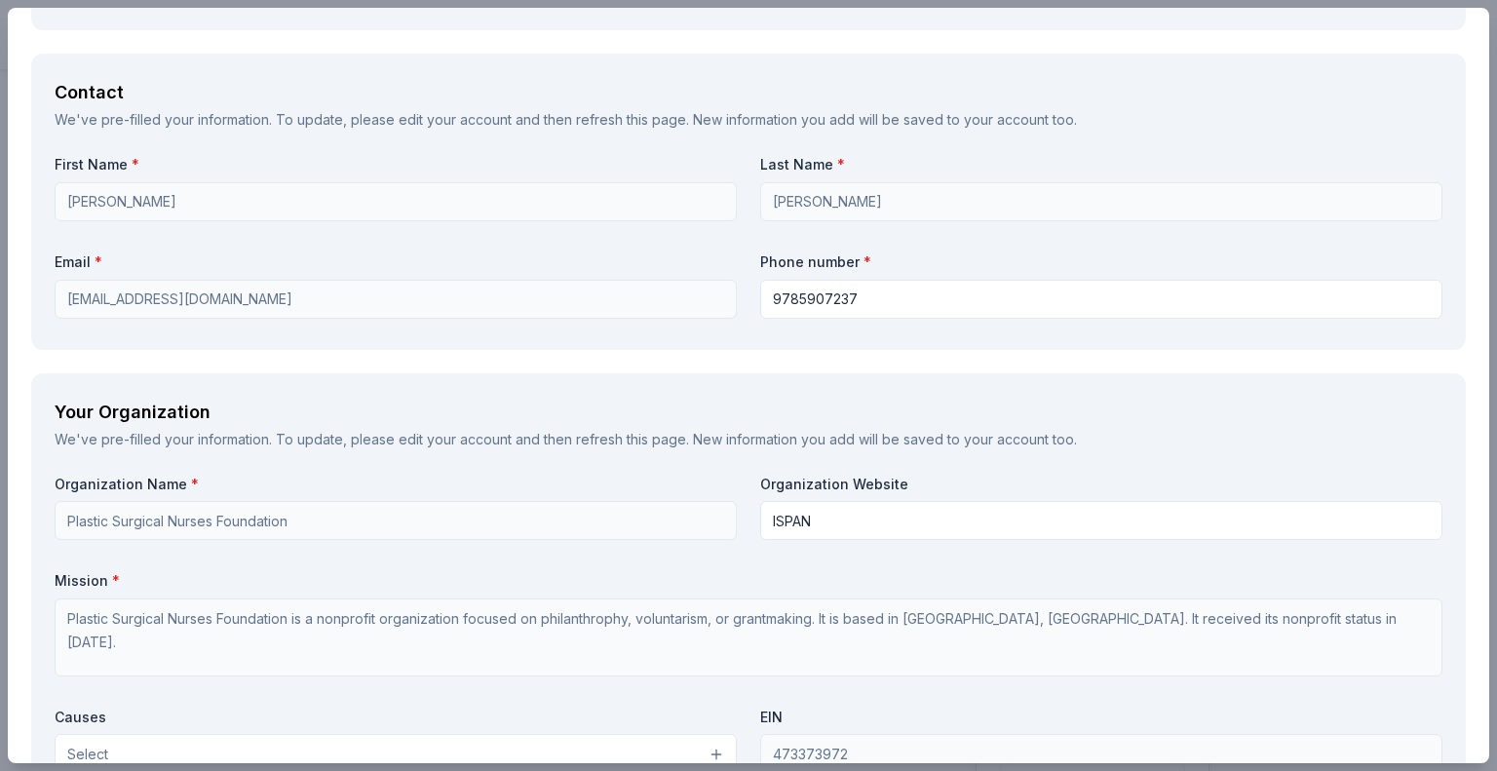
click at [753, 404] on div "Your Organization" at bounding box center [749, 412] width 1388 height 31
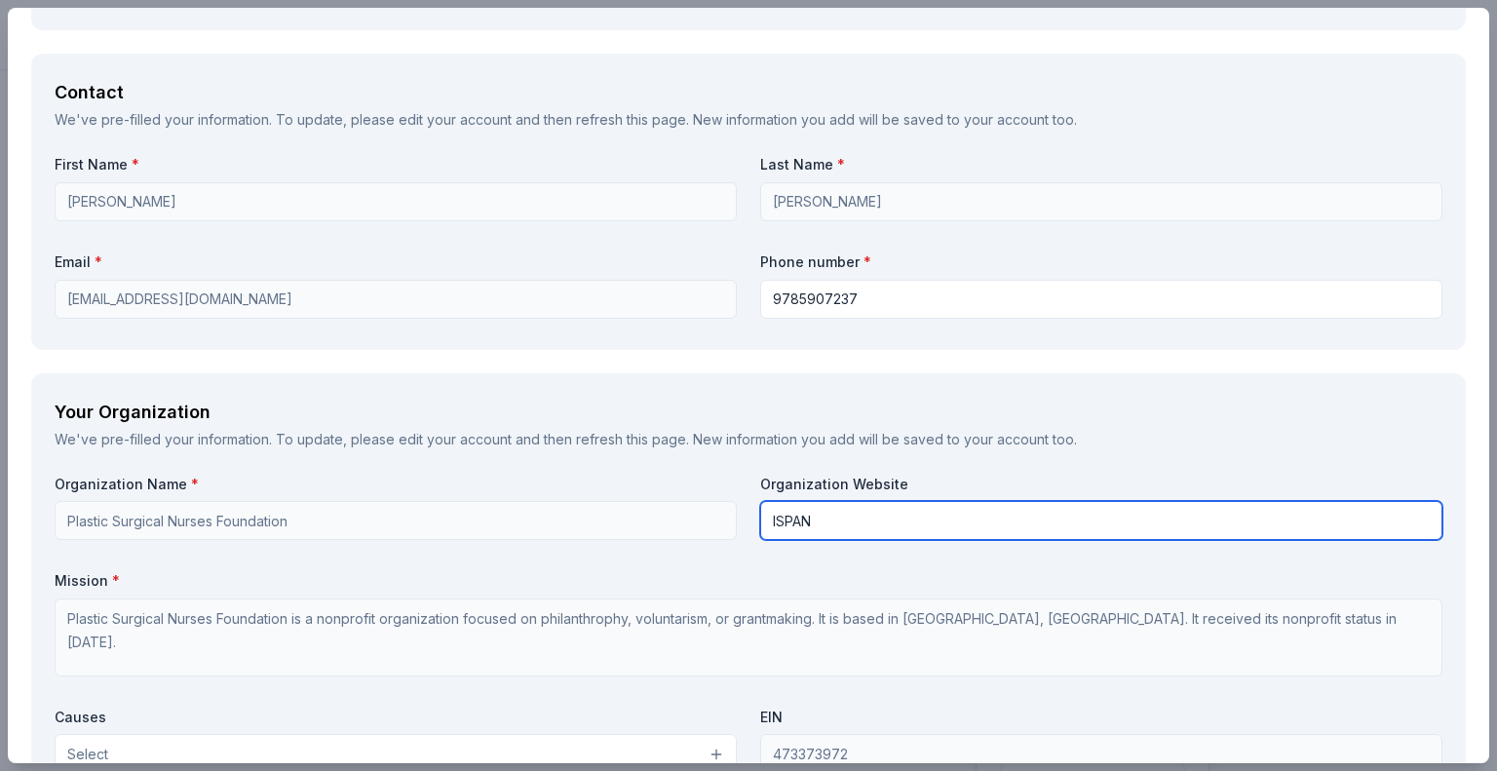
click at [815, 522] on input "ISPAN" at bounding box center [1101, 520] width 682 height 39
type input "I"
drag, startPoint x: 912, startPoint y: 510, endPoint x: 679, endPoint y: 485, distance: 234.2
click at [679, 485] on div "Organization Name * Plastic Surgical Nurses Foundation Organization Website isp…" at bounding box center [749, 701] width 1388 height 452
paste input "[URL][DOMAIN_NAME]"
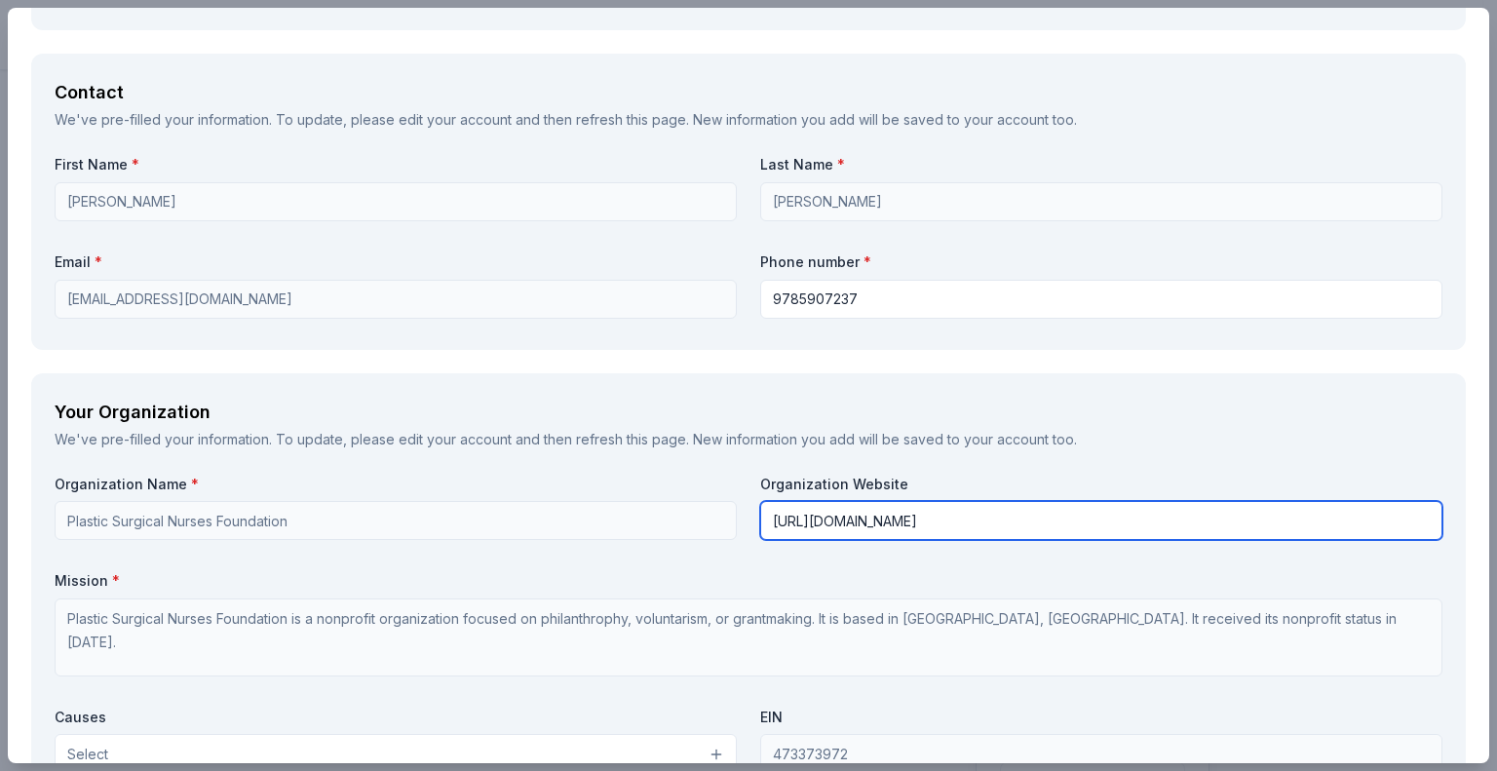
type input "[URL][DOMAIN_NAME]"
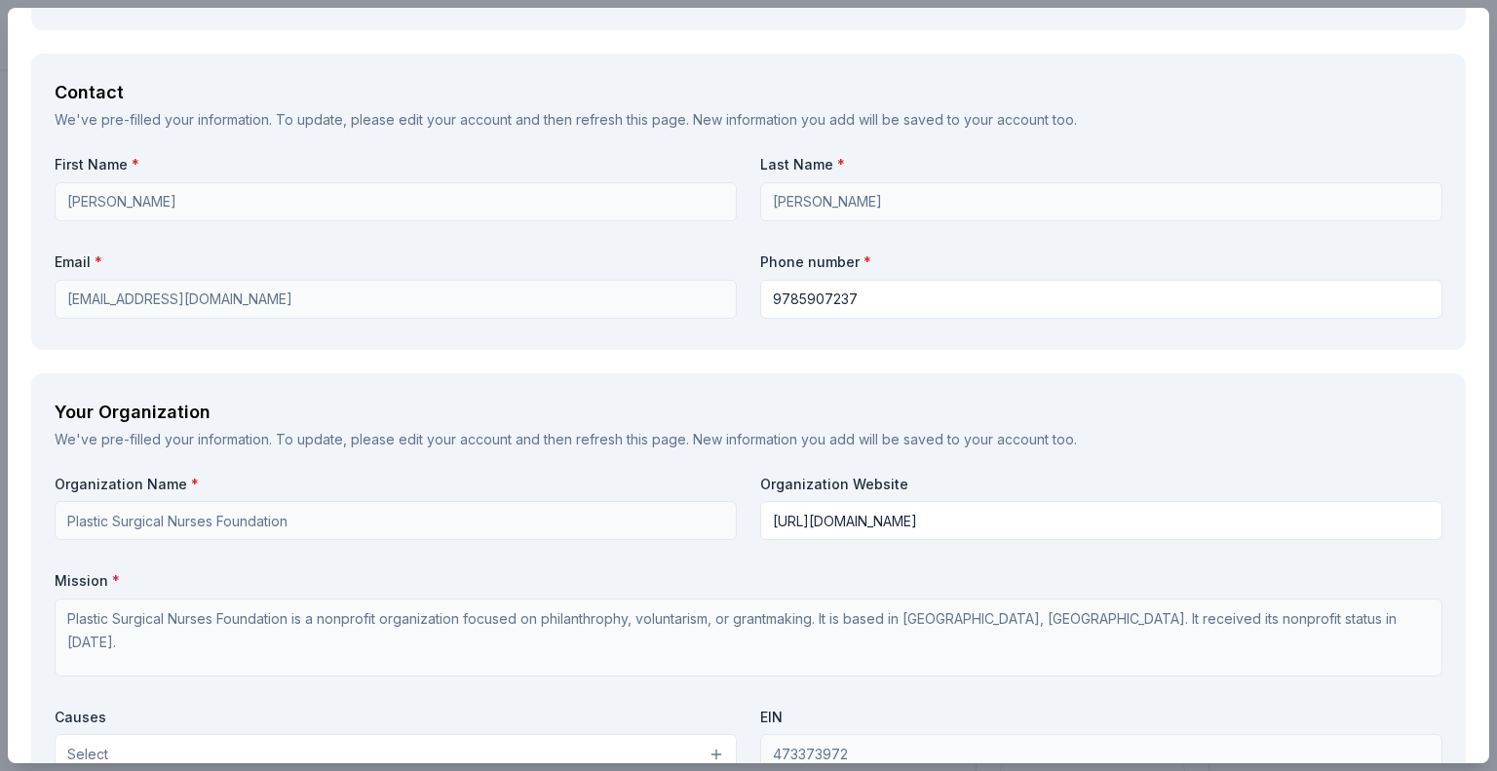
click at [679, 485] on label "Organization Name *" at bounding box center [396, 484] width 682 height 19
click at [532, 557] on div "Organization Name * Plastic Surgical Nurses Foundation Organization Website htt…" at bounding box center [749, 701] width 1388 height 452
click at [527, 545] on div "Organization Name * Plastic Surgical Nurses Foundation Organization Website htt…" at bounding box center [749, 701] width 1388 height 452
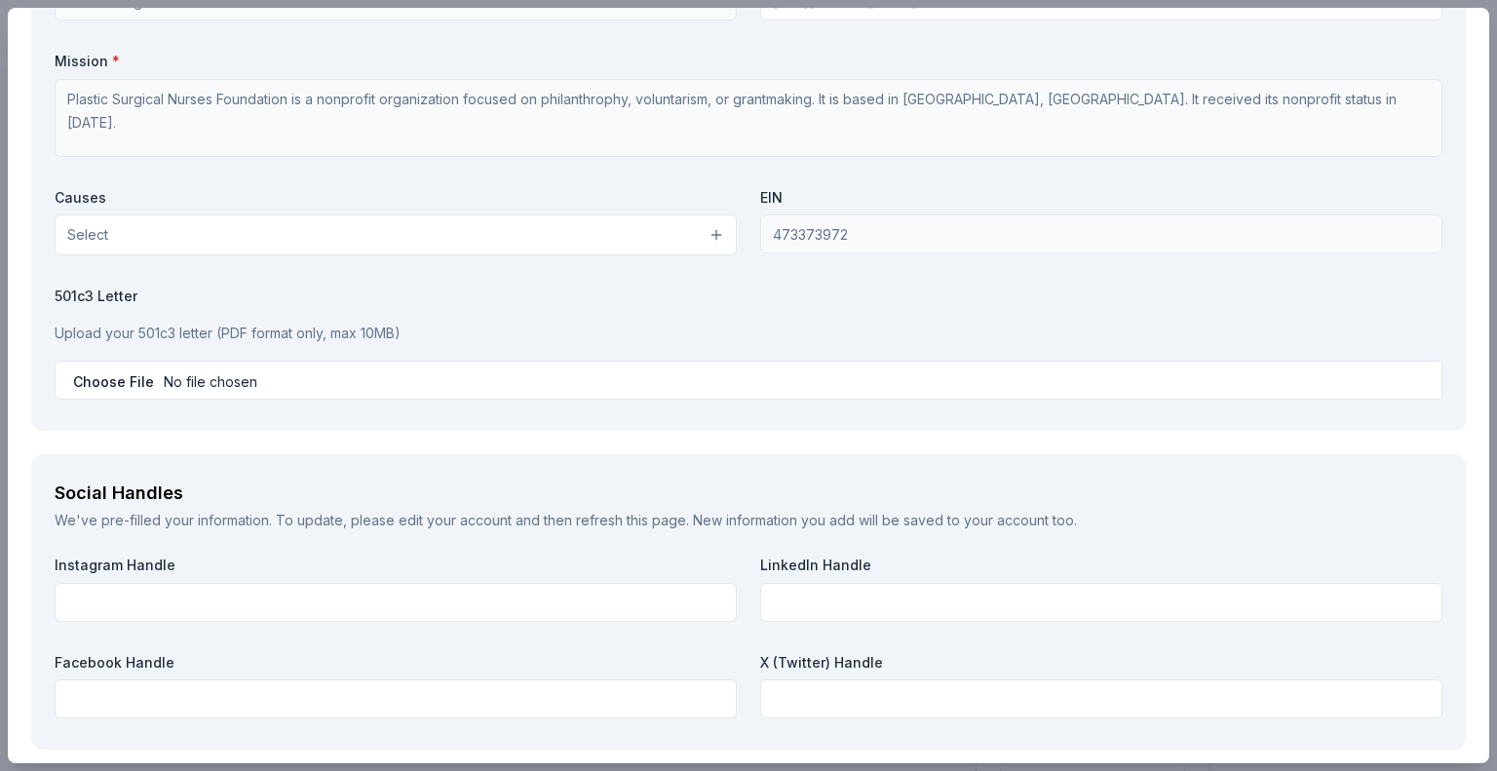
scroll to position [1945, 0]
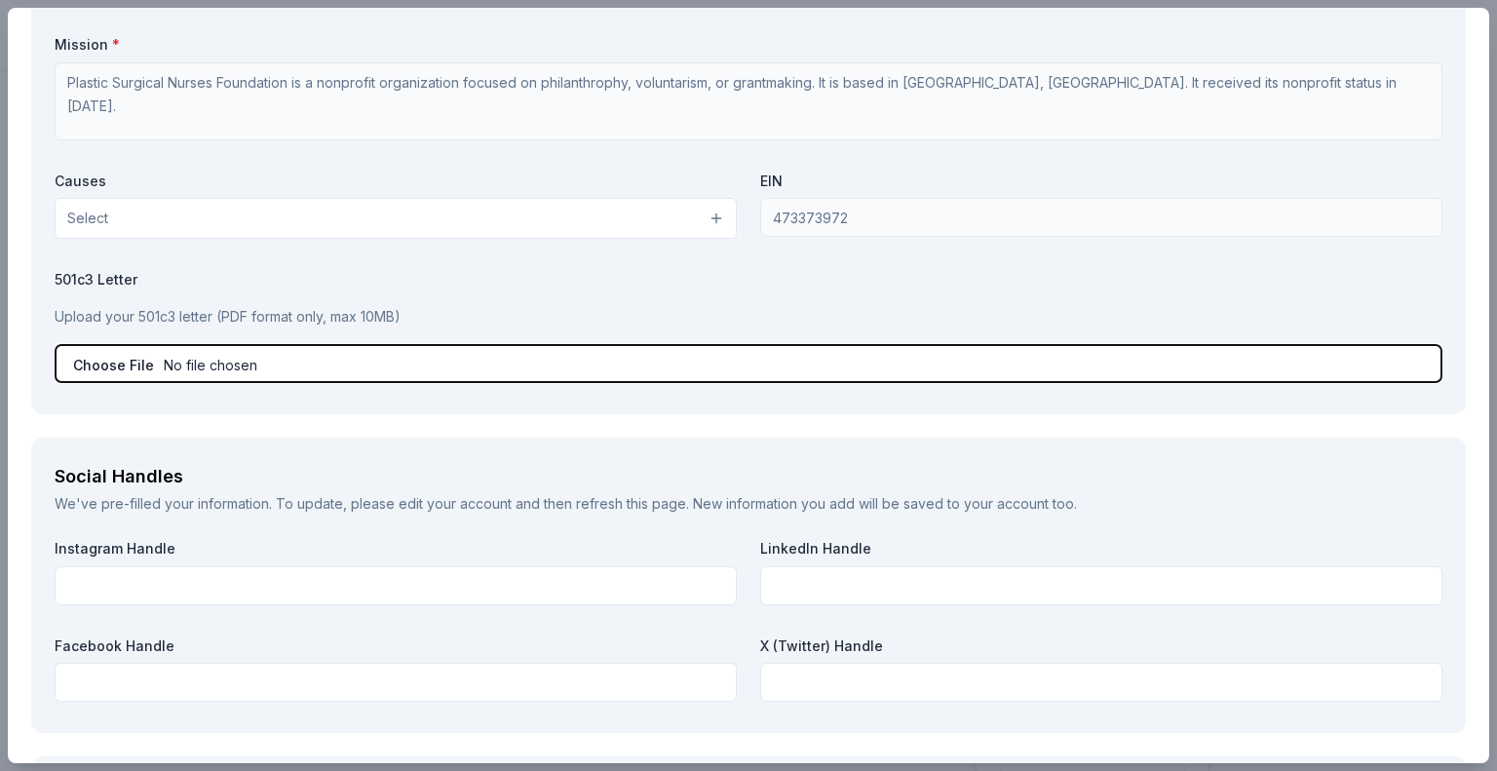
click at [122, 362] on input "file" at bounding box center [749, 363] width 1388 height 39
type input "C:\fakepath\IRS 501c3 Tax Exemption Letter SPSN 17.pdf"
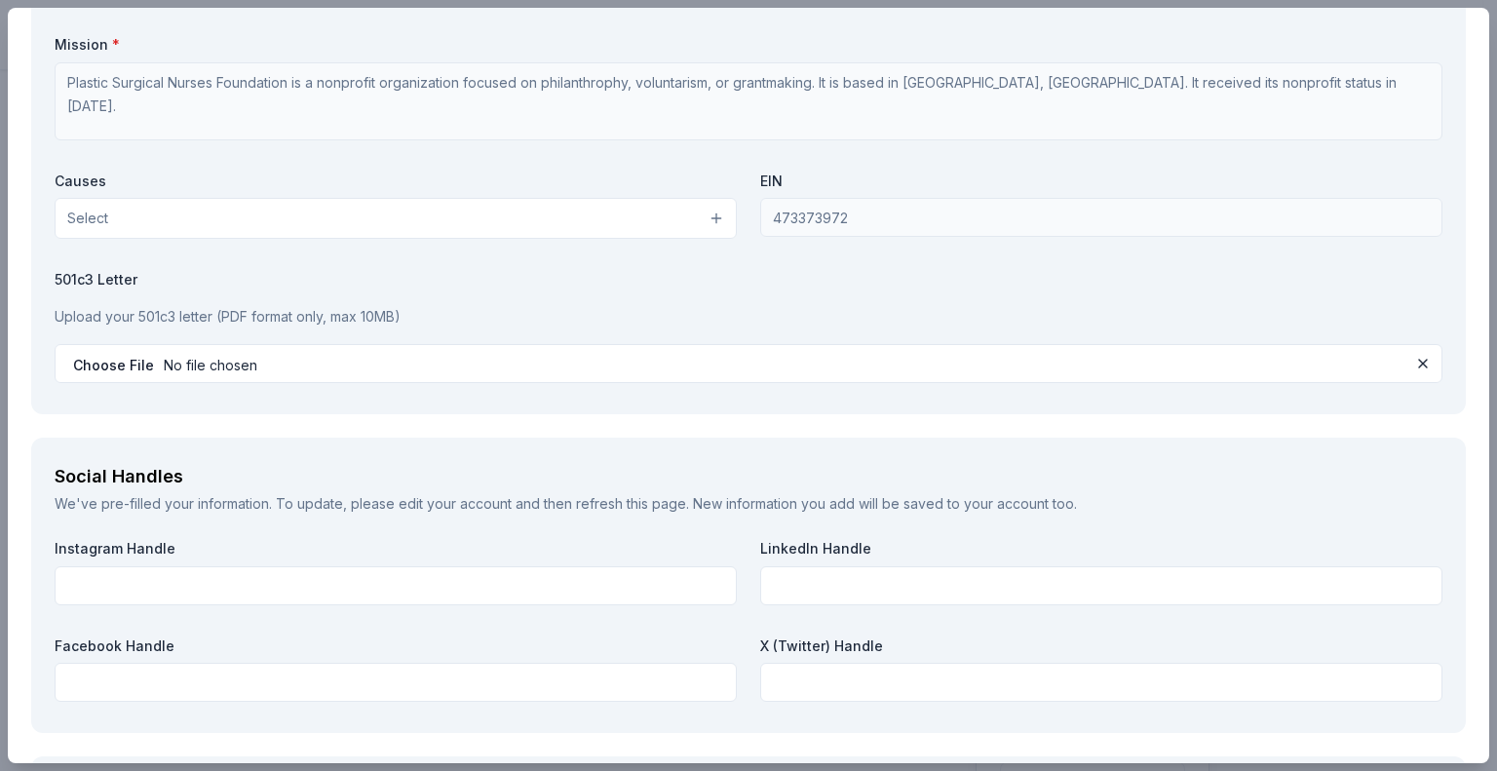
click at [466, 443] on div "Social Handles We've pre-filled your information. To update, please edit your a…" at bounding box center [748, 585] width 1435 height 295
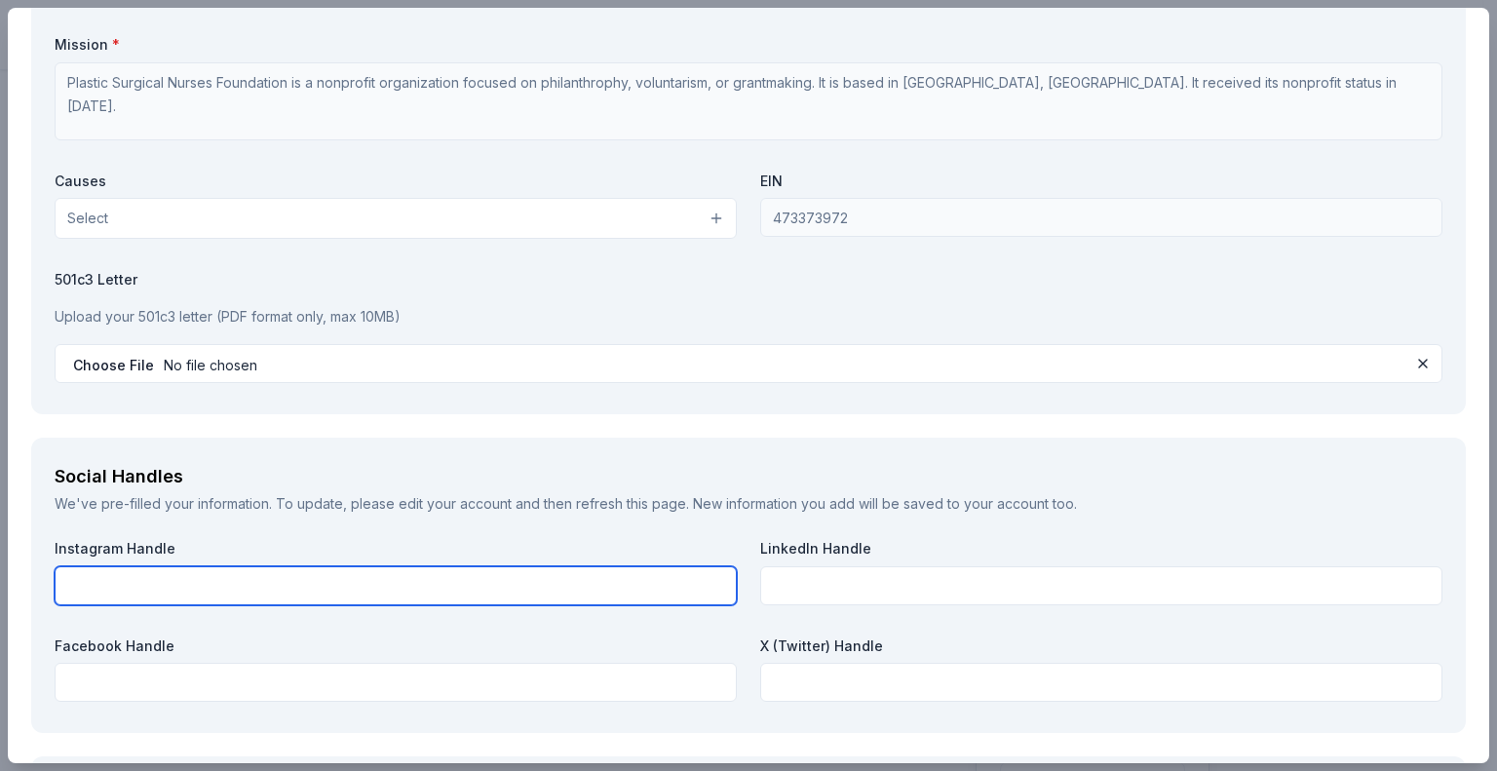
click at [318, 592] on input "text" at bounding box center [396, 585] width 682 height 39
type input "ispan_nurses"
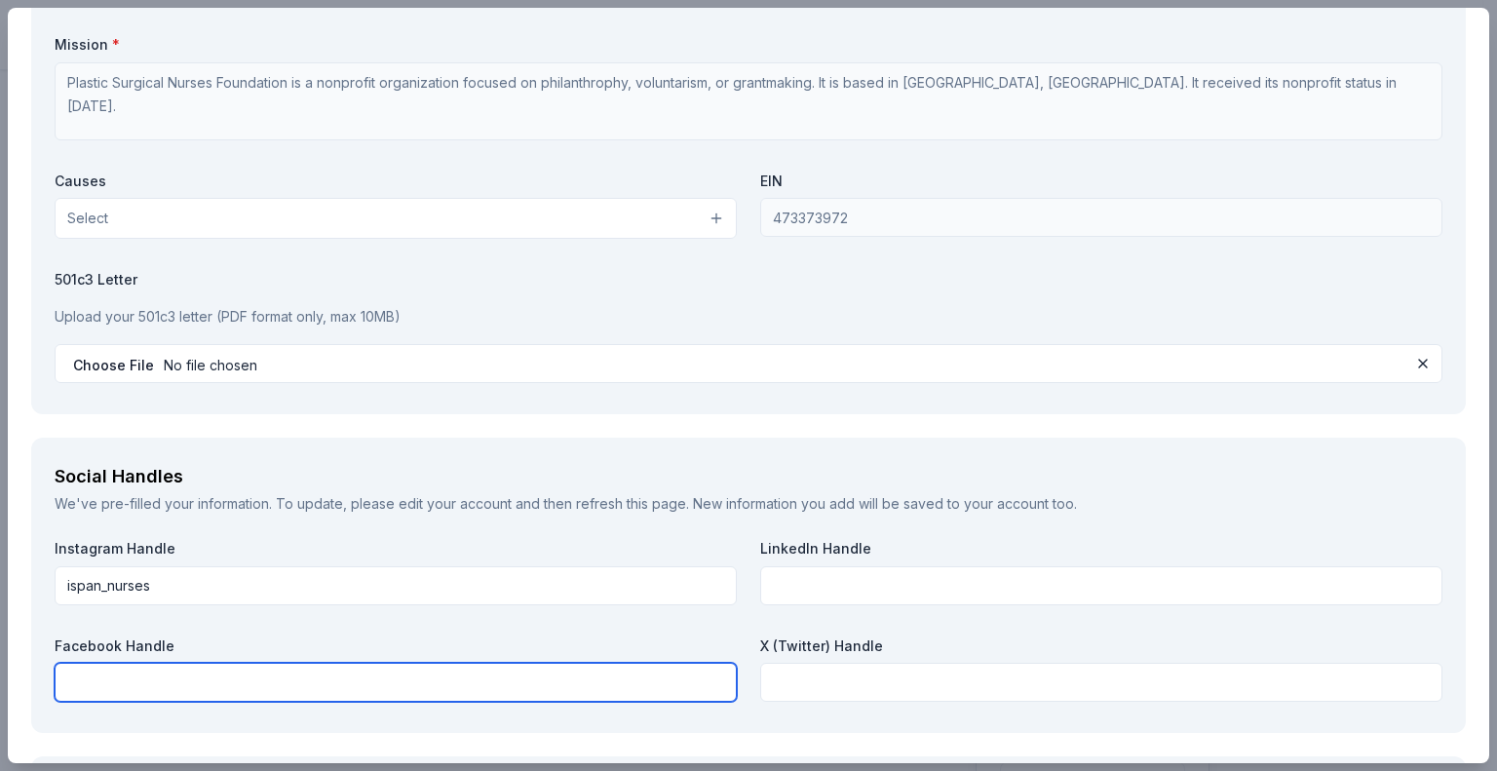
click at [634, 692] on input "text" at bounding box center [396, 682] width 682 height 39
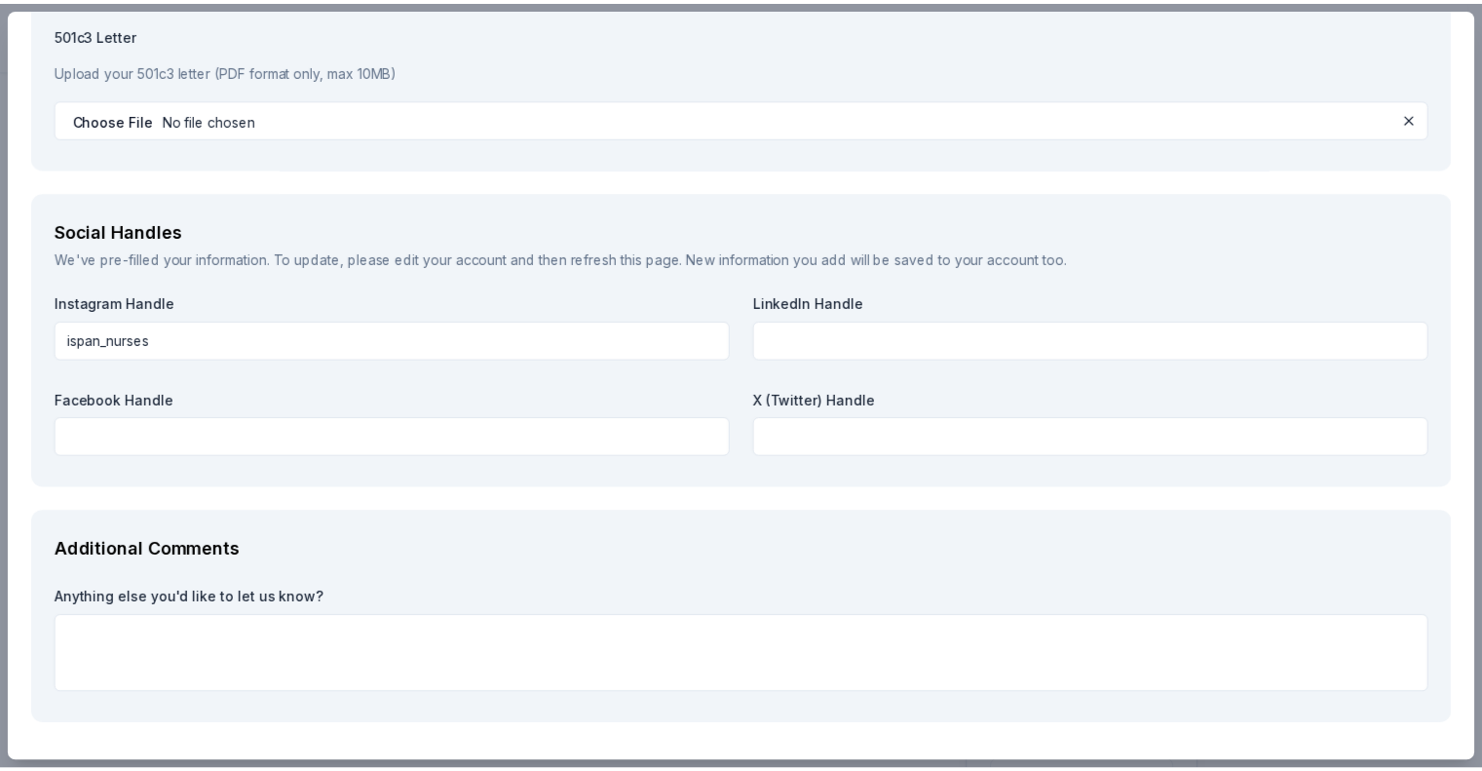
scroll to position [2252, 0]
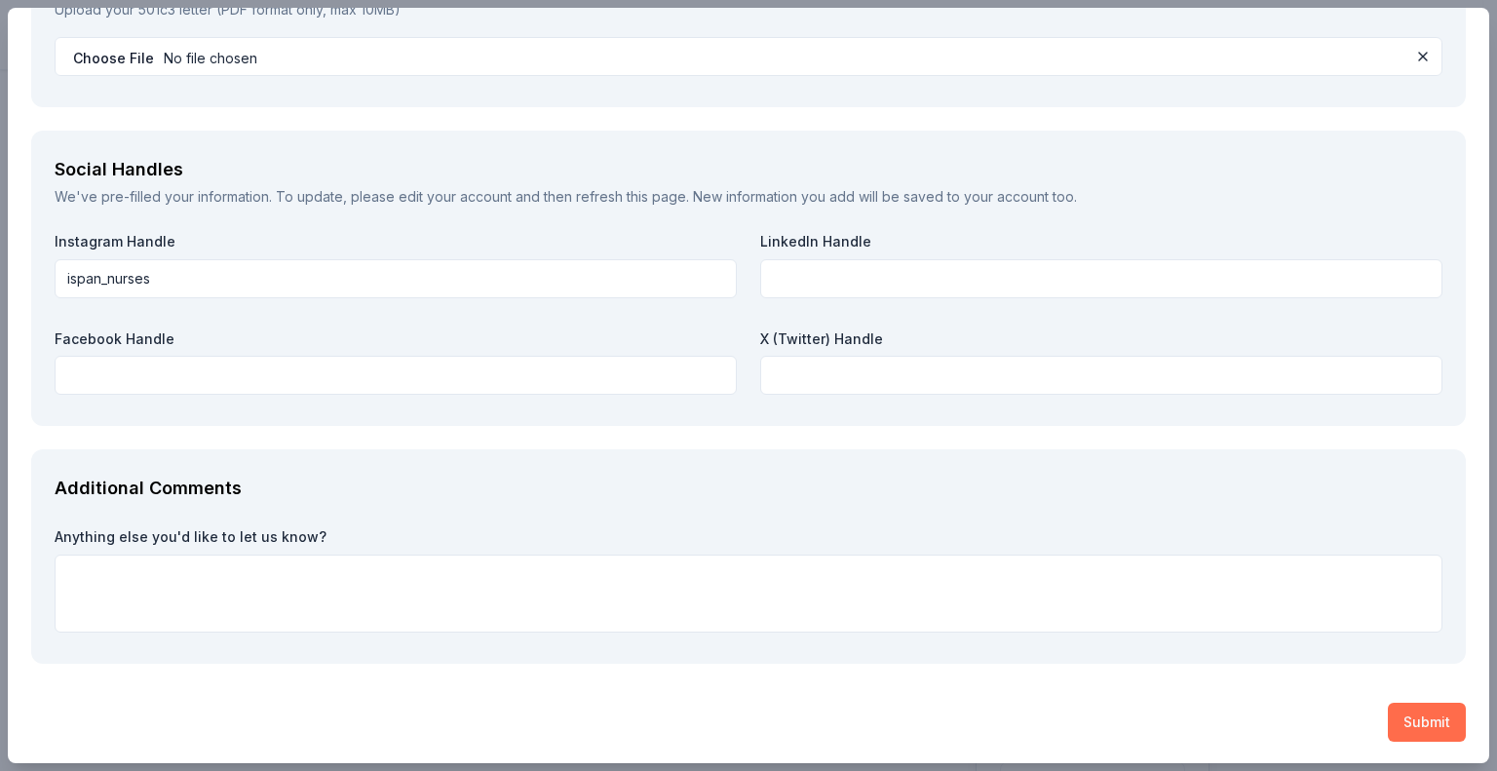
click at [1394, 711] on button "Submit" at bounding box center [1427, 722] width 78 height 39
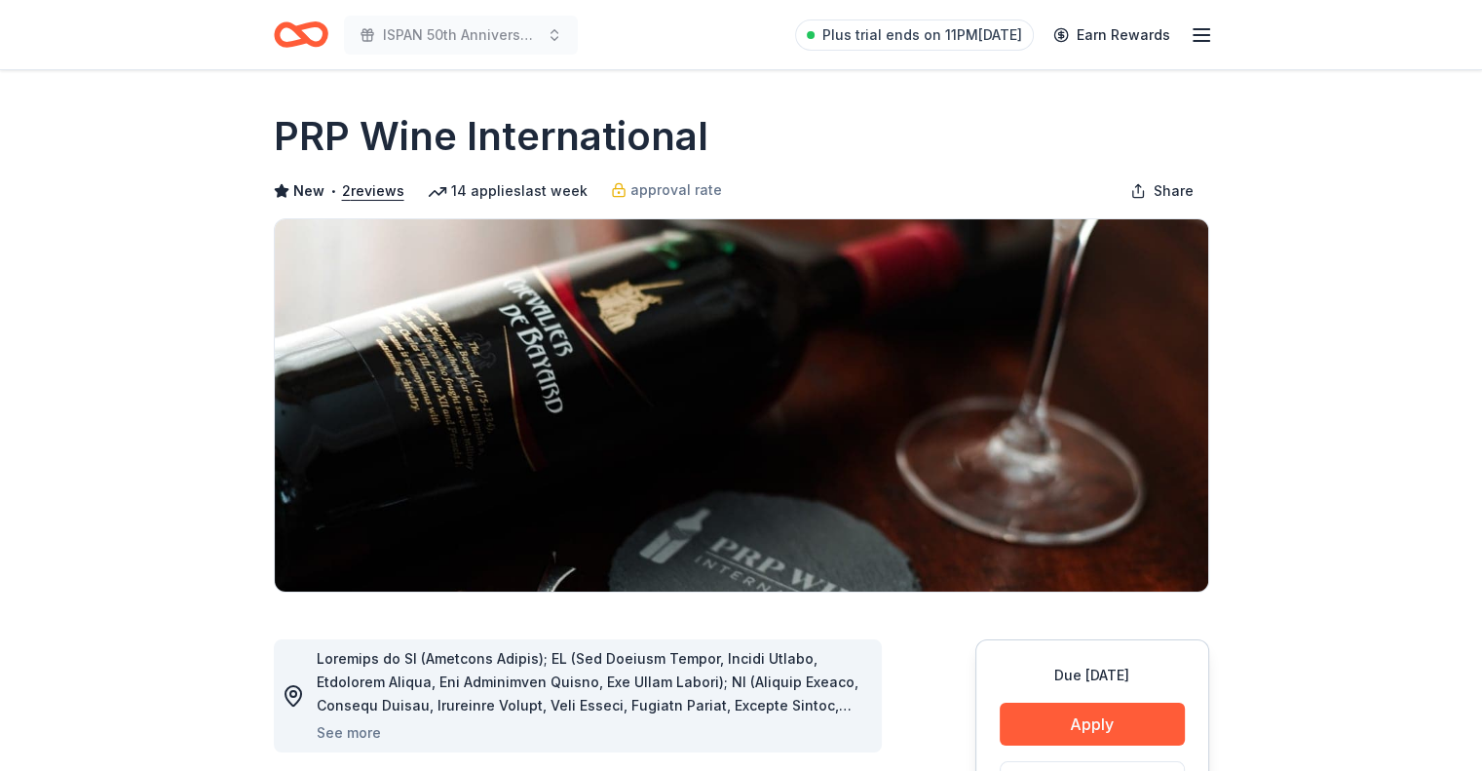
click at [294, 27] on icon "Home" at bounding box center [309, 33] width 30 height 19
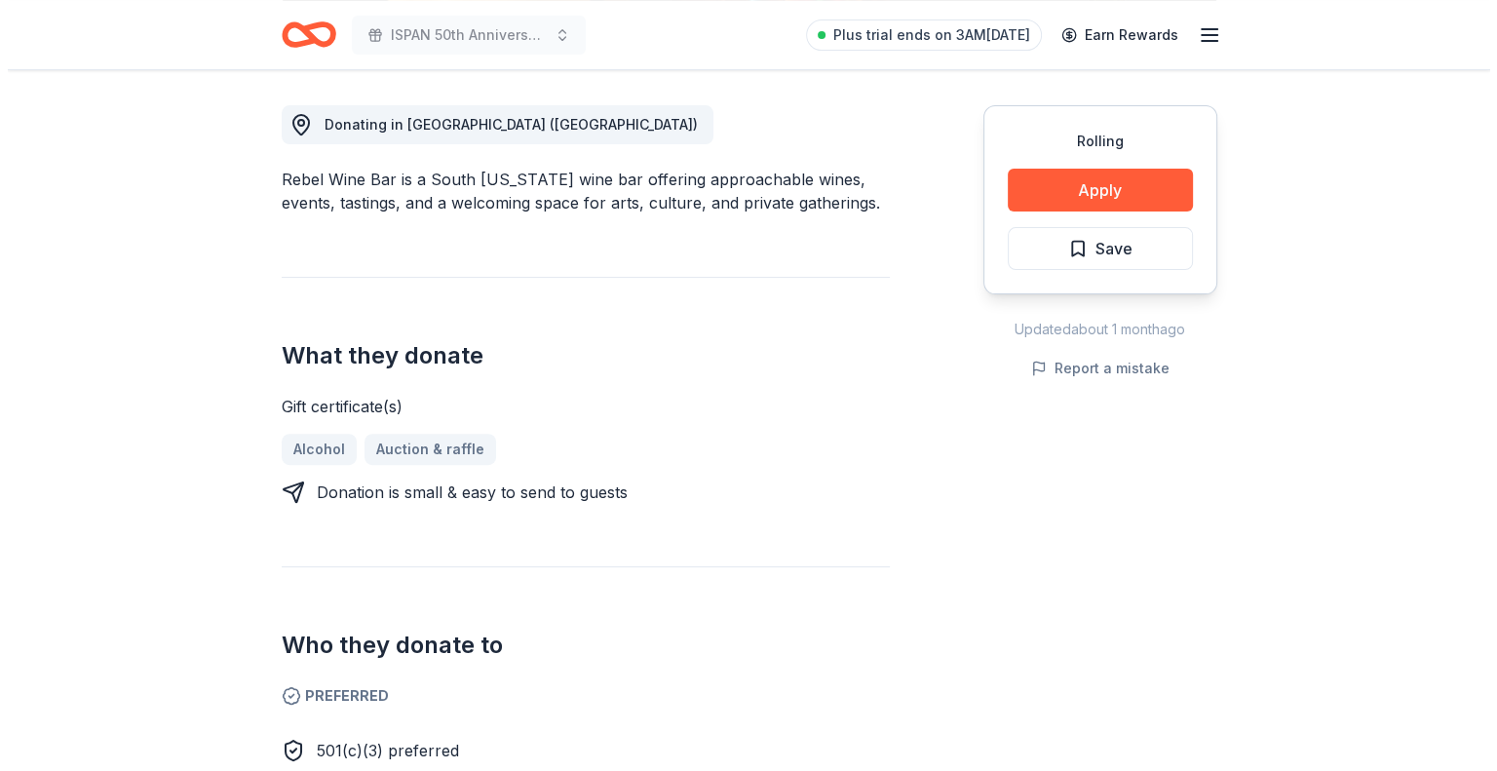
scroll to position [507, 0]
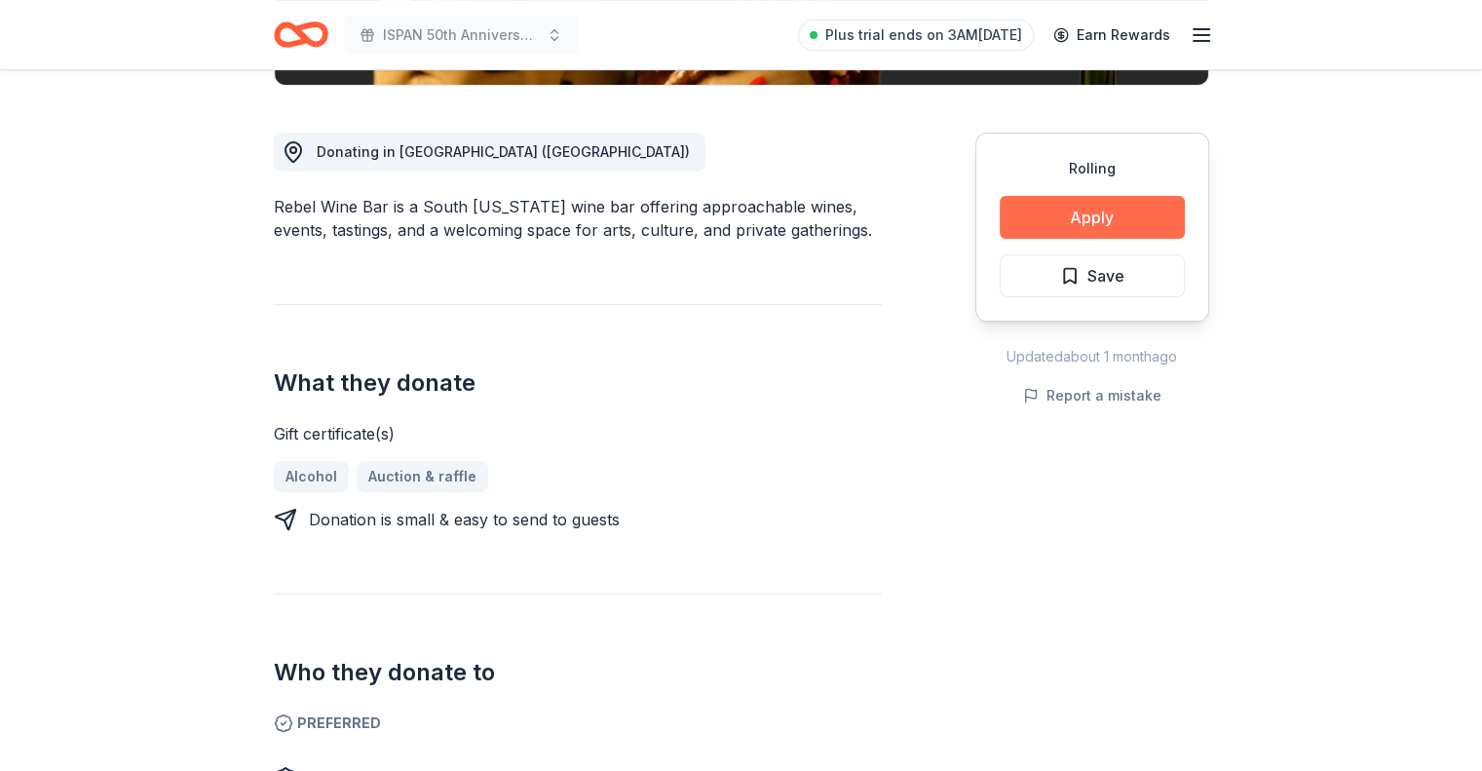
click at [1034, 228] on button "Apply" at bounding box center [1092, 217] width 185 height 43
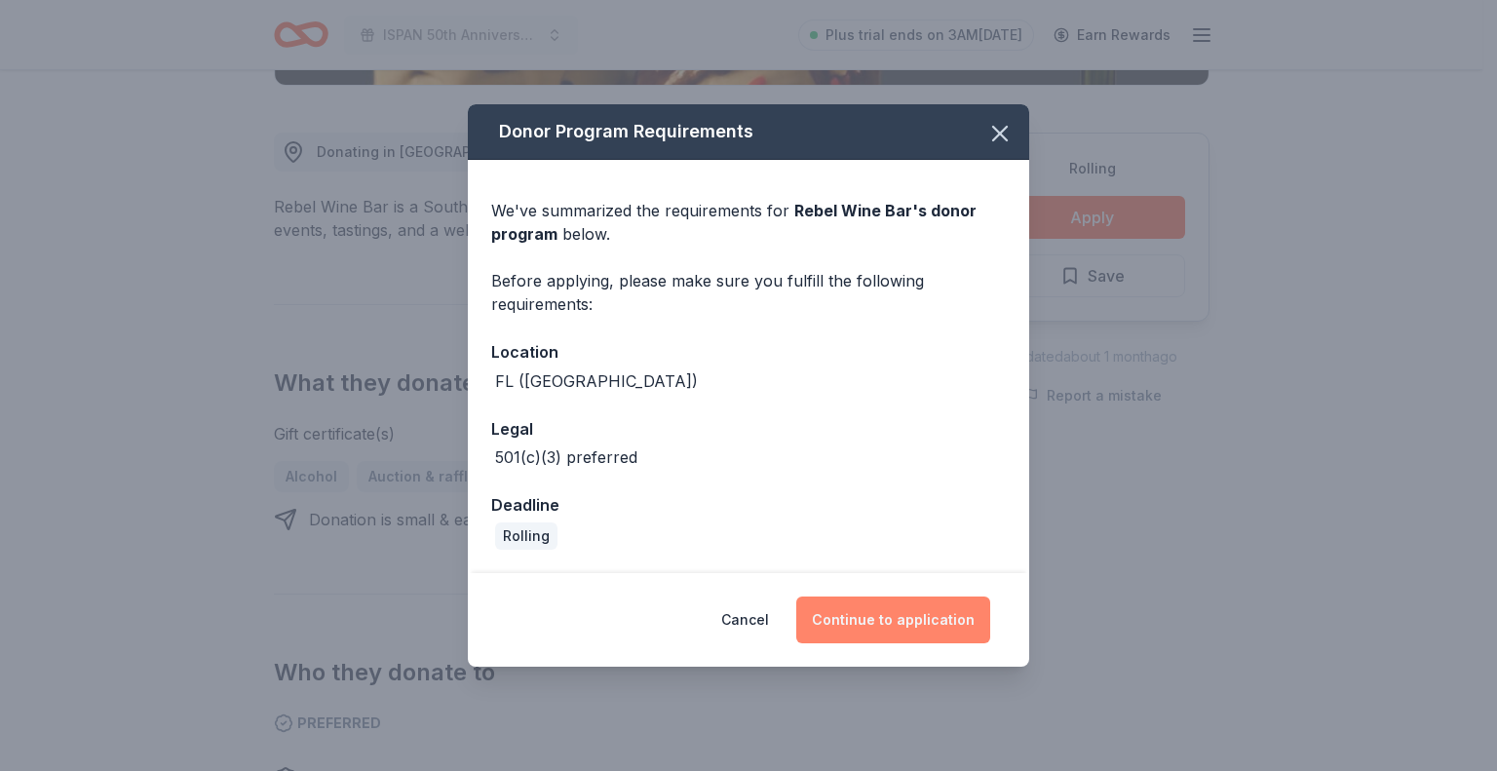
click at [852, 611] on button "Continue to application" at bounding box center [893, 619] width 194 height 47
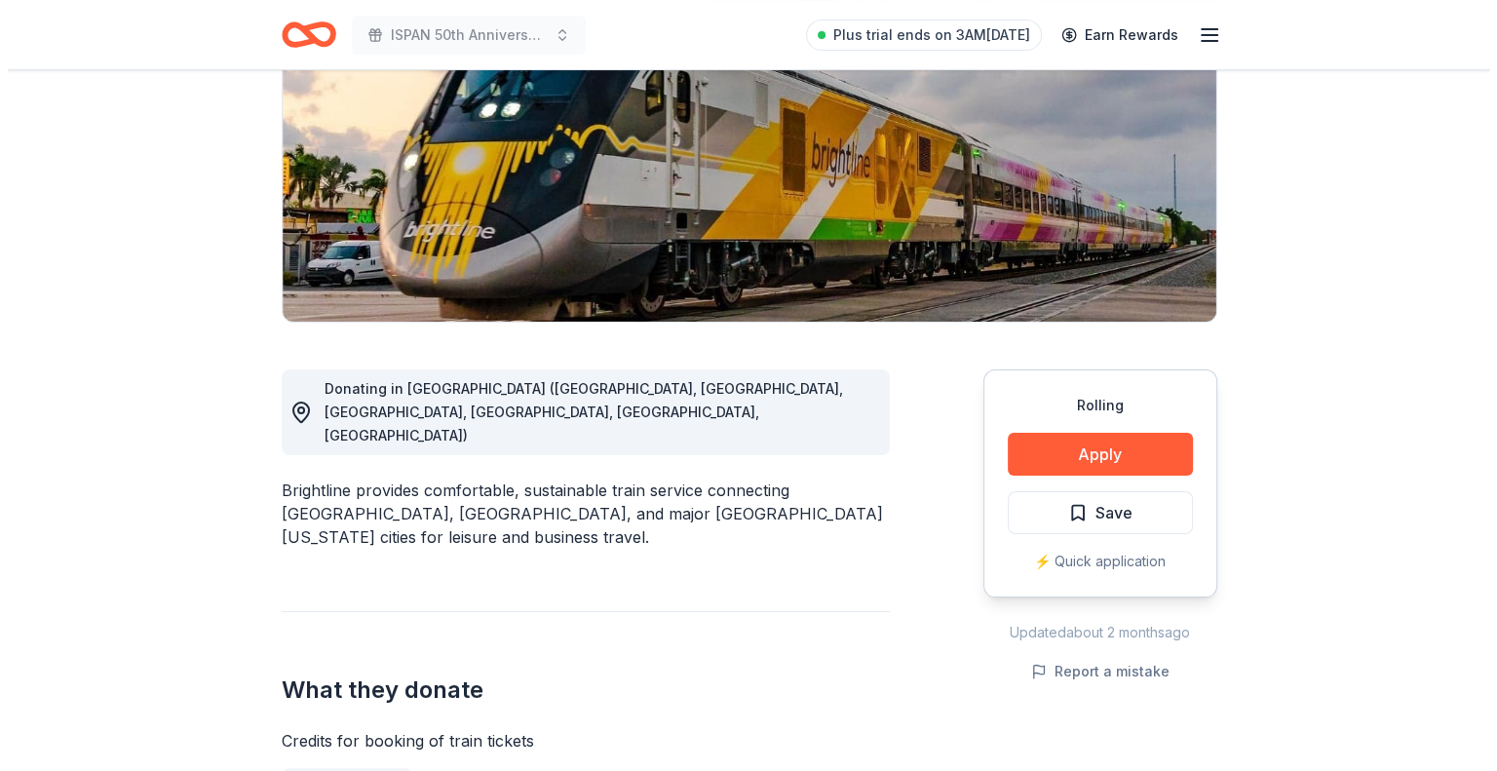
scroll to position [273, 0]
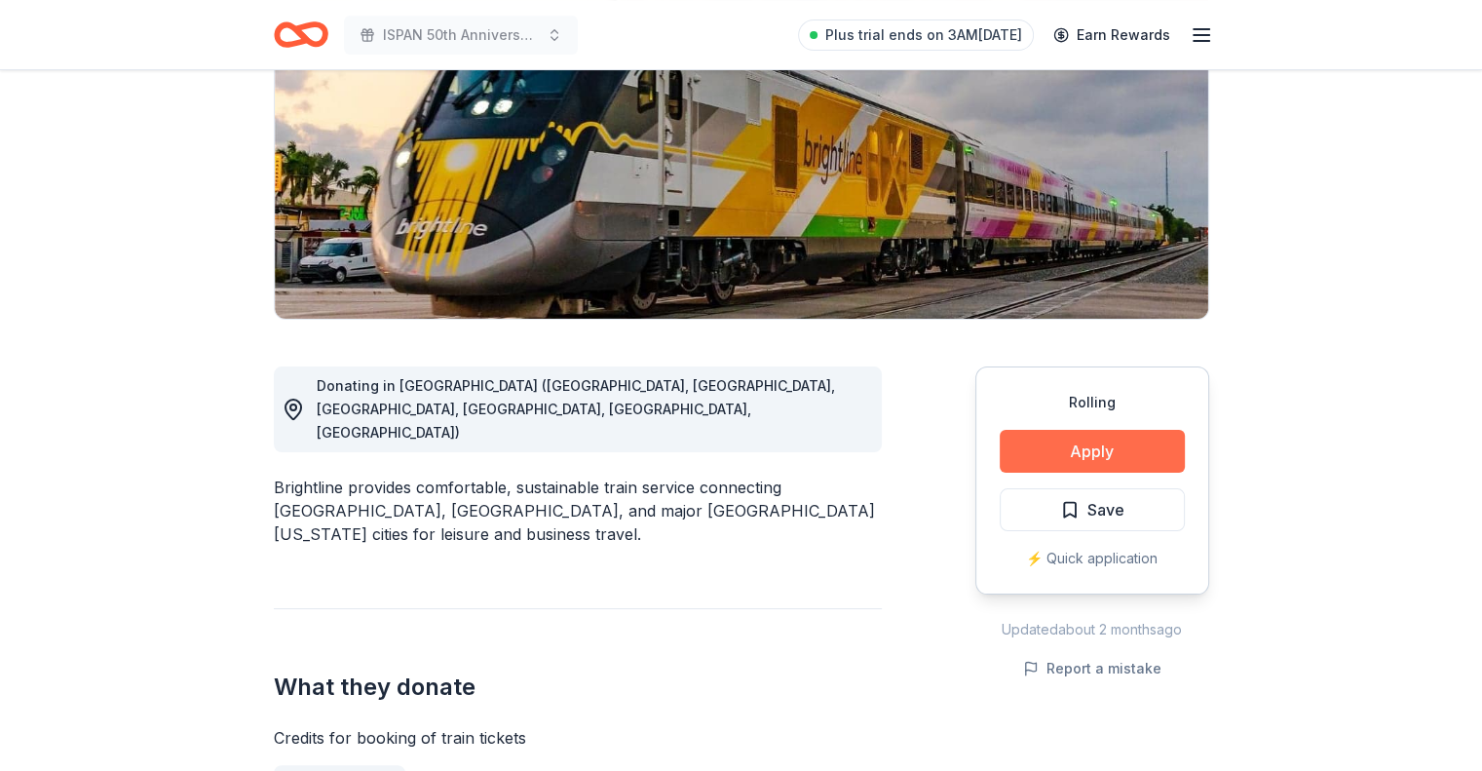
click at [1054, 454] on button "Apply" at bounding box center [1092, 451] width 185 height 43
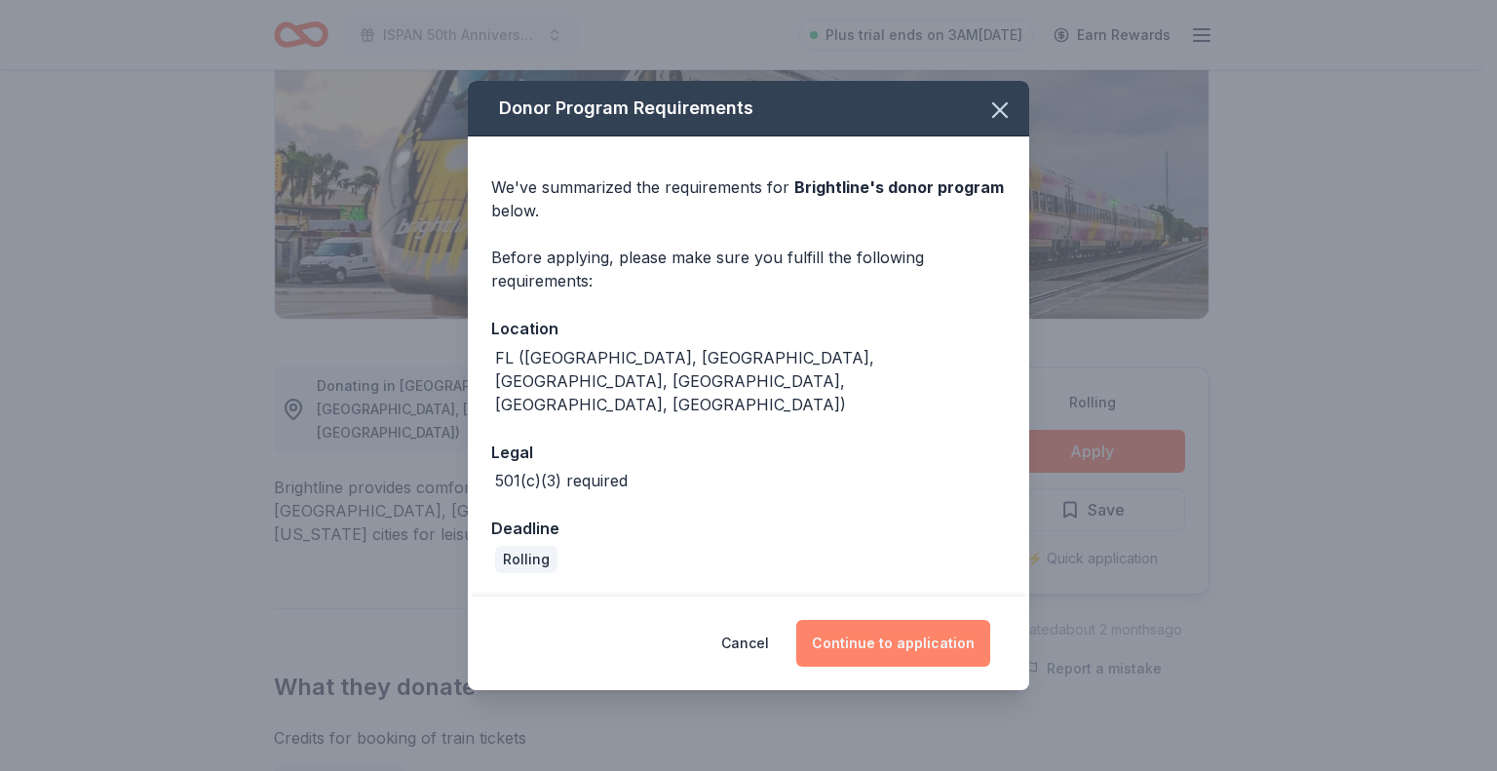
click at [897, 652] on button "Continue to application" at bounding box center [893, 643] width 194 height 47
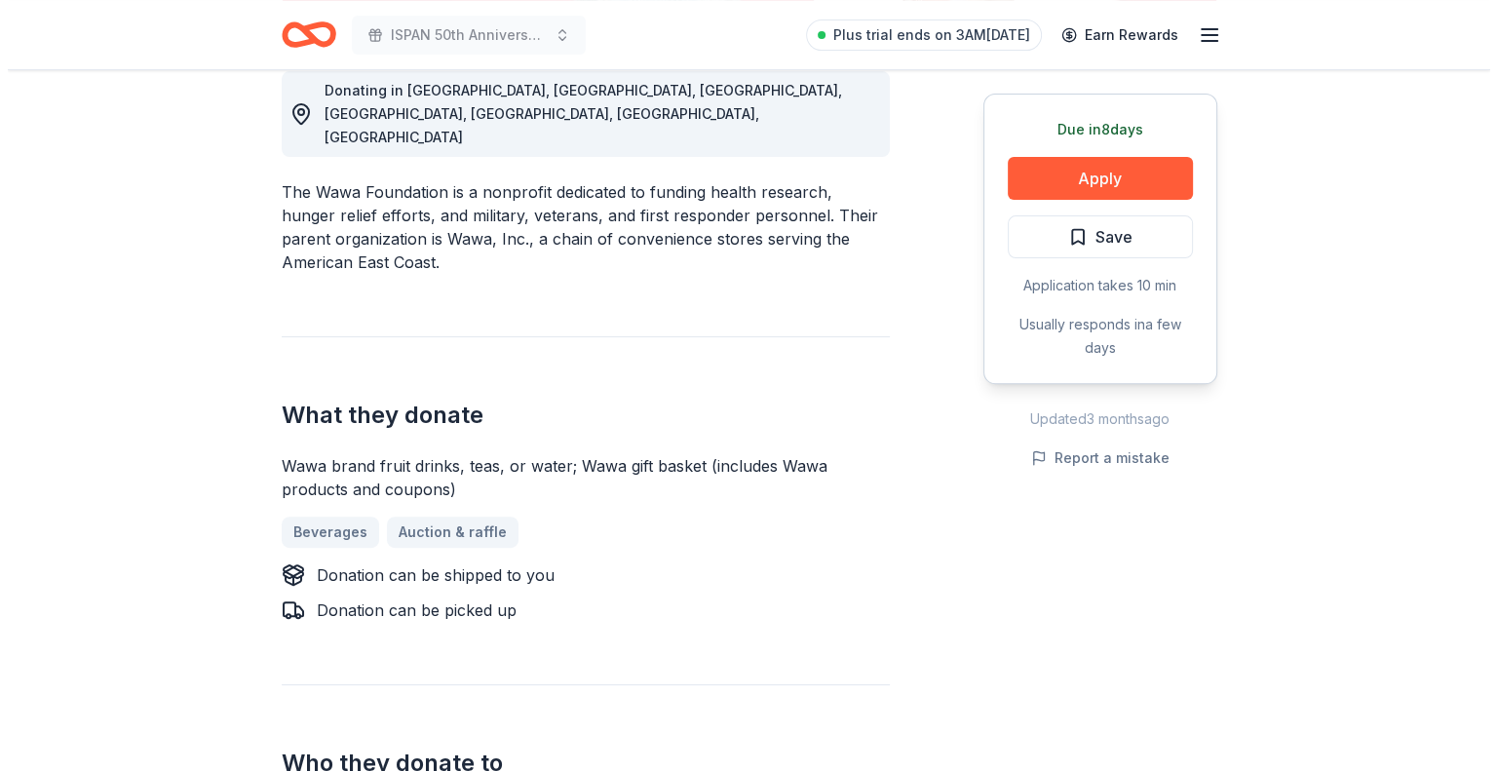
scroll to position [572, 0]
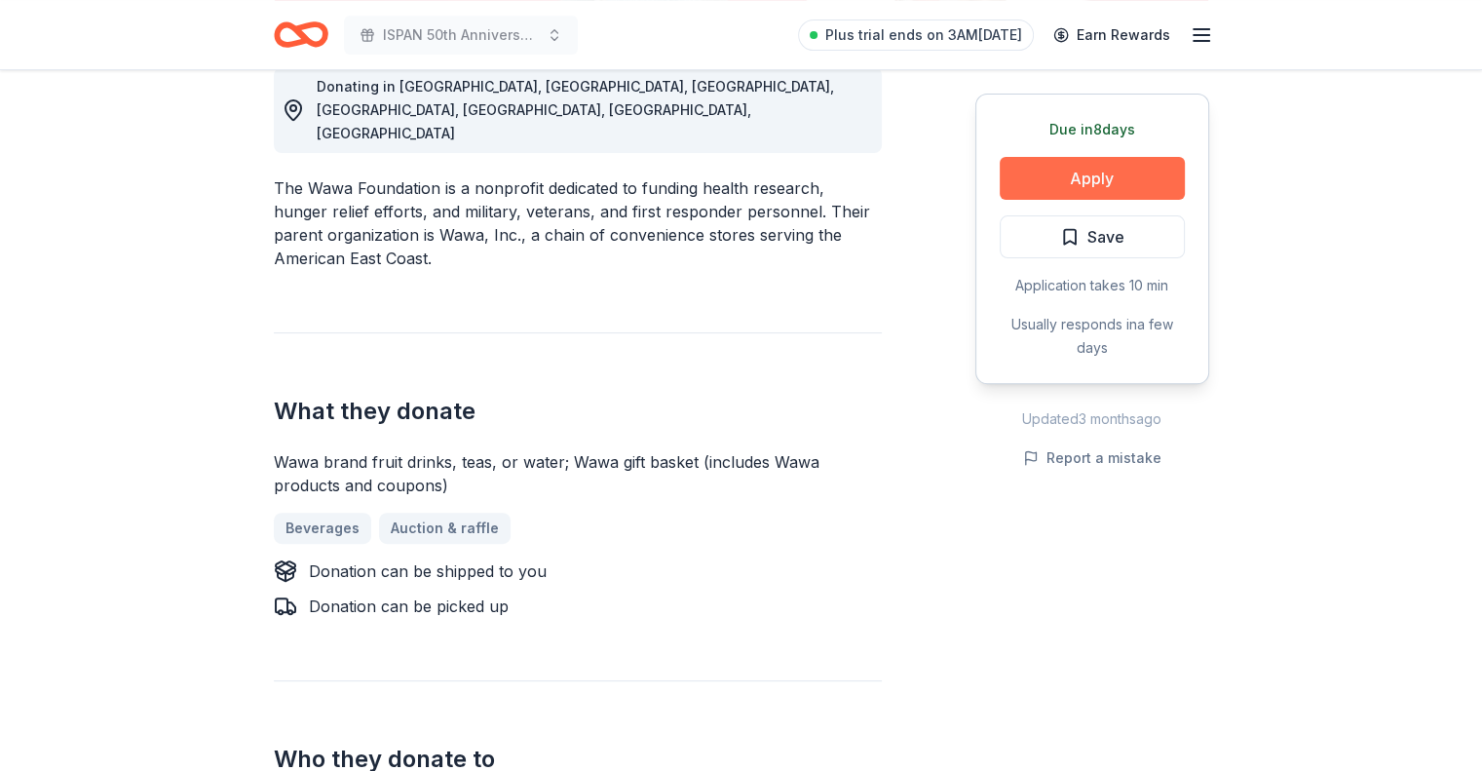
click at [1061, 178] on button "Apply" at bounding box center [1092, 178] width 185 height 43
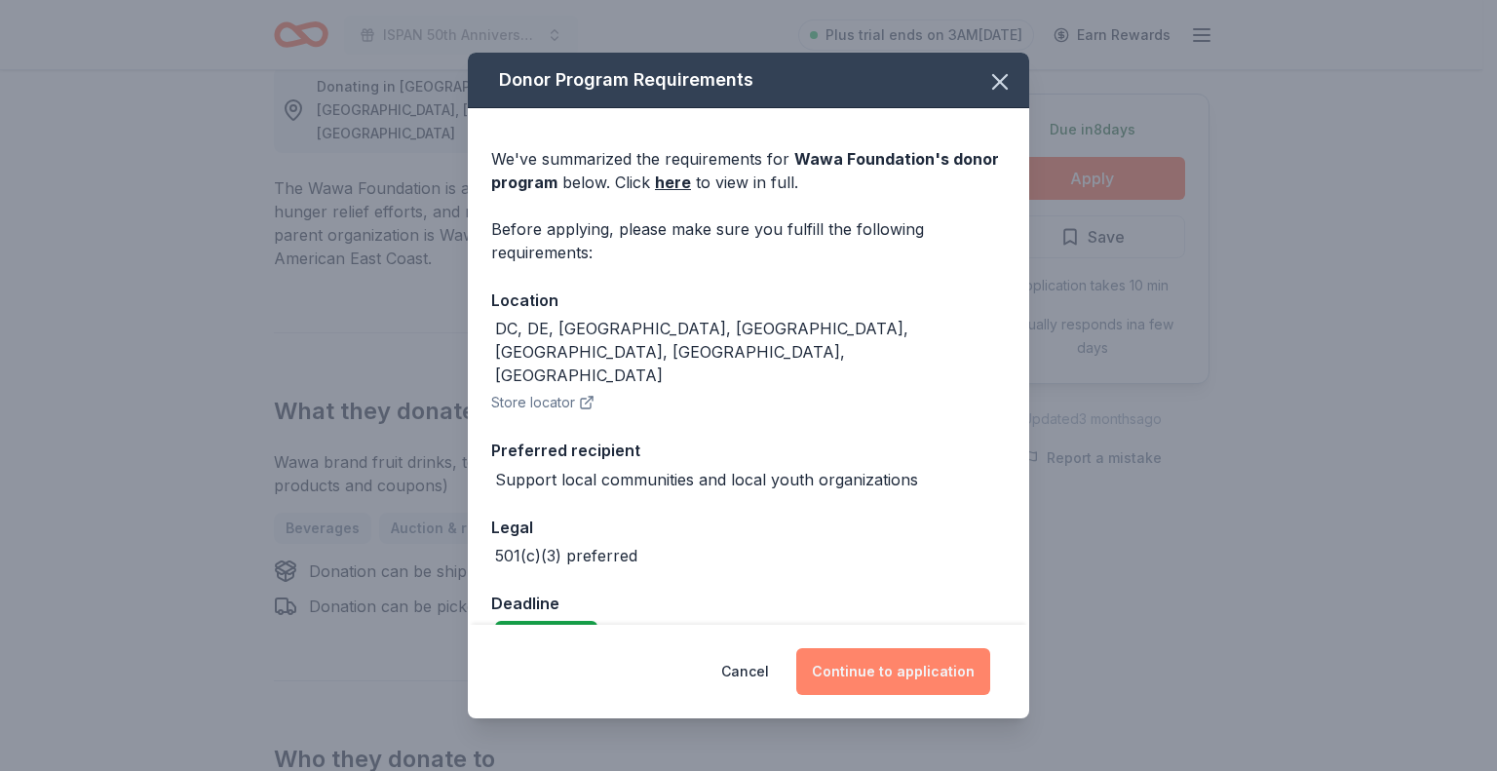
click at [858, 666] on button "Continue to application" at bounding box center [893, 671] width 194 height 47
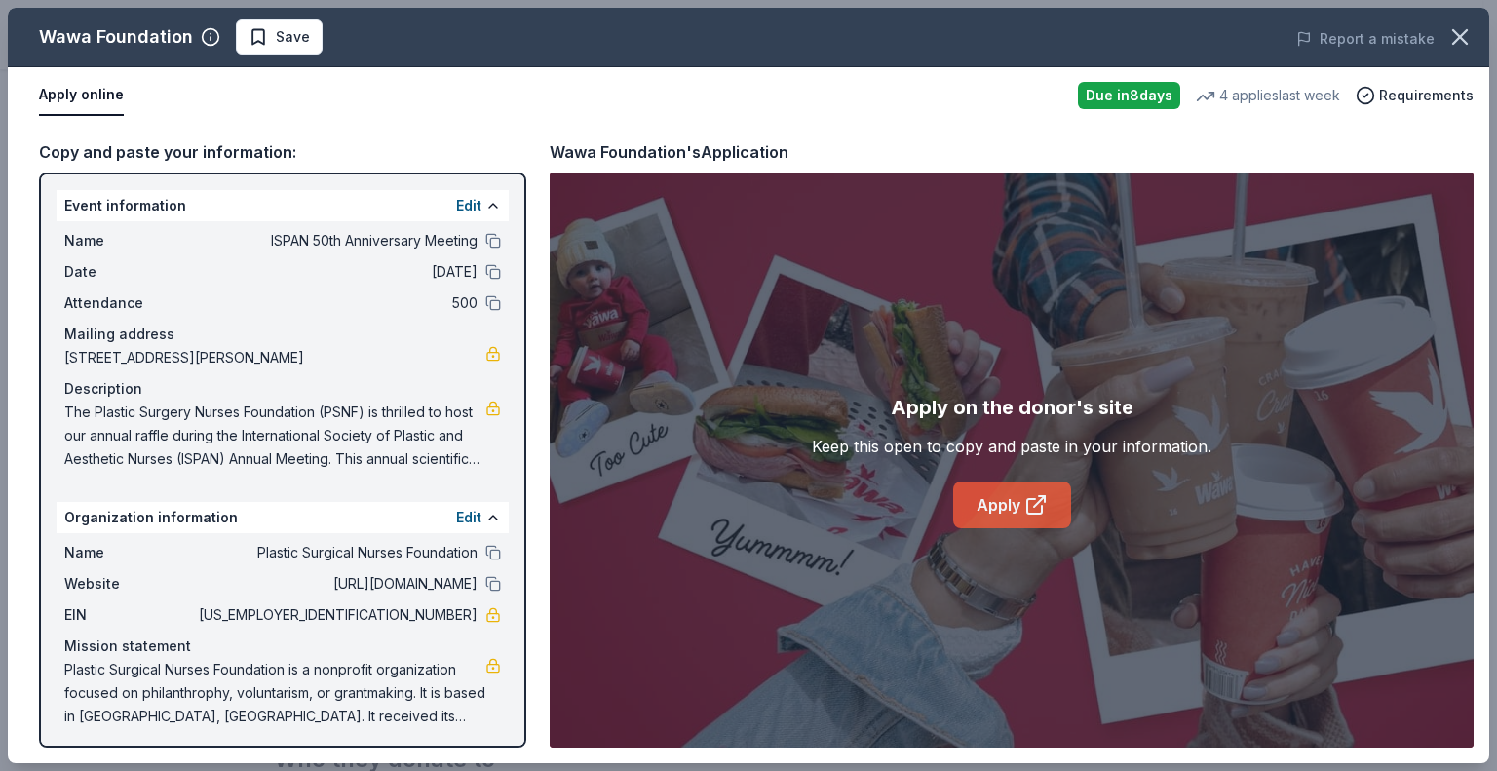
click at [1021, 523] on link "Apply" at bounding box center [1012, 504] width 118 height 47
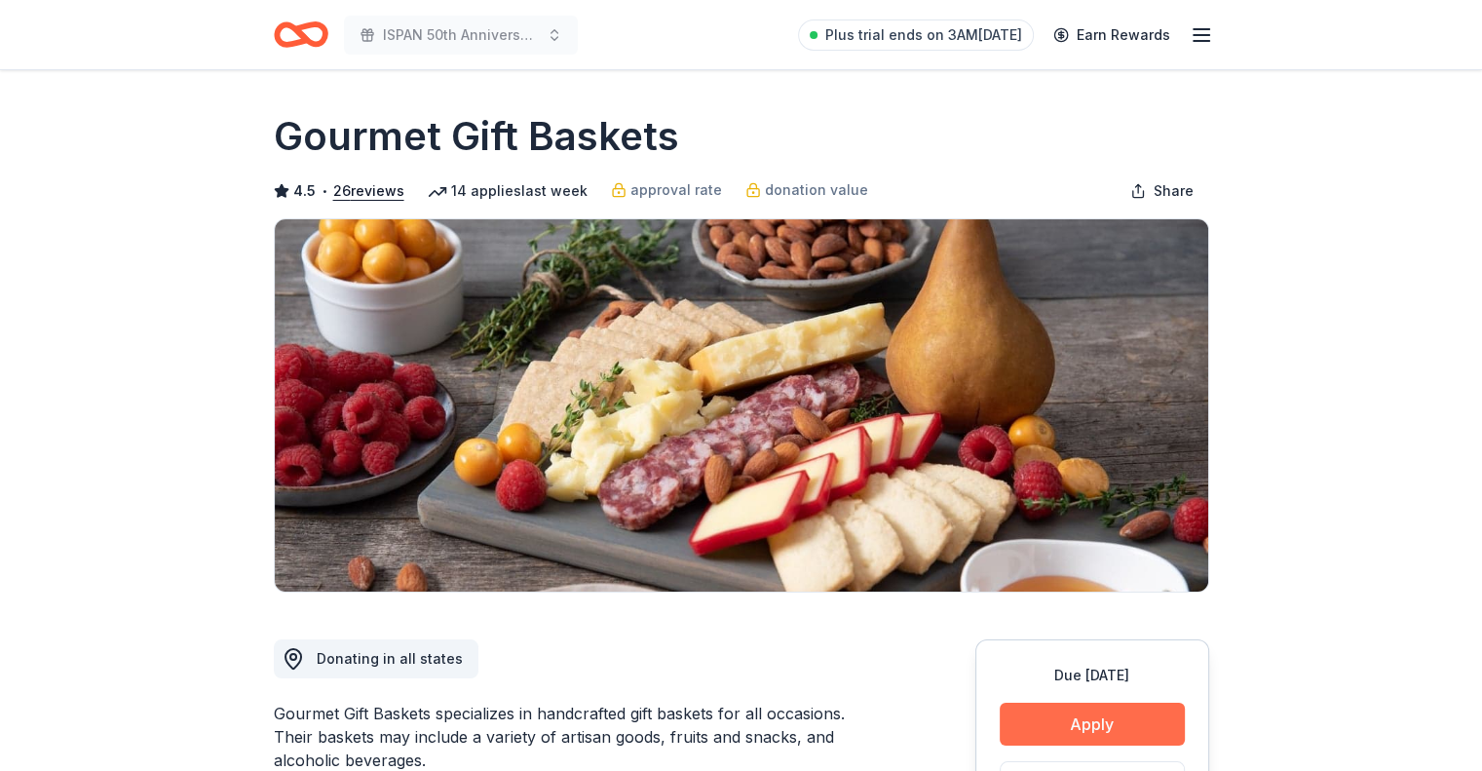
click at [1102, 726] on button "Apply" at bounding box center [1092, 724] width 185 height 43
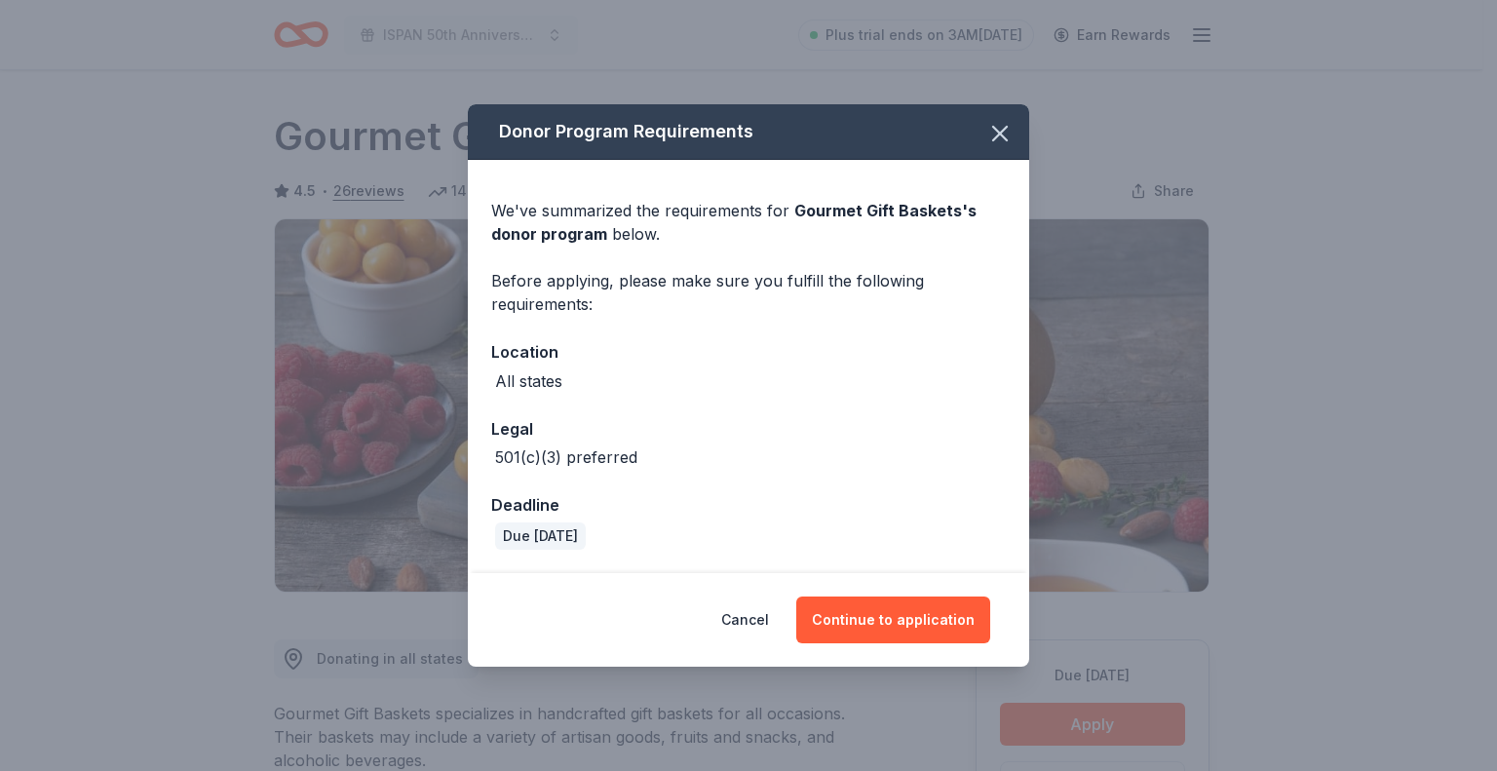
click at [1361, 445] on div "Donor Program Requirements We've summarized the requirements for Gourmet Gift B…" at bounding box center [748, 385] width 1497 height 771
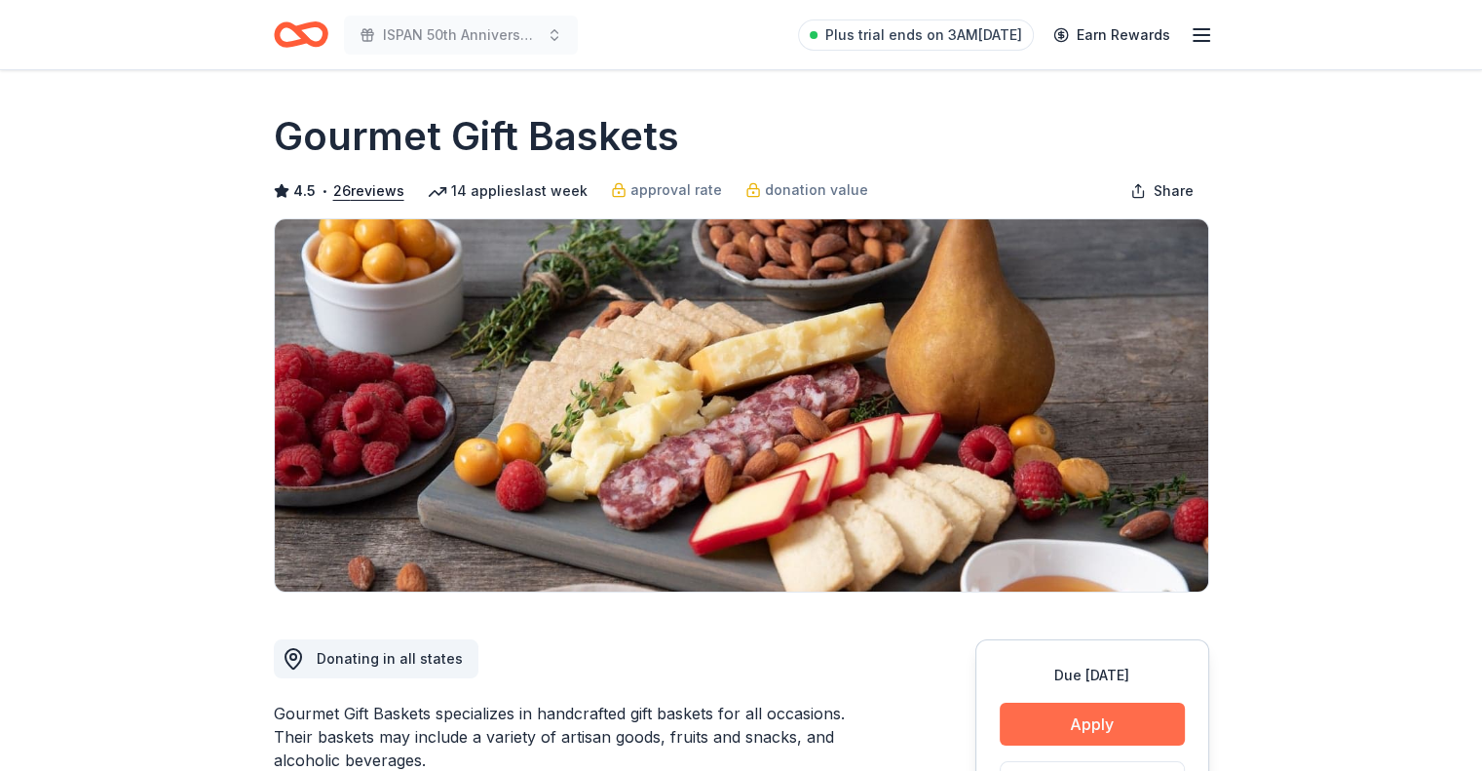
click at [1092, 708] on button "Apply" at bounding box center [1092, 724] width 185 height 43
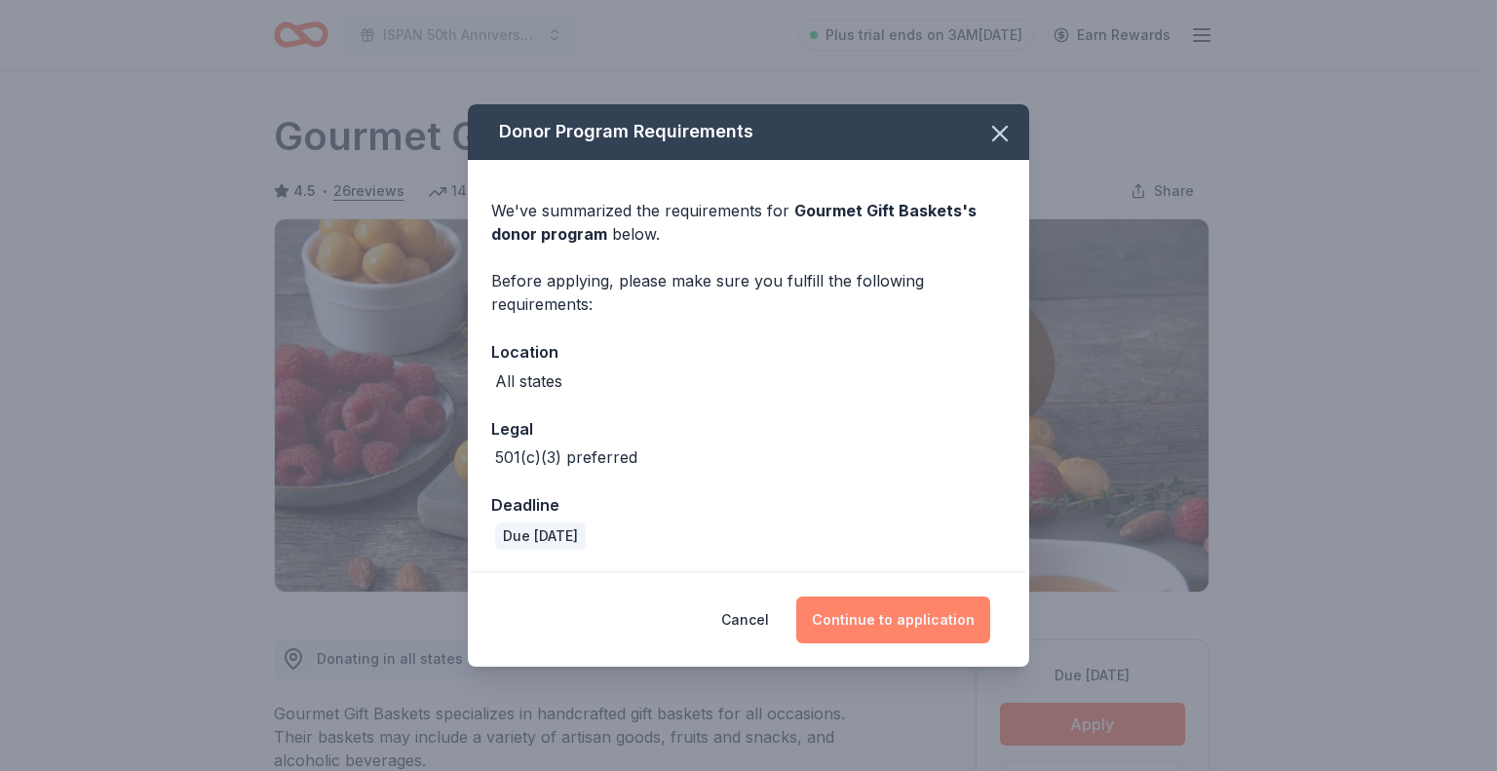
click at [899, 618] on button "Continue to application" at bounding box center [893, 619] width 194 height 47
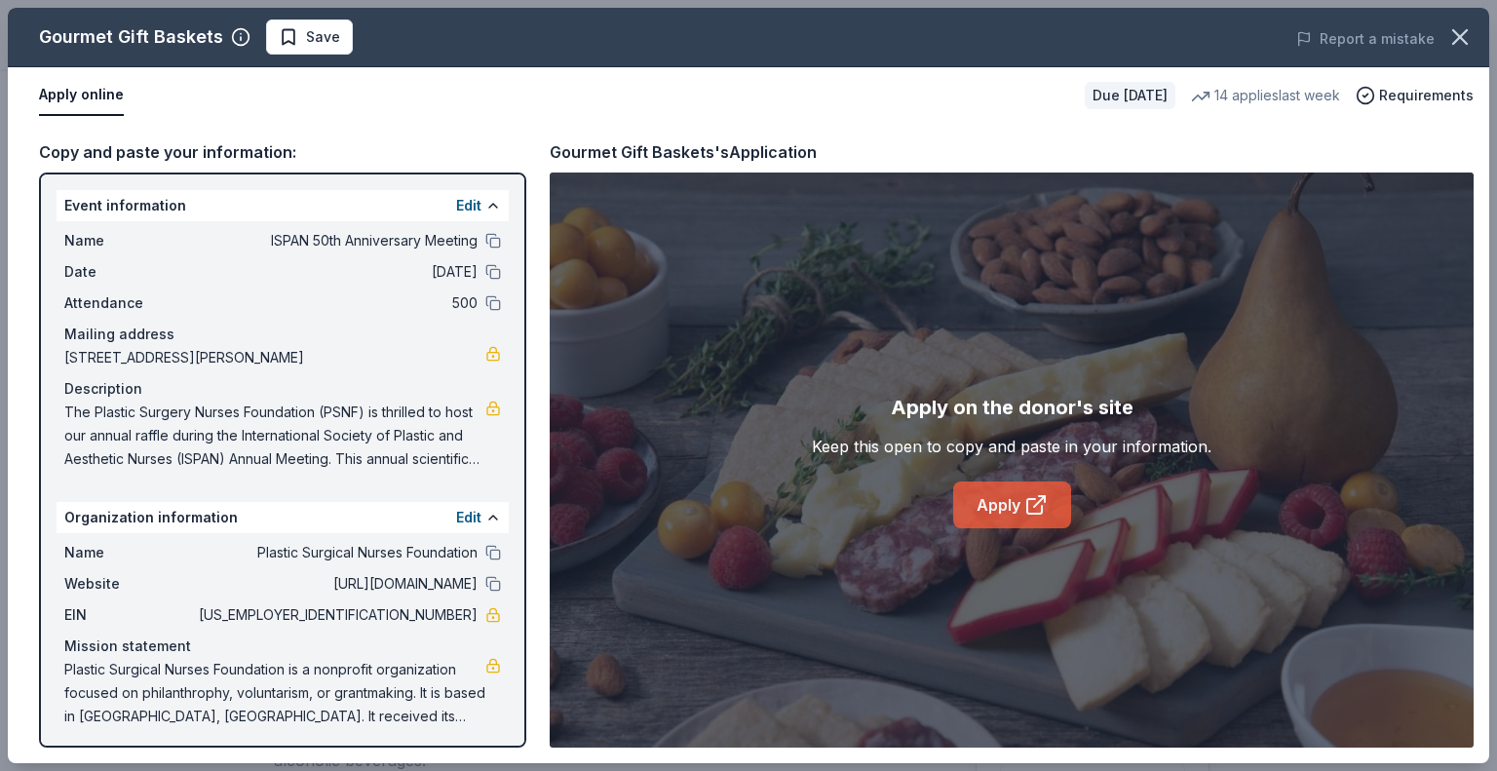
click at [1021, 512] on link "Apply" at bounding box center [1012, 504] width 118 height 47
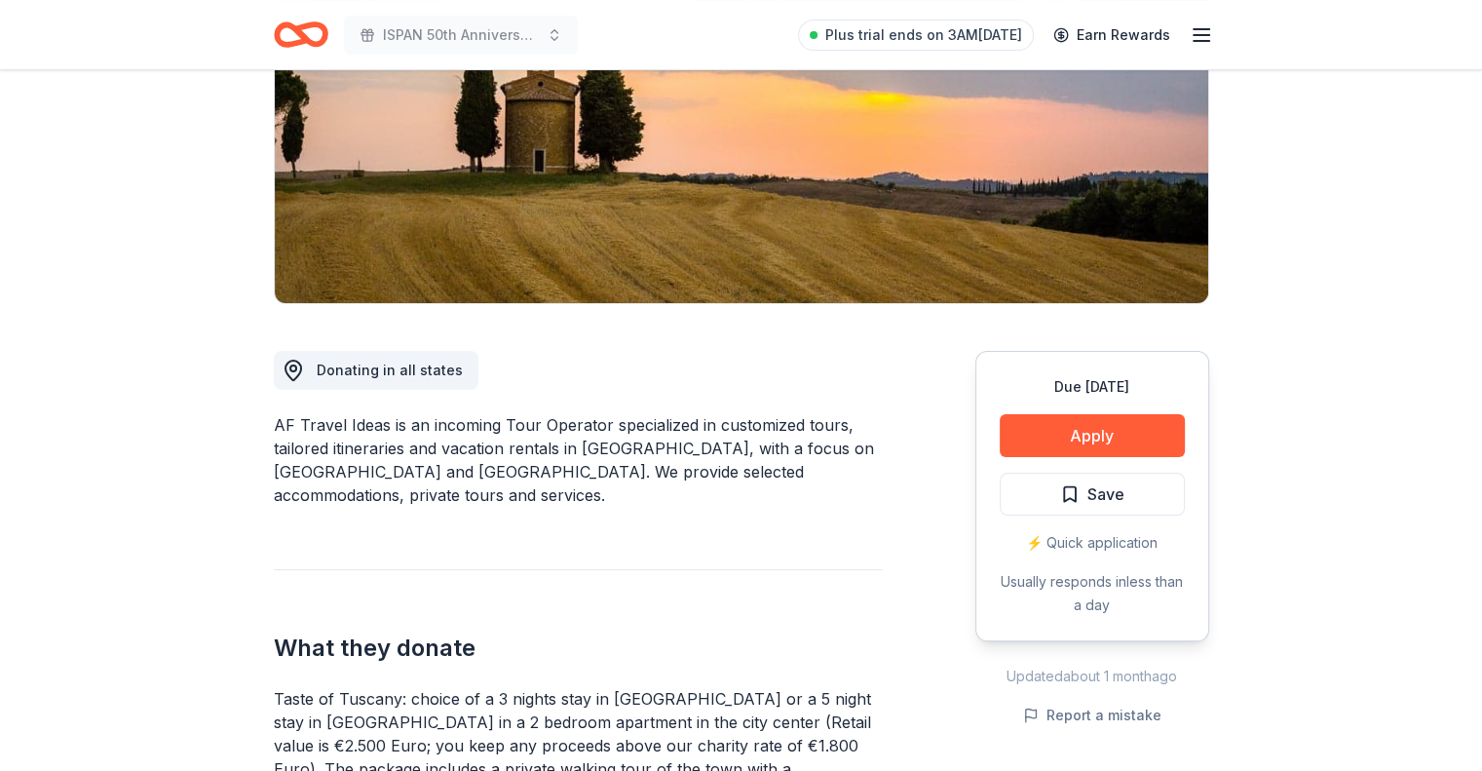
scroll to position [429, 0]
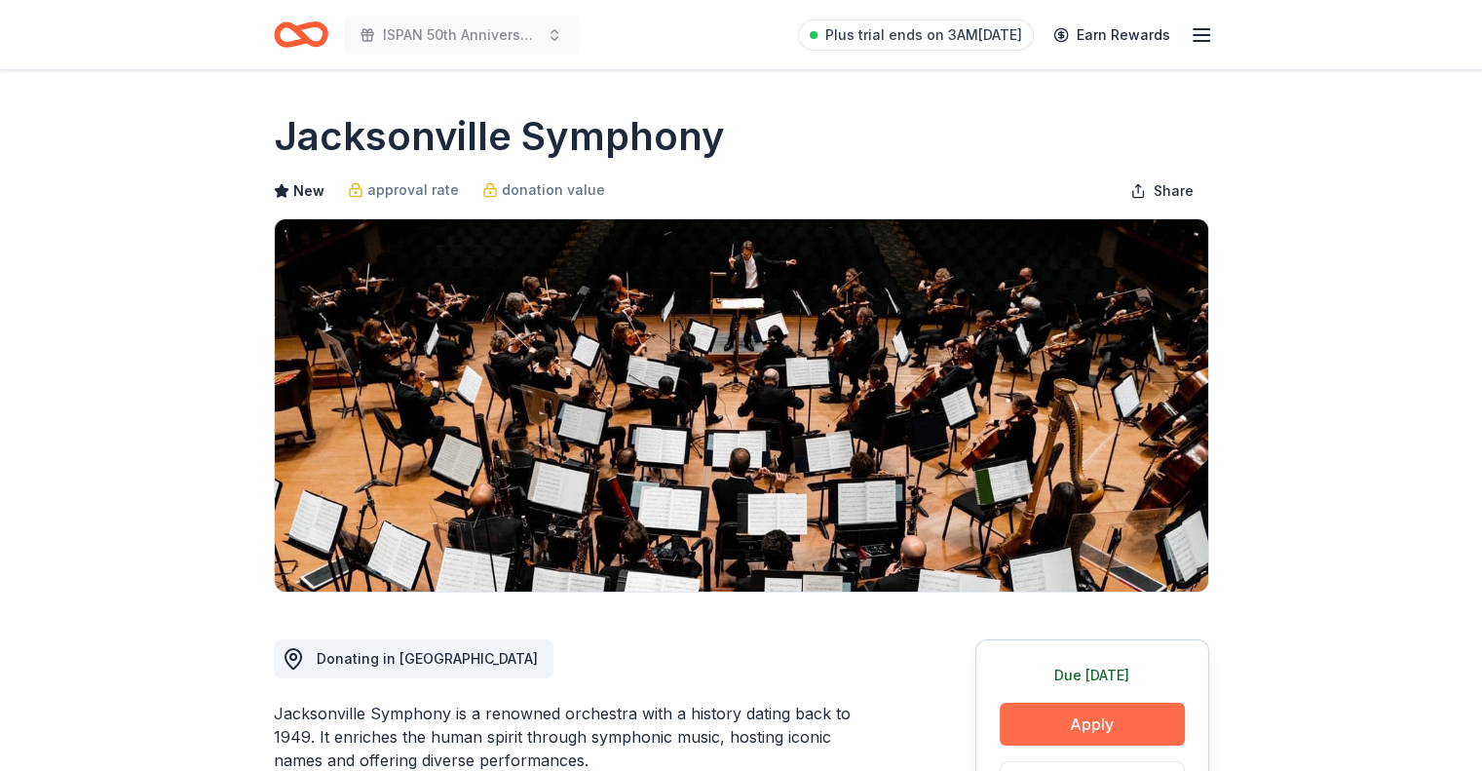
click at [1061, 722] on button "Apply" at bounding box center [1092, 724] width 185 height 43
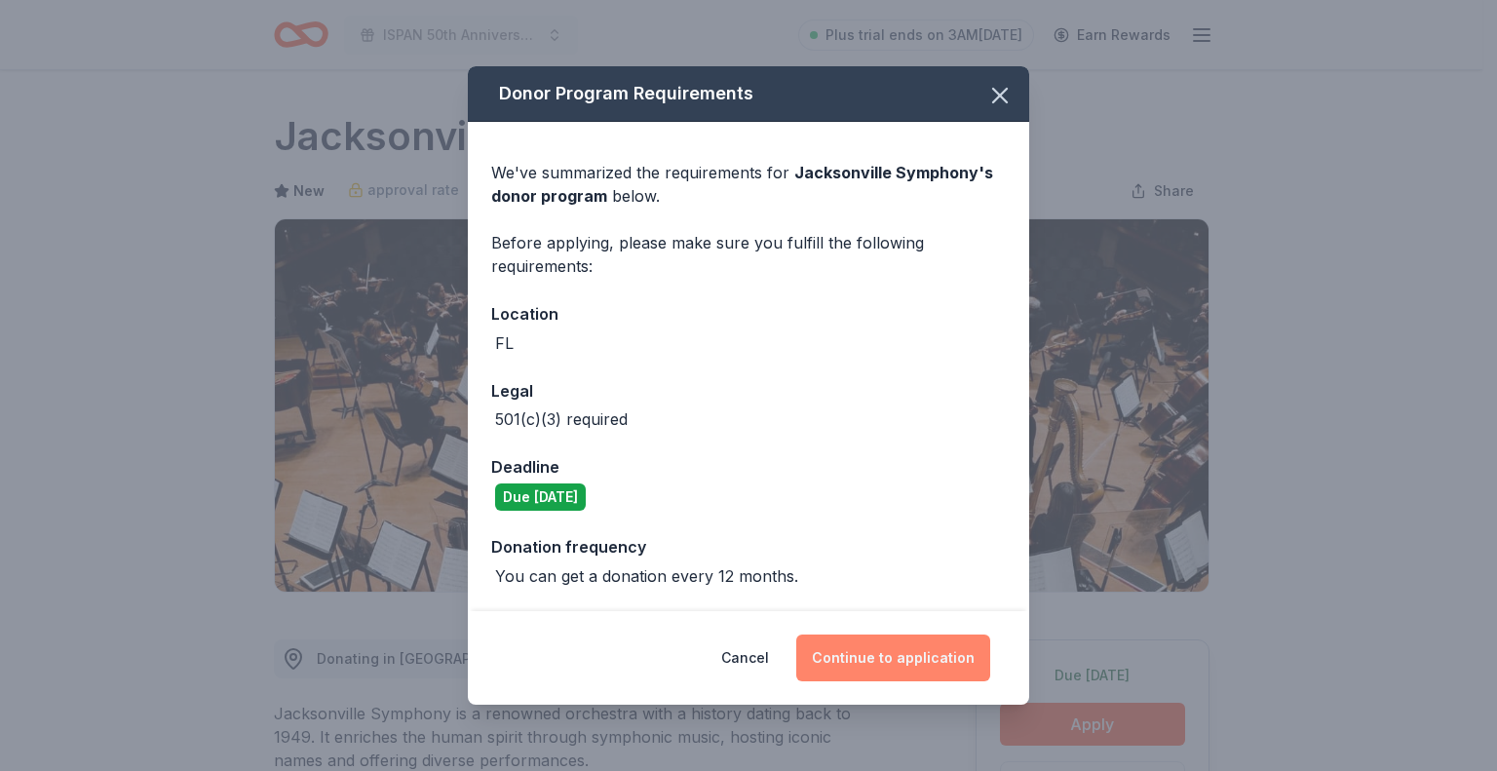
click at [840, 660] on button "Continue to application" at bounding box center [893, 657] width 194 height 47
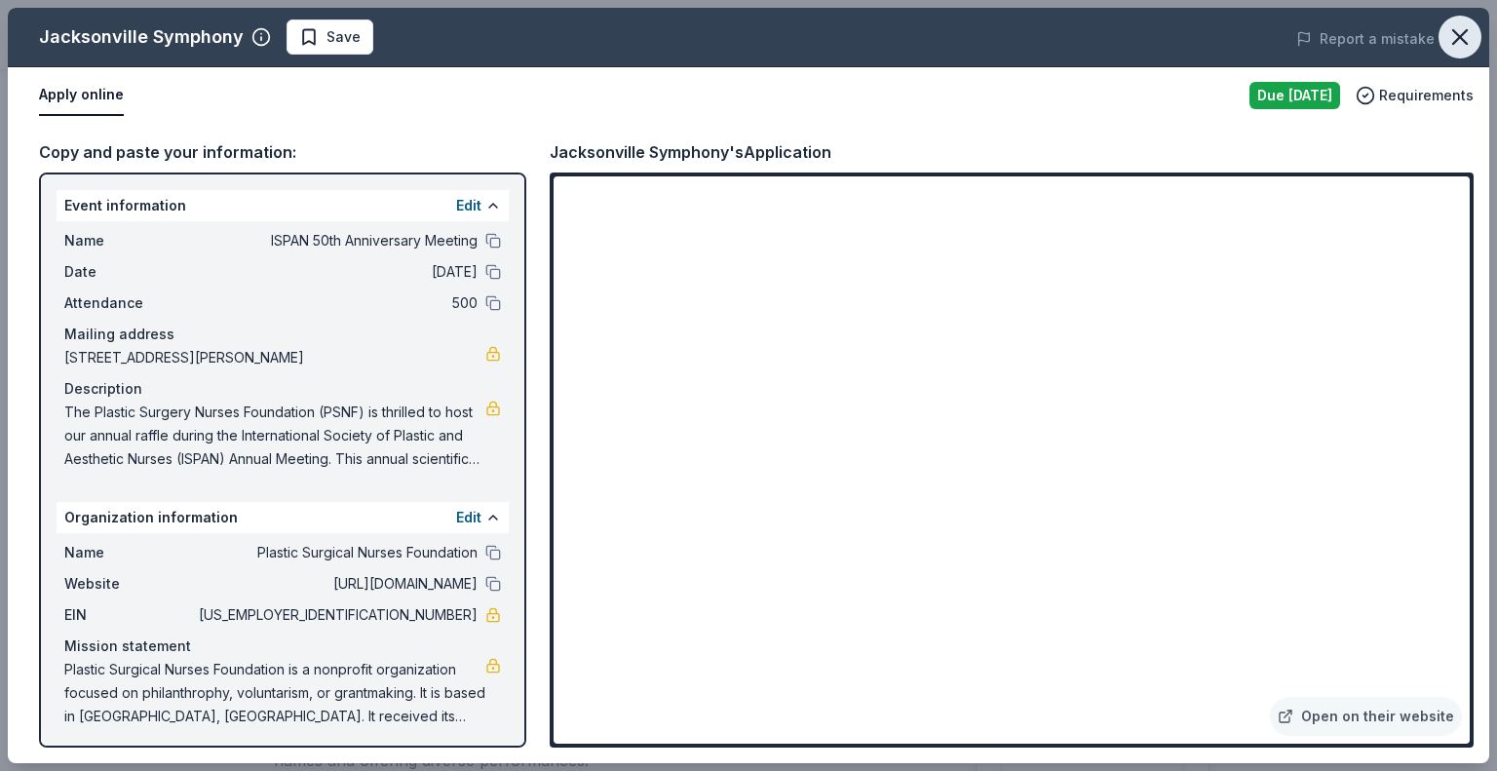
click at [1457, 28] on icon "button" at bounding box center [1459, 36] width 27 height 27
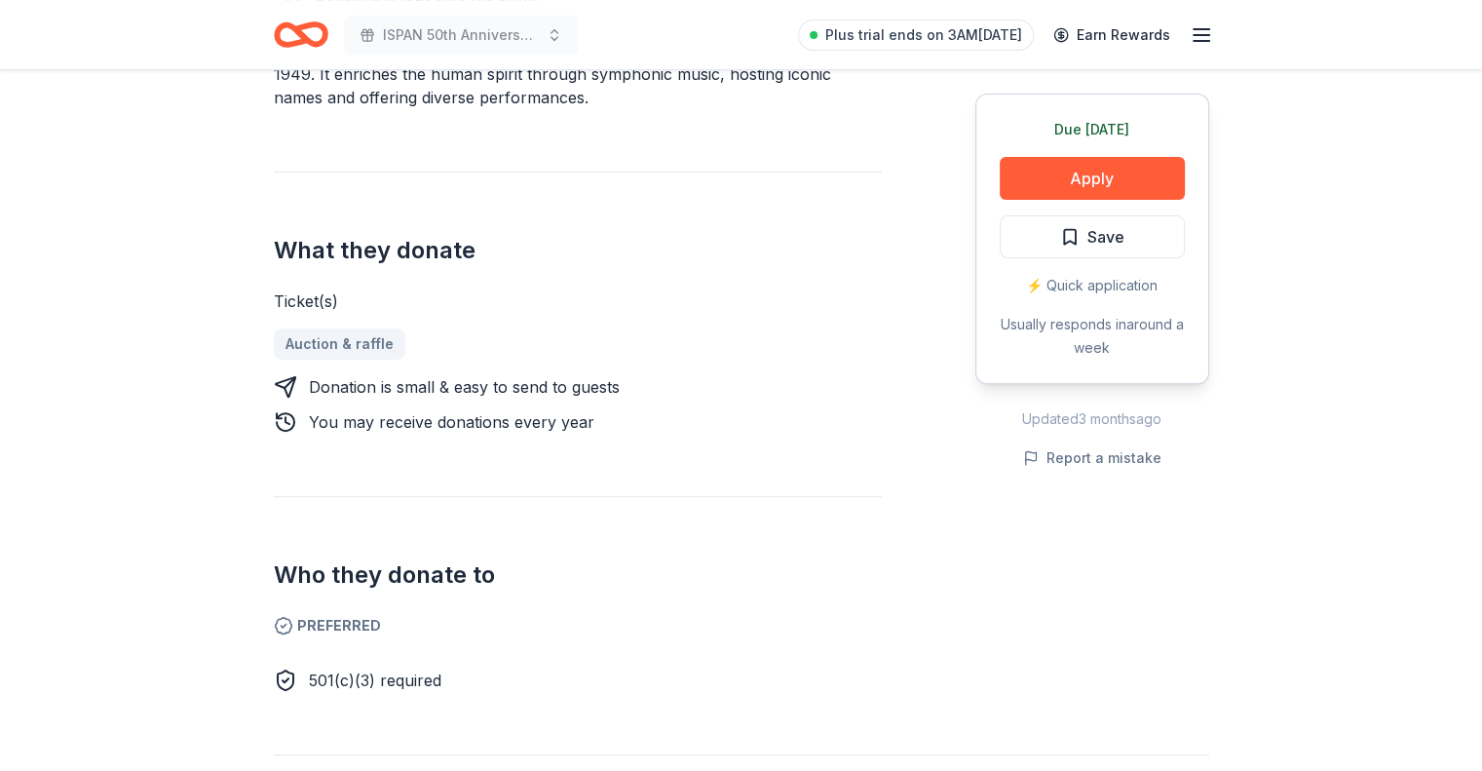
scroll to position [780, 0]
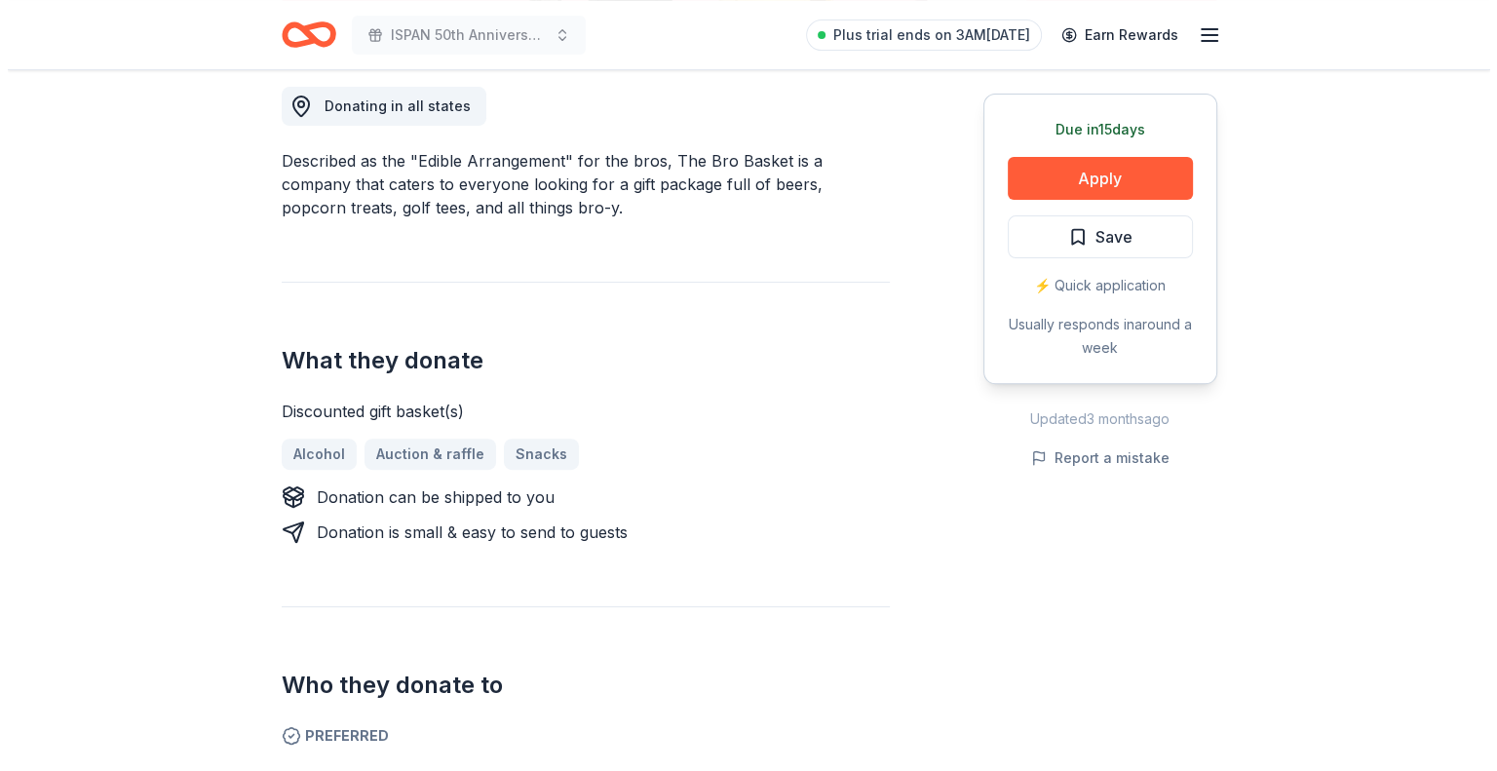
scroll to position [546, 0]
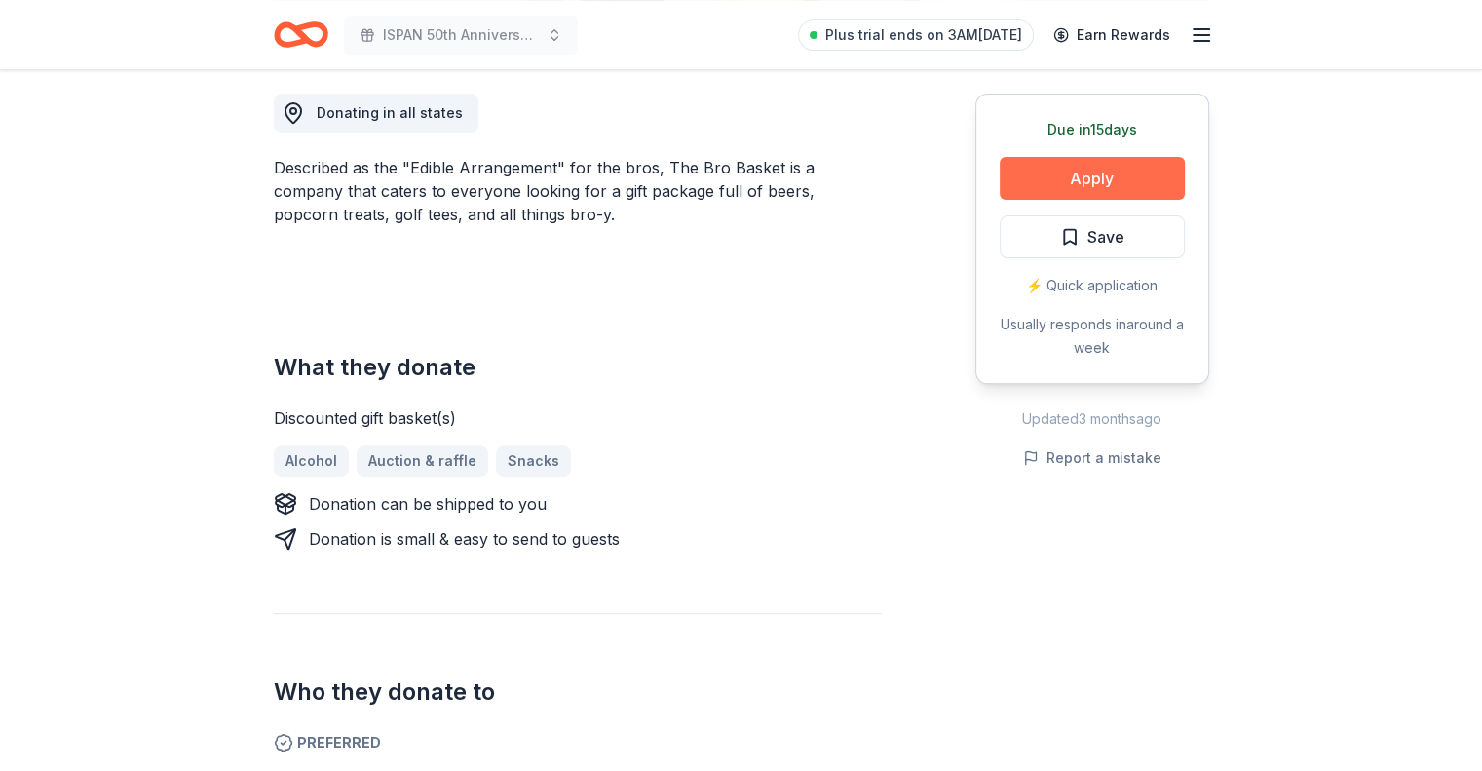
click at [1093, 186] on button "Apply" at bounding box center [1092, 178] width 185 height 43
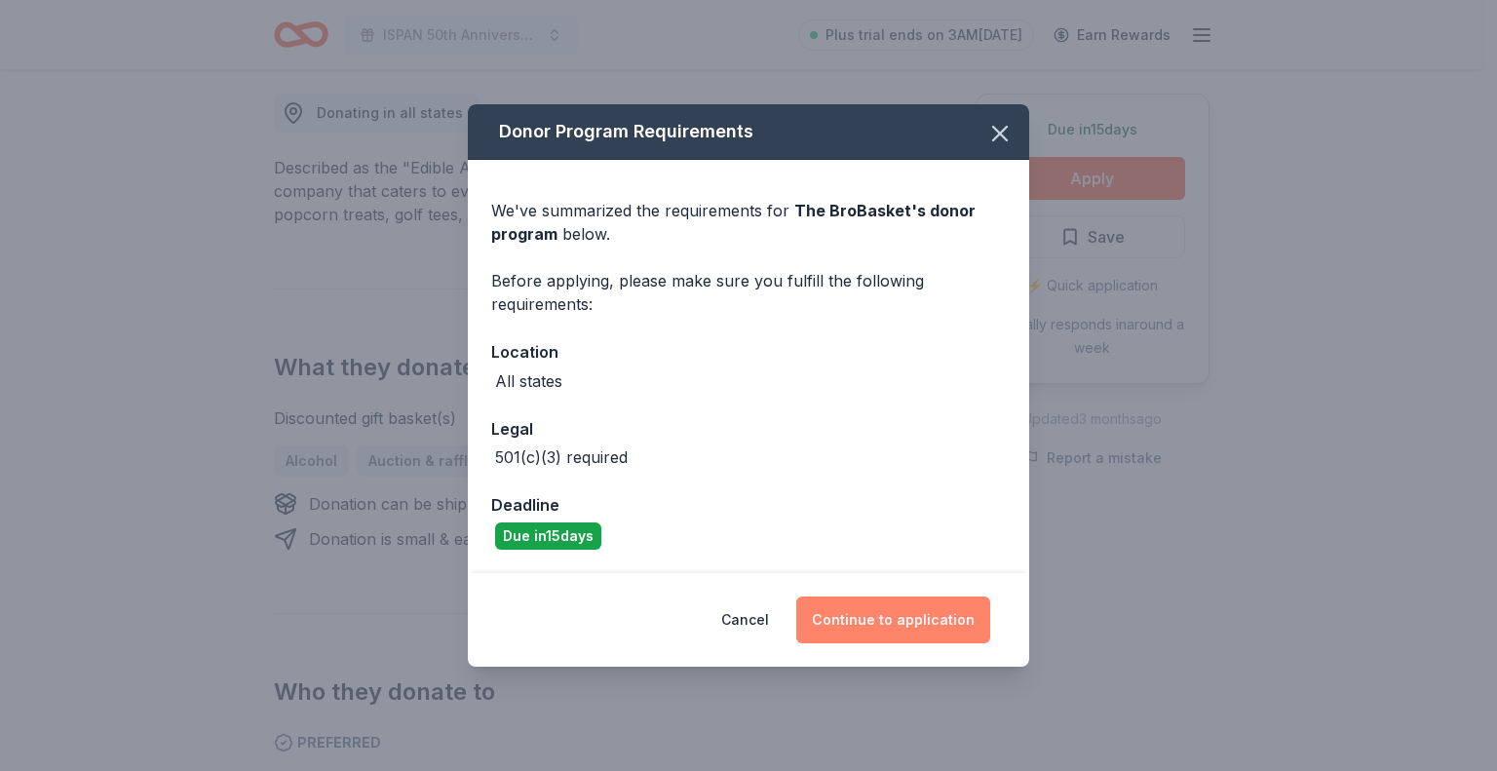
click at [866, 613] on button "Continue to application" at bounding box center [893, 619] width 194 height 47
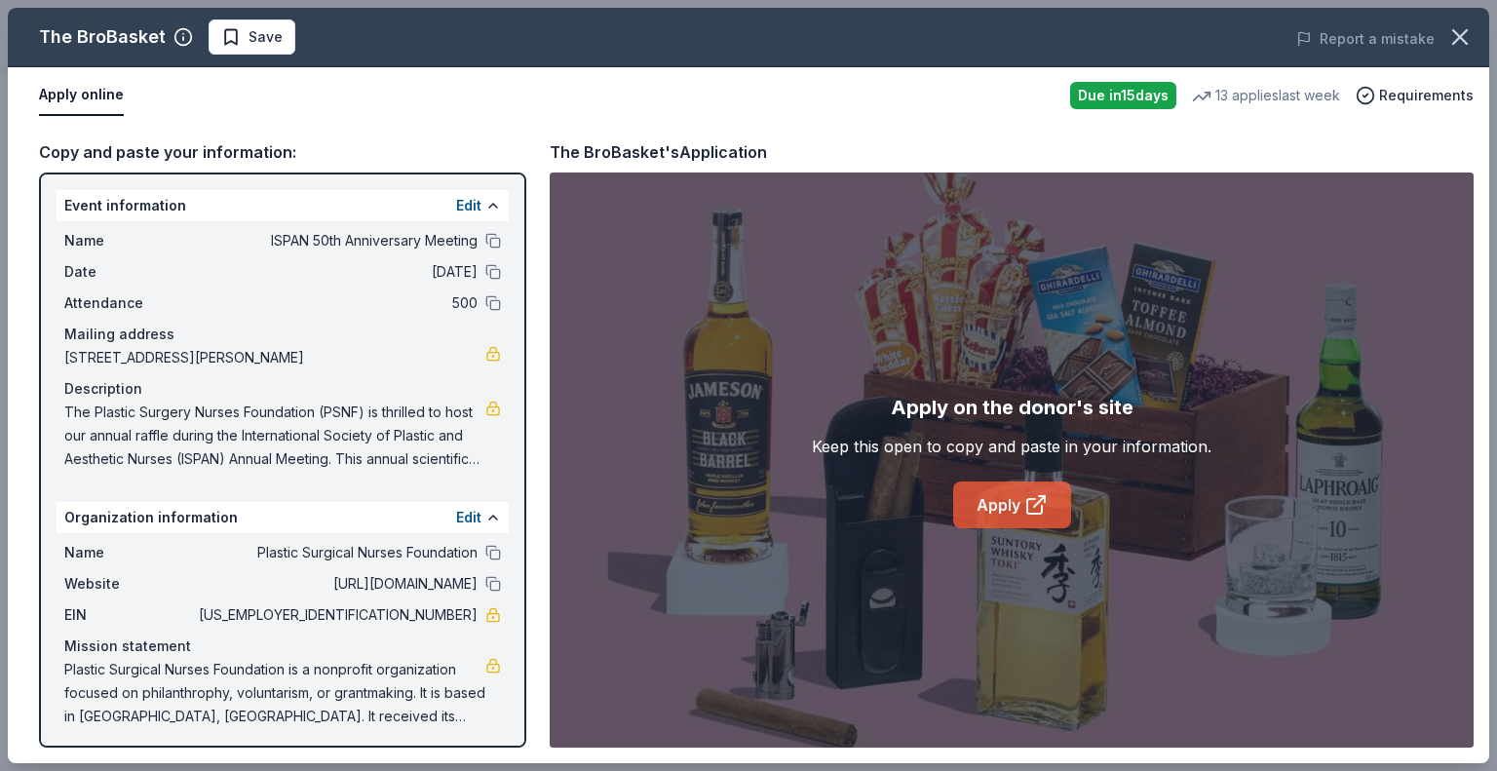
click at [1017, 498] on link "Apply" at bounding box center [1012, 504] width 118 height 47
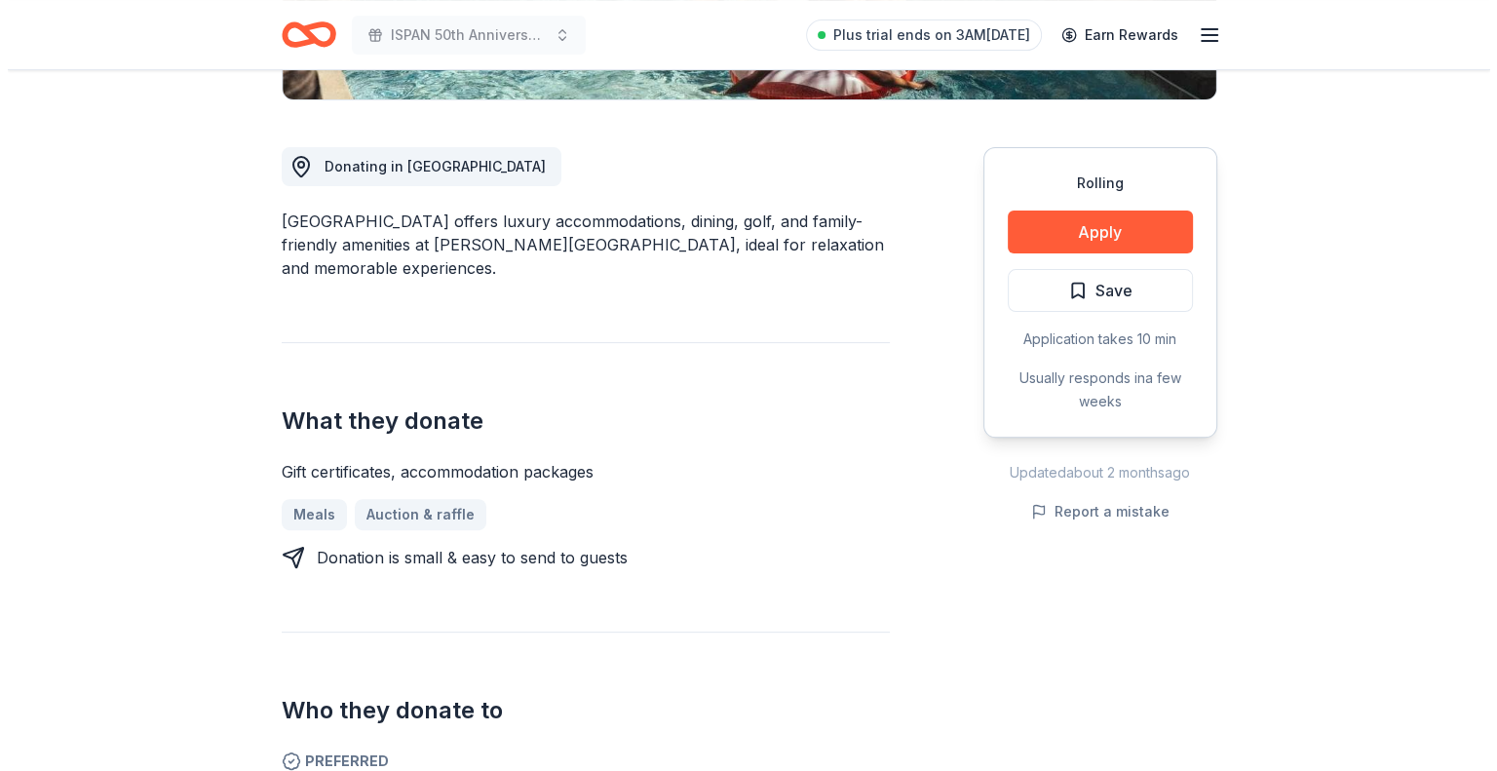
scroll to position [507, 0]
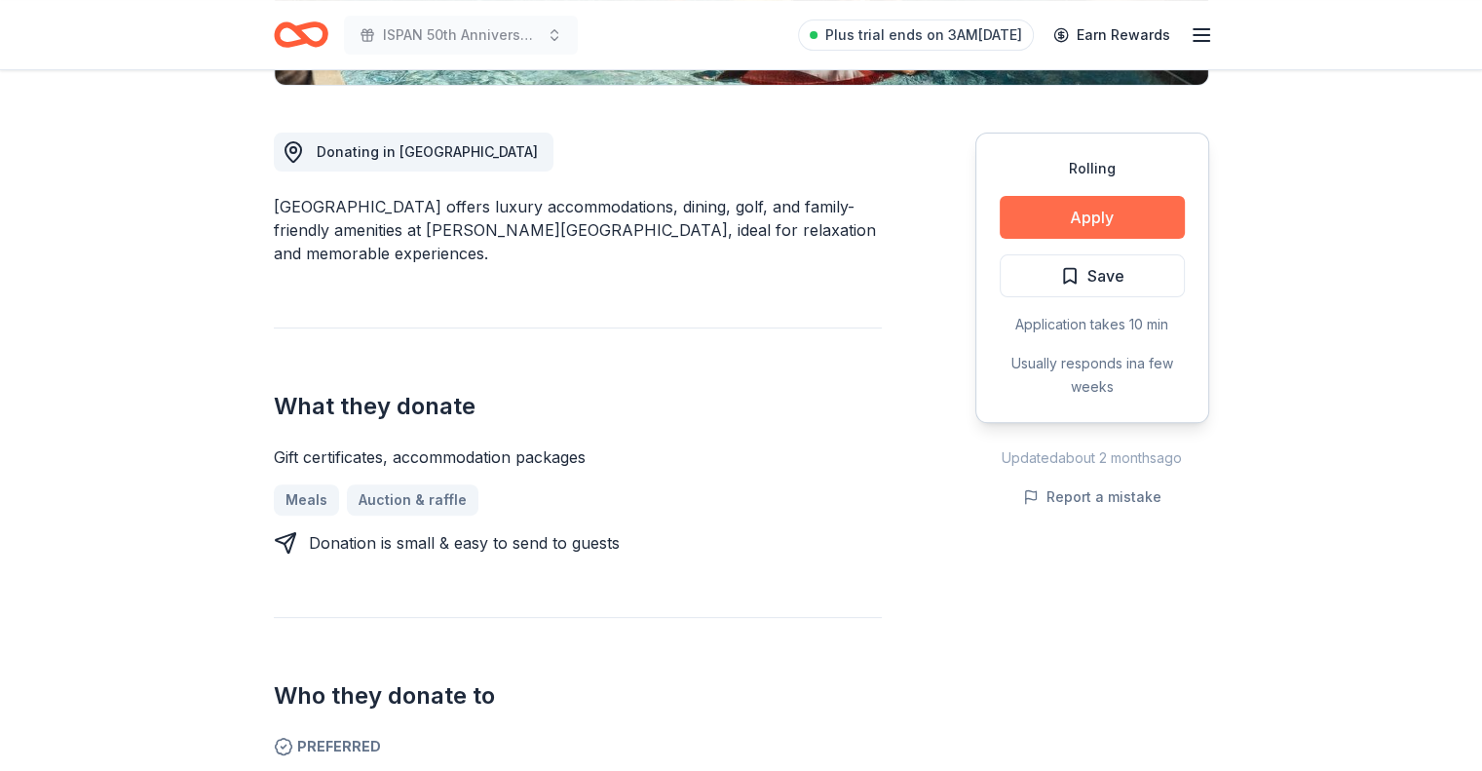
click at [1064, 223] on button "Apply" at bounding box center [1092, 217] width 185 height 43
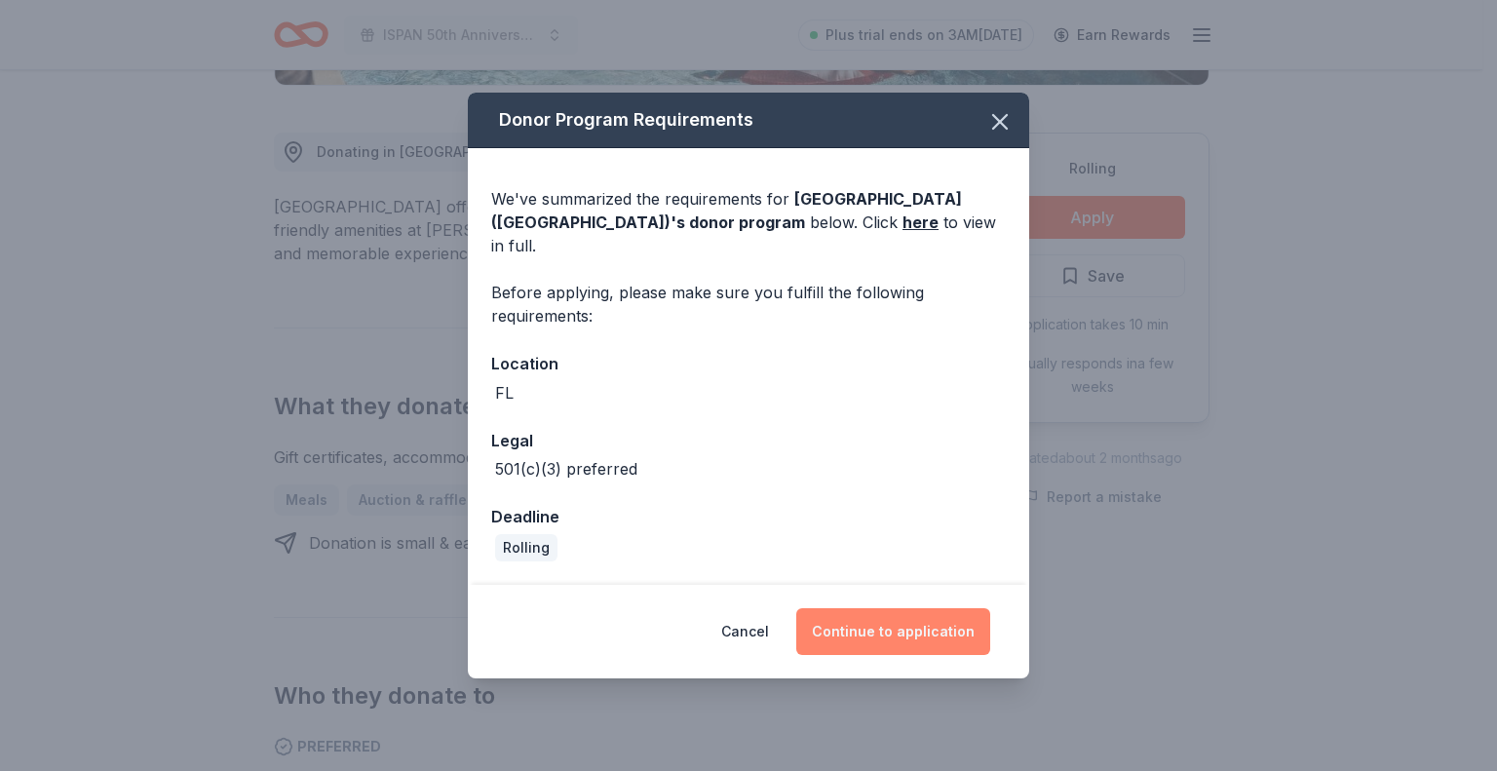
click at [832, 625] on button "Continue to application" at bounding box center [893, 631] width 194 height 47
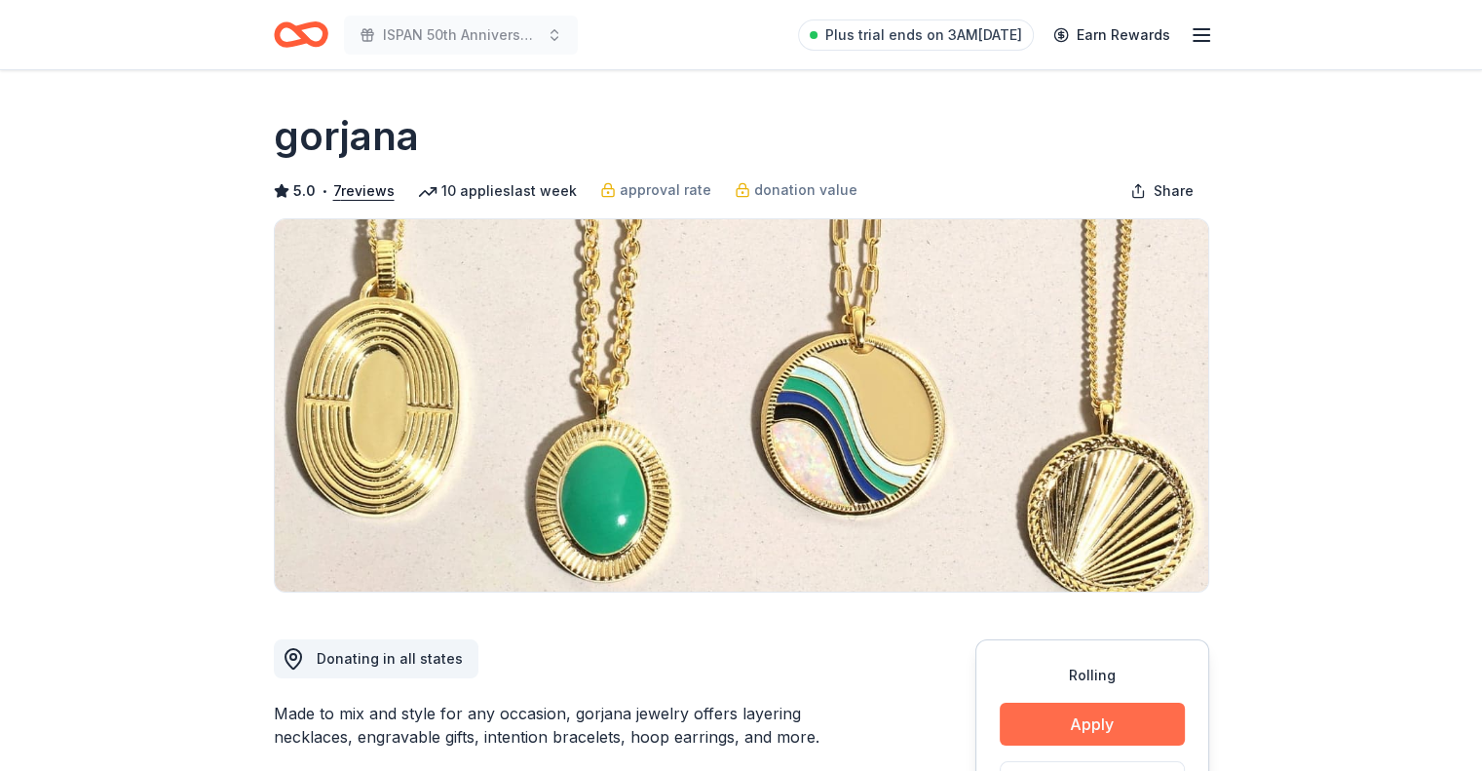
click at [1095, 732] on button "Apply" at bounding box center [1092, 724] width 185 height 43
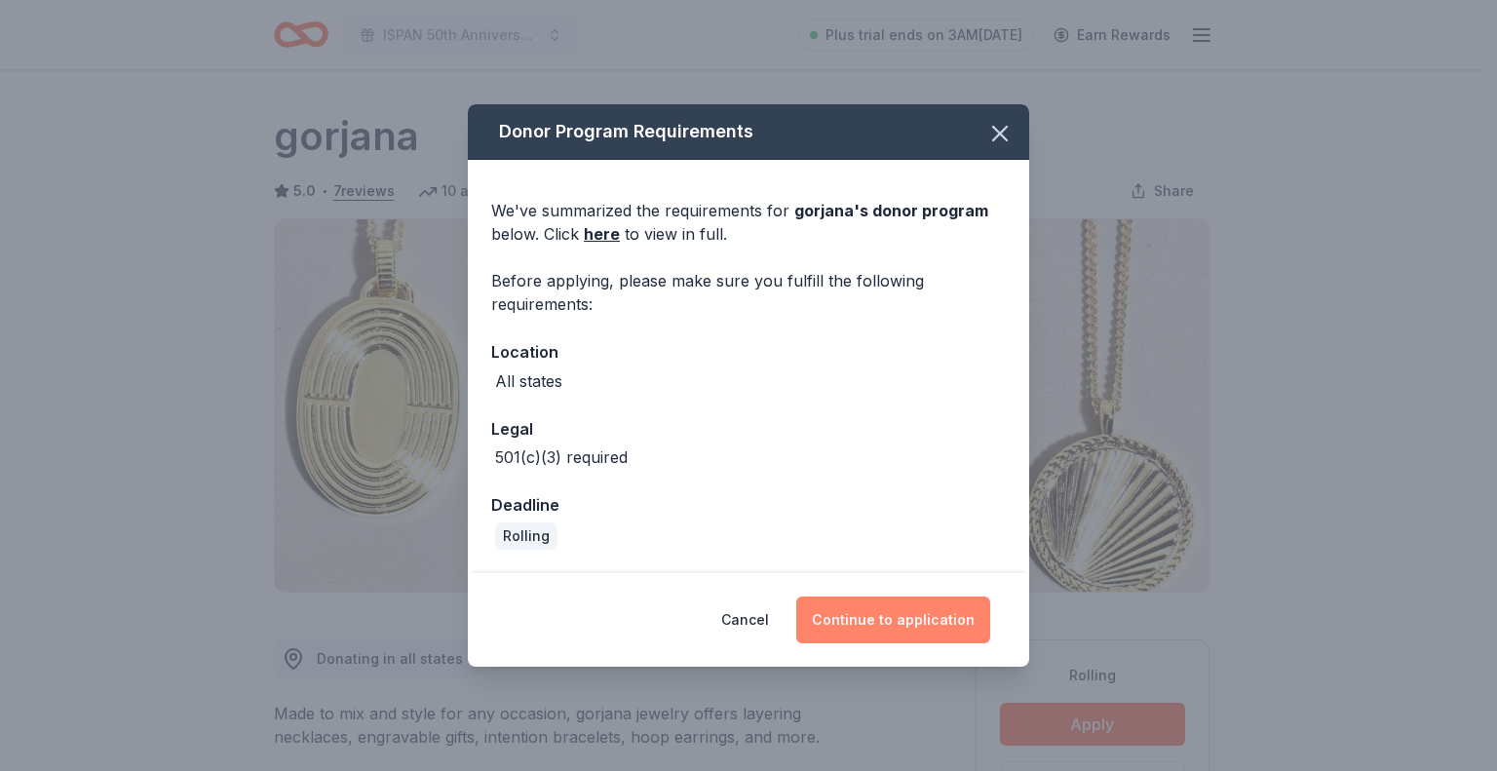
click at [929, 618] on button "Continue to application" at bounding box center [893, 619] width 194 height 47
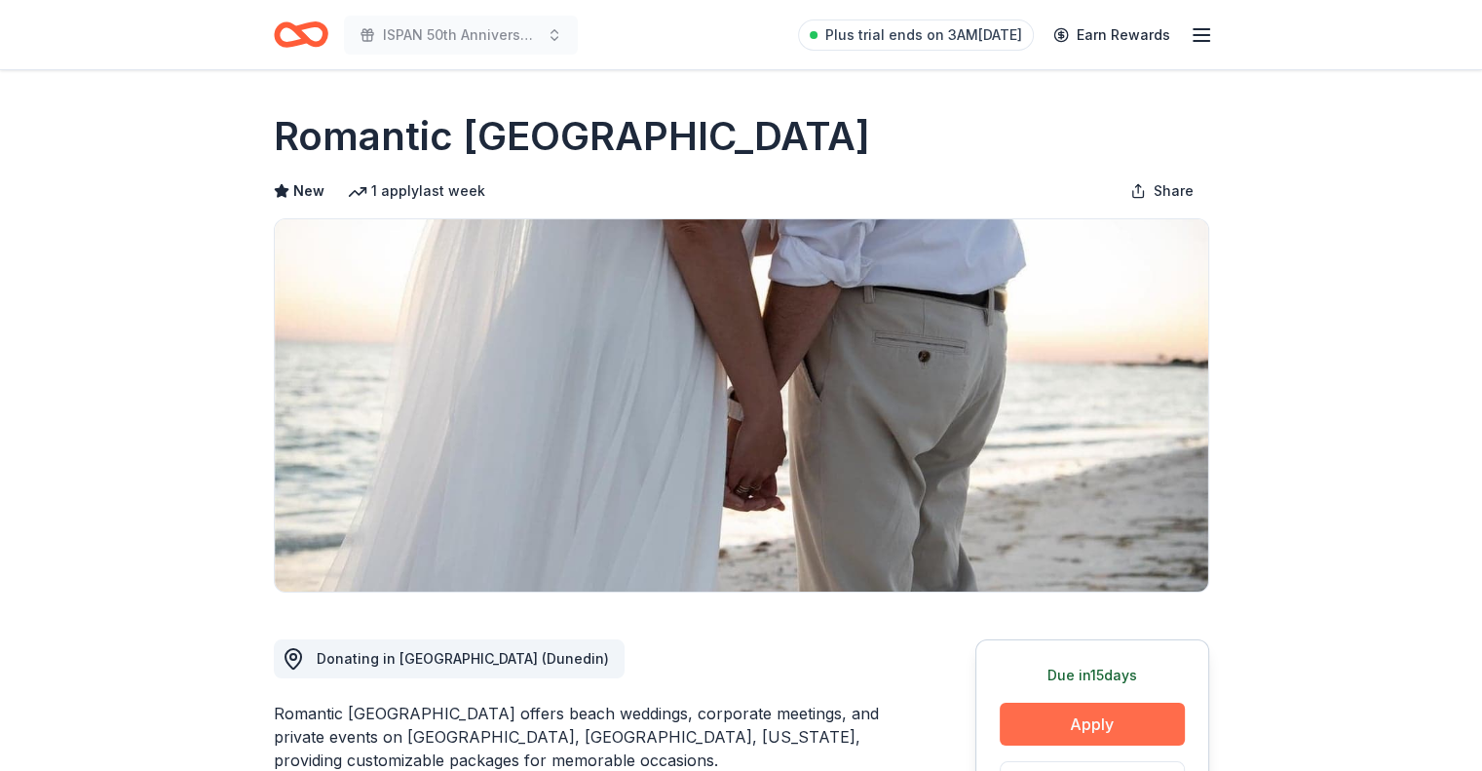
click at [1109, 736] on button "Apply" at bounding box center [1092, 724] width 185 height 43
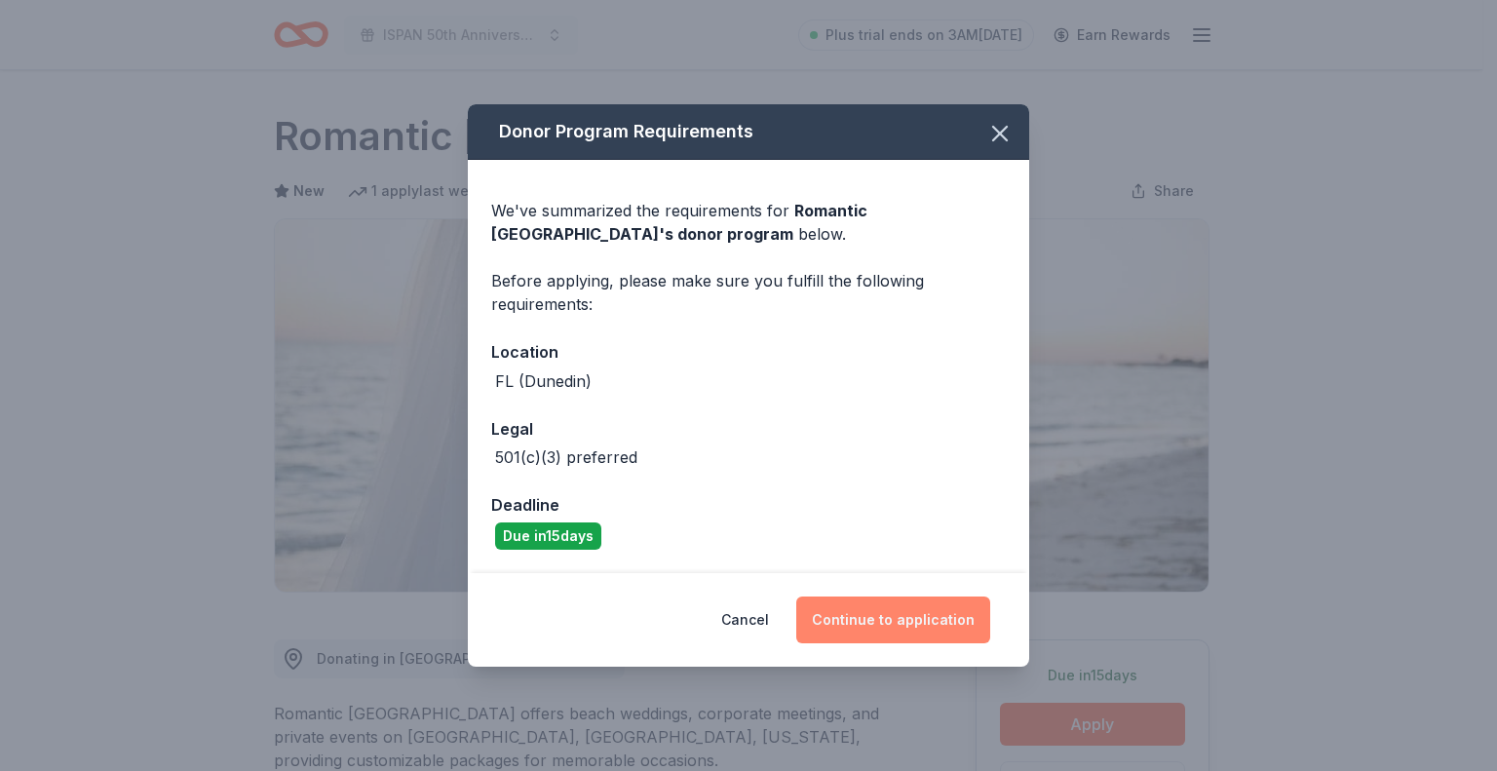
click at [871, 605] on button "Continue to application" at bounding box center [893, 619] width 194 height 47
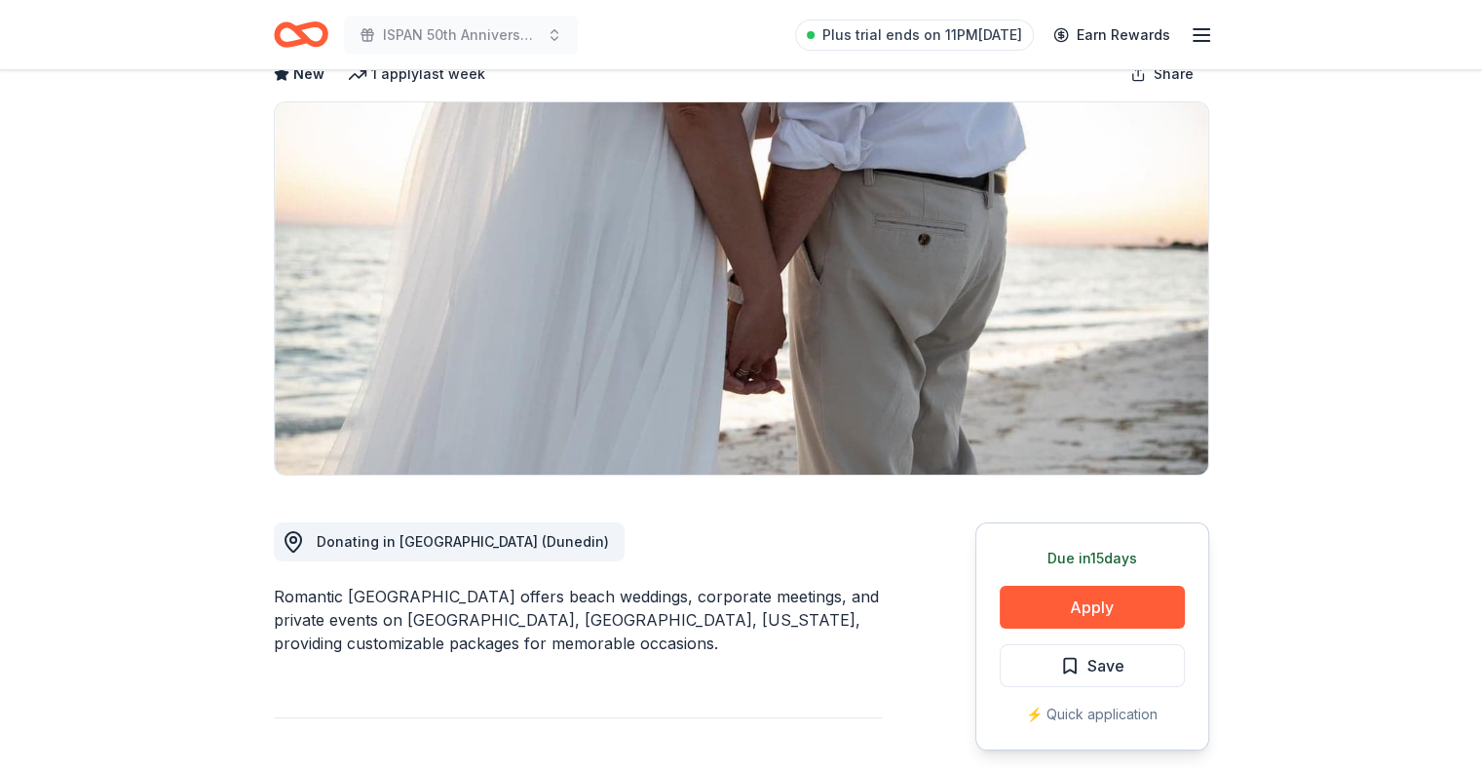
drag, startPoint x: 1346, startPoint y: 266, endPoint x: 1472, endPoint y: 228, distance: 131.3
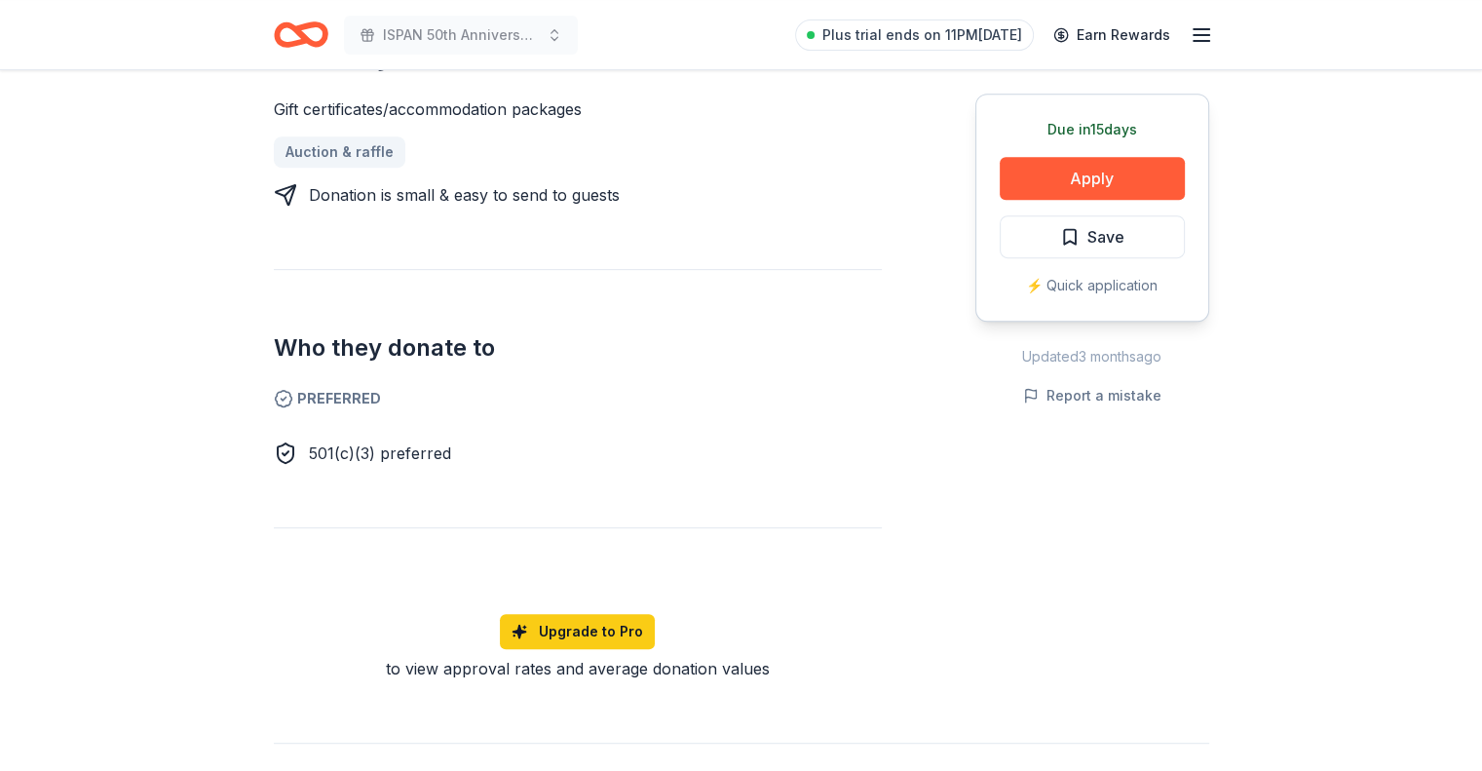
scroll to position [858, 0]
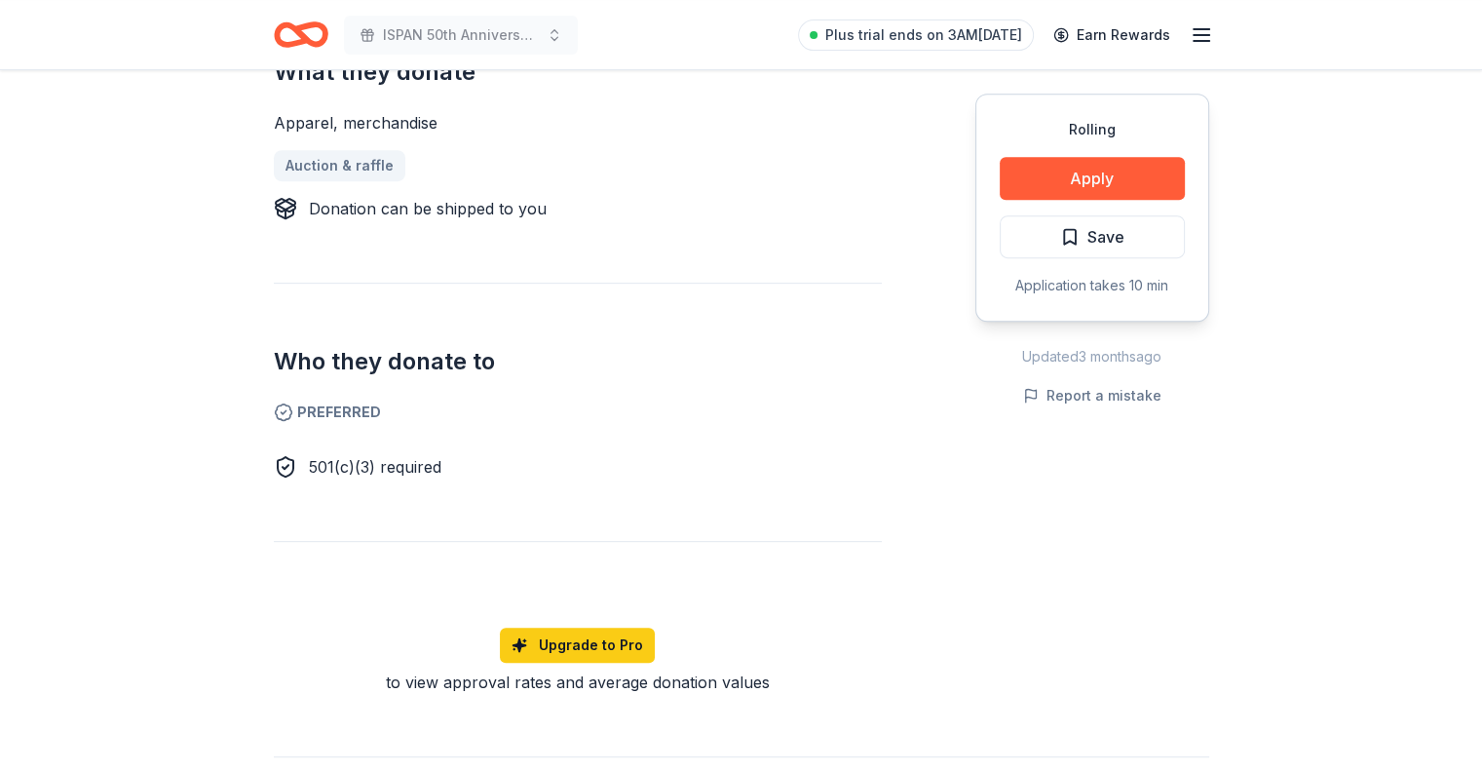
scroll to position [858, 0]
